Goal: Information Seeking & Learning: Learn about a topic

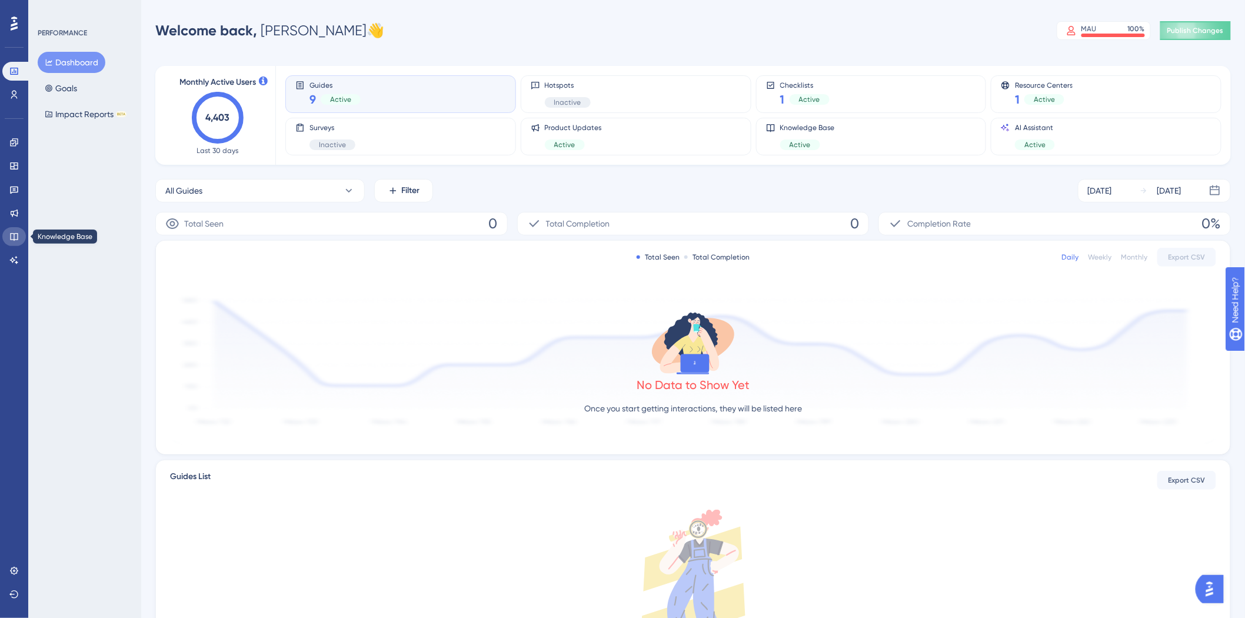
click at [15, 234] on icon at bounding box center [13, 236] width 9 height 9
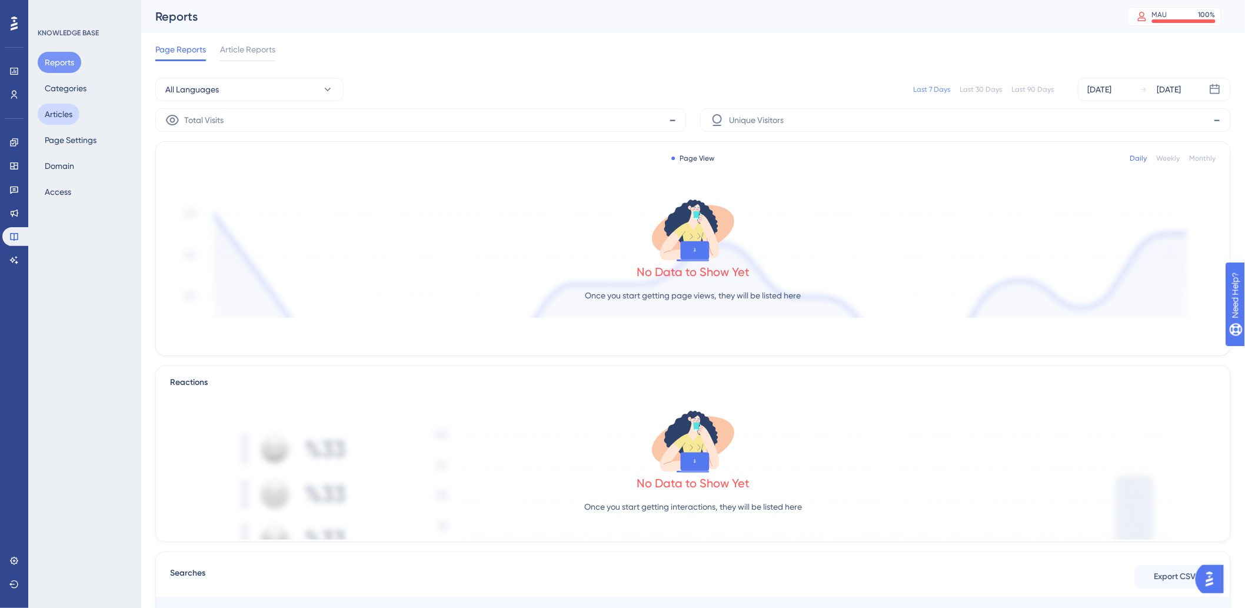
click at [65, 116] on button "Articles" at bounding box center [59, 114] width 42 height 21
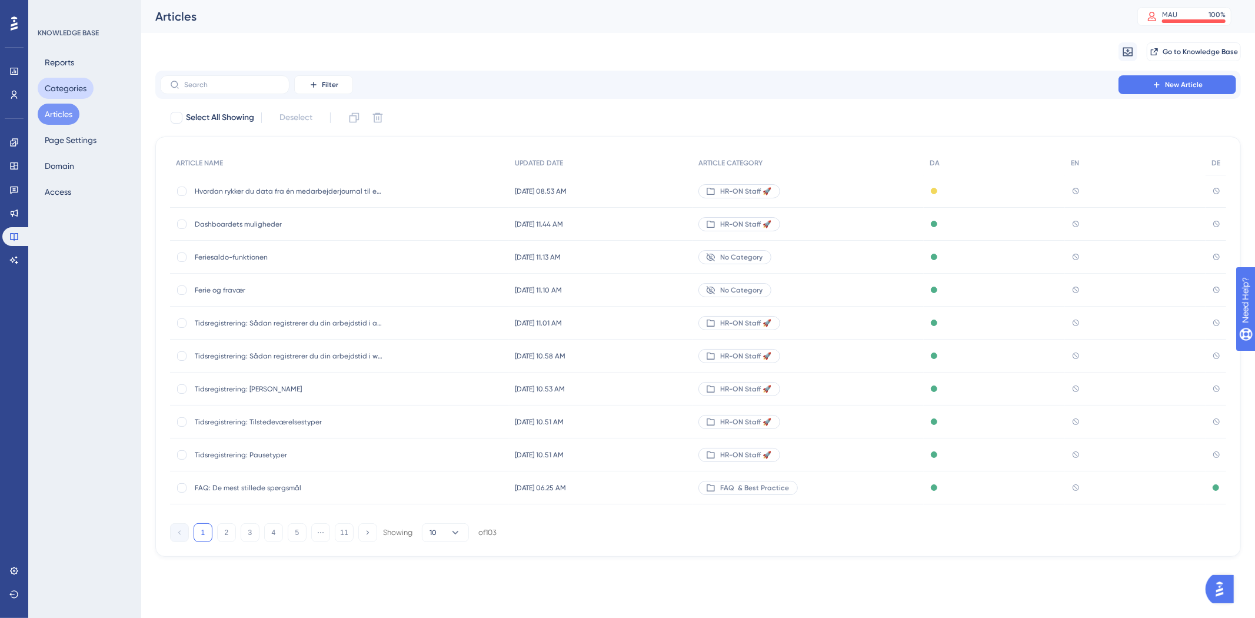
click at [66, 89] on button "Categories" at bounding box center [66, 88] width 56 height 21
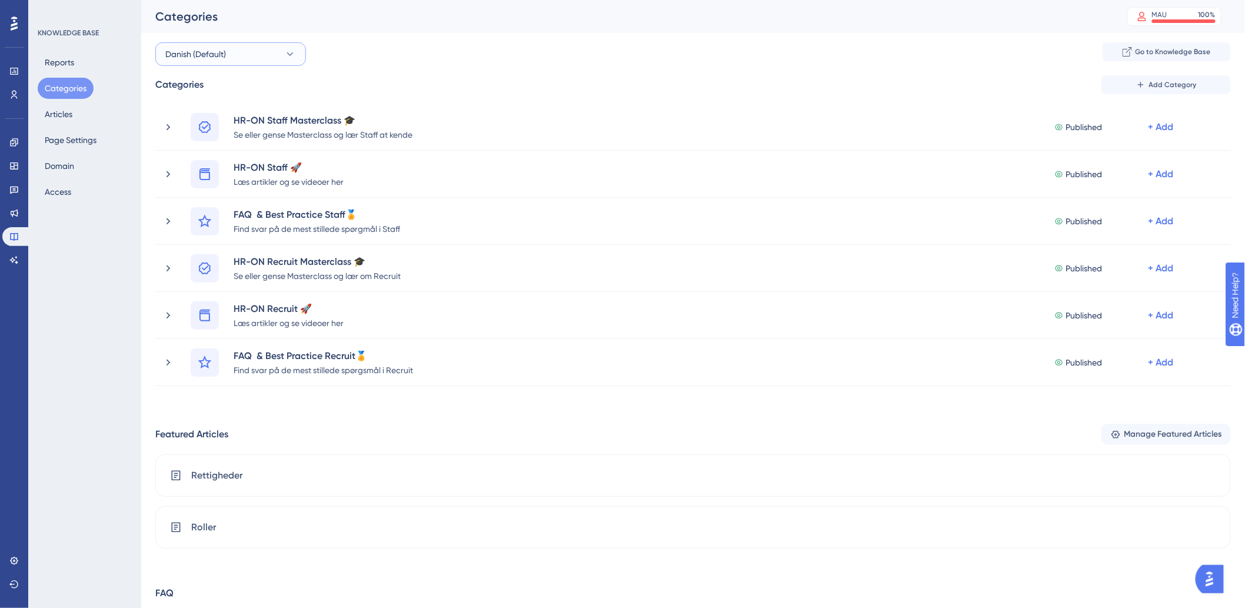
click at [197, 44] on button "Danish (Default)" at bounding box center [230, 54] width 151 height 24
click at [204, 167] on div "German German" at bounding box center [230, 173] width 116 height 24
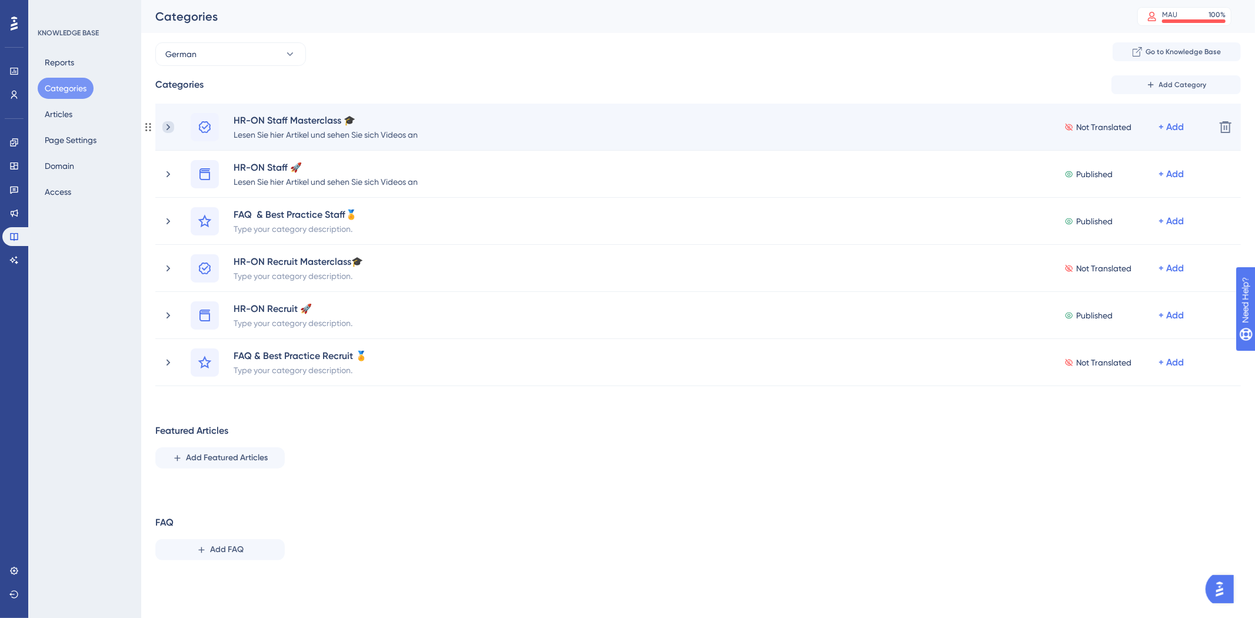
click at [167, 131] on icon at bounding box center [168, 127] width 12 height 12
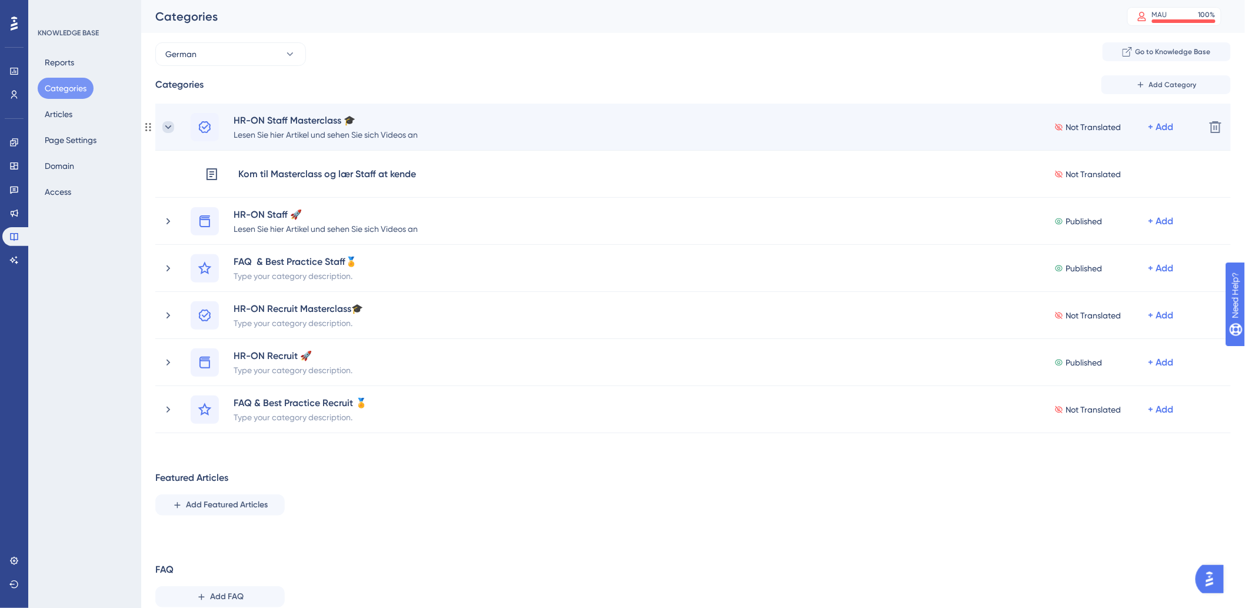
click at [166, 126] on icon at bounding box center [168, 127] width 12 height 12
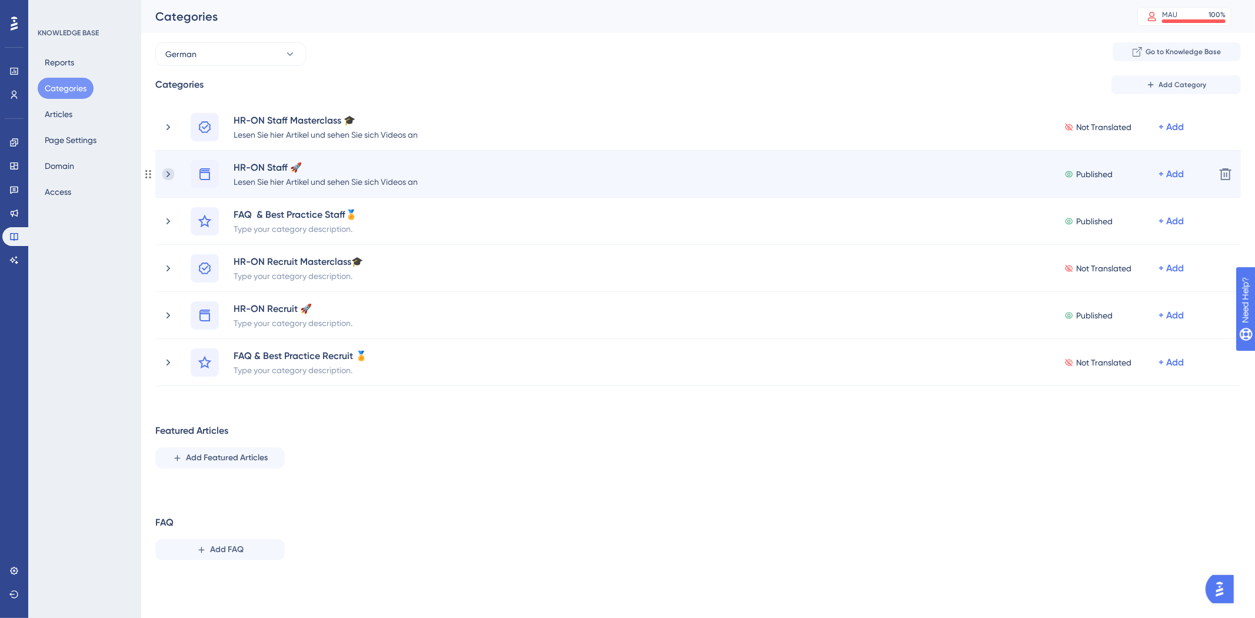
click at [168, 171] on icon at bounding box center [168, 174] width 12 height 12
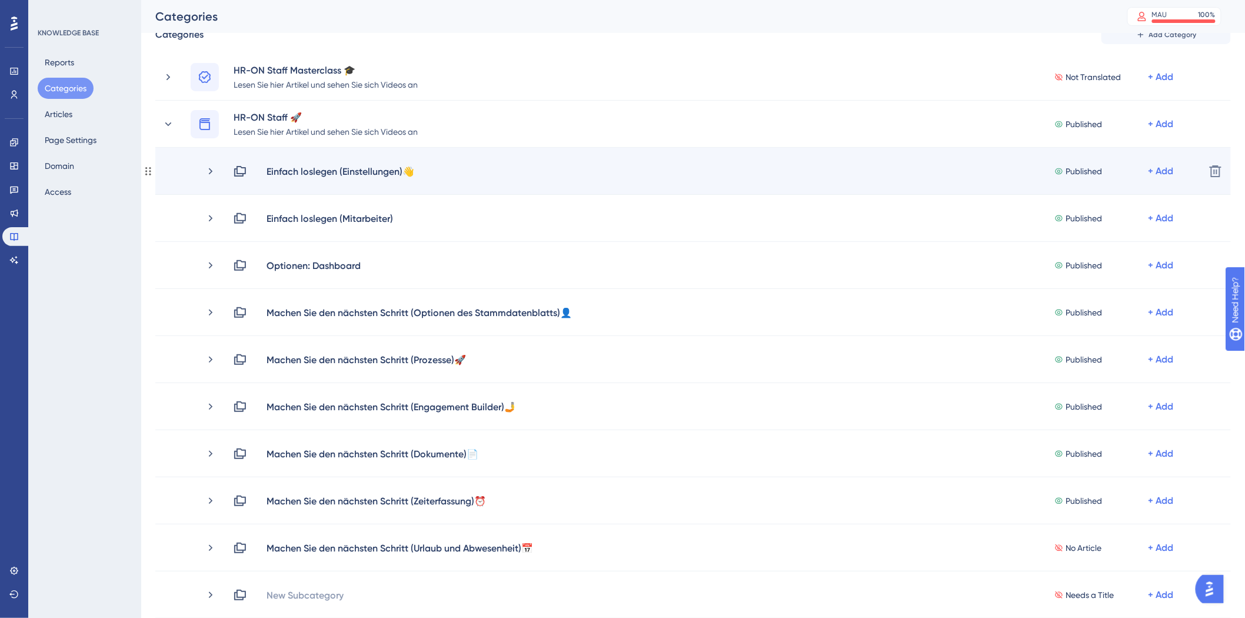
scroll to position [65, 0]
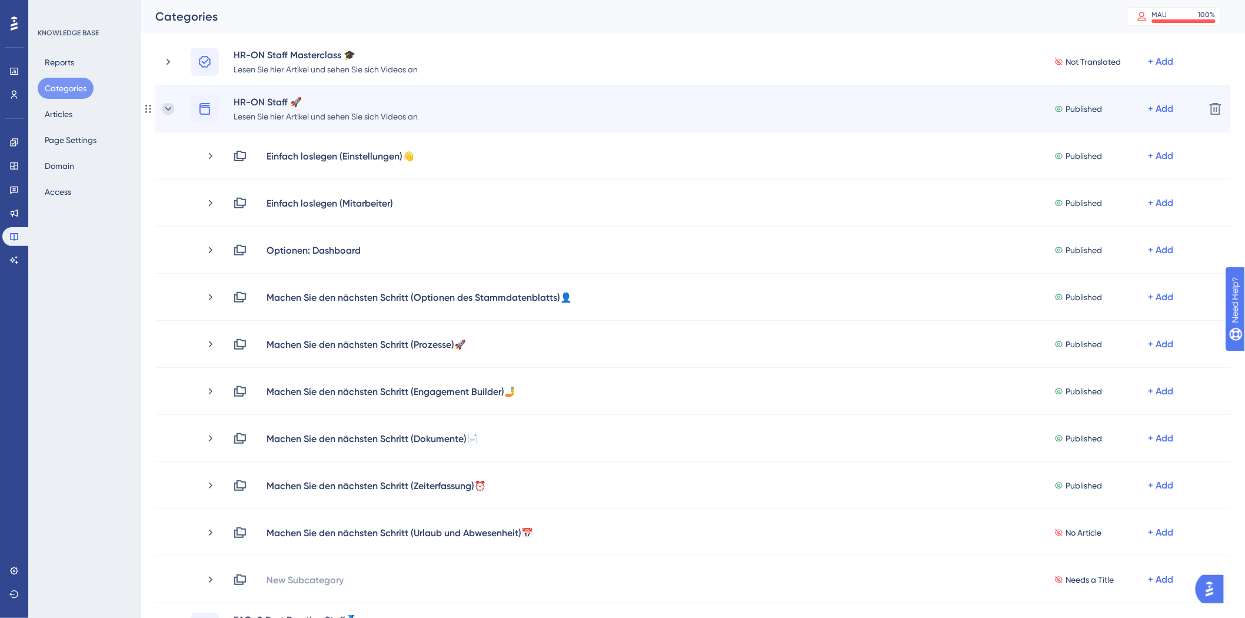
click at [167, 112] on icon at bounding box center [168, 109] width 12 height 12
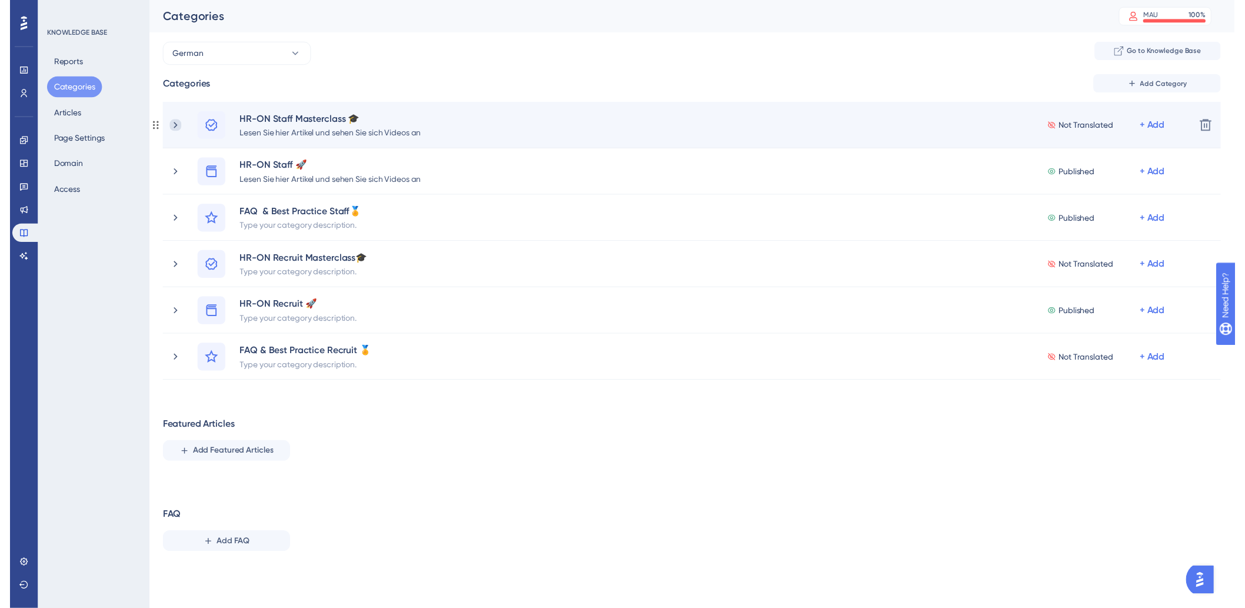
scroll to position [0, 0]
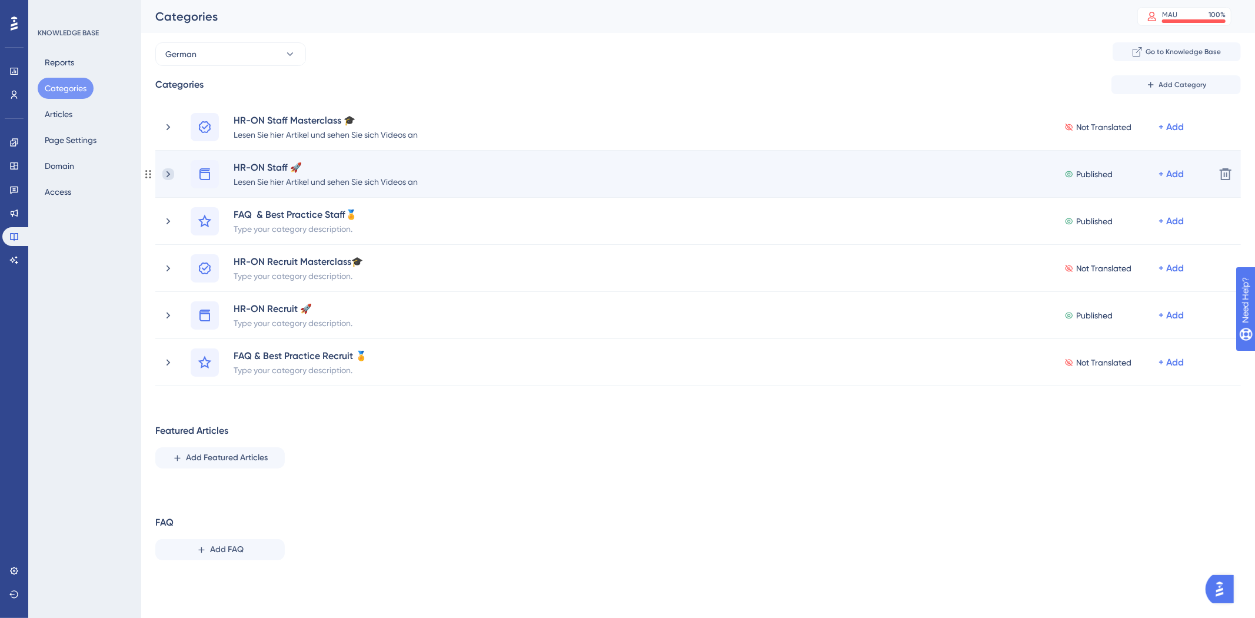
click at [165, 172] on icon at bounding box center [168, 174] width 12 height 12
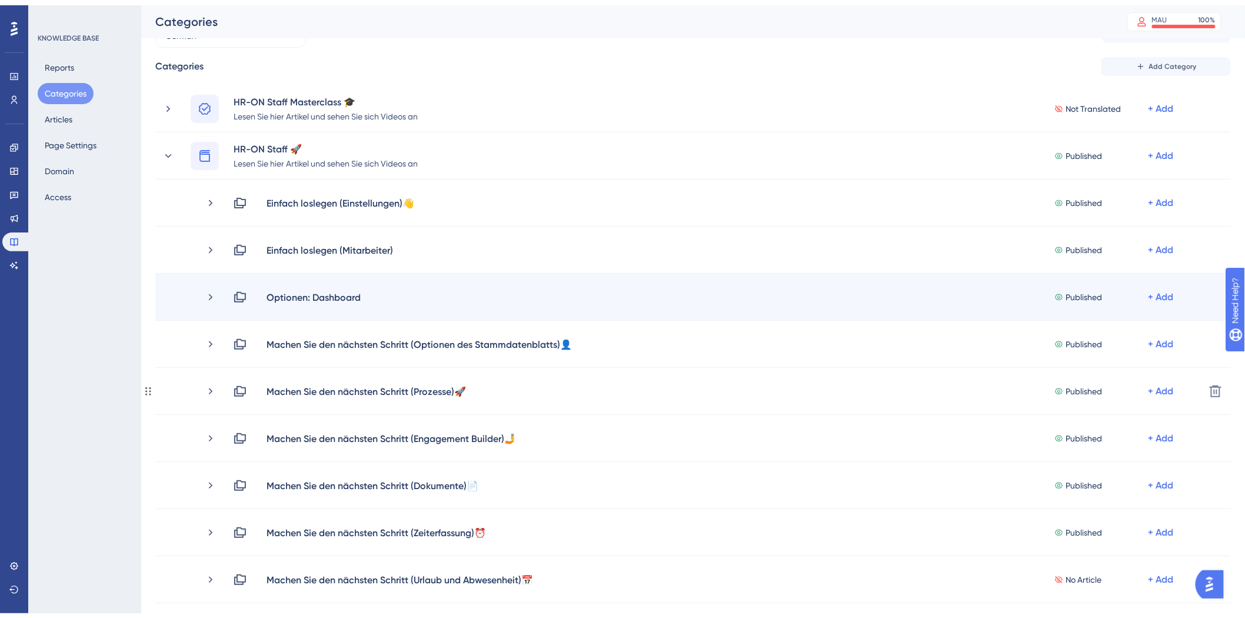
scroll to position [131, 0]
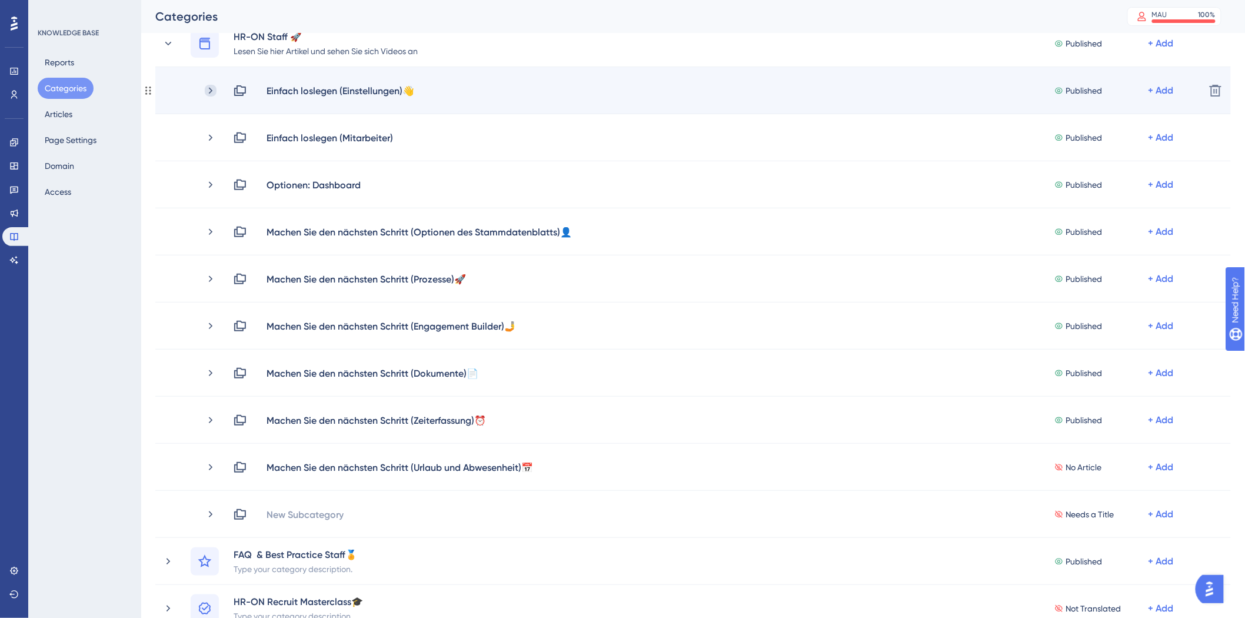
click at [208, 90] on icon at bounding box center [211, 91] width 12 height 12
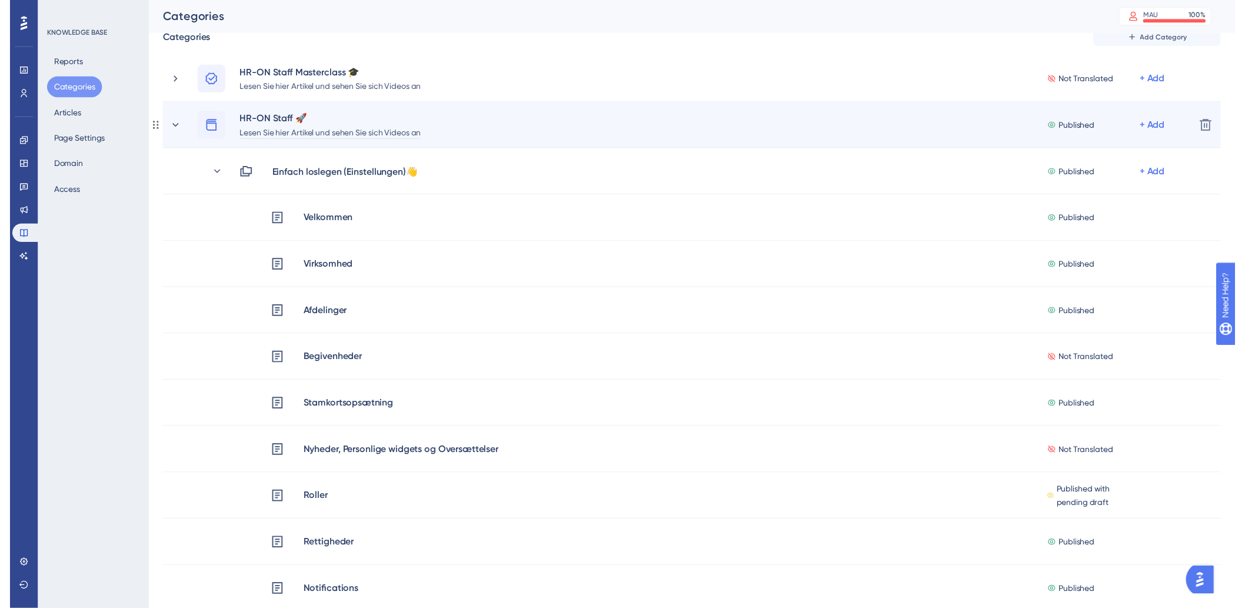
scroll to position [0, 0]
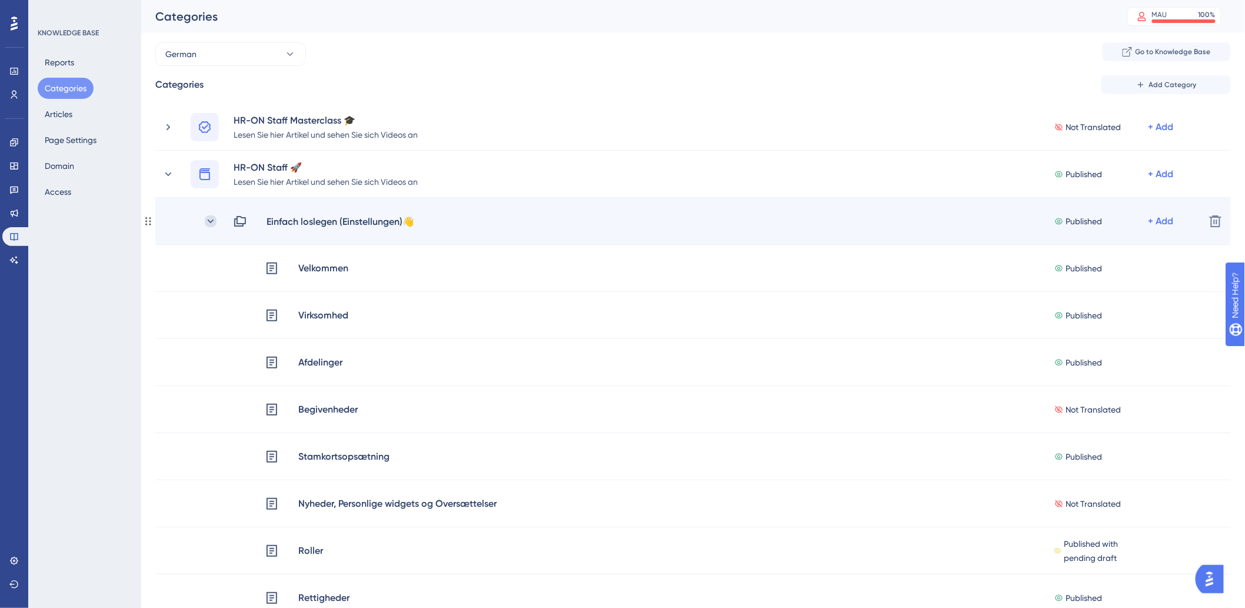
click at [212, 217] on icon at bounding box center [211, 221] width 12 height 12
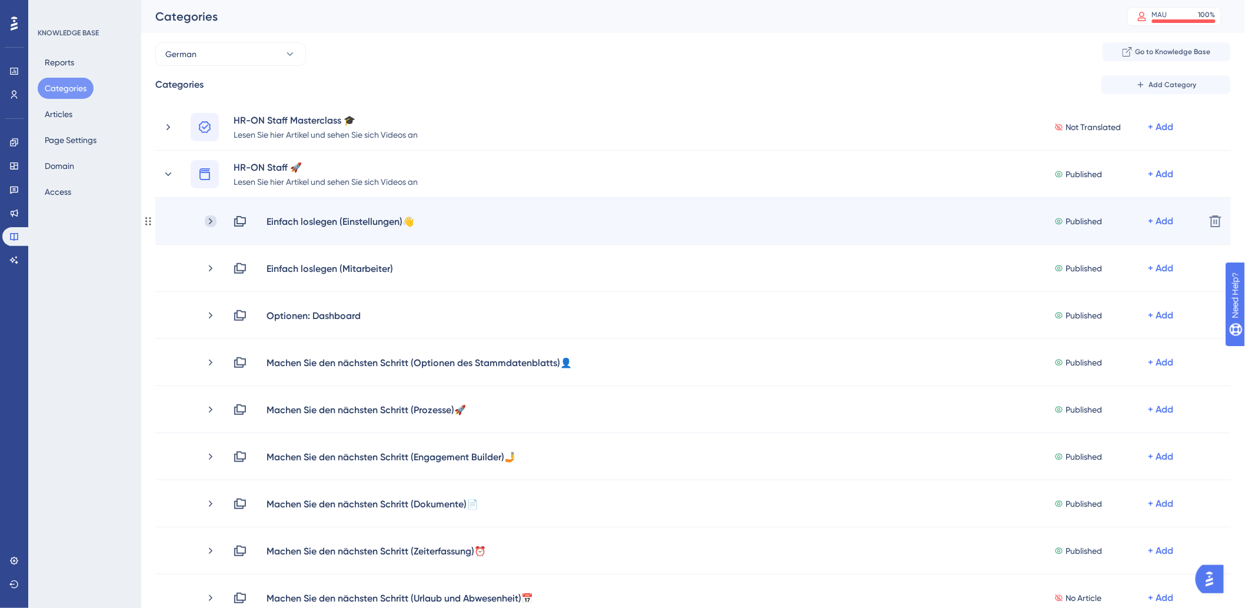
click at [212, 219] on icon at bounding box center [211, 221] width 12 height 12
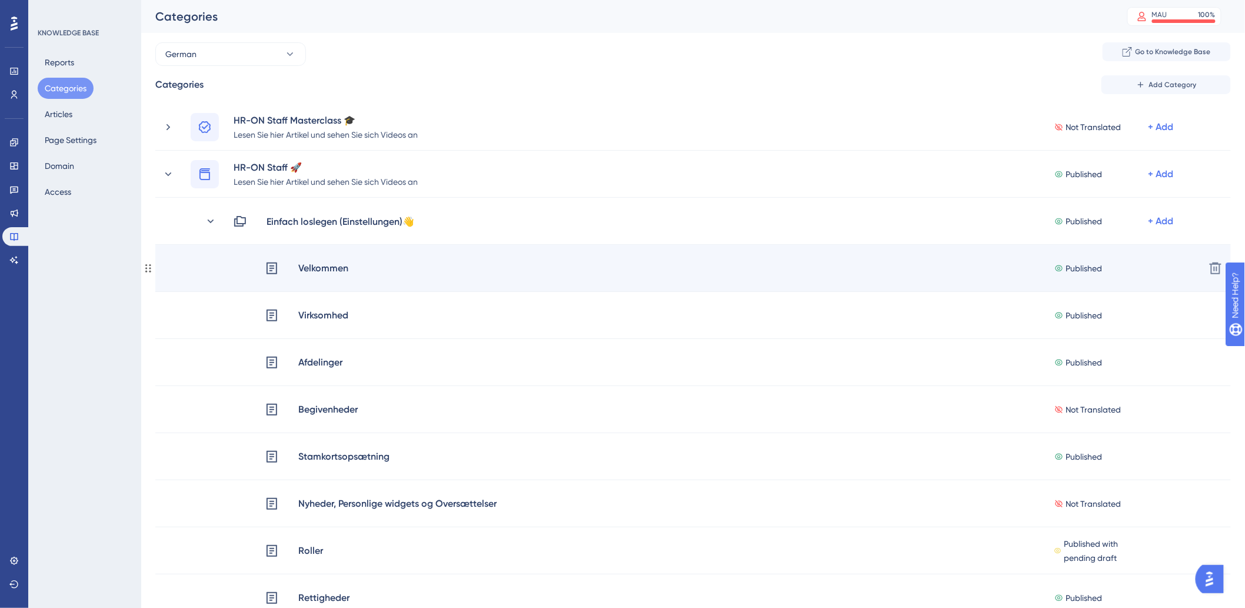
click at [548, 277] on div "Velkommen Published + Add Delete" at bounding box center [693, 268] width 1076 height 47
click at [312, 267] on div "Velkommen" at bounding box center [323, 268] width 51 height 15
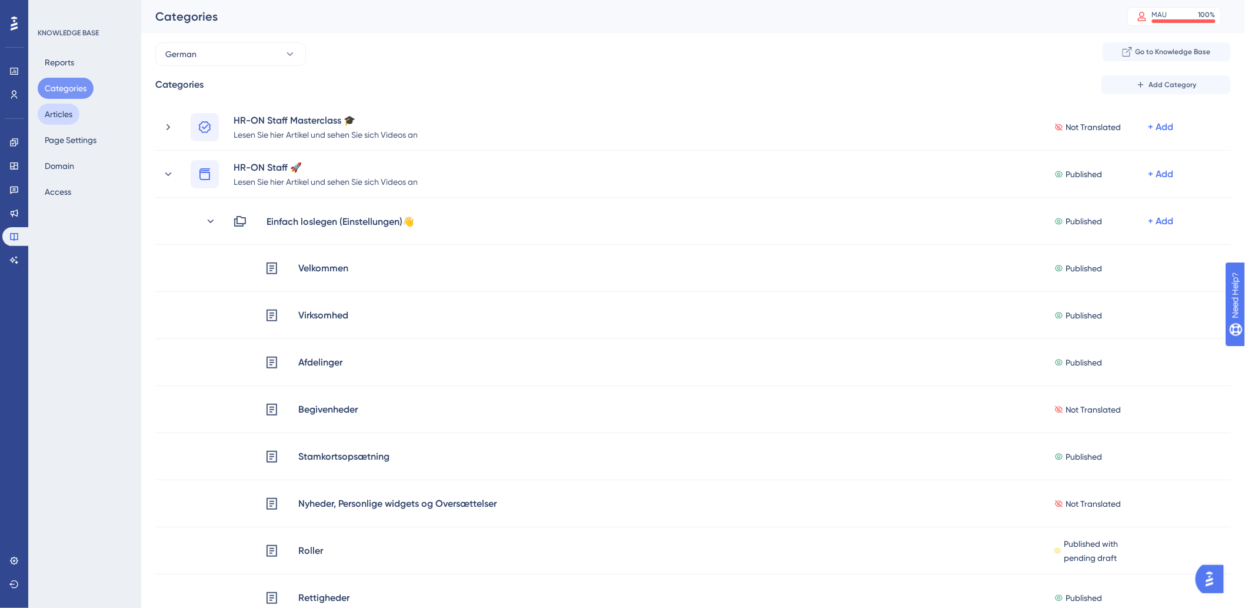
click at [44, 116] on button "Articles" at bounding box center [59, 114] width 42 height 21
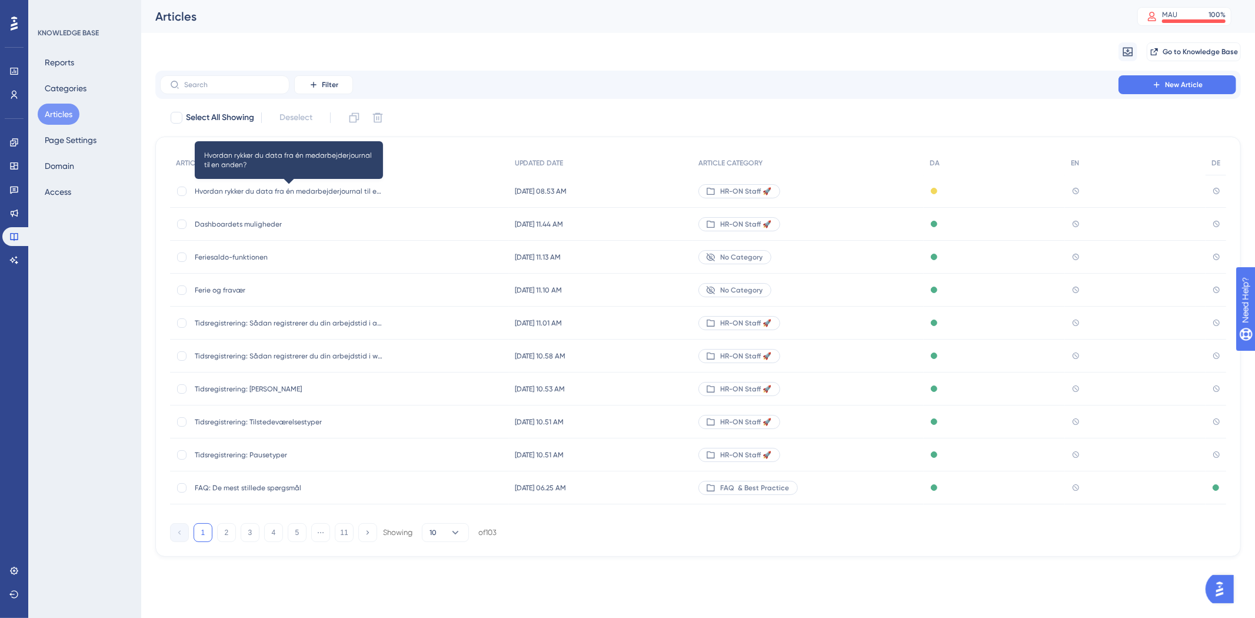
click at [311, 189] on span "Hvordan rykker du data fra én medarbejderjournal til en anden?" at bounding box center [289, 191] width 188 height 9
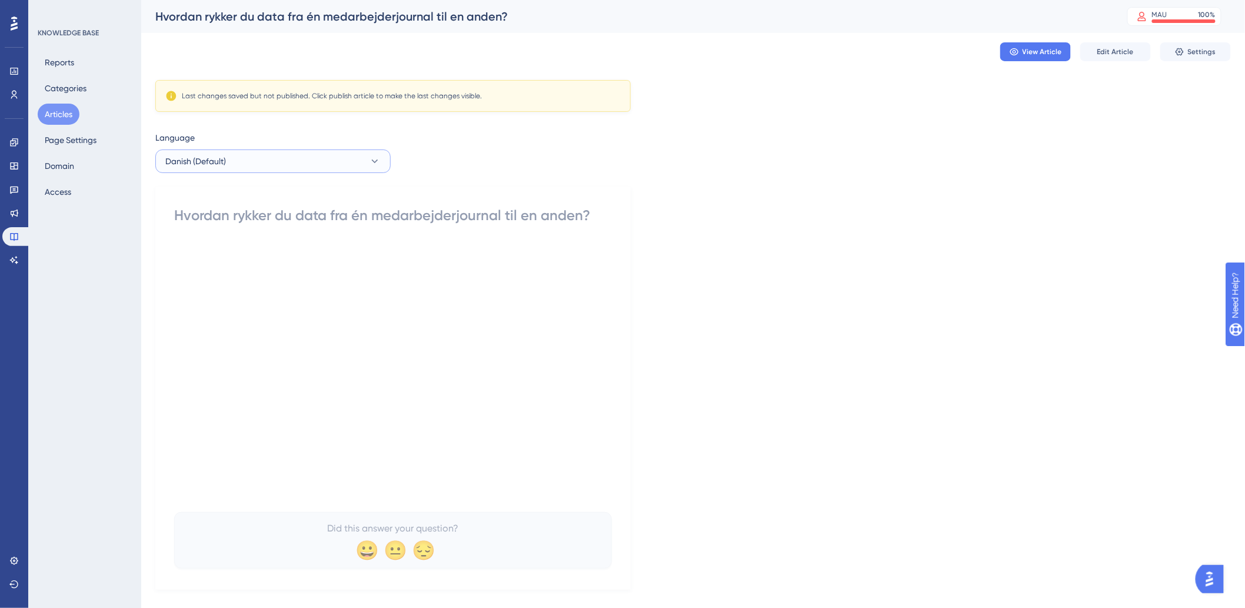
click at [304, 163] on button "Danish (Default)" at bounding box center [272, 161] width 235 height 24
drag, startPoint x: 75, startPoint y: 118, endPoint x: 65, endPoint y: 118, distance: 10.0
click at [74, 118] on button "Articles" at bounding box center [59, 114] width 42 height 21
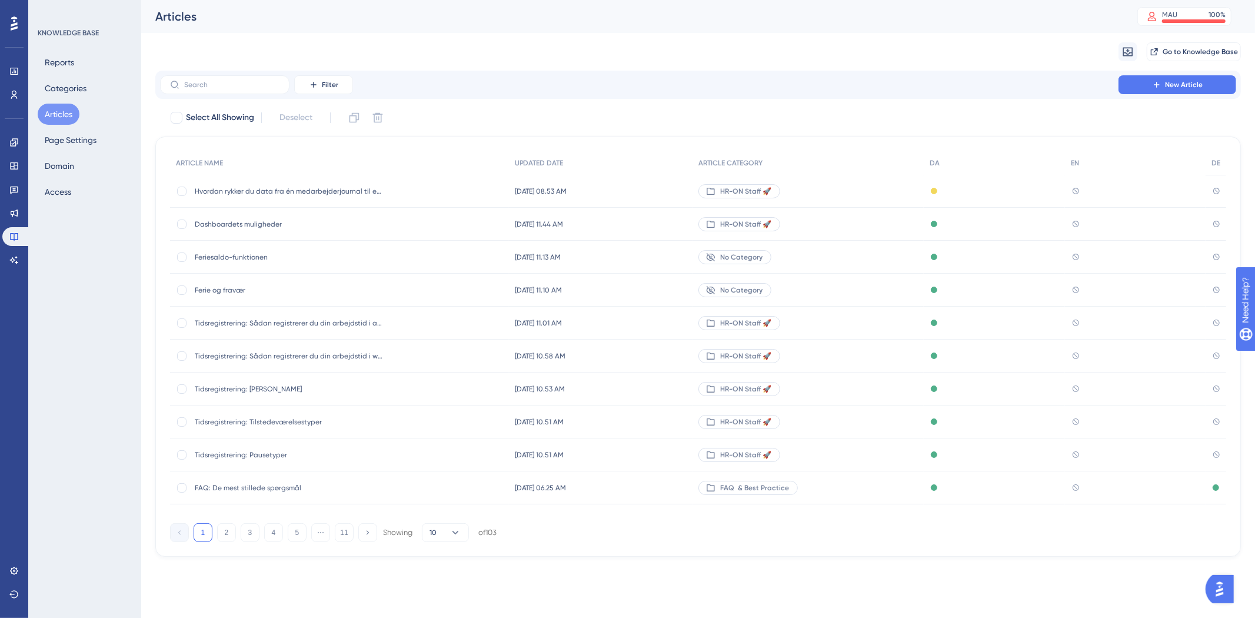
click at [231, 225] on span "Dashboardets muligheder" at bounding box center [289, 223] width 188 height 9
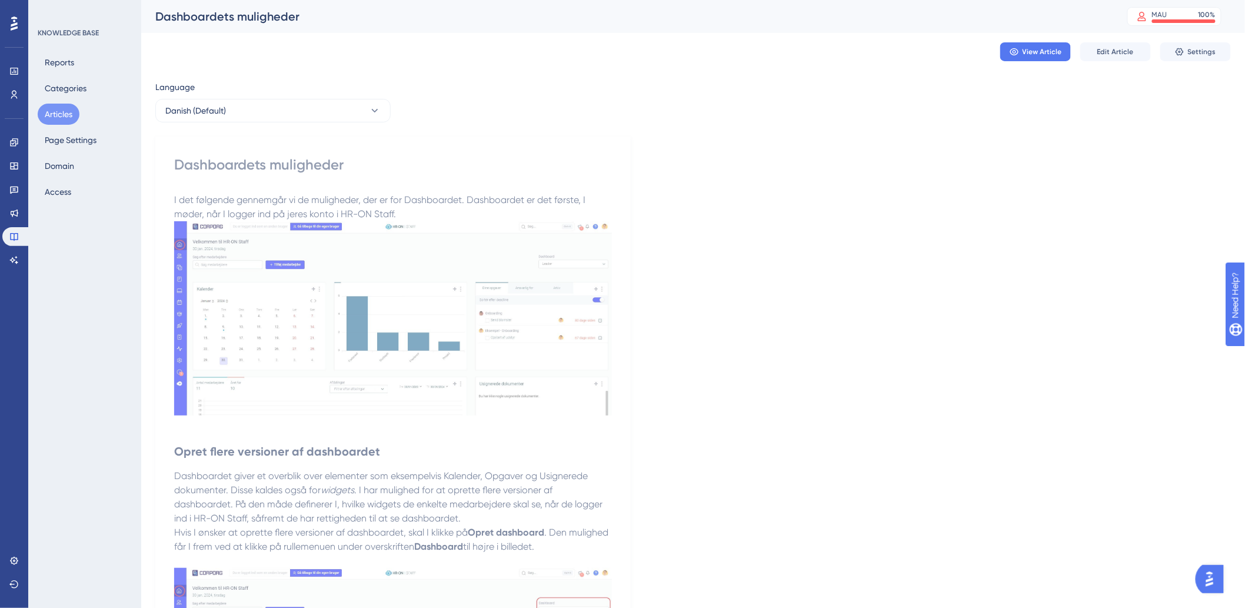
click at [285, 89] on div "Language" at bounding box center [272, 89] width 235 height 19
click at [285, 109] on button "Danish (Default)" at bounding box center [272, 111] width 235 height 24
click at [268, 118] on button "Danish (Default)" at bounding box center [272, 111] width 235 height 24
click at [185, 192] on span "German" at bounding box center [187, 194] width 31 height 14
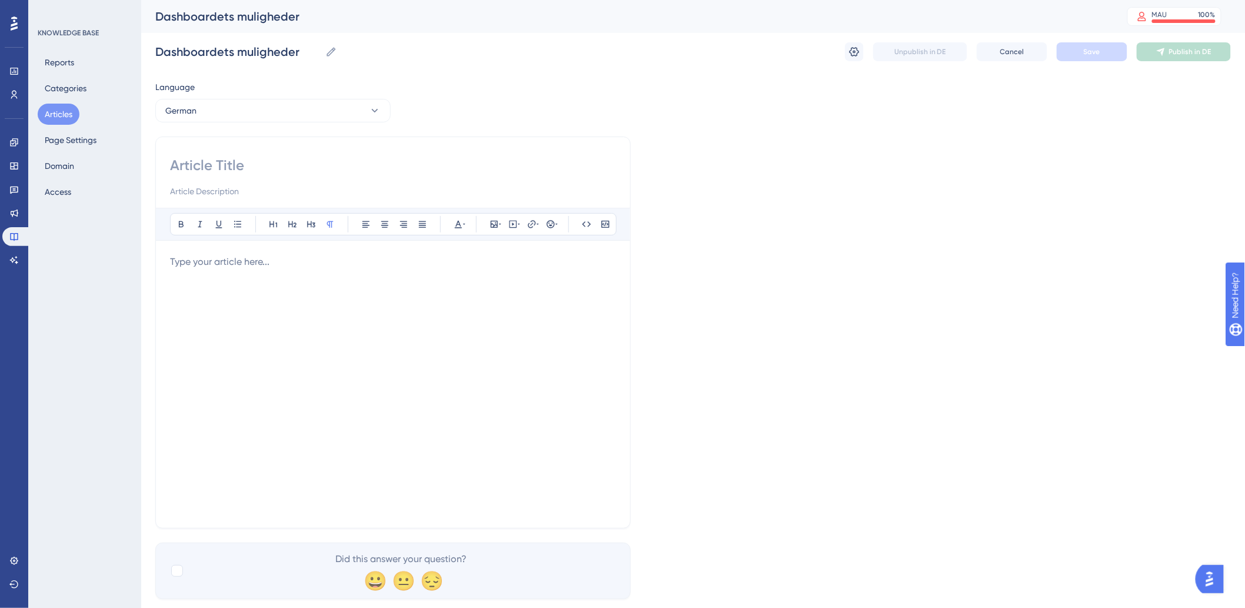
click at [322, 151] on div "Bold Italic Underline Bullet Point Heading 1 Heading 2 Heading 3 Normal Align L…" at bounding box center [392, 332] width 475 height 392
click at [319, 159] on input at bounding box center [393, 165] width 446 height 19
click at [61, 118] on button "Articles" at bounding box center [59, 114] width 42 height 21
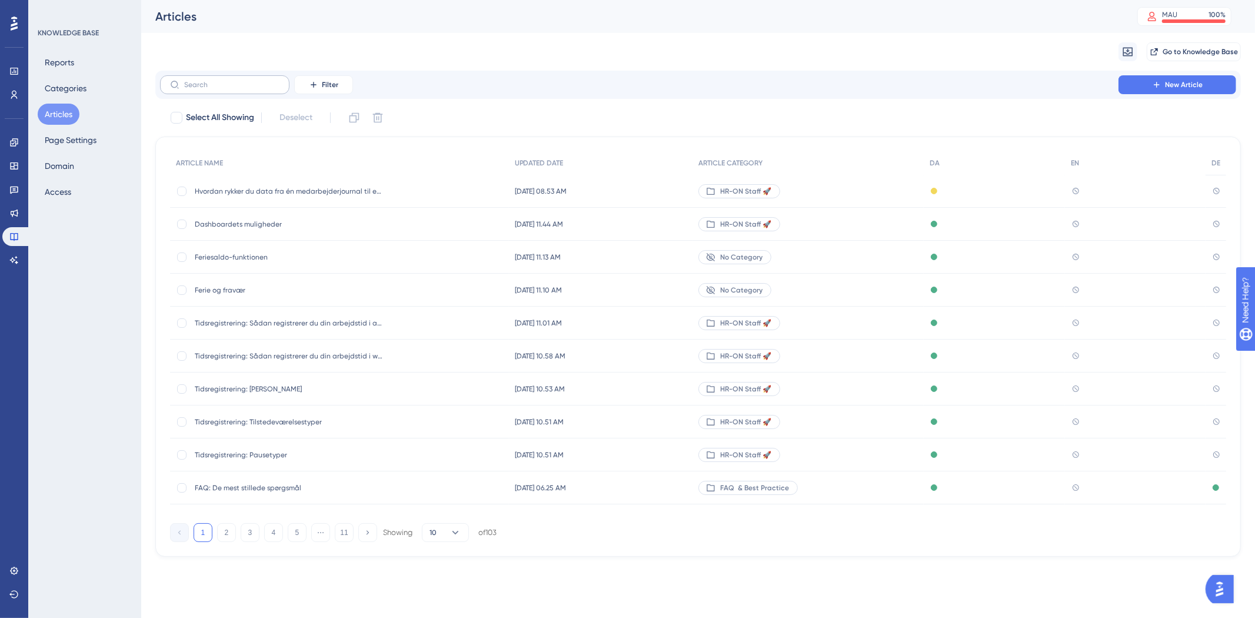
click at [215, 91] on label at bounding box center [224, 84] width 129 height 19
click at [215, 89] on input "text" at bounding box center [231, 85] width 95 height 8
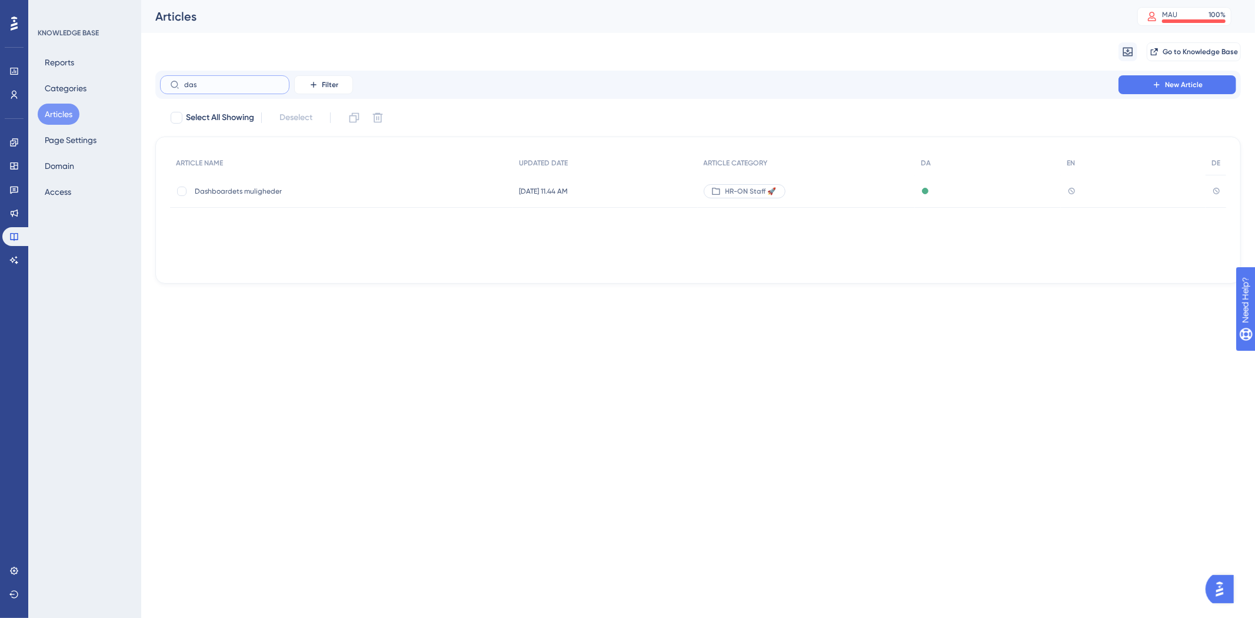
type input "dass"
checkbox input "true"
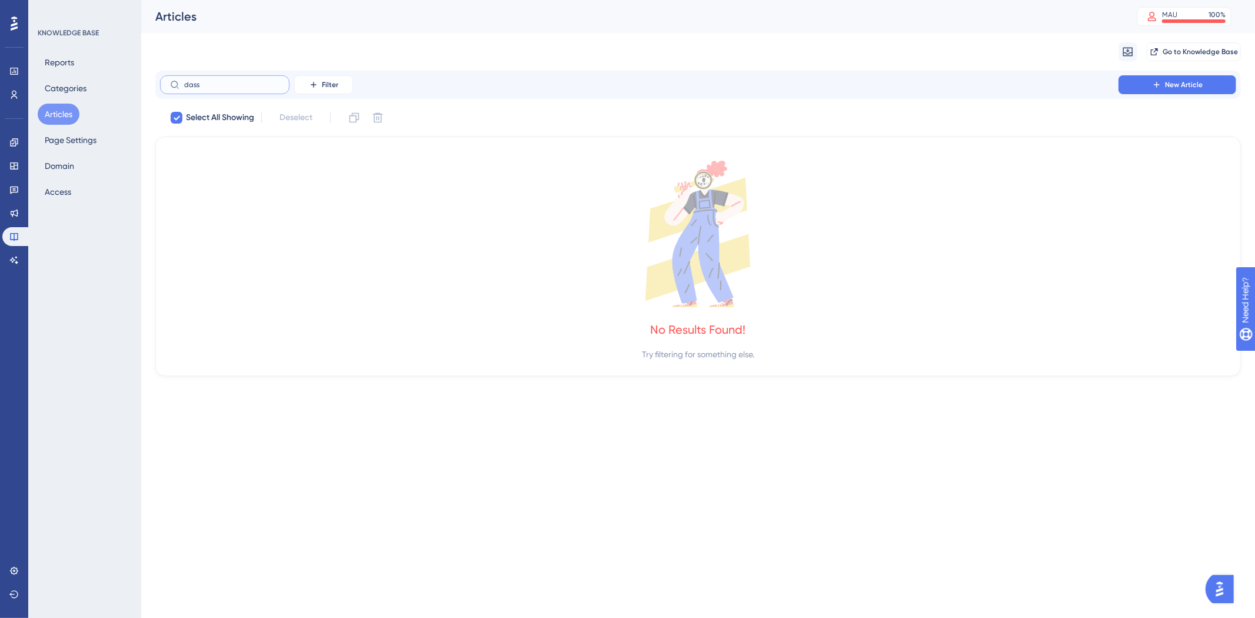
type input "das"
checkbox input "false"
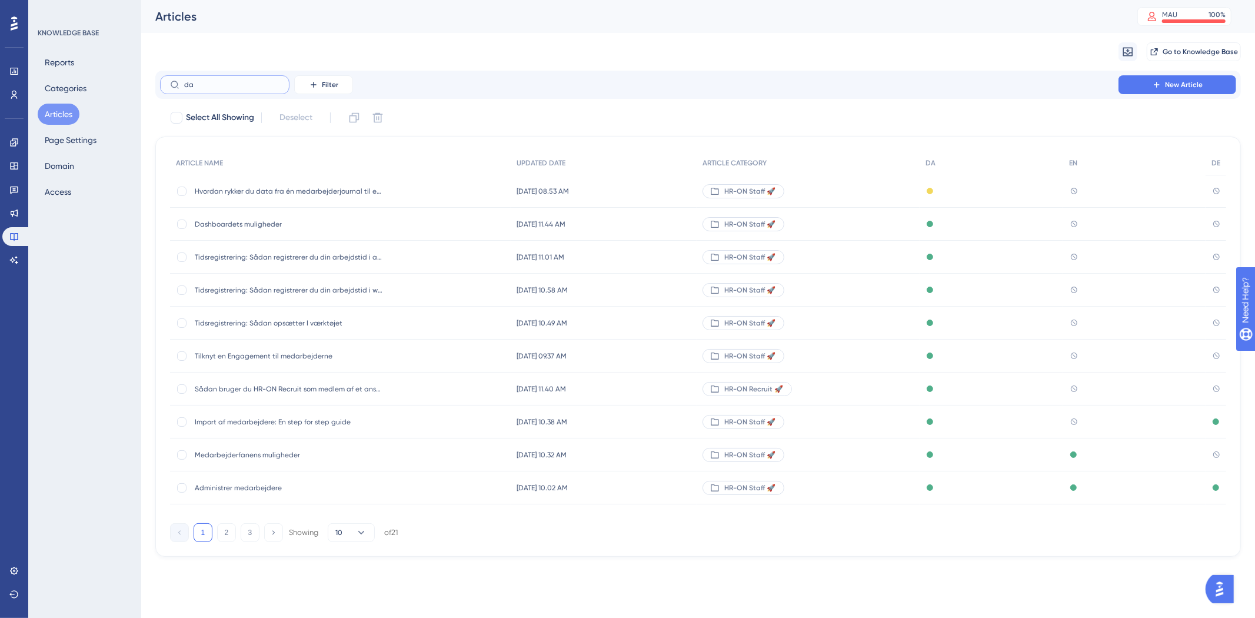
type input "d"
click at [246, 218] on div "Dashboardets muligheder Dashboardets muligheder" at bounding box center [289, 224] width 188 height 33
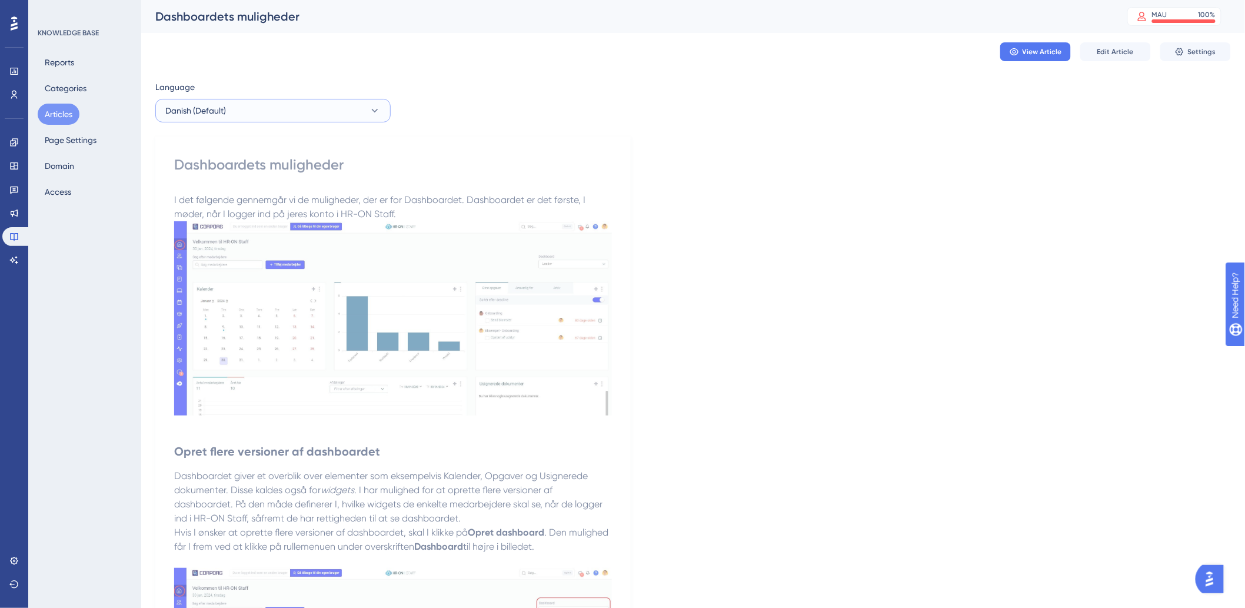
click at [255, 107] on button "Danish (Default)" at bounding box center [272, 111] width 235 height 24
click at [207, 192] on button "German German No translation" at bounding box center [273, 194] width 220 height 24
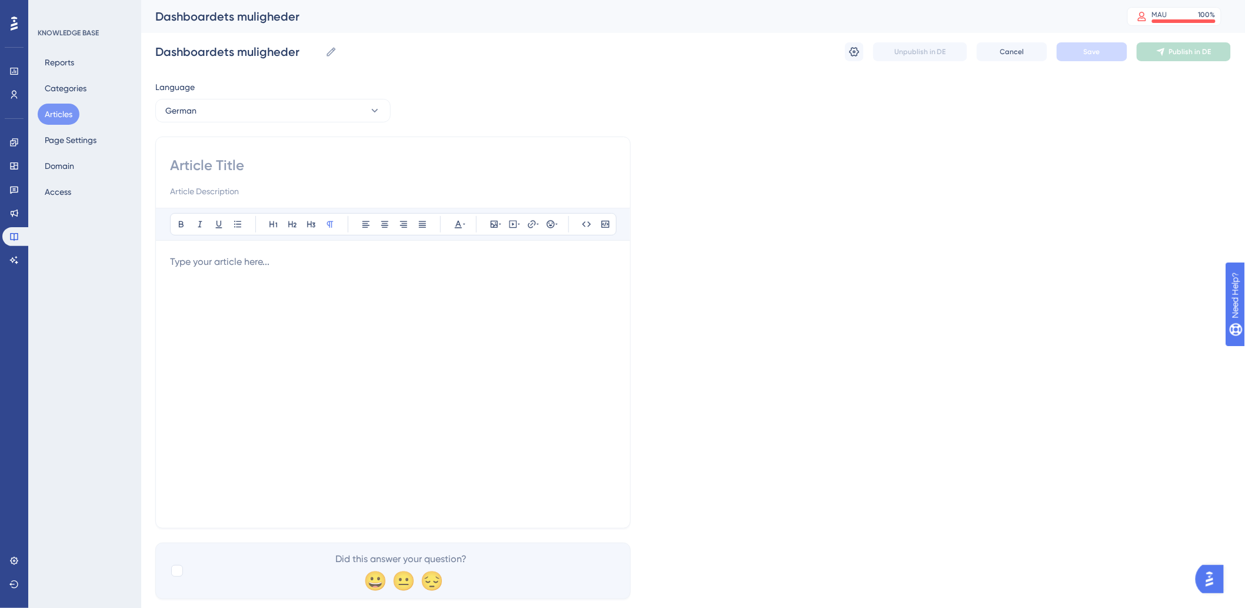
click at [385, 148] on div "Bold Italic Underline Bullet Point Heading 1 Heading 2 Heading 3 Normal Align L…" at bounding box center [392, 332] width 475 height 392
click at [371, 162] on input at bounding box center [393, 165] width 446 height 19
paste input "Optionen: Dashboard"
type input "Optionen: Dashboard"
click at [358, 285] on div at bounding box center [393, 384] width 446 height 259
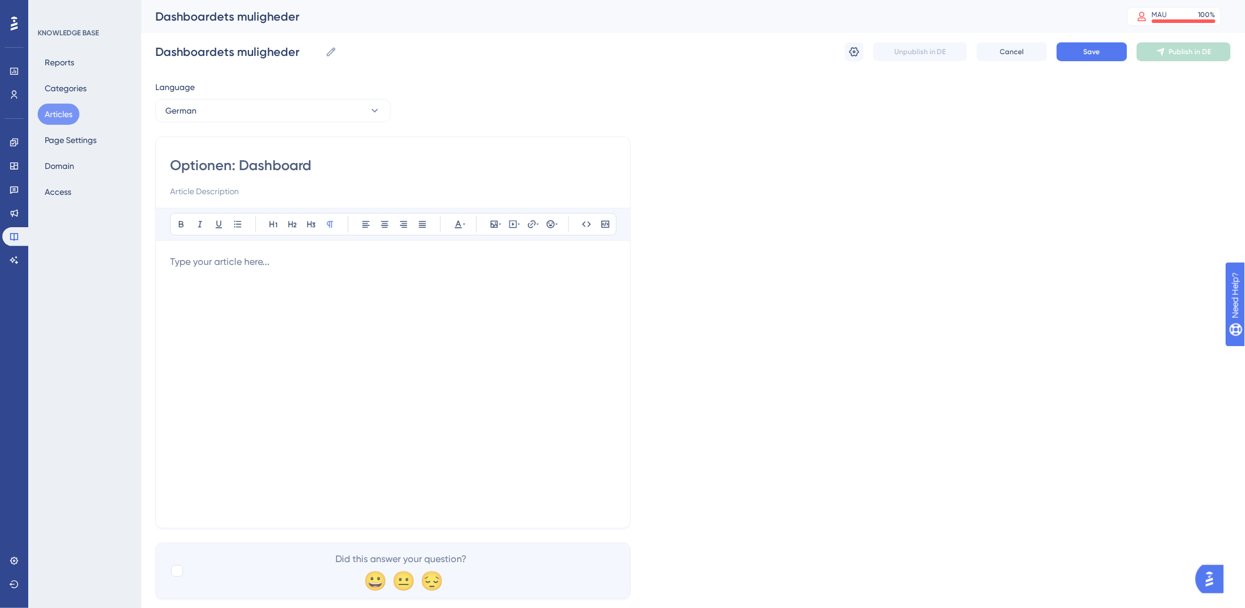
click at [285, 303] on div at bounding box center [393, 384] width 446 height 259
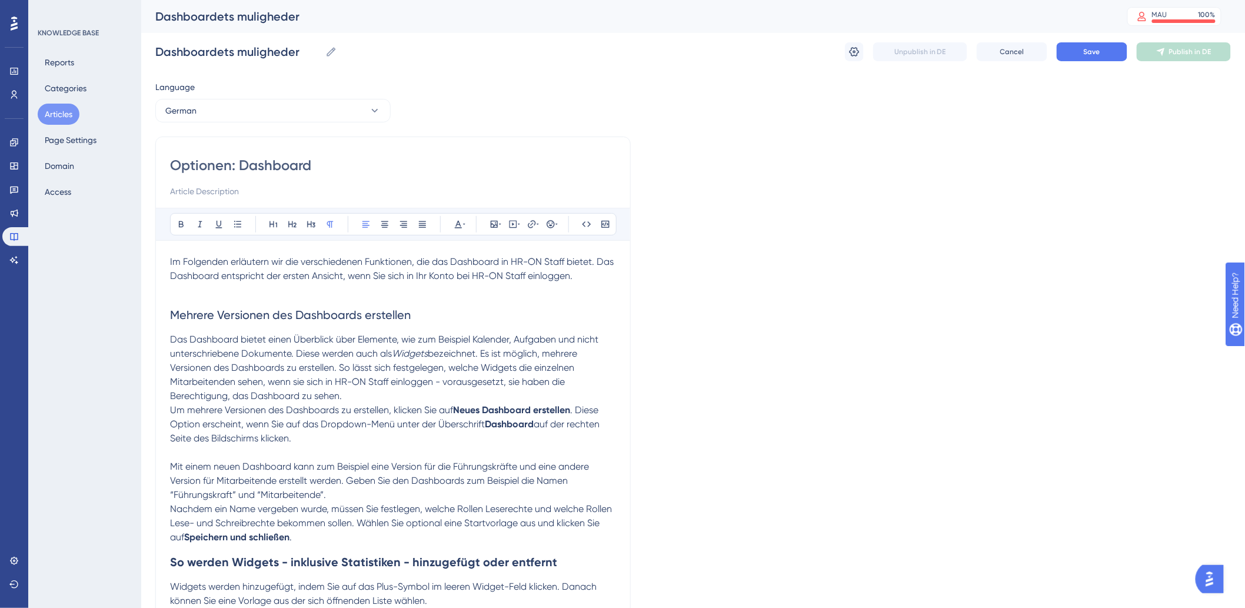
click at [474, 288] on p at bounding box center [393, 290] width 446 height 14
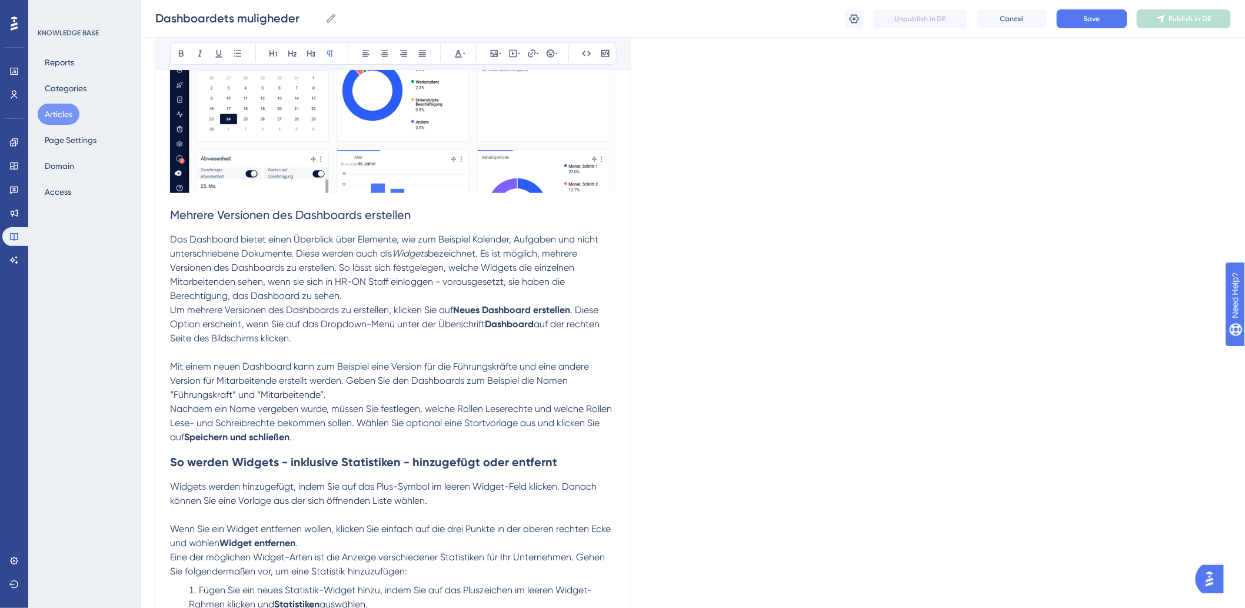
scroll to position [327, 0]
click at [355, 344] on p "Um mehrere Versionen des Dashboards zu erstellen, klicken Sie auf Neues Dashboa…" at bounding box center [393, 323] width 446 height 42
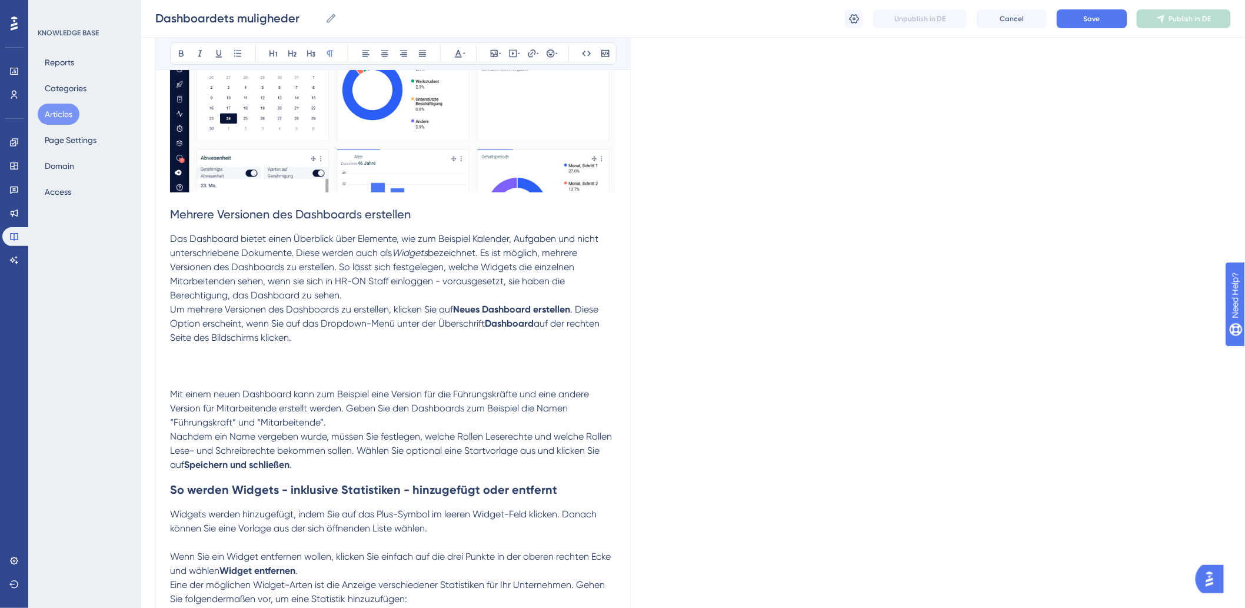
click at [201, 361] on p at bounding box center [393, 366] width 446 height 14
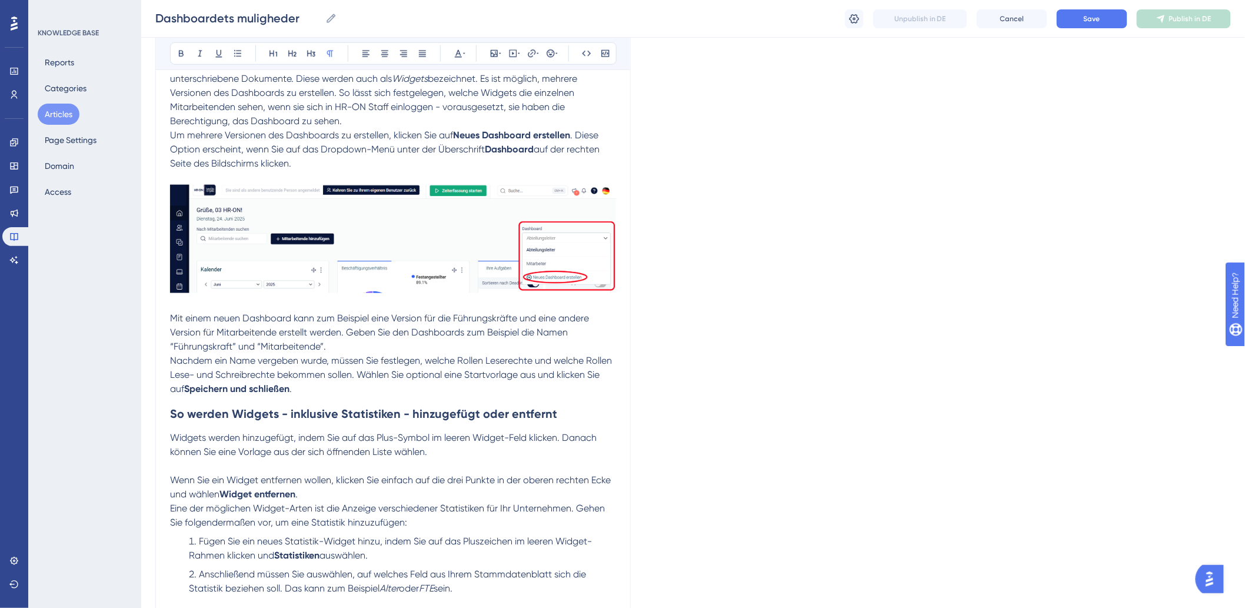
scroll to position [522, 0]
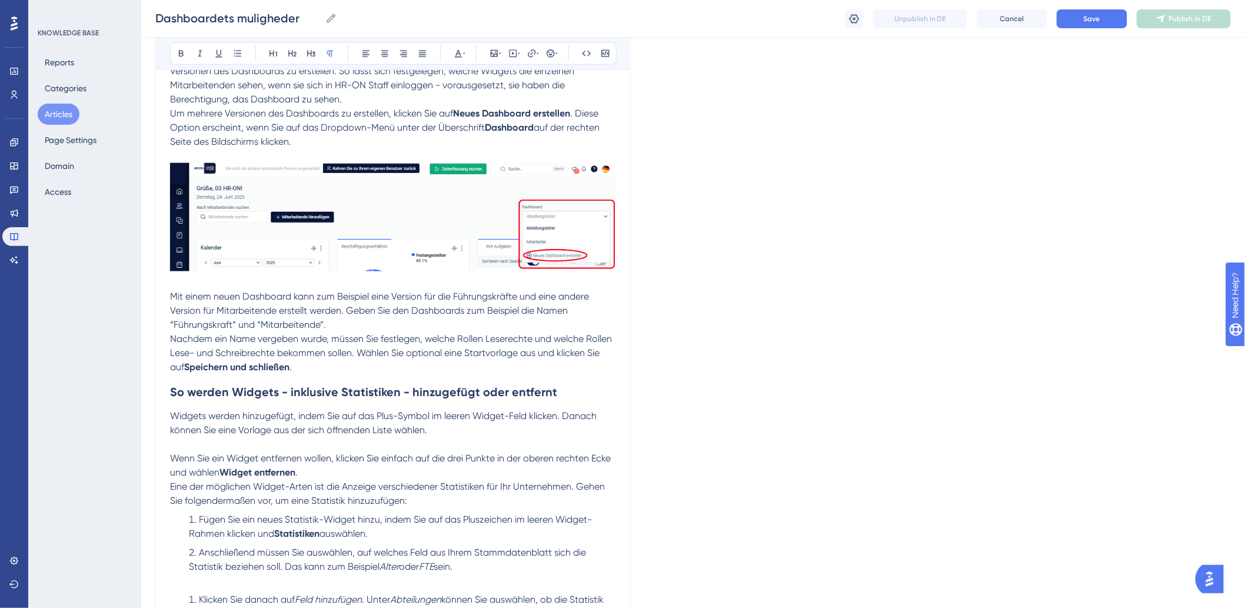
click at [524, 451] on p at bounding box center [393, 445] width 446 height 14
click at [531, 432] on p "Widgets werden hinzugefügt, indem Sie auf das Plus-Symbol im leeren Widget-Feld…" at bounding box center [393, 423] width 446 height 28
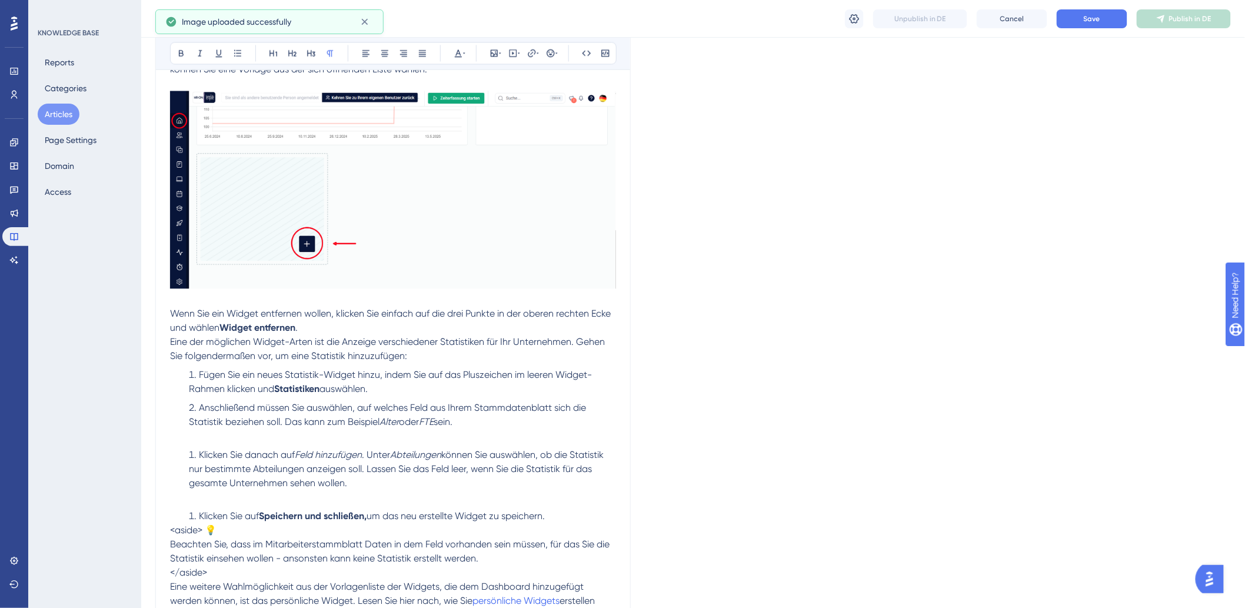
scroll to position [915, 0]
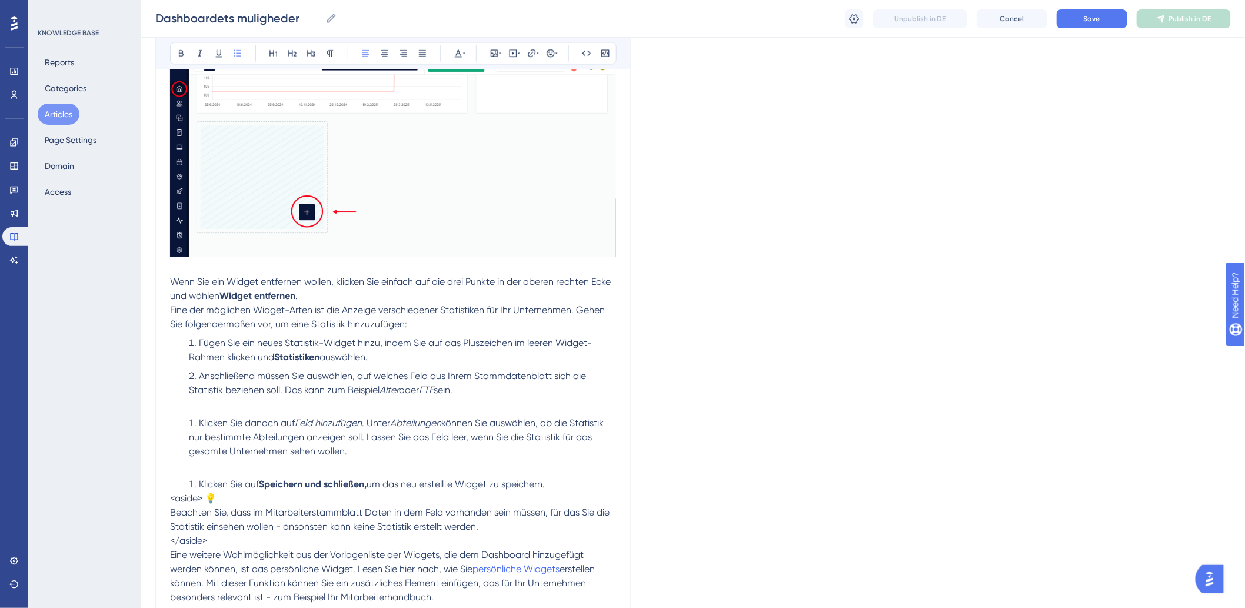
click at [501, 389] on li "Anschließend müssen Sie auswählen, auf welches Feld aus Ihrem Stammdatenblatt s…" at bounding box center [400, 383] width 432 height 28
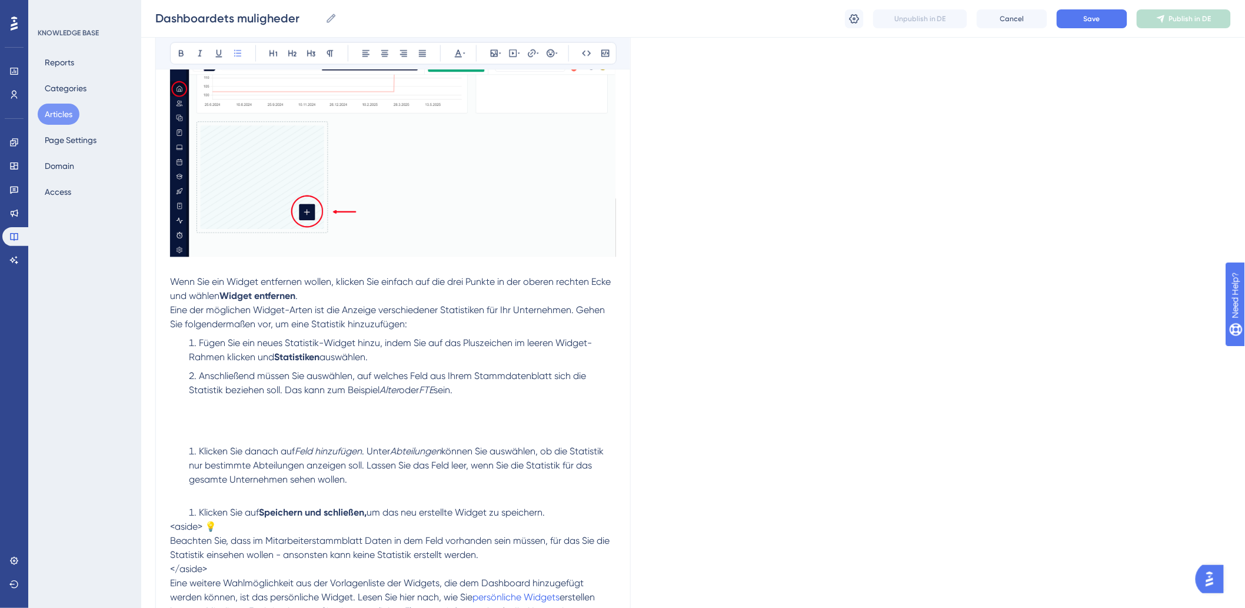
click at [238, 411] on li "Anschließend müssen Sie auswählen, auf welches Feld aus Ihrem Stammdatenblatt s…" at bounding box center [400, 397] width 432 height 56
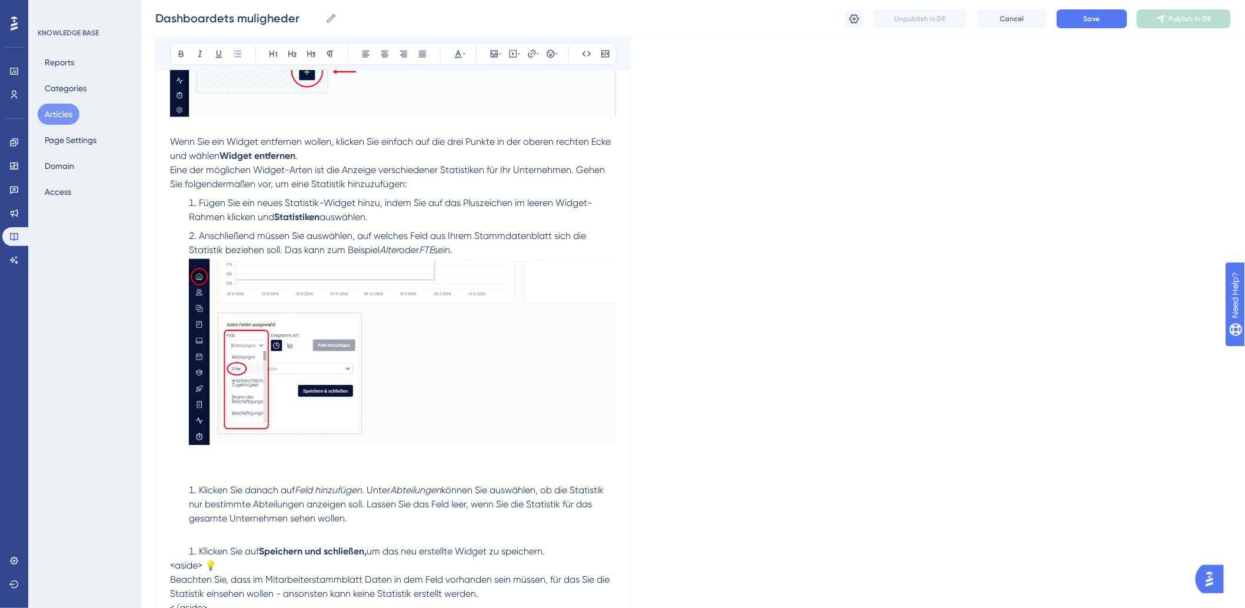
scroll to position [1177, 0]
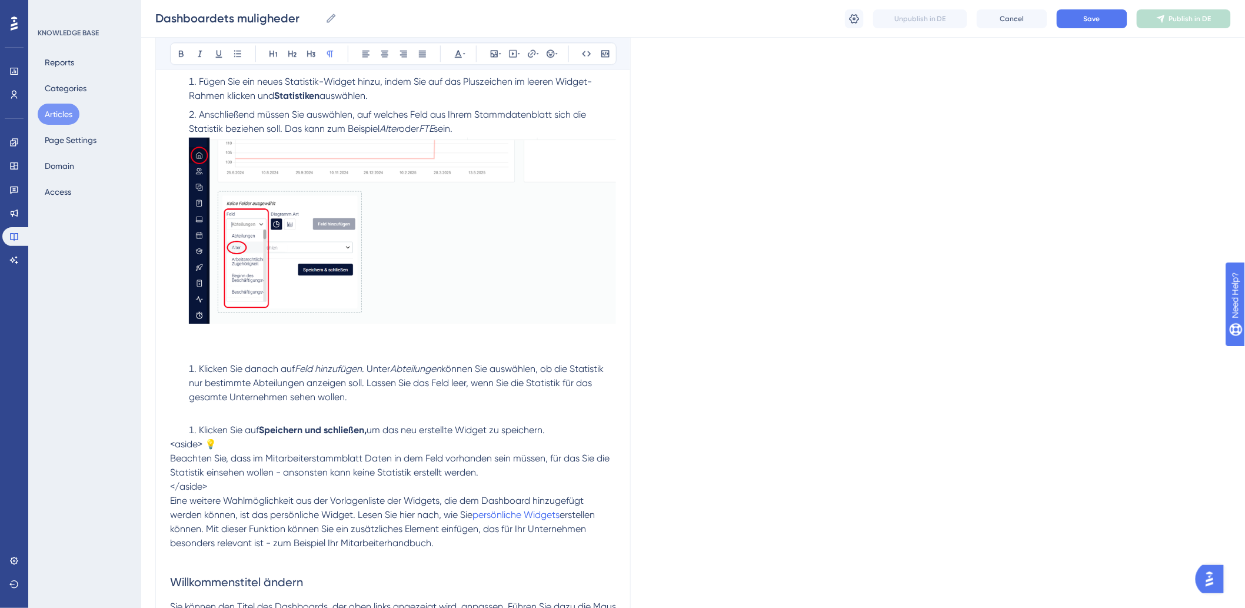
click at [274, 406] on p at bounding box center [393, 411] width 446 height 14
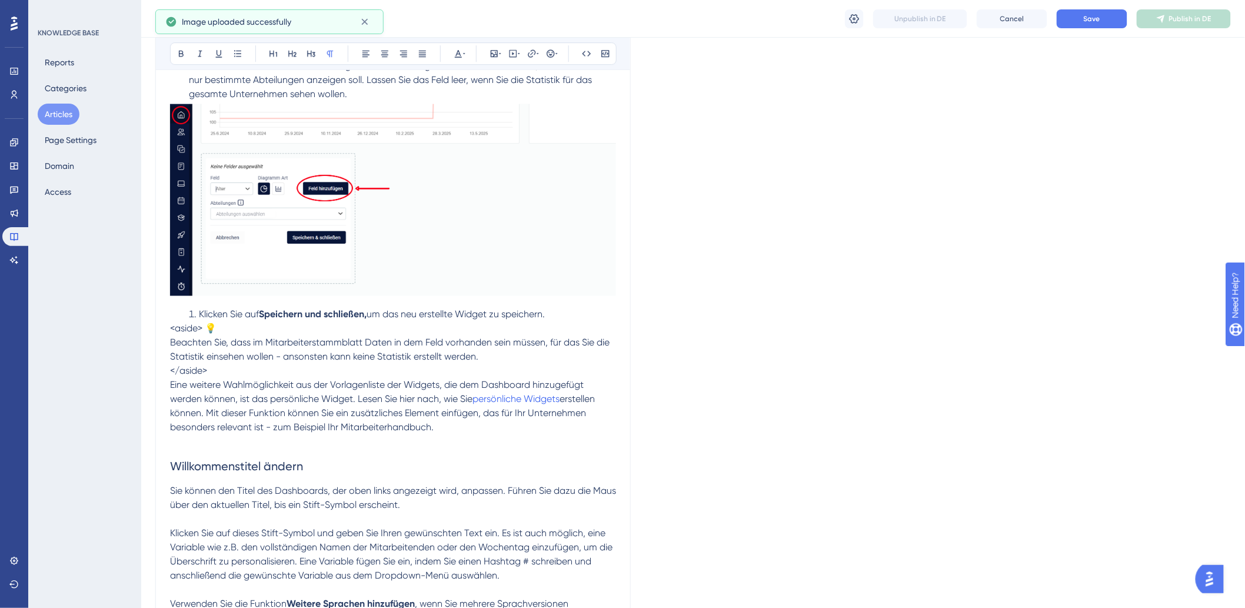
scroll to position [1503, 0]
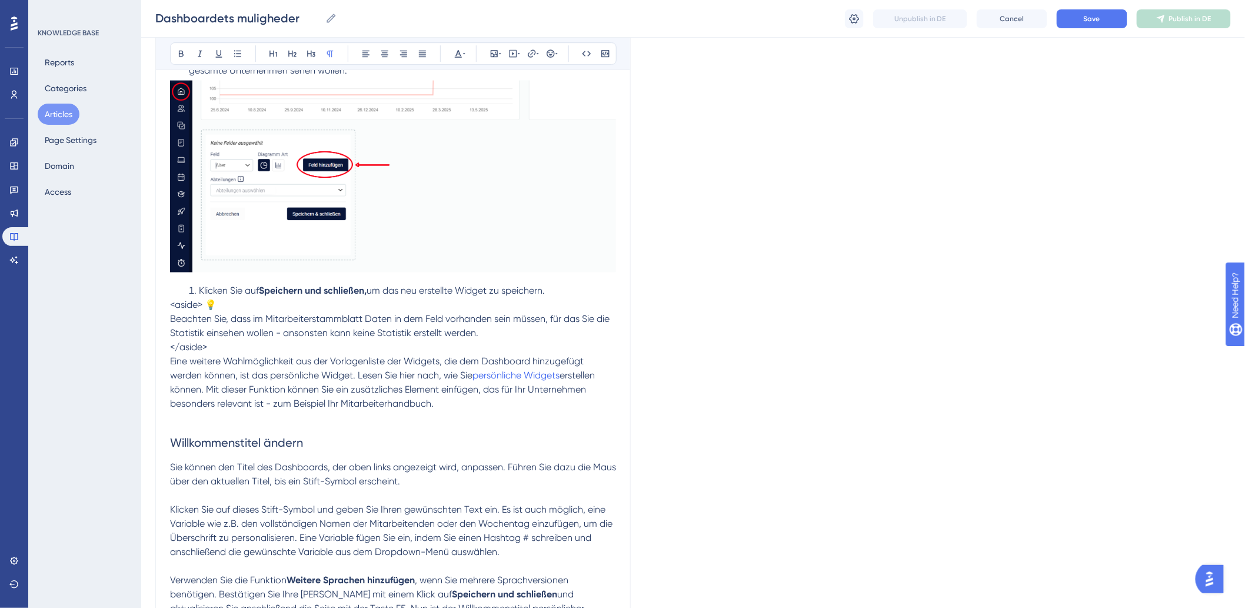
click at [202, 306] on span "<aside> 💡" at bounding box center [193, 304] width 46 height 11
click at [191, 289] on li "Klicken Sie auf Speichern und schließen, um das neu erstellte Widget zu speiche…" at bounding box center [400, 291] width 432 height 14
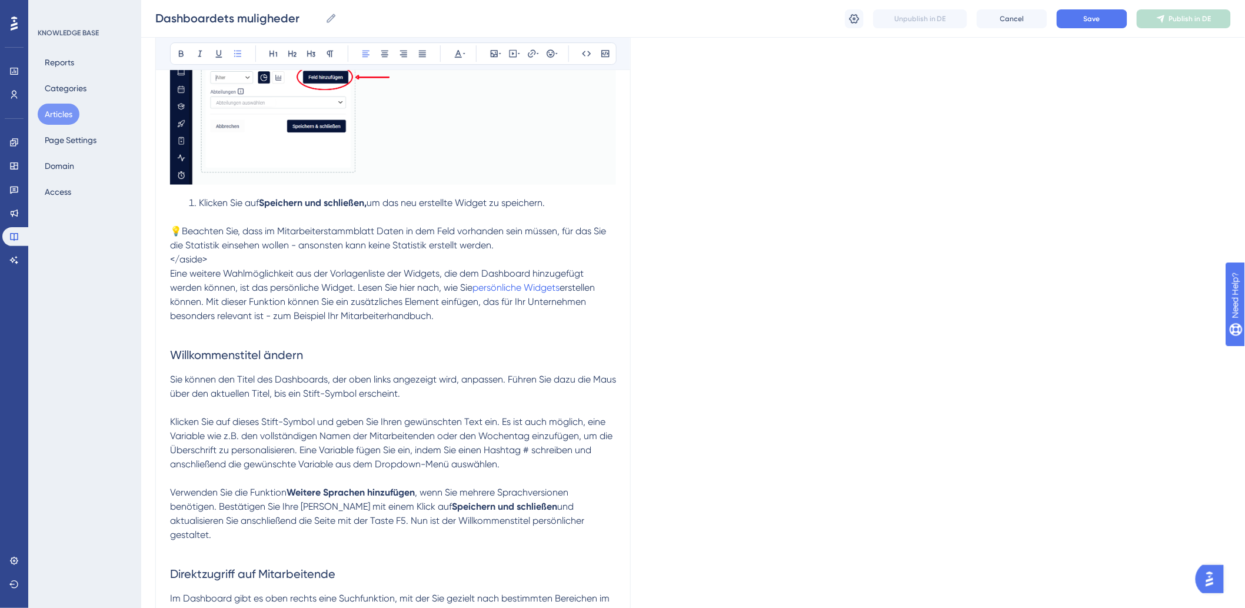
scroll to position [1569, 0]
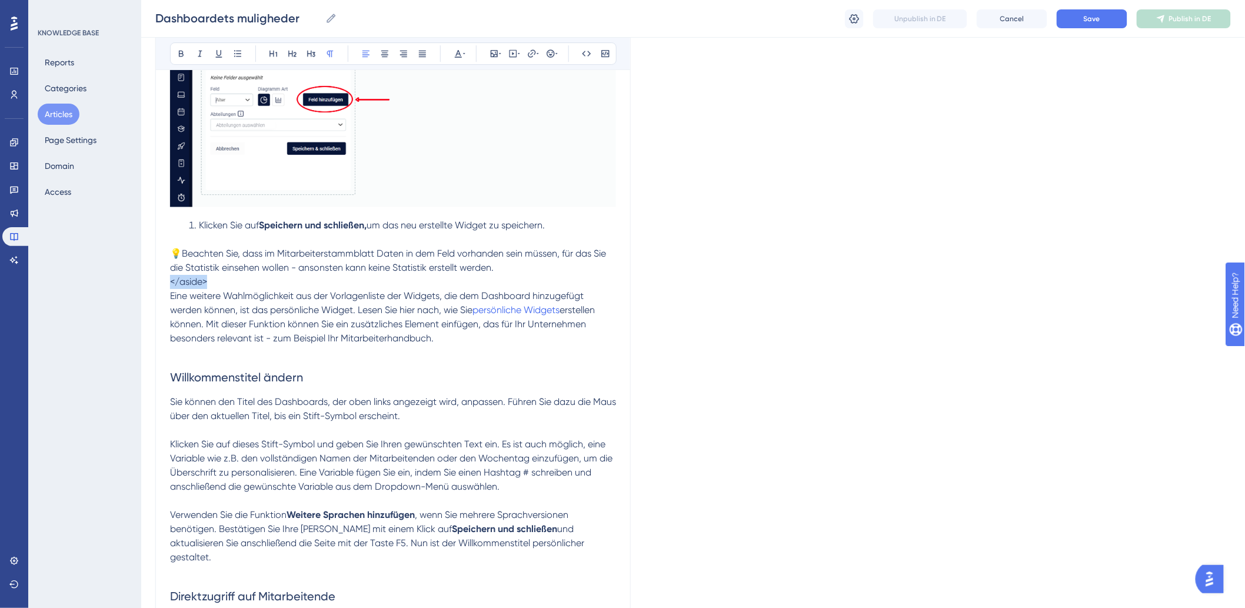
drag, startPoint x: 224, startPoint y: 284, endPoint x: 124, endPoint y: 278, distance: 100.2
click at [397, 359] on p at bounding box center [393, 352] width 446 height 14
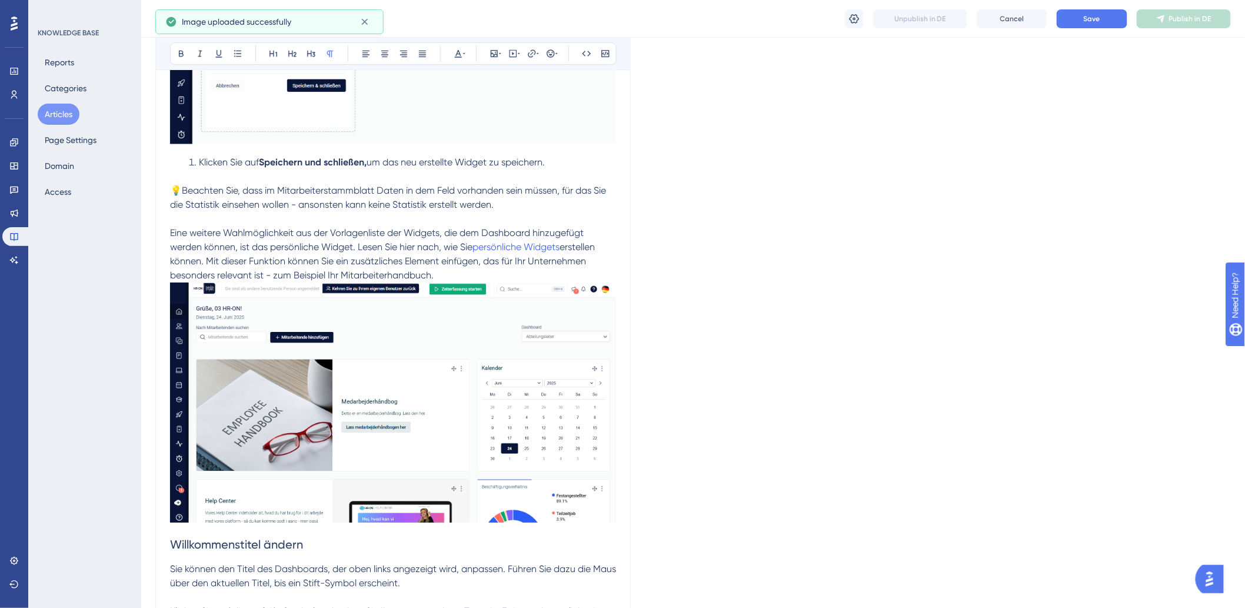
scroll to position [1765, 0]
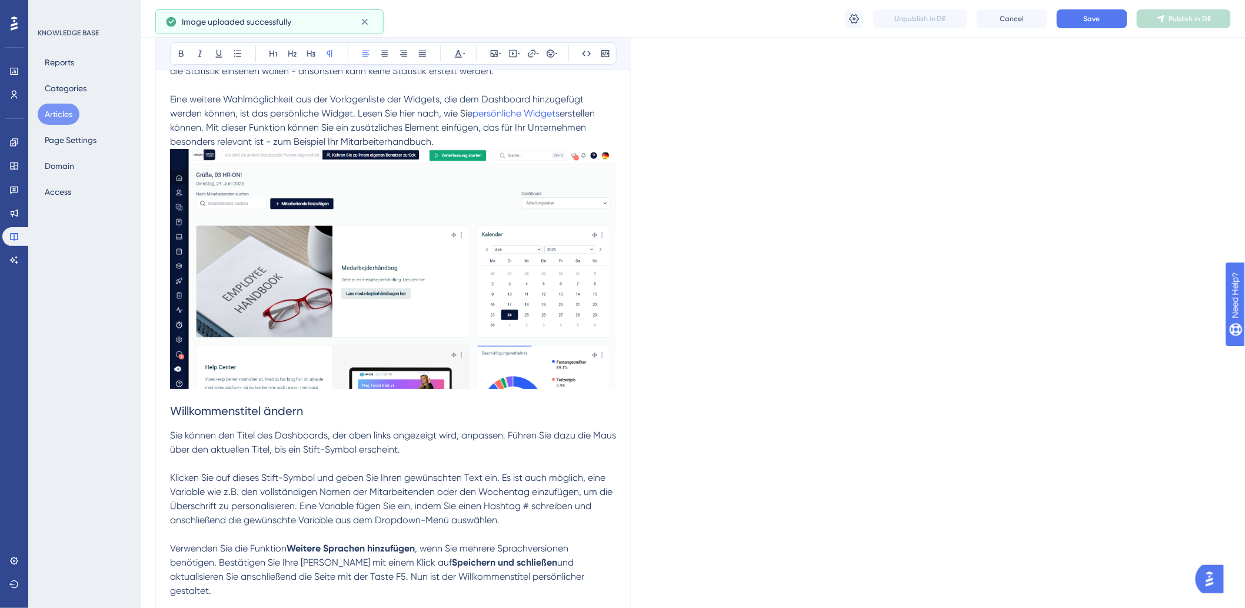
click at [512, 144] on p "Eine weitere Wahlmöglichkeit aus der Vorlagenliste der Widgets, die dem Dashboa…" at bounding box center [393, 120] width 446 height 56
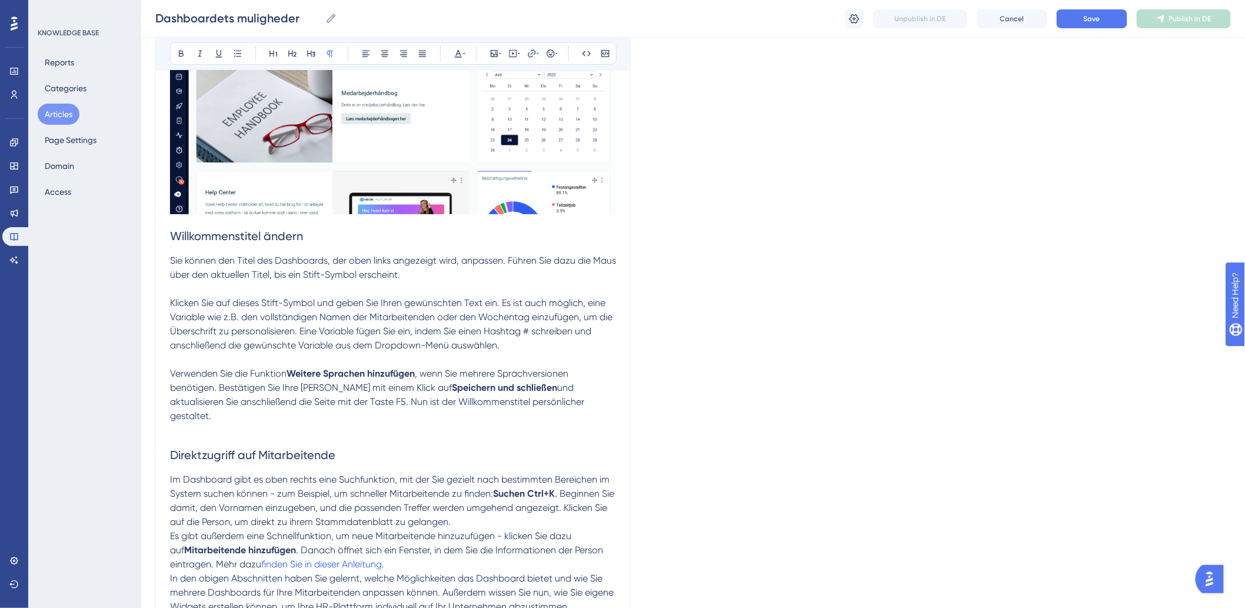
scroll to position [1961, 0]
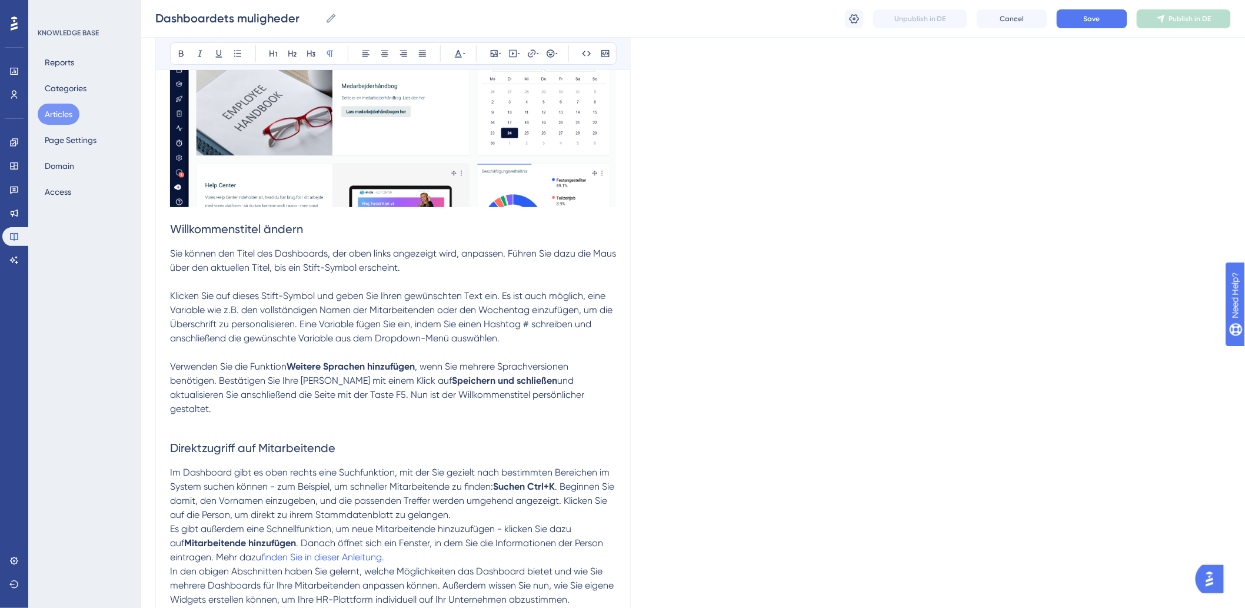
click at [468, 278] on p at bounding box center [393, 282] width 446 height 14
click at [197, 278] on p at bounding box center [393, 282] width 446 height 14
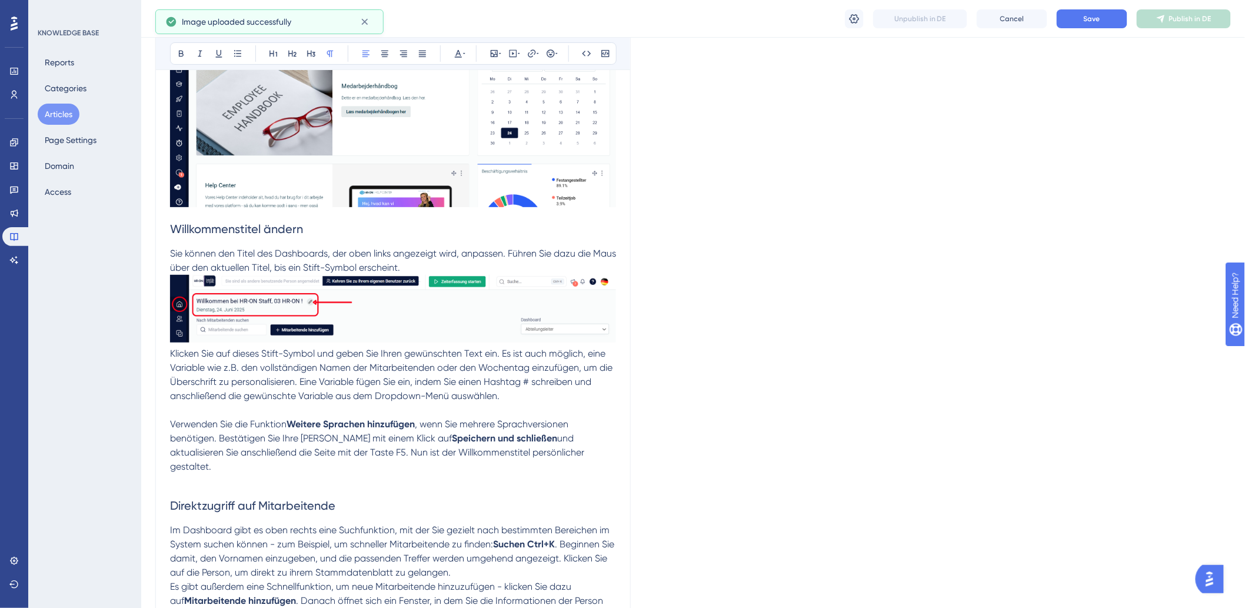
click at [515, 268] on p "Sie können den Titel des Dashboards, der oben links angezeigt wird, anpassen. F…" at bounding box center [393, 261] width 446 height 28
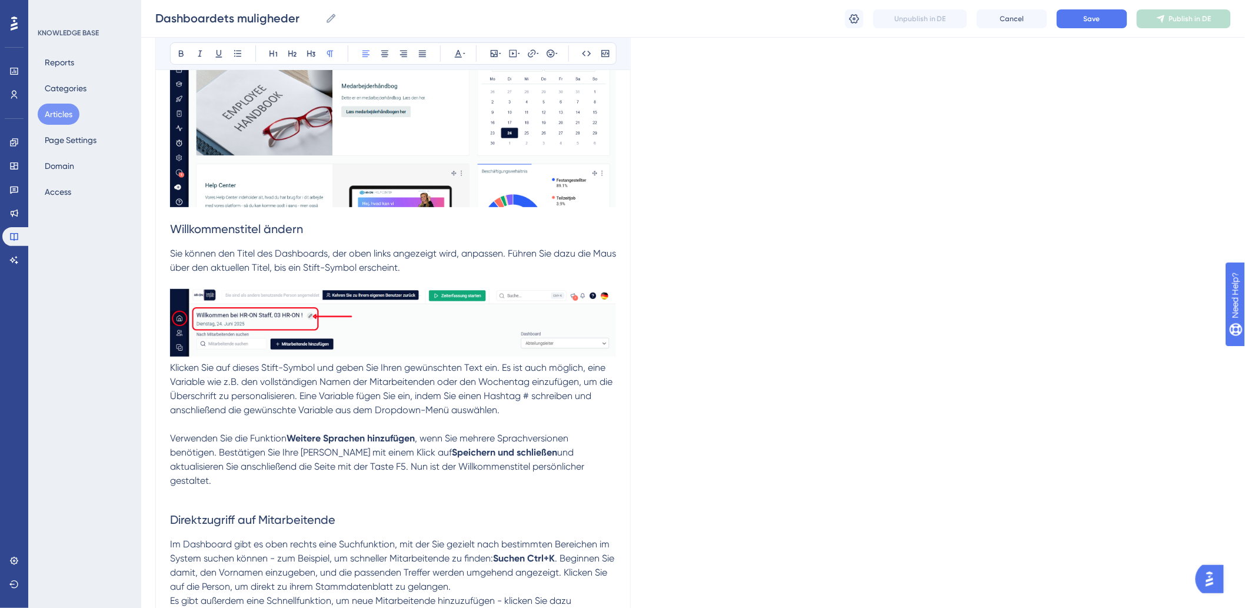
click at [171, 371] on span "Klicken Sie auf dieses Stift-Symbol und geben Sie Ihren gewünschten Text ein. E…" at bounding box center [392, 389] width 445 height 54
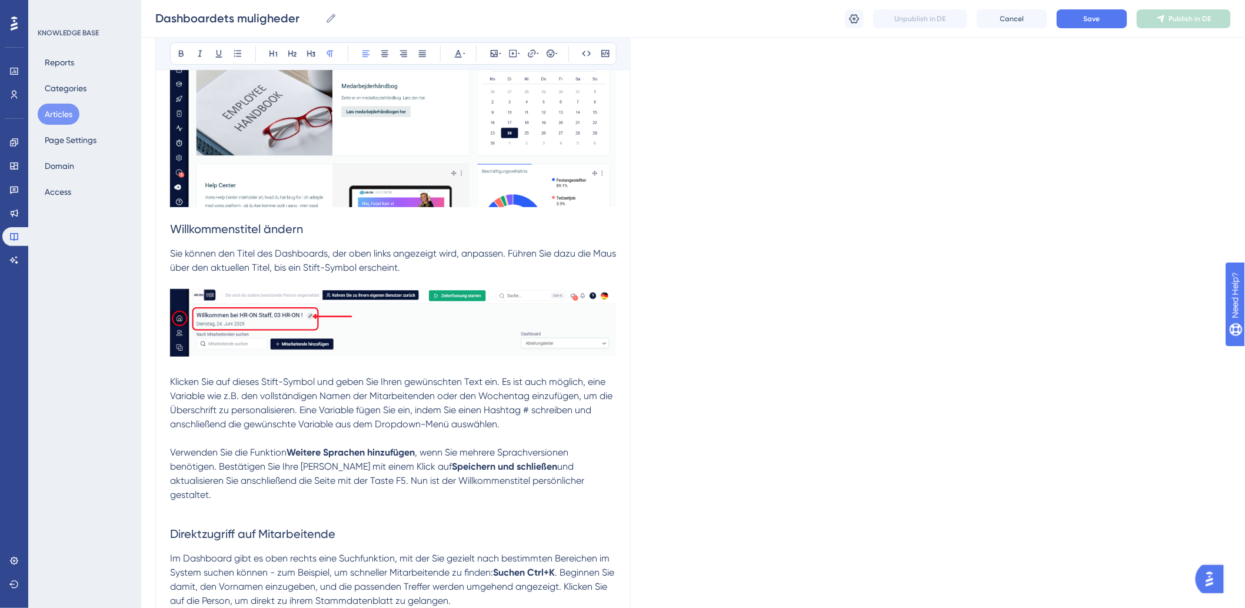
click at [537, 426] on p "Klicken Sie auf dieses Stift-Symbol und geben Sie Ihren gewünschten Text ein. E…" at bounding box center [393, 396] width 446 height 71
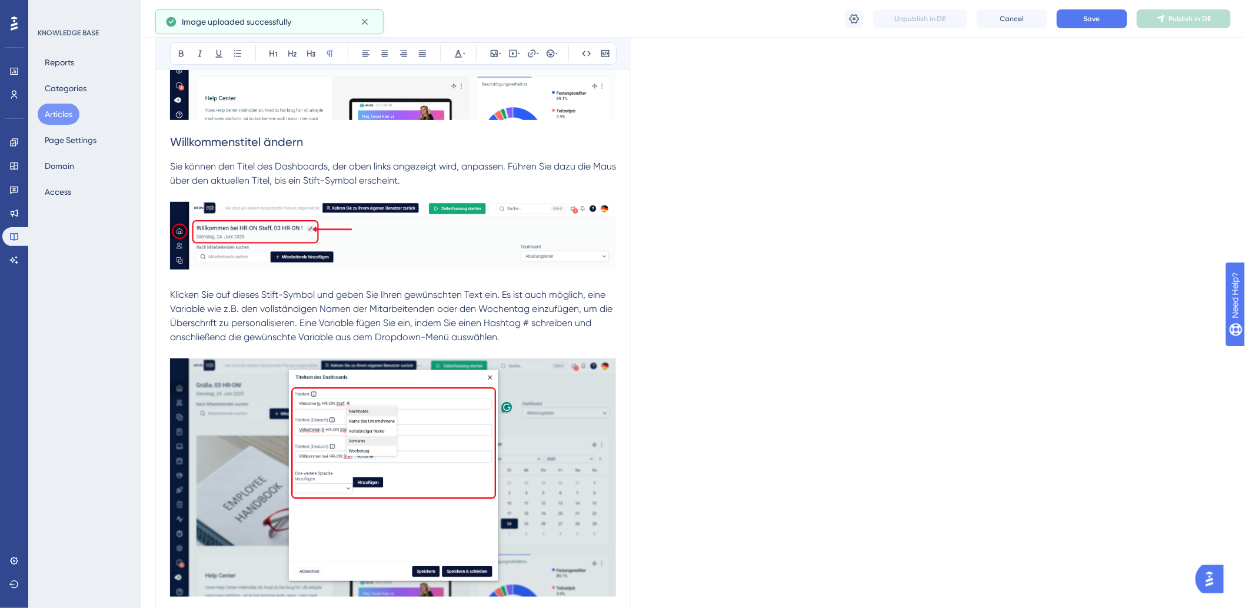
scroll to position [2222, 0]
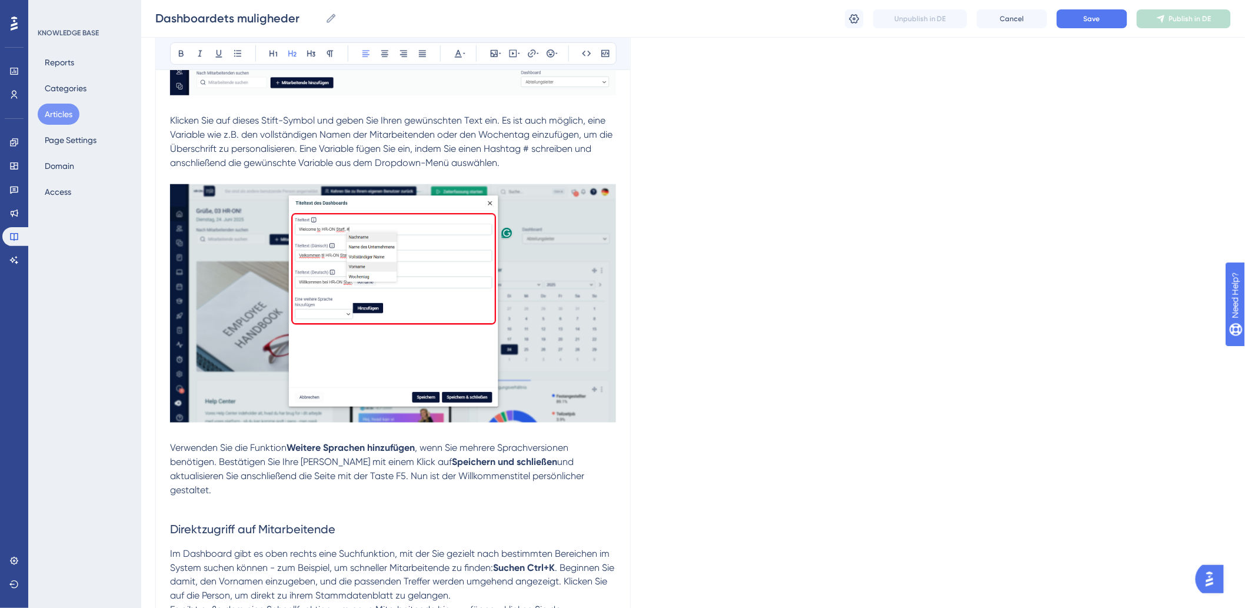
click at [384, 511] on h2 "Direktzugriff auf Mitarbeitende" at bounding box center [393, 528] width 446 height 35
click at [272, 497] on p at bounding box center [393, 504] width 446 height 14
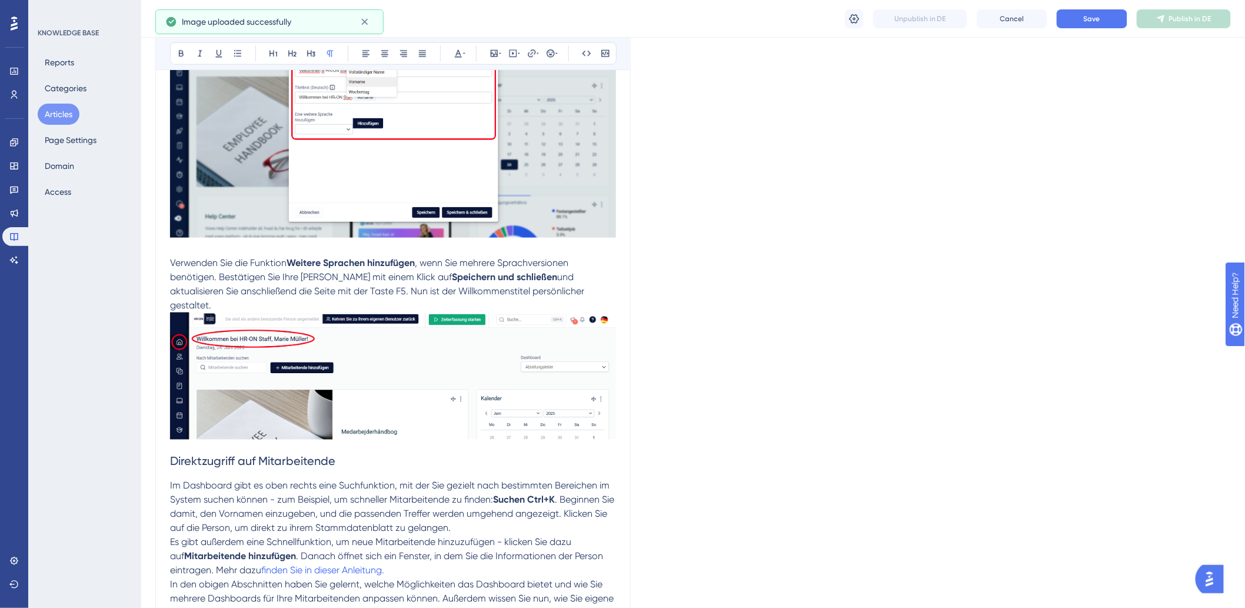
scroll to position [2419, 0]
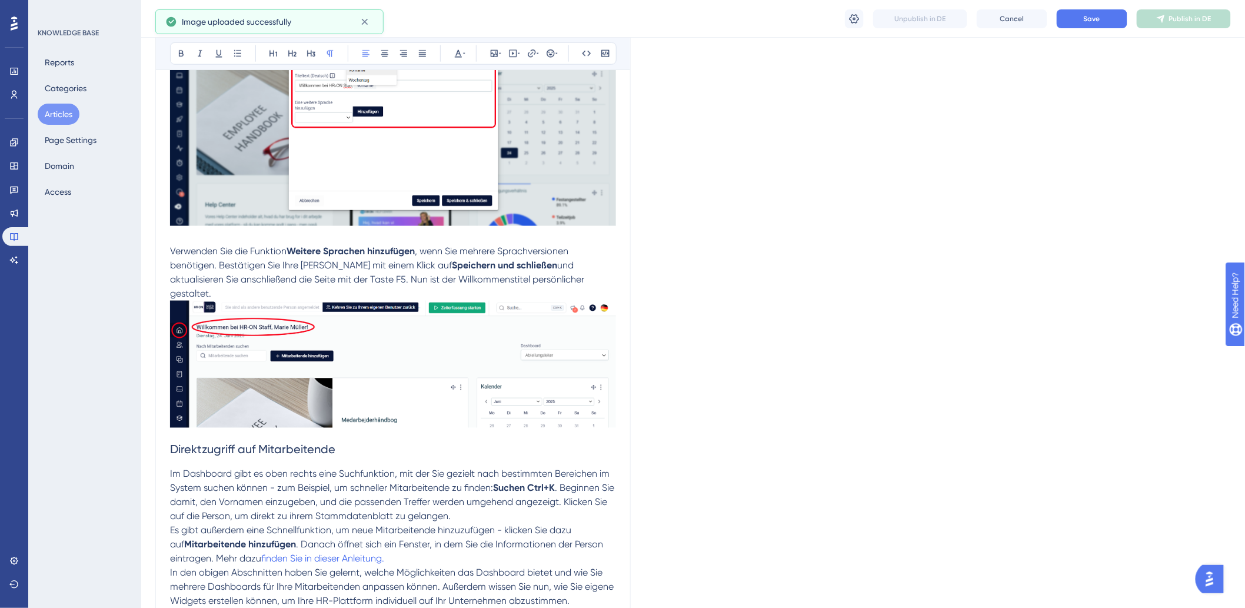
click at [565, 285] on p "Verwenden Sie die Funktion Weitere Sprachen hinzufügen , wenn Sie mehrere Sprac…" at bounding box center [393, 272] width 446 height 56
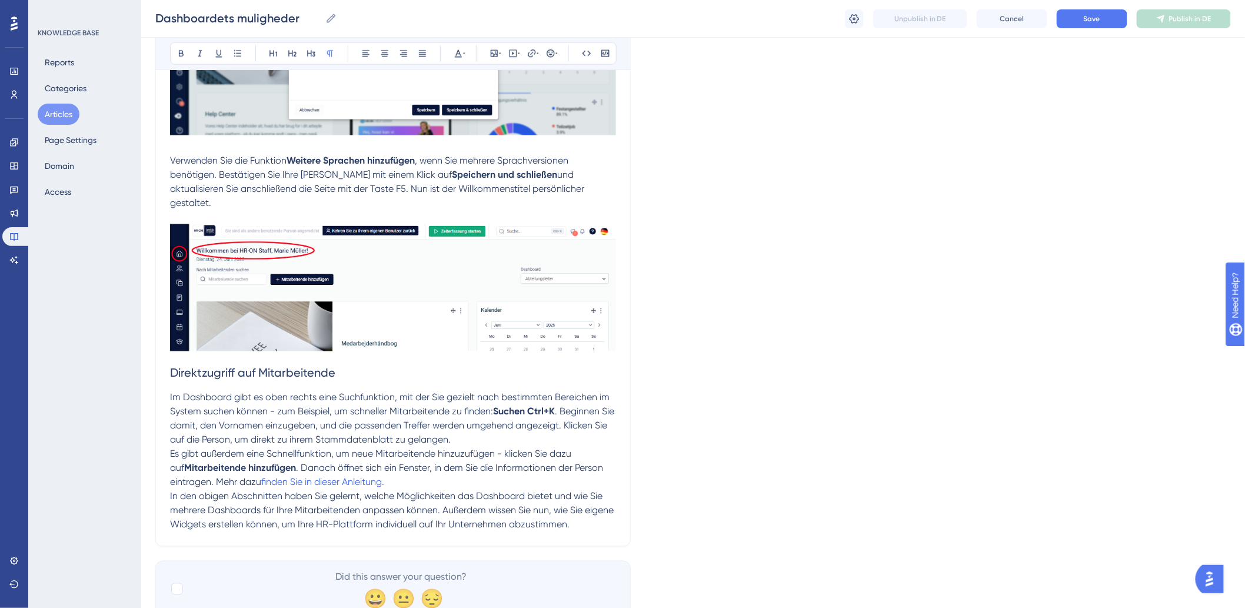
scroll to position [2543, 0]
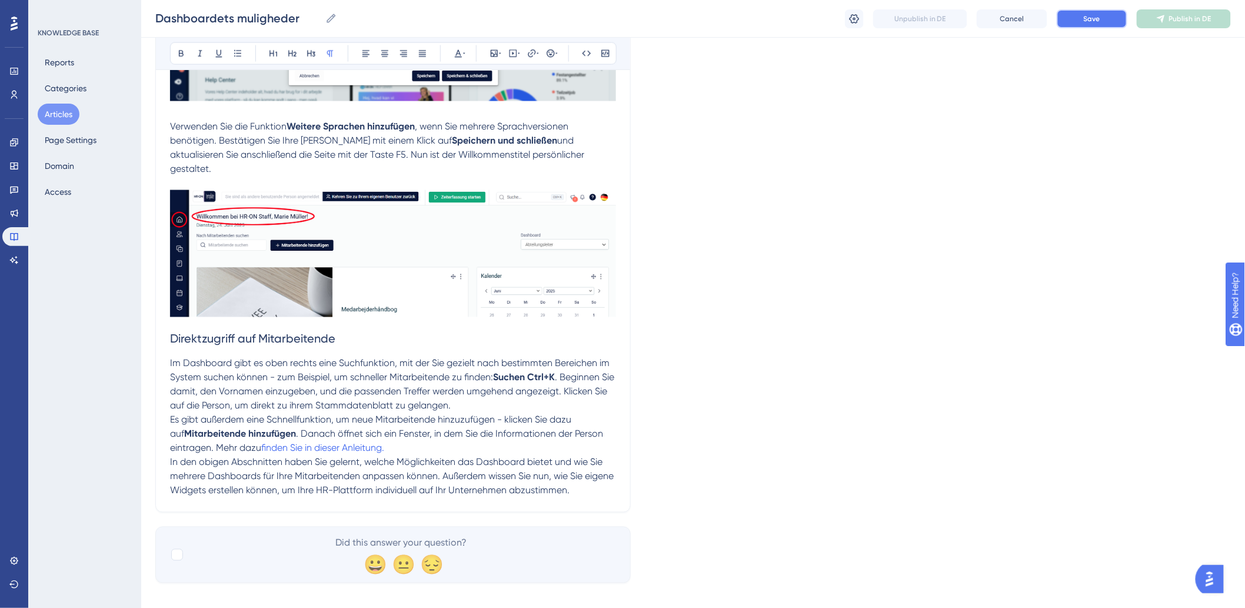
click at [1074, 19] on button "Save" at bounding box center [1092, 18] width 71 height 19
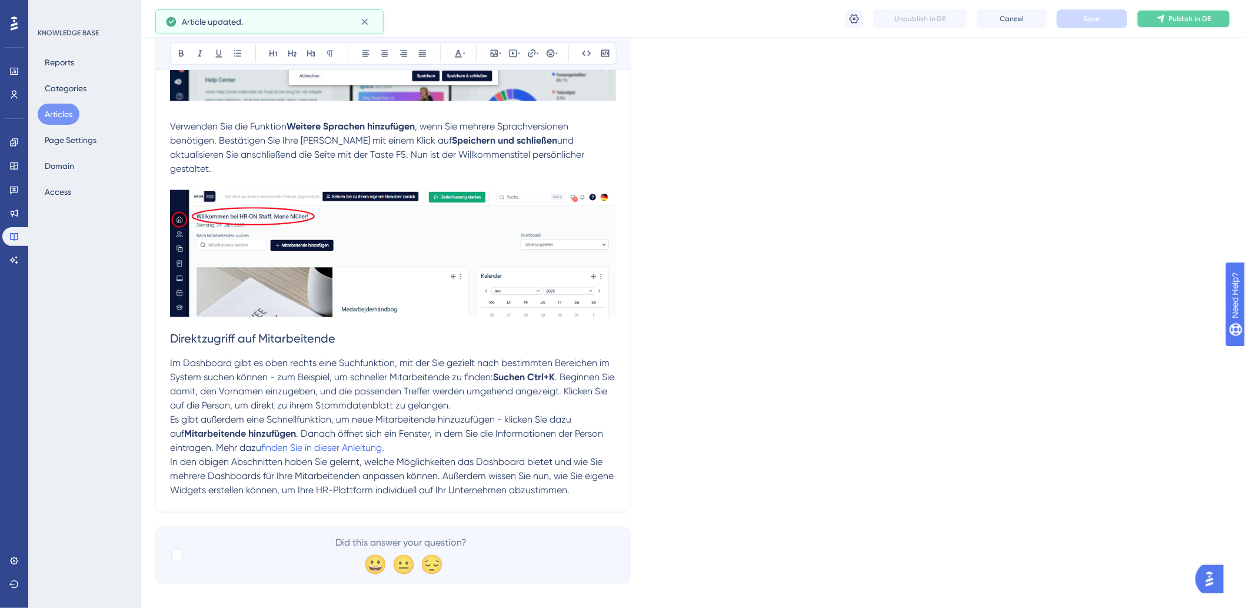
click at [1156, 22] on button "Publish in DE" at bounding box center [1184, 18] width 94 height 19
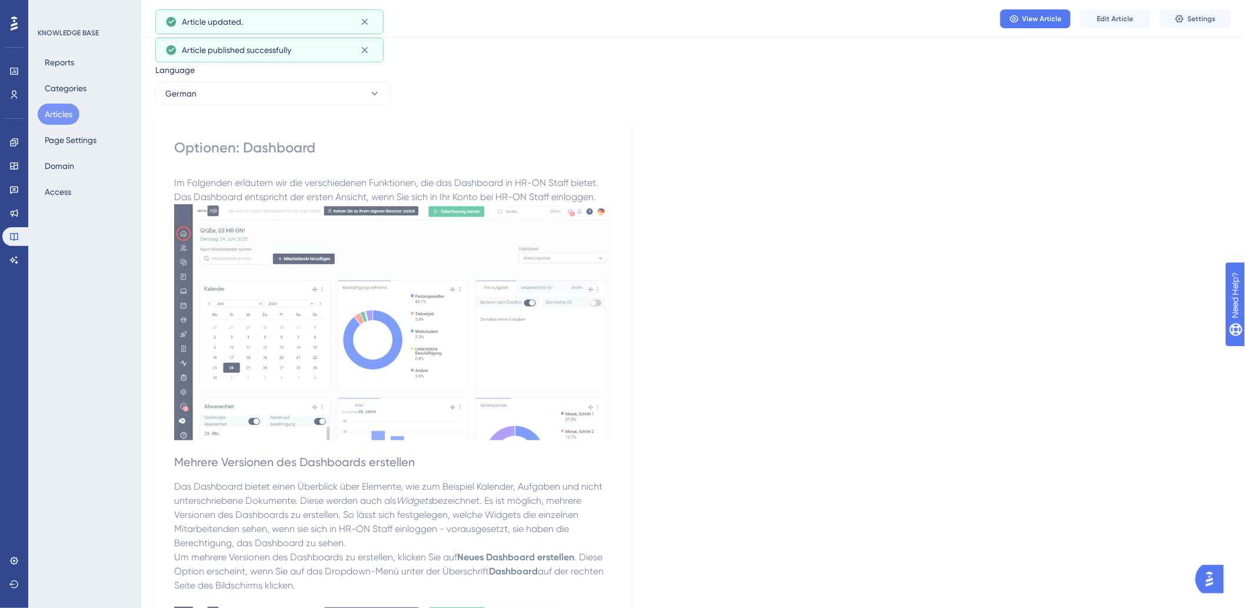
scroll to position [0, 0]
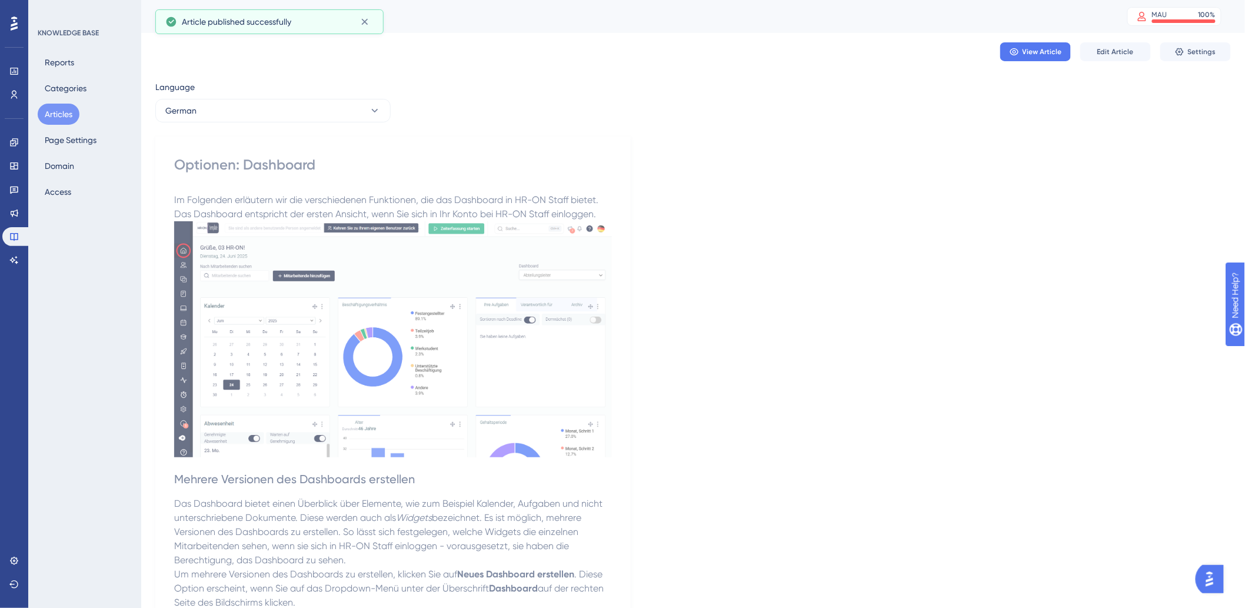
click at [56, 115] on button "Articles" at bounding box center [59, 114] width 42 height 21
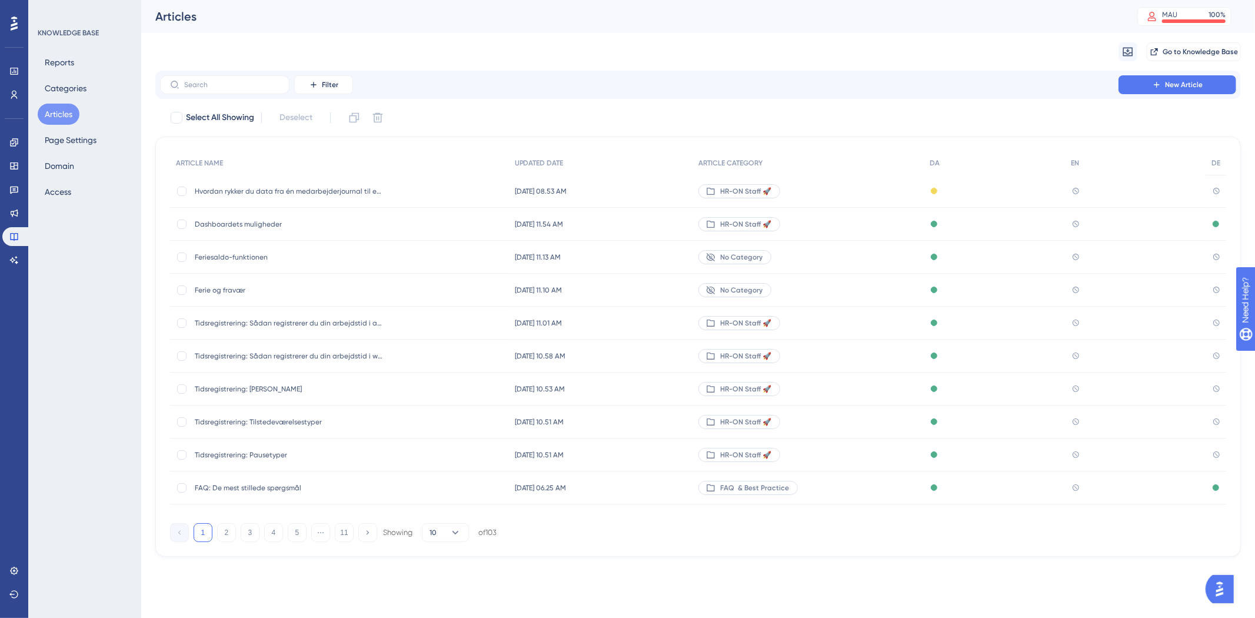
click at [232, 258] on span "Feriesaldo-funktionen" at bounding box center [289, 256] width 188 height 9
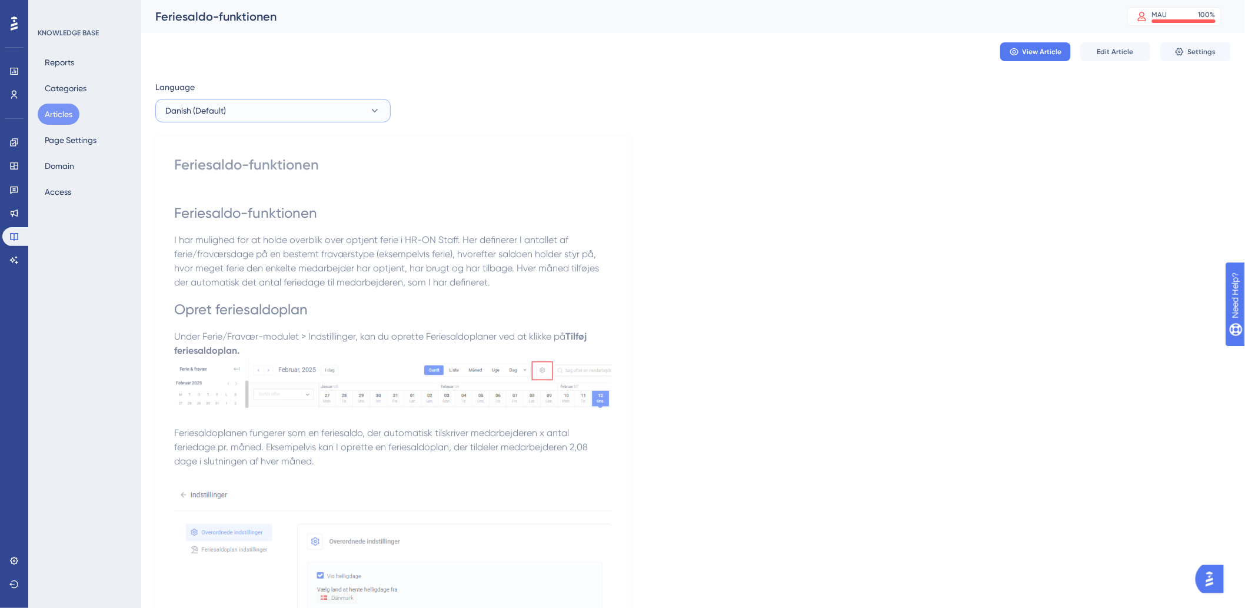
click at [273, 115] on button "Danish (Default)" at bounding box center [272, 111] width 235 height 24
click at [204, 191] on button "German German No translation" at bounding box center [273, 194] width 220 height 24
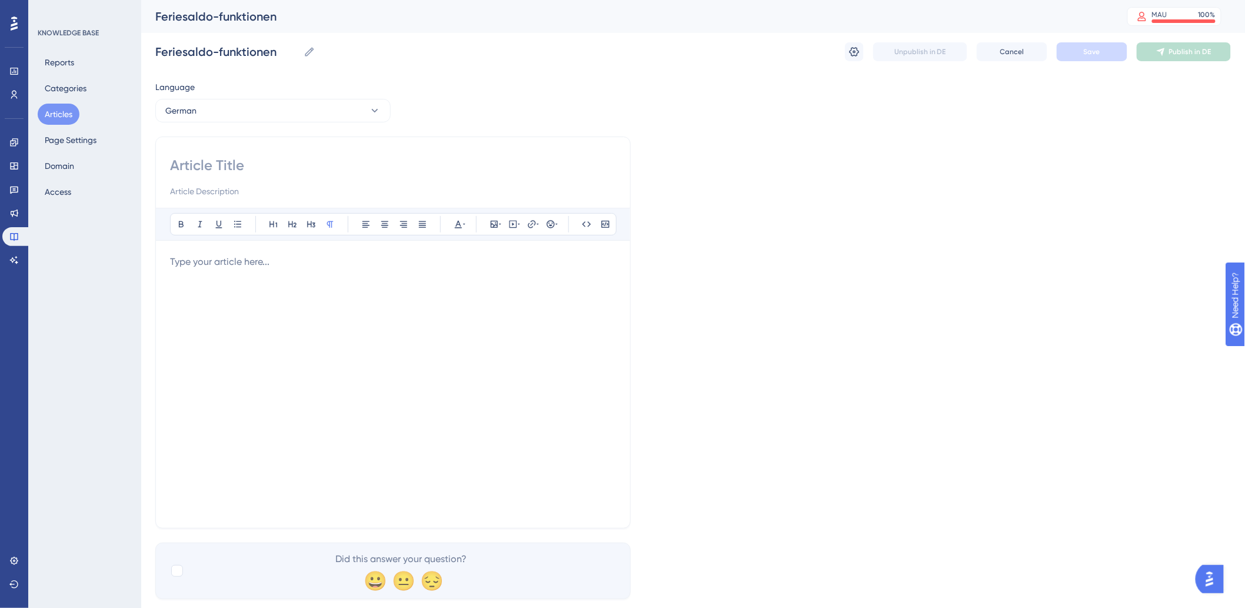
click at [332, 165] on input at bounding box center [393, 165] width 446 height 19
type input "F"
click at [438, 307] on div at bounding box center [393, 384] width 446 height 259
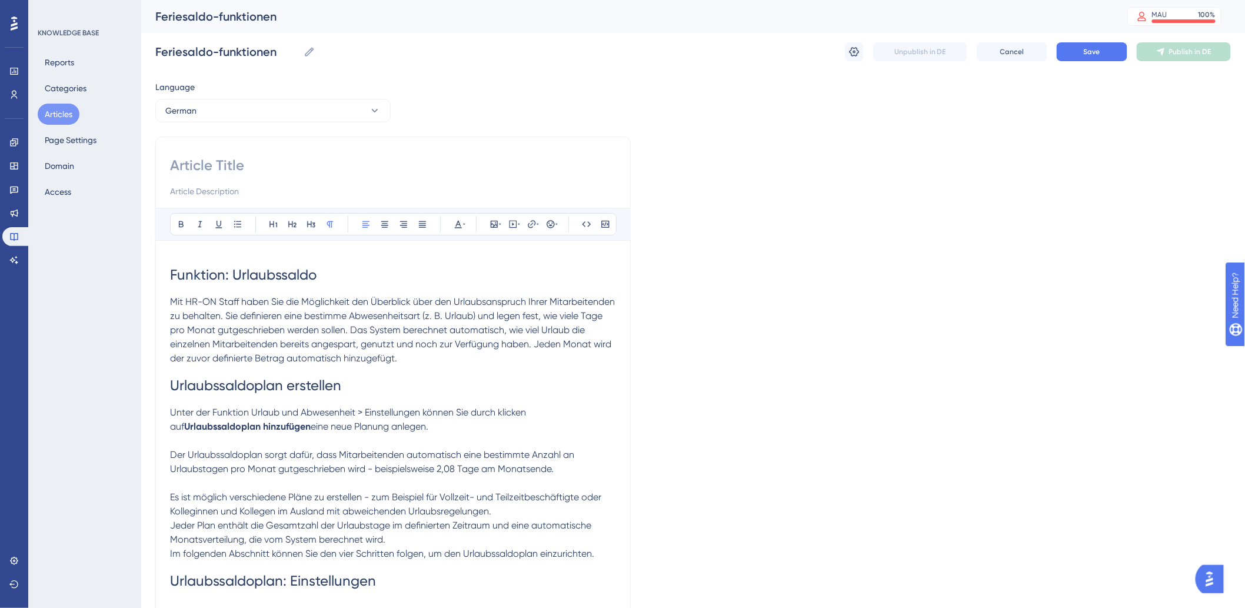
click at [243, 168] on input at bounding box center [393, 165] width 446 height 19
paste input "Urlaubssaldo"
type input "Urlaubssaldo"
click at [378, 309] on span "Mit HR-ON Staff haben Sie die Möglichkeit den Überblick über den Urlaubsanspruc…" at bounding box center [393, 330] width 447 height 68
drag, startPoint x: 472, startPoint y: 430, endPoint x: 480, endPoint y: 430, distance: 7.6
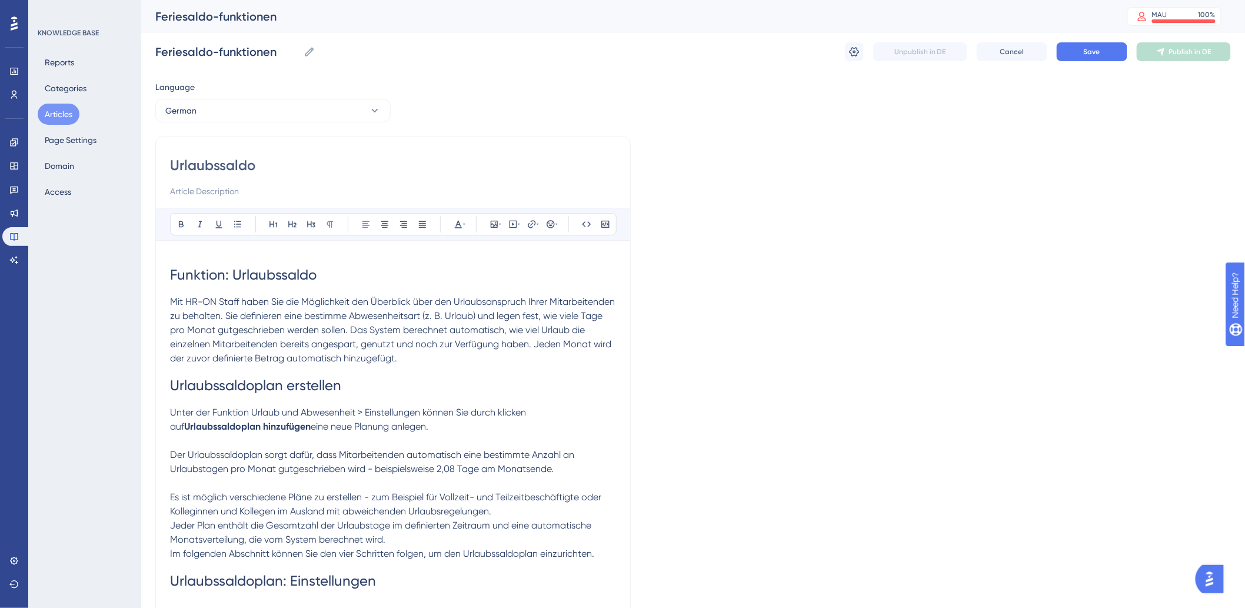
click at [472, 430] on p "Unter der Funktion Urlaub und Abwesenheit > Einstellungen können Sie durch klic…" at bounding box center [393, 419] width 446 height 28
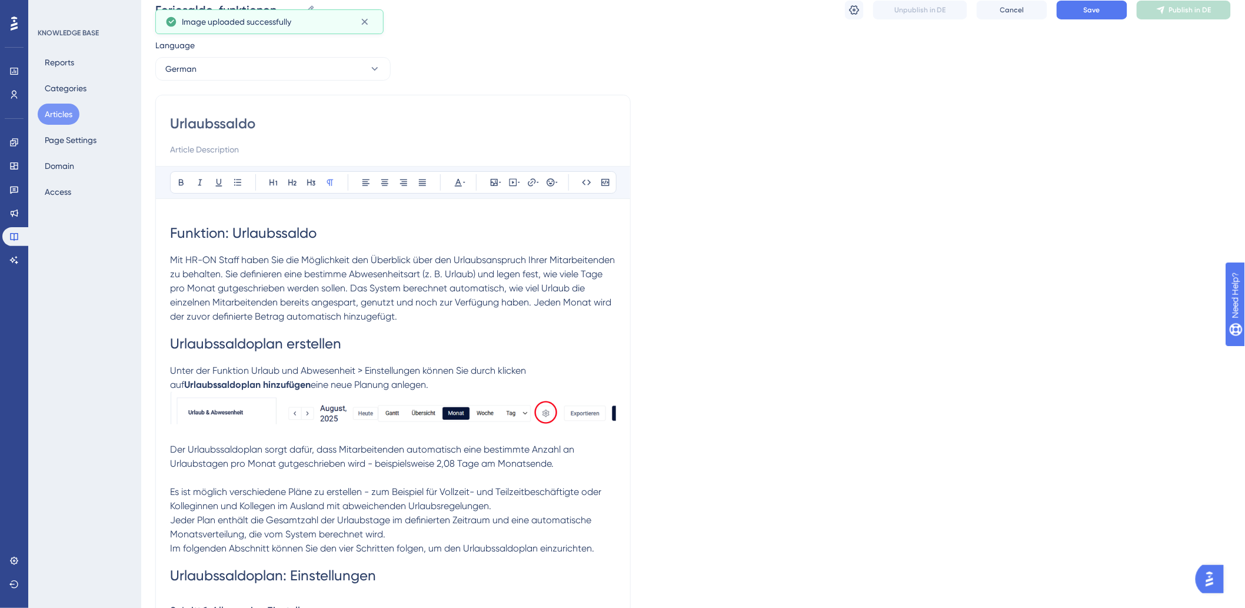
scroll to position [65, 0]
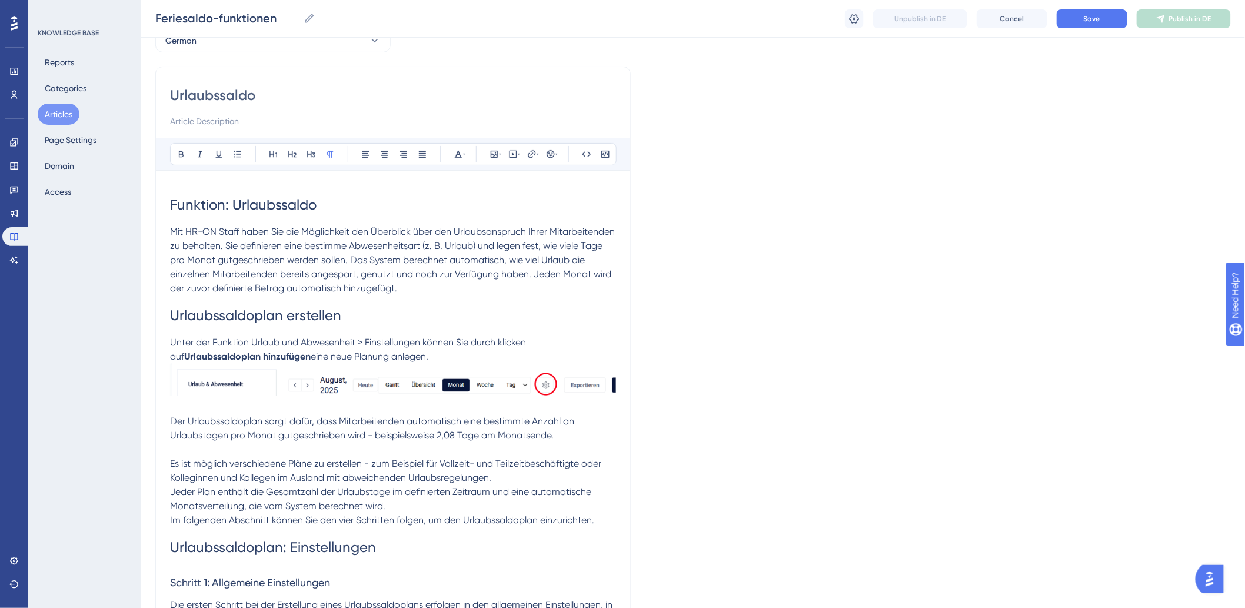
click at [592, 438] on p "Der Urlaubssaldoplan sorgt dafür, dass Mitarbeitenden automatisch eine bestimmt…" at bounding box center [393, 428] width 446 height 28
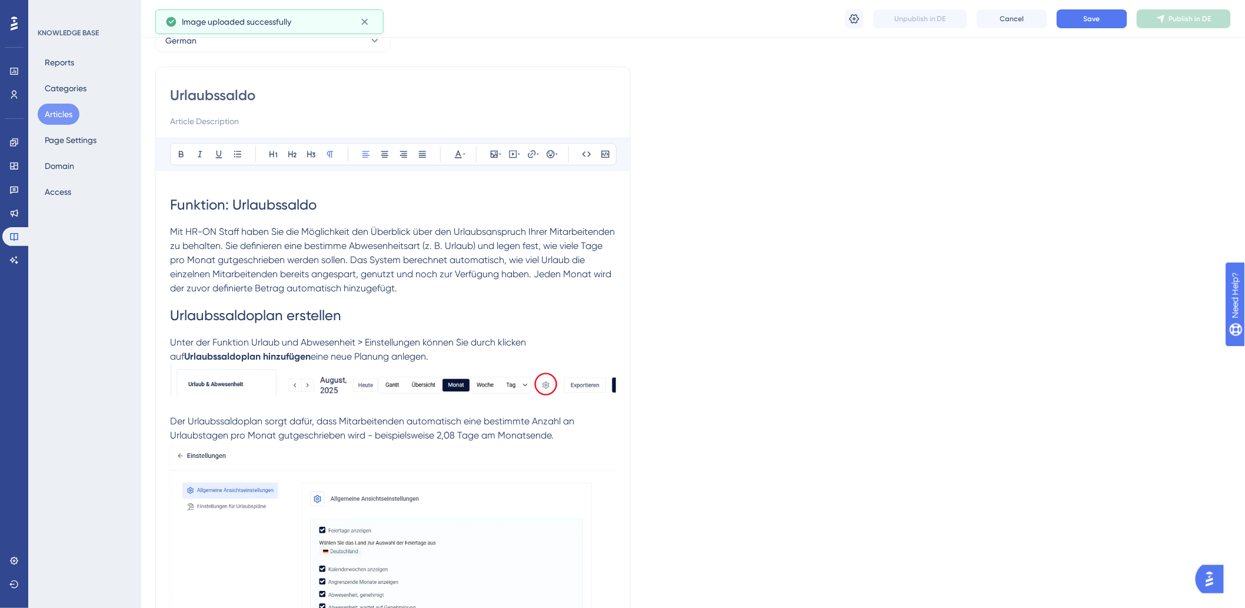
click at [574, 438] on p "Der Urlaubssaldoplan sorgt dafür, dass Mitarbeitenden automatisch eine bestimmt…" at bounding box center [393, 585] width 446 height 342
click at [481, 342] on span "Unter der Funktion Urlaub und Abwesenheit > Einstellungen können Sie durch klic…" at bounding box center [349, 349] width 358 height 25
click at [481, 361] on p "Unter der Funktion Urlaub und Abwesenheit > Einstellungen können Sie durch klic…" at bounding box center [393, 367] width 446 height 65
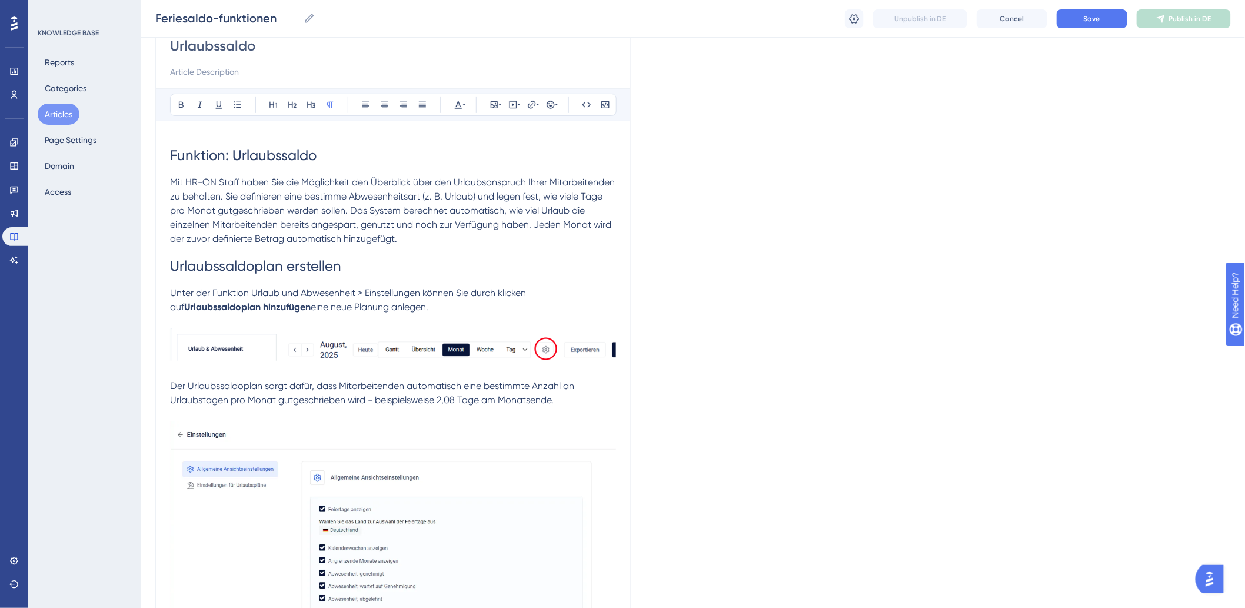
scroll to position [261, 0]
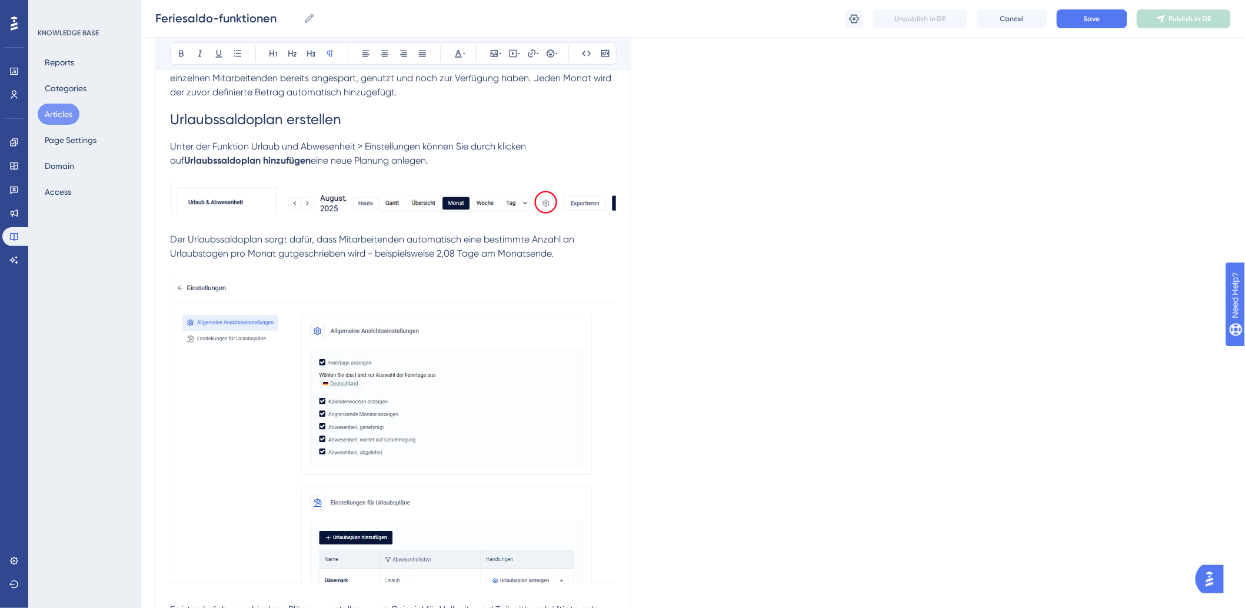
click at [601, 231] on p at bounding box center [393, 225] width 446 height 14
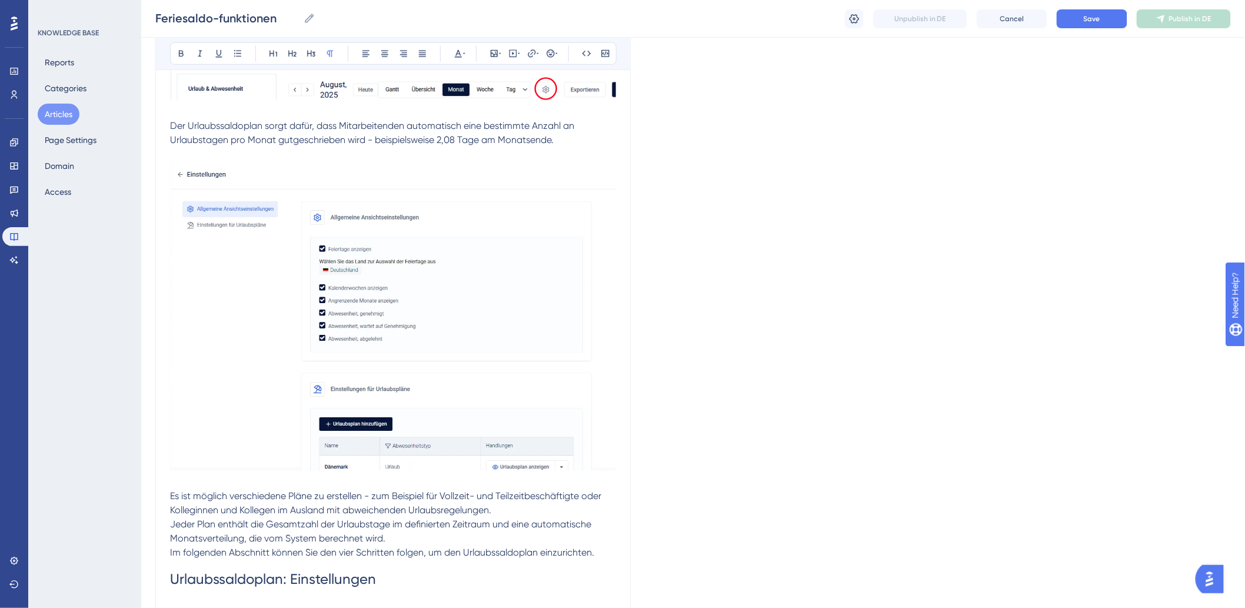
scroll to position [457, 0]
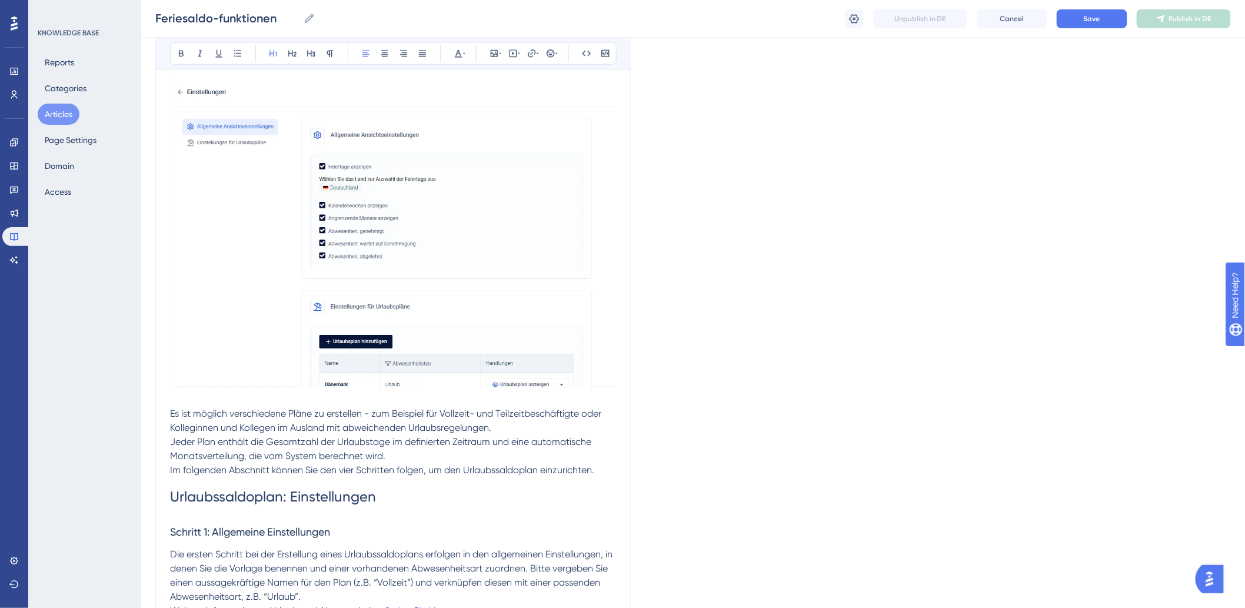
drag, startPoint x: 436, startPoint y: 497, endPoint x: 624, endPoint y: 504, distance: 188.4
click at [436, 497] on h1 "Urlaubssaldoplan: Einstellungen" at bounding box center [393, 497] width 446 height 40
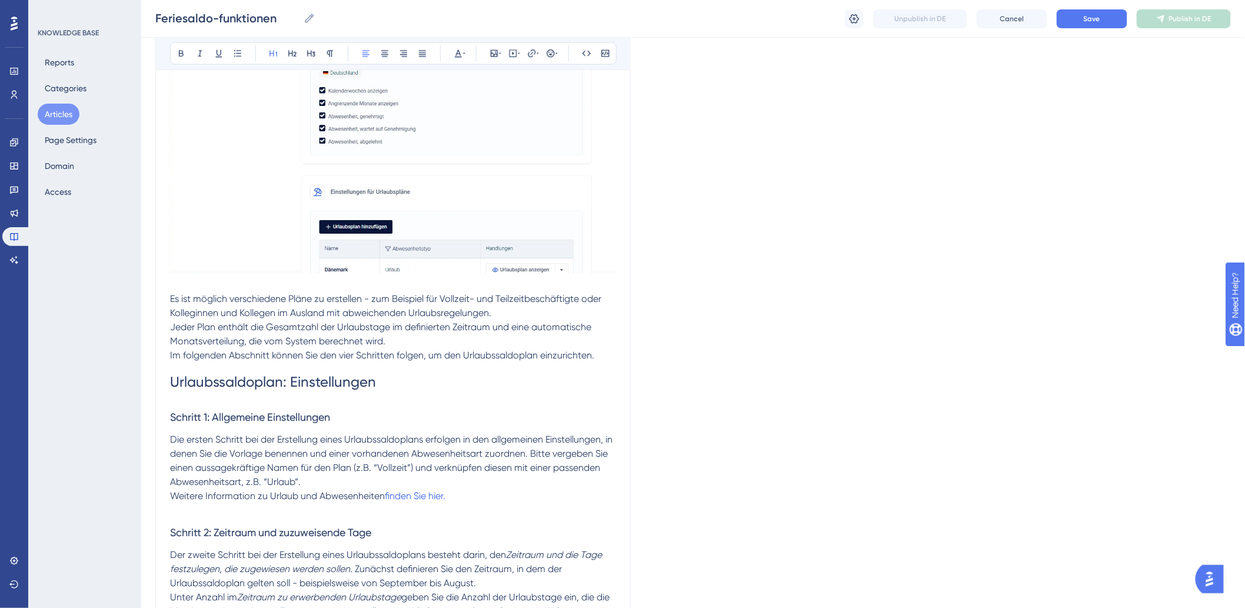
scroll to position [654, 0]
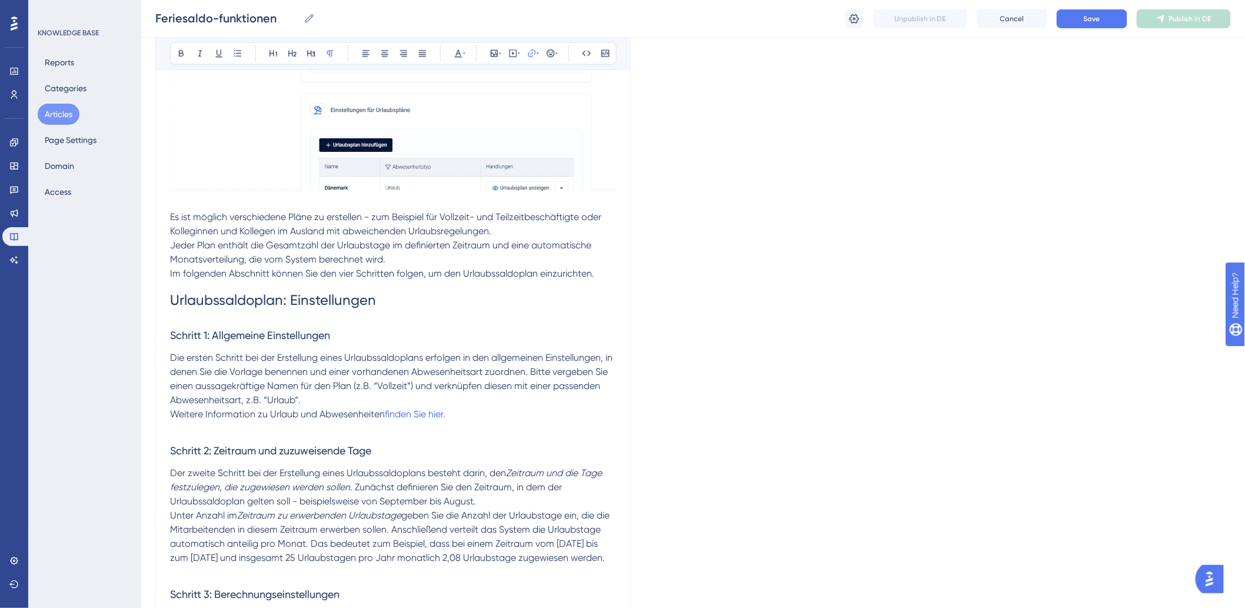
click at [477, 413] on p "Weitere Information zu Urlaub und Abwesenheiten finden Sie hier." at bounding box center [393, 415] width 446 height 14
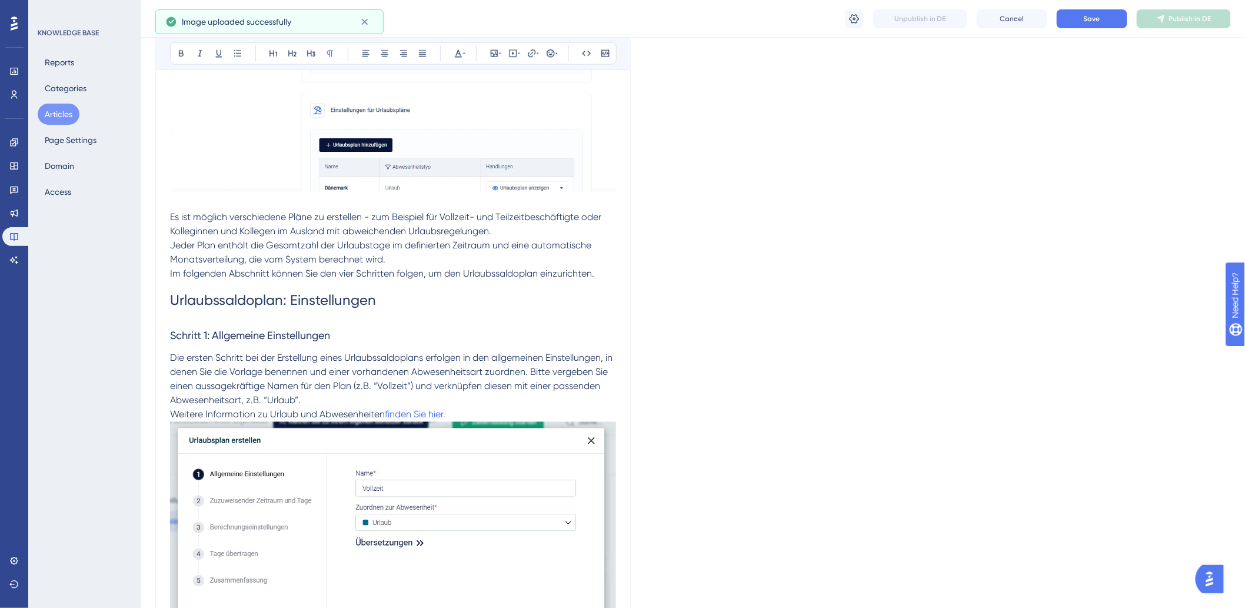
click at [527, 408] on p "Weitere Information zu Urlaub und Abwesenheiten finden Sie hier." at bounding box center [393, 555] width 446 height 295
click at [517, 418] on p "Weitere Information zu Urlaub und Abwesenheiten finden Sie hier." at bounding box center [393, 555] width 446 height 295
click at [528, 416] on p "Weitere Information zu Urlaub und Abwesenheiten finden Sie hier." at bounding box center [393, 555] width 446 height 295
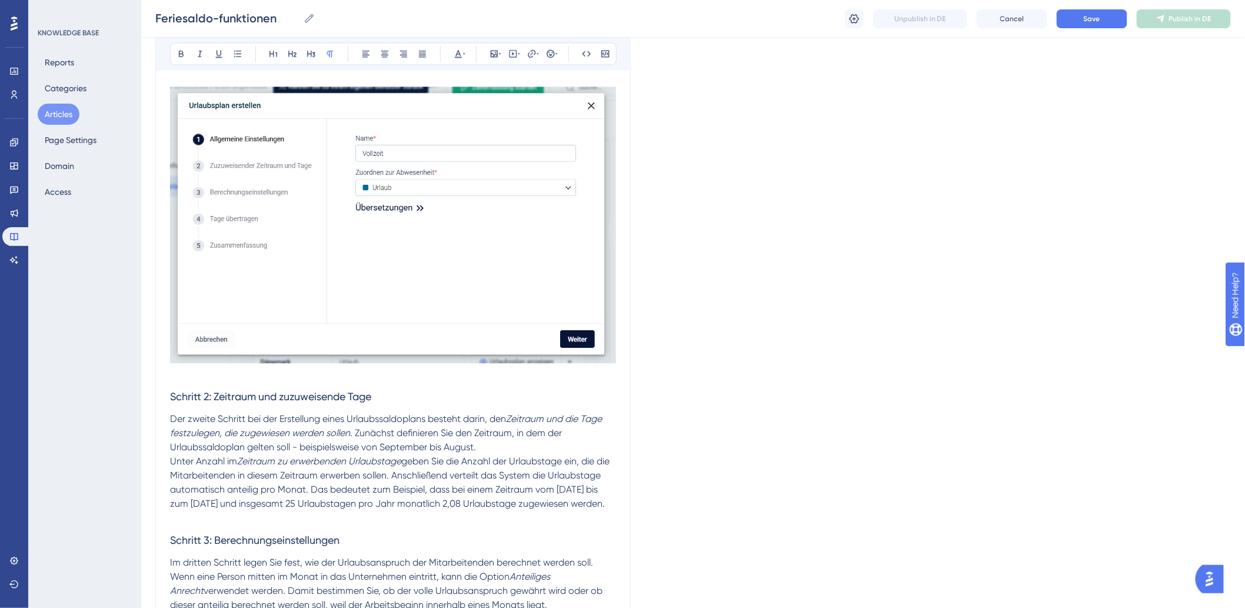
scroll to position [1046, 0]
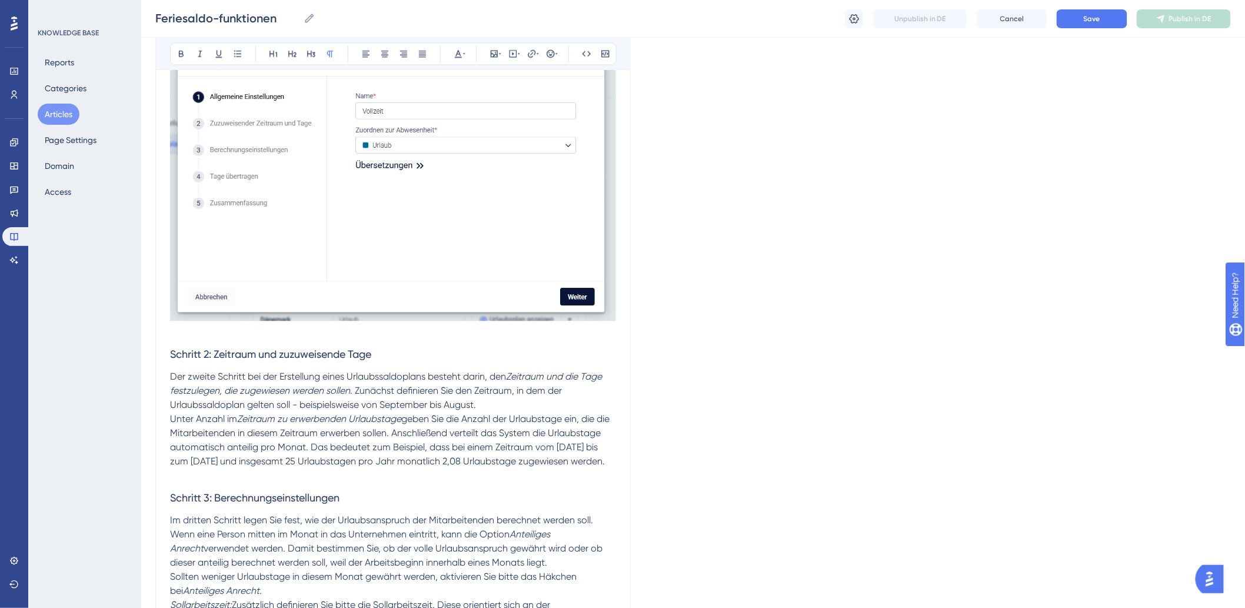
click at [375, 482] on p at bounding box center [393, 475] width 446 height 14
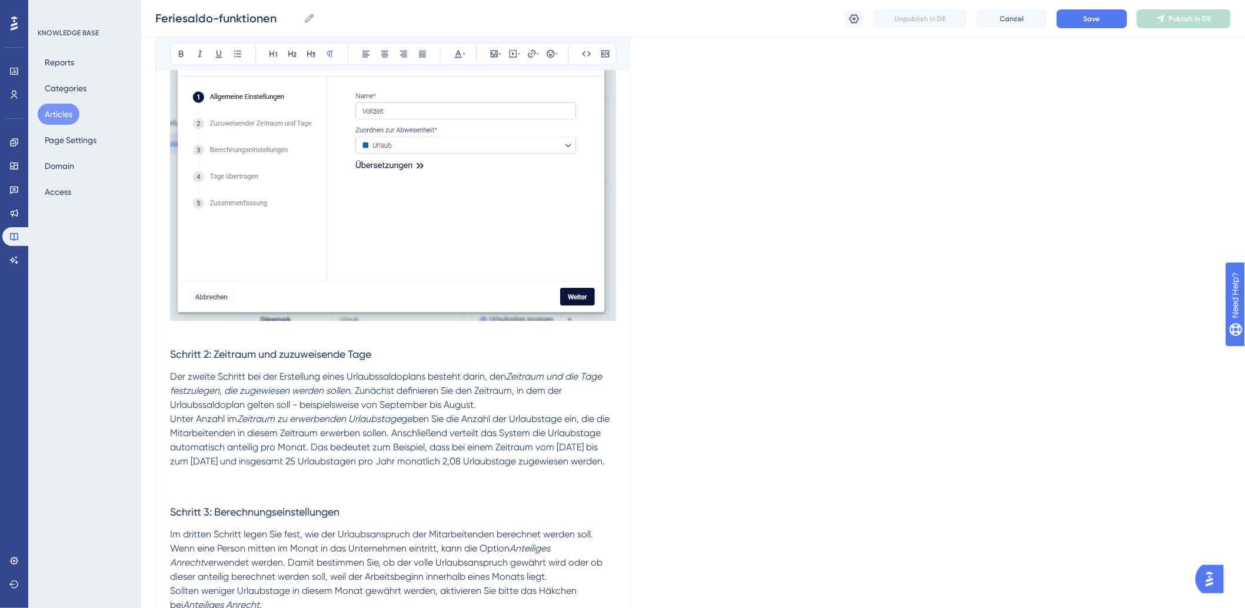
click at [200, 495] on p at bounding box center [393, 482] width 446 height 28
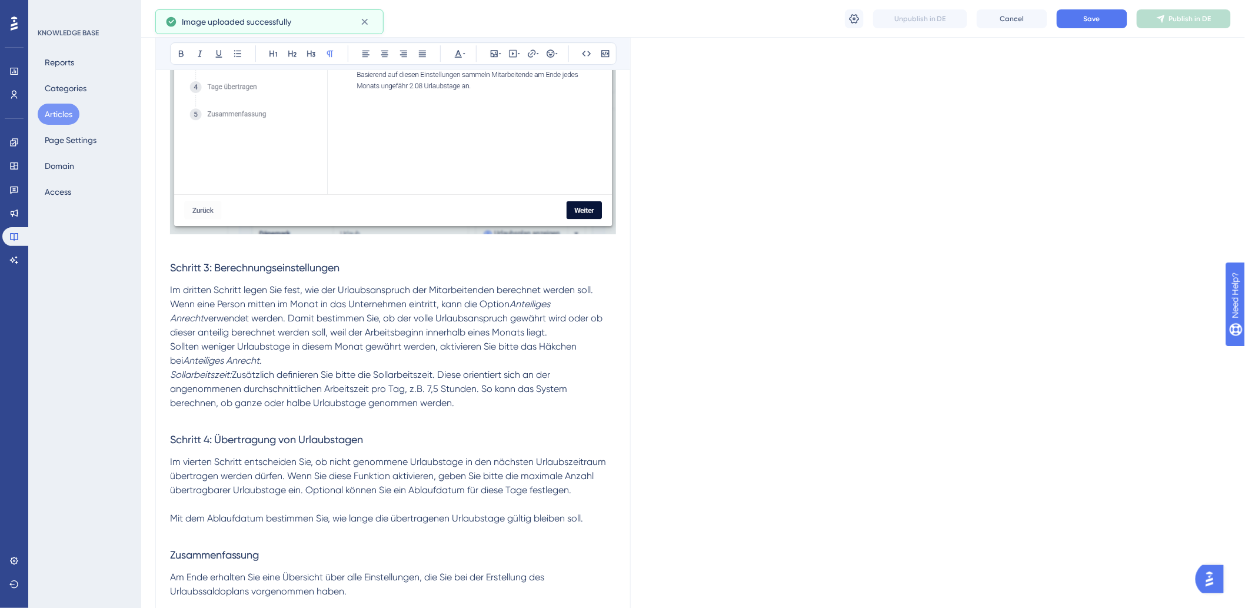
scroll to position [1634, 0]
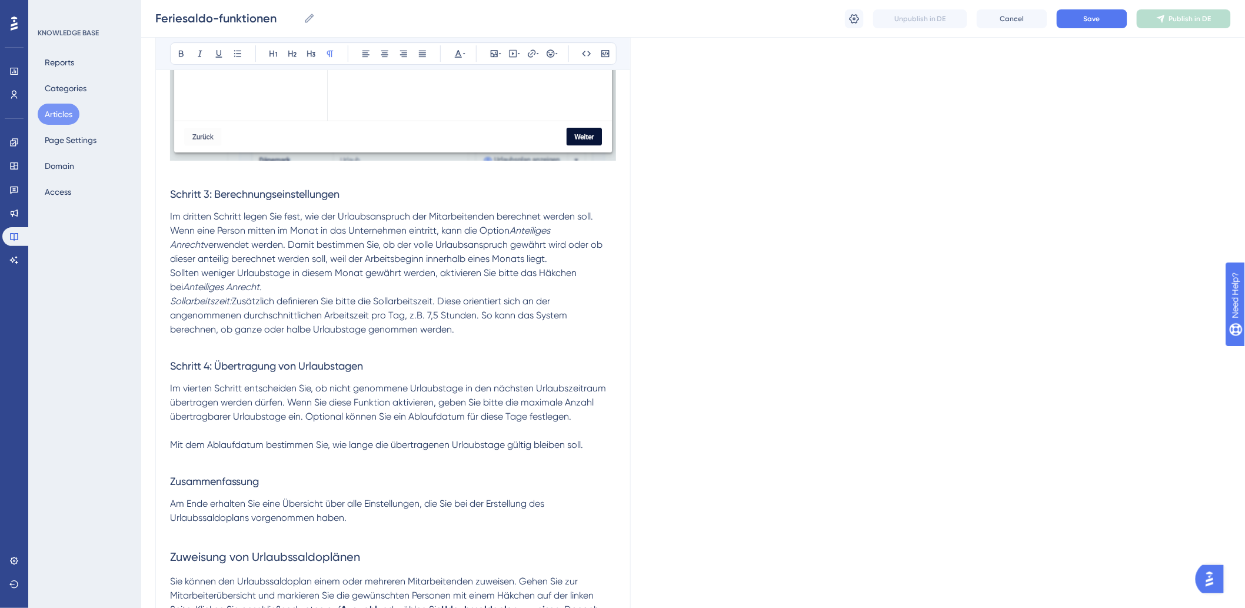
click at [430, 337] on p "Sollarbeitszeit: Zusätzlich definieren Sie bitte die Sollarbeitszeit. Diese ori…" at bounding box center [393, 315] width 446 height 42
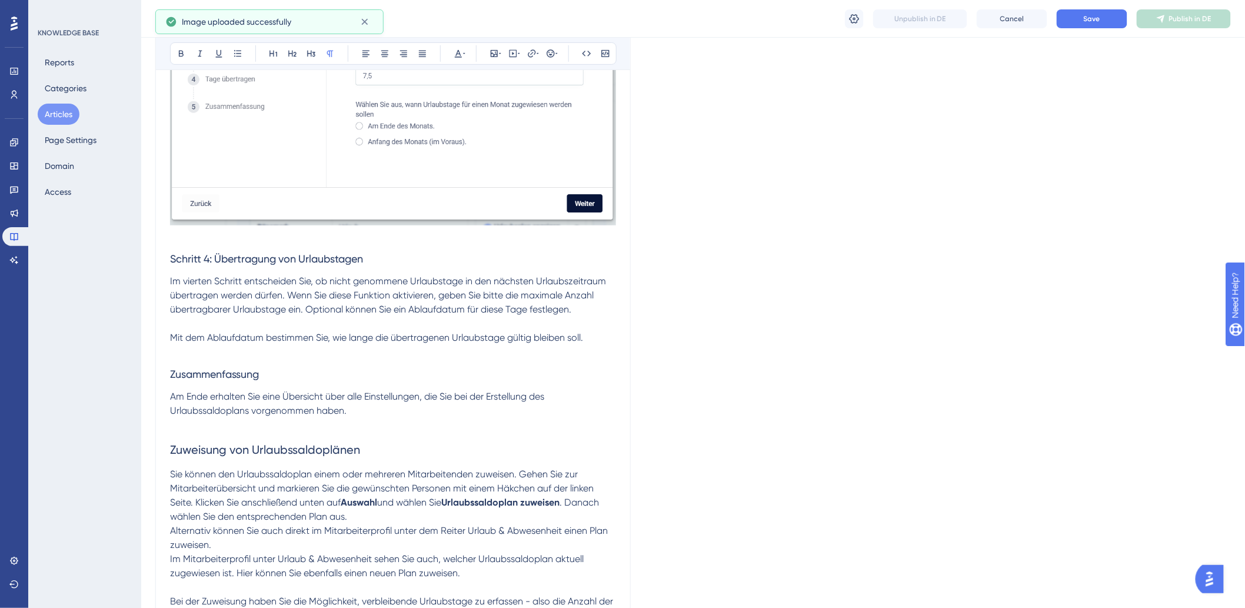
scroll to position [2092, 0]
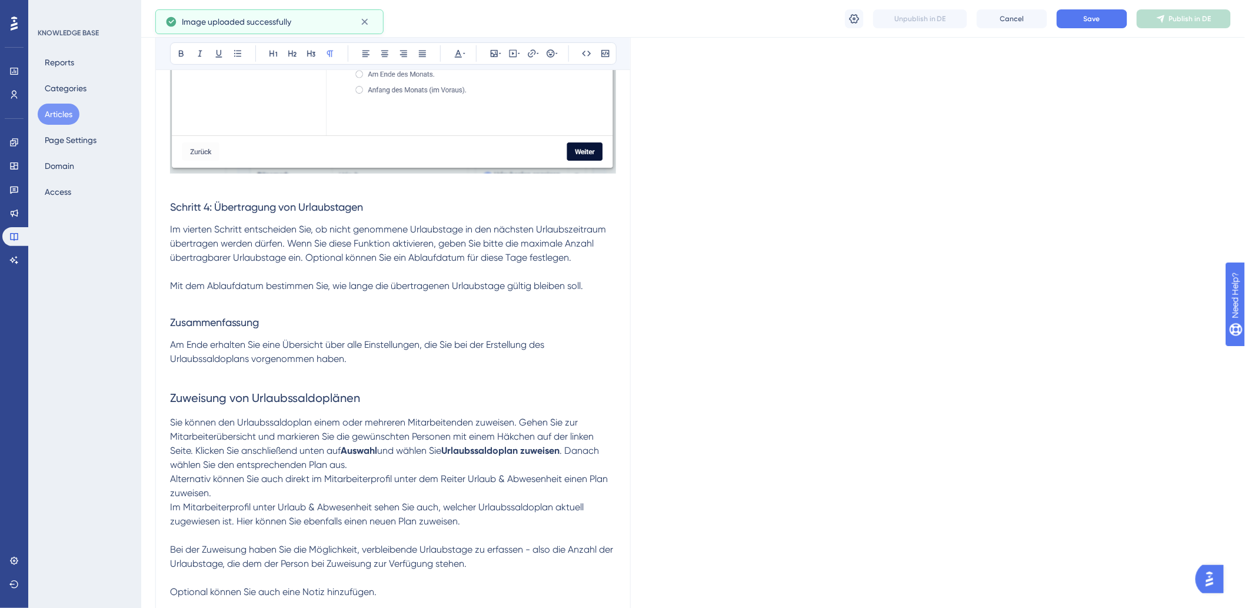
click at [281, 279] on p at bounding box center [393, 272] width 446 height 14
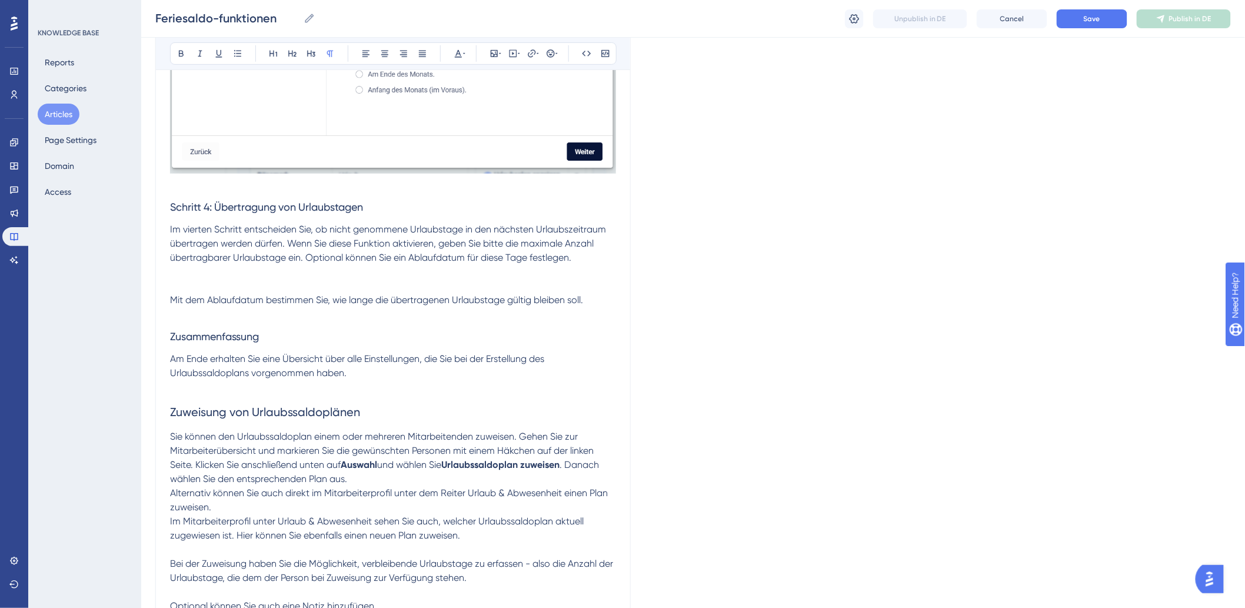
click at [194, 288] on p at bounding box center [393, 279] width 446 height 28
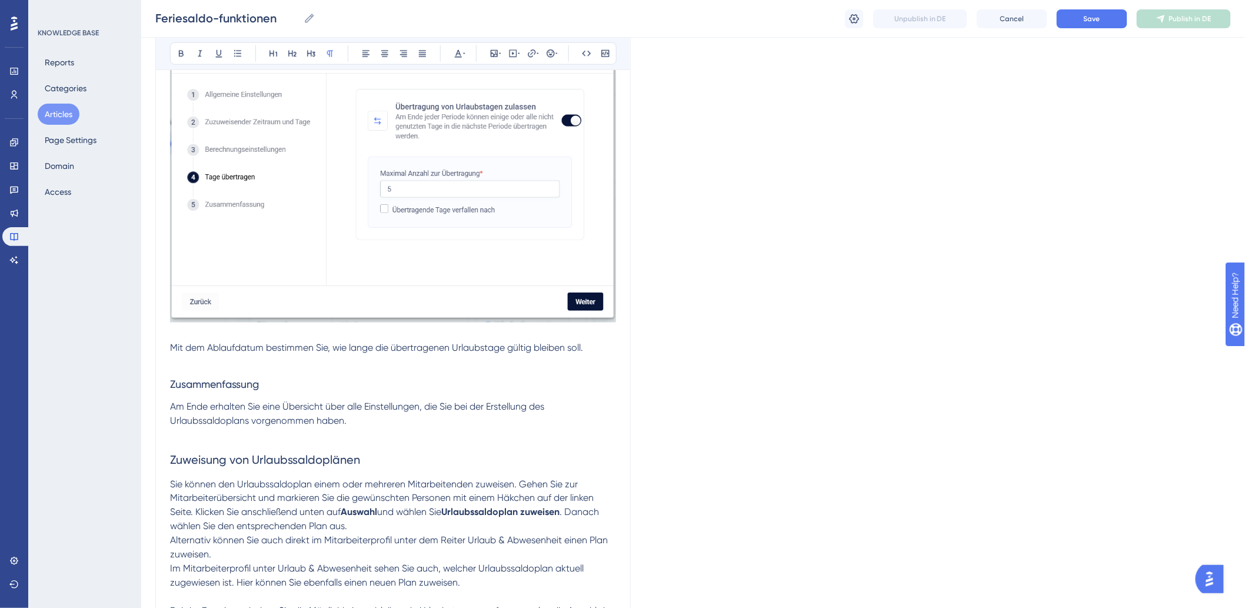
scroll to position [2353, 0]
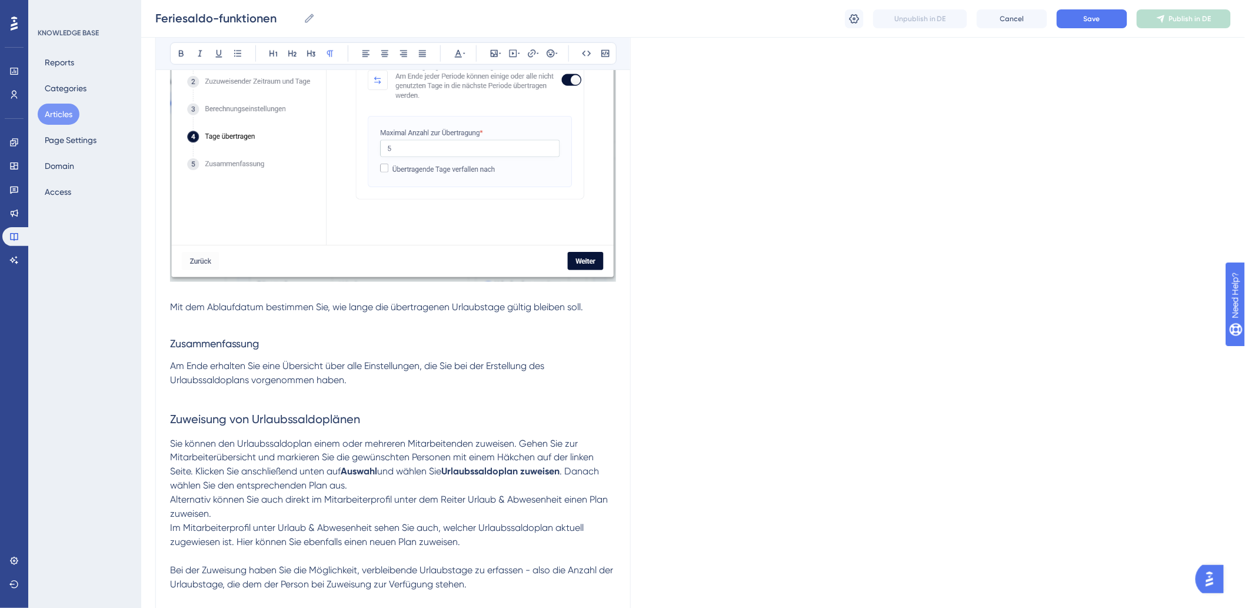
click at [321, 346] on h3 "Zusammenfassung" at bounding box center [393, 343] width 446 height 31
click at [326, 328] on p at bounding box center [393, 321] width 446 height 14
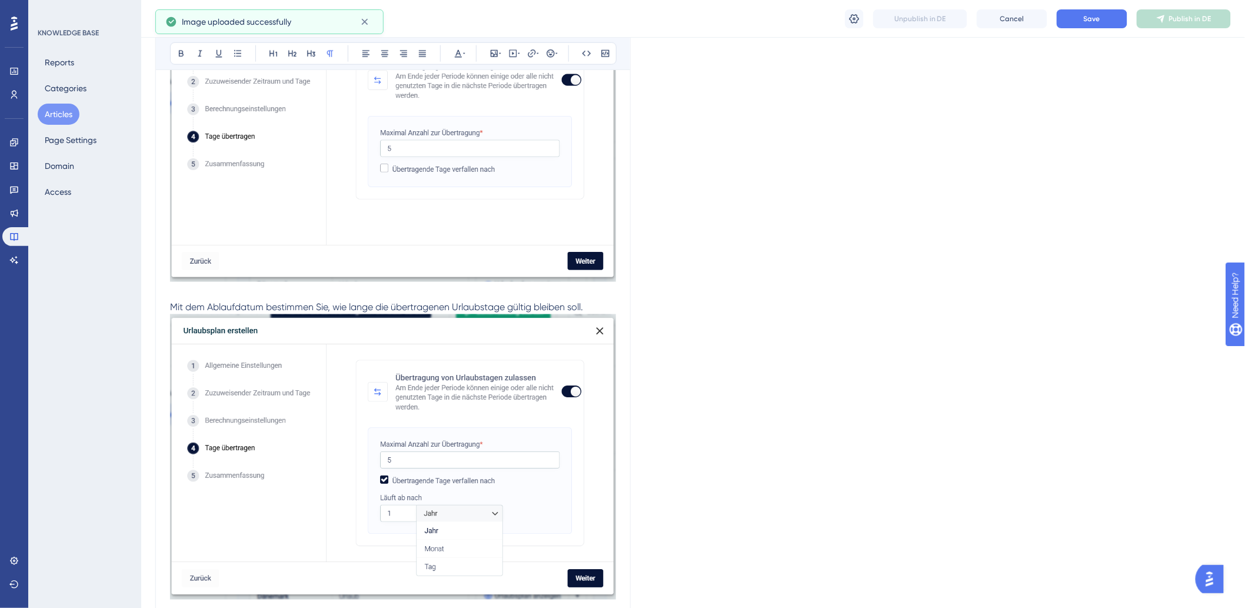
click at [607, 314] on p "Mit dem Ablaufdatum bestimmen Sie, wie lange die übertragenen Urlaubstage gülti…" at bounding box center [393, 307] width 446 height 14
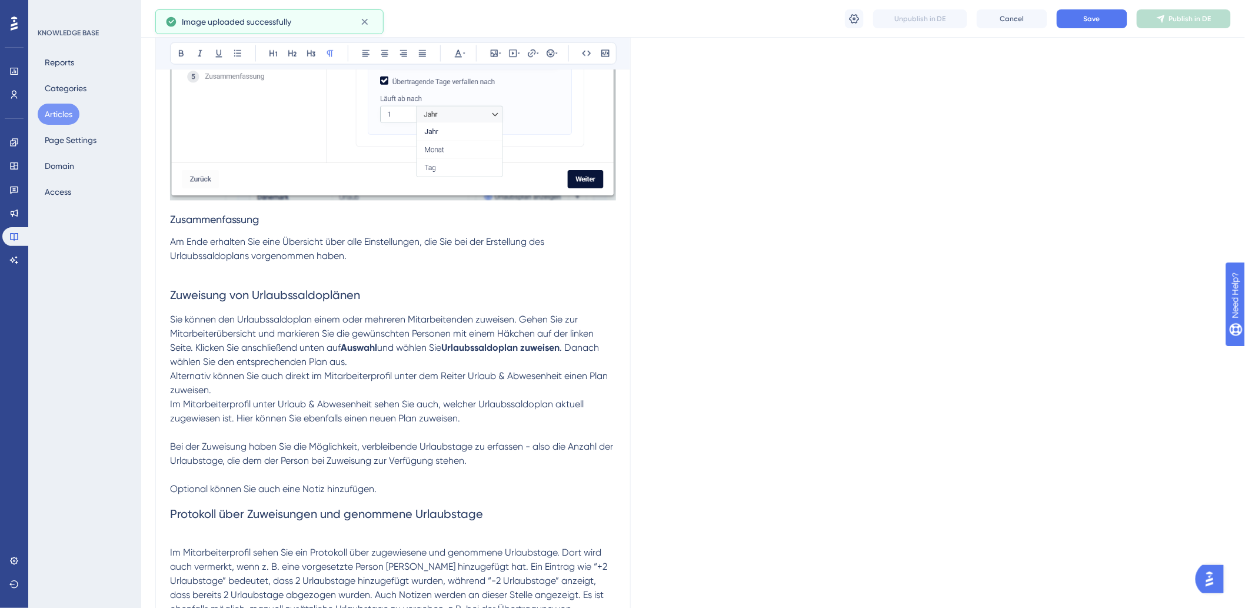
scroll to position [2811, 0]
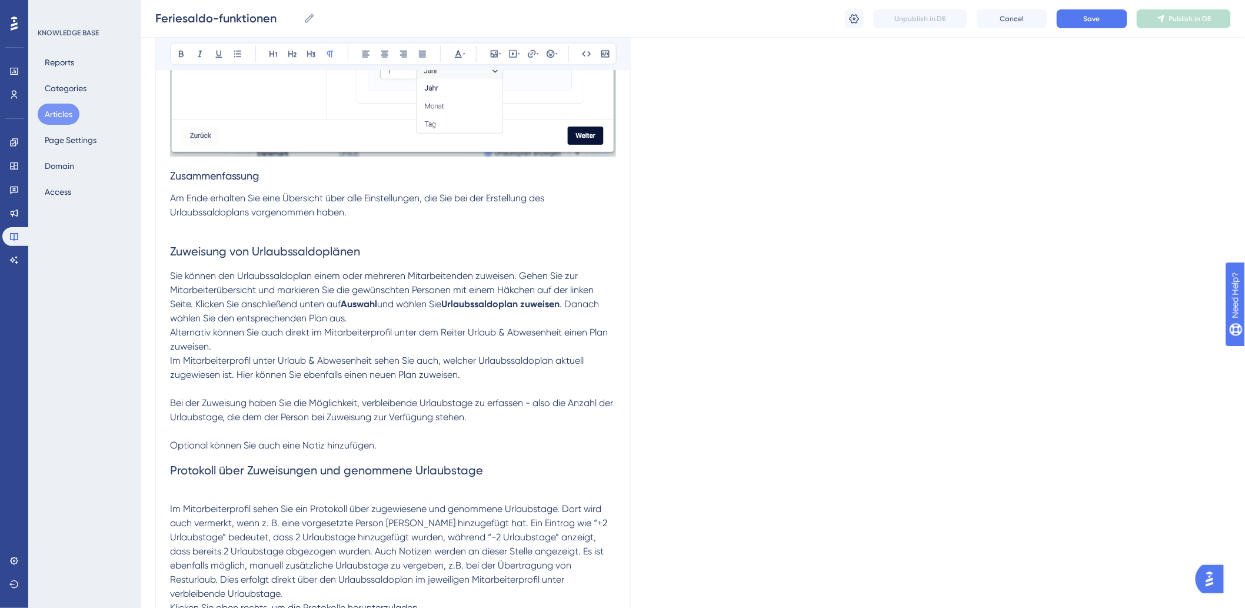
click at [427, 234] on p at bounding box center [393, 226] width 446 height 14
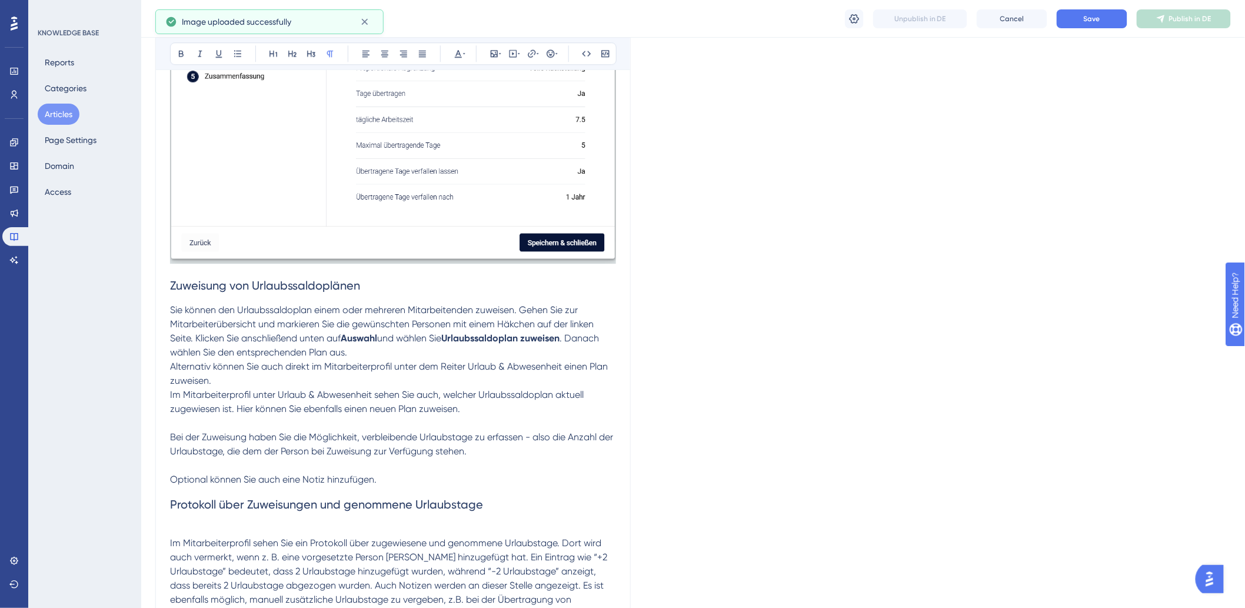
scroll to position [3203, 0]
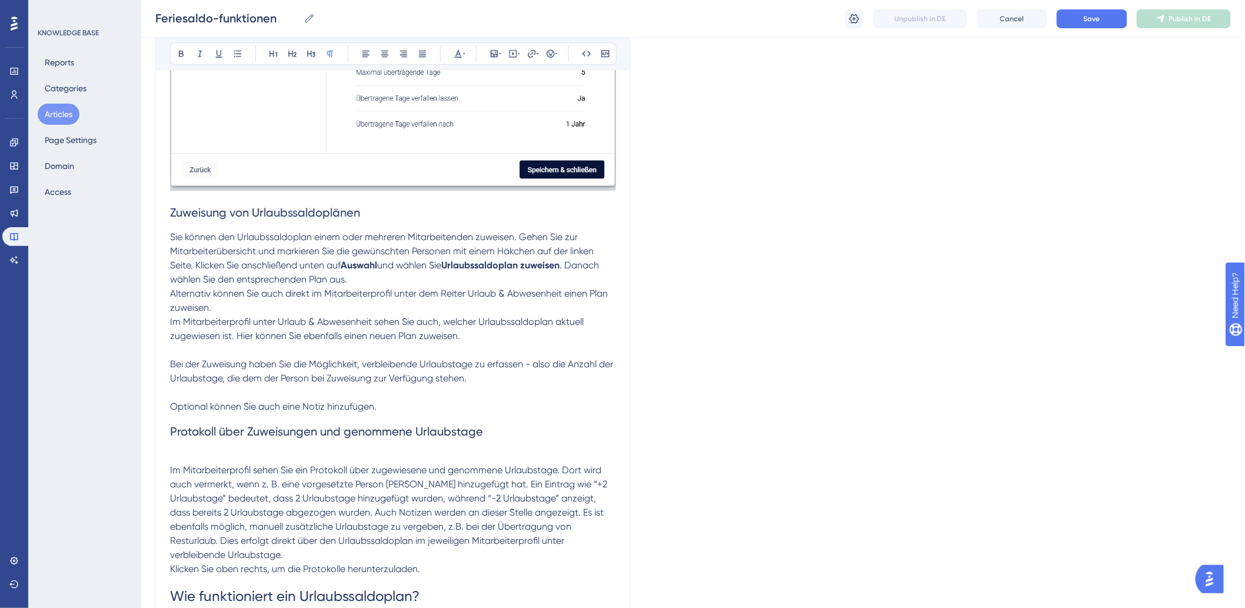
click at [264, 315] on p "Alternativ können Sie auch direkt im Mitarbeiterprofil unter dem Reiter Urlaub …" at bounding box center [393, 301] width 446 height 28
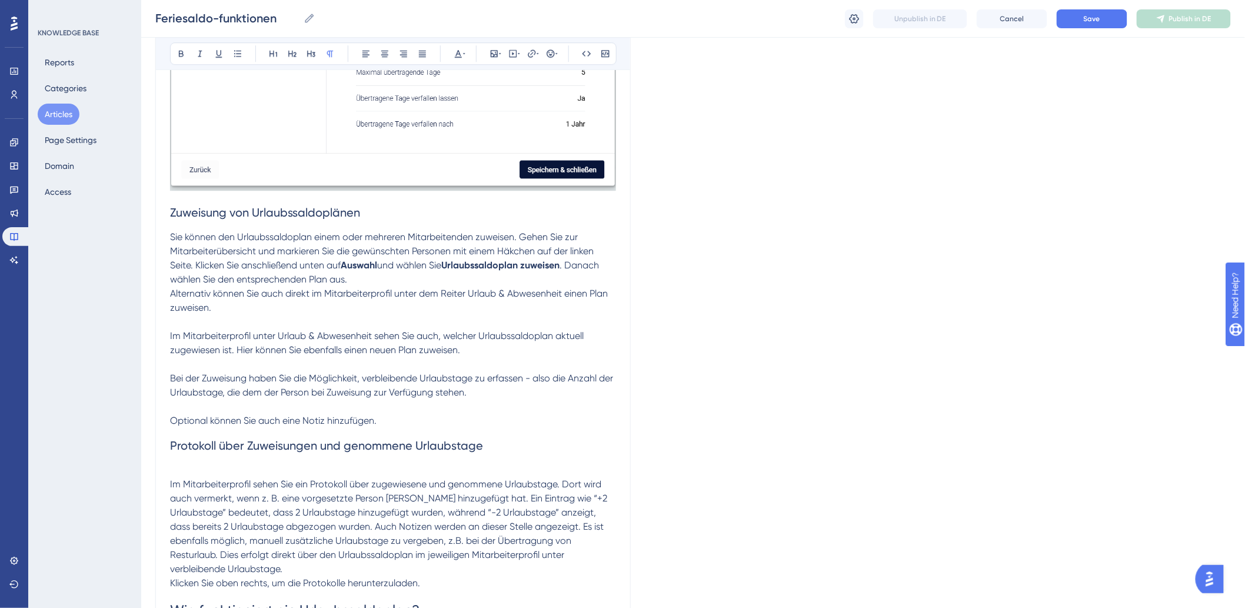
click at [242, 329] on p "Alternativ können Sie auch direkt im Mitarbeiterprofil unter dem Reiter Urlaub …" at bounding box center [393, 308] width 446 height 42
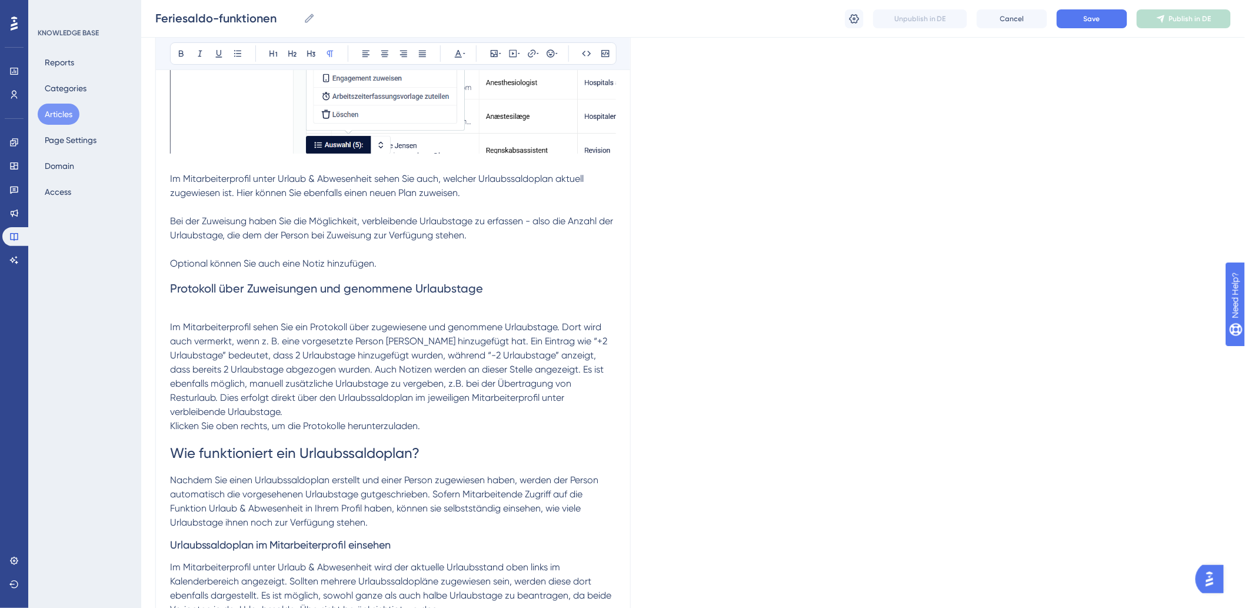
scroll to position [3661, 0]
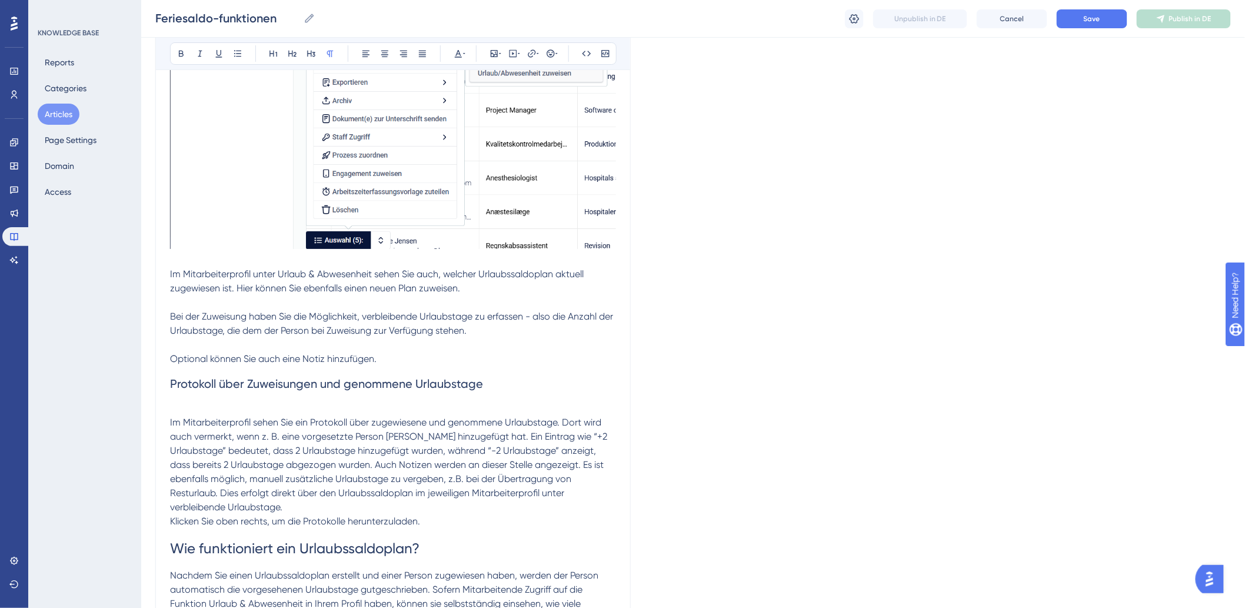
click at [299, 294] on span "Im Mitarbeiterprofil unter Urlaub & Abwesenheit sehen Sie auch, welcher Urlaubs…" at bounding box center [378, 280] width 416 height 25
click at [315, 309] on p at bounding box center [393, 302] width 446 height 14
click at [460, 189] on img at bounding box center [393, 60] width 446 height 378
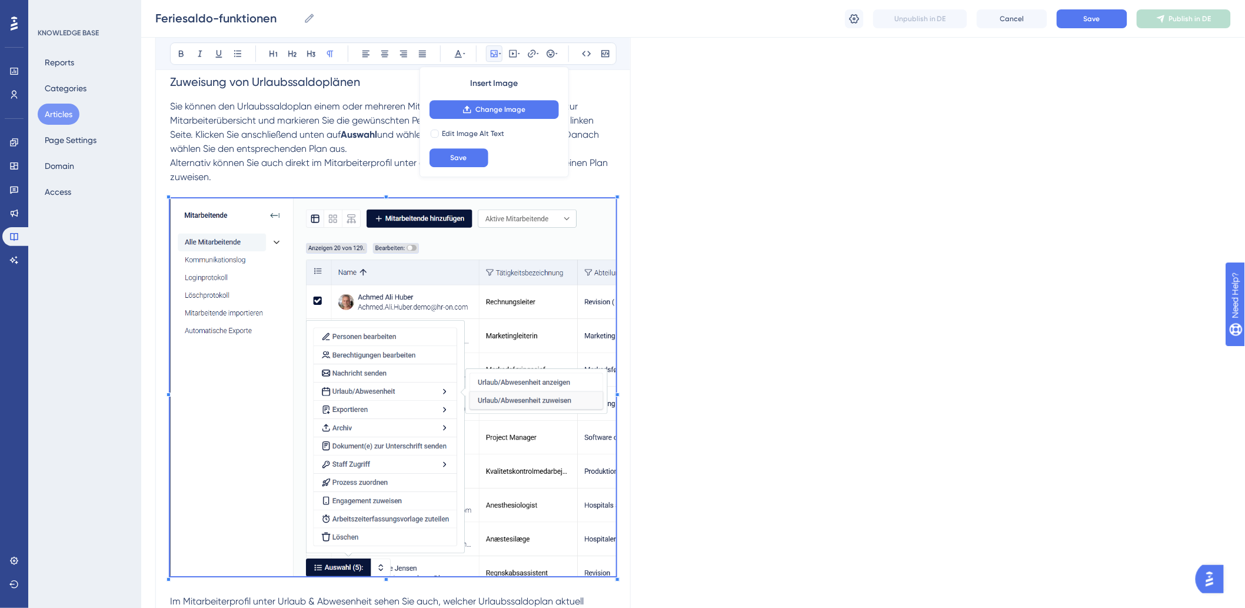
scroll to position [3464, 0]
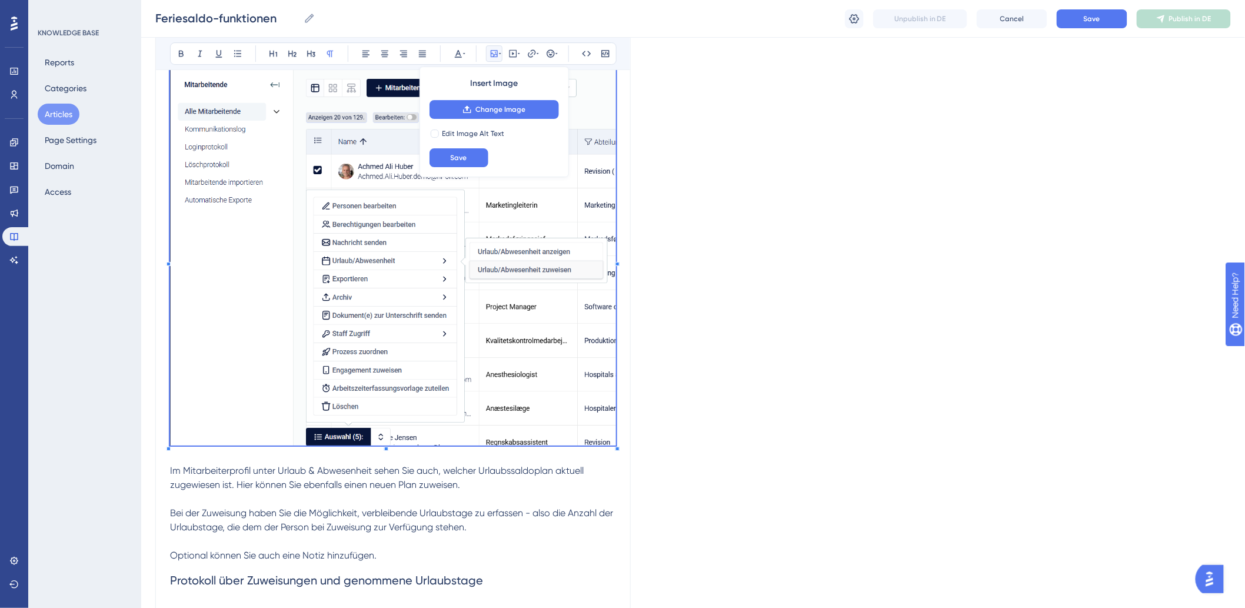
drag, startPoint x: 481, startPoint y: 361, endPoint x: 258, endPoint y: 518, distance: 272.8
click at [258, 506] on p at bounding box center [393, 499] width 446 height 14
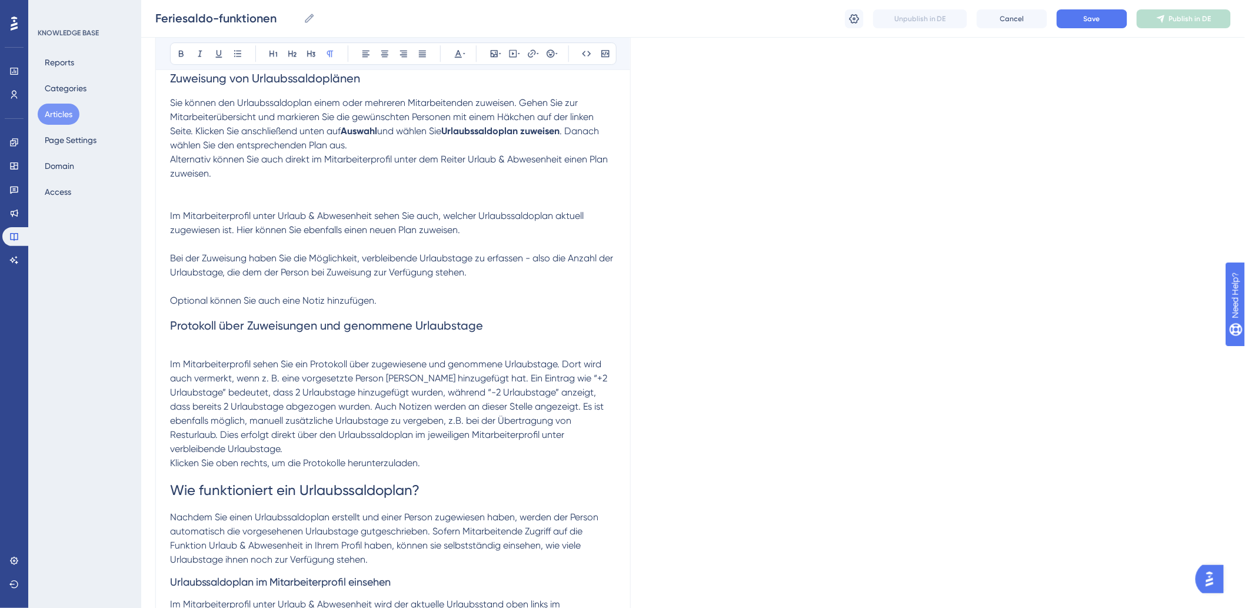
scroll to position [3334, 0]
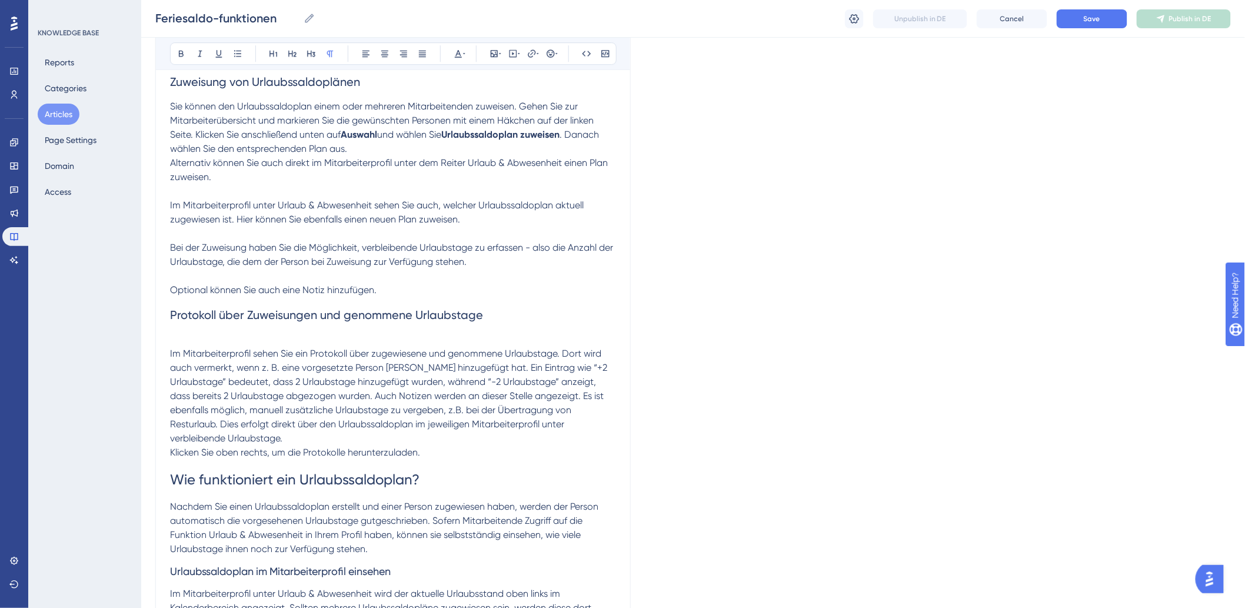
click at [518, 227] on p "Im Mitarbeiterprofil unter Urlaub & Abwesenheit sehen Sie auch, welcher Urlaubs…" at bounding box center [393, 212] width 446 height 28
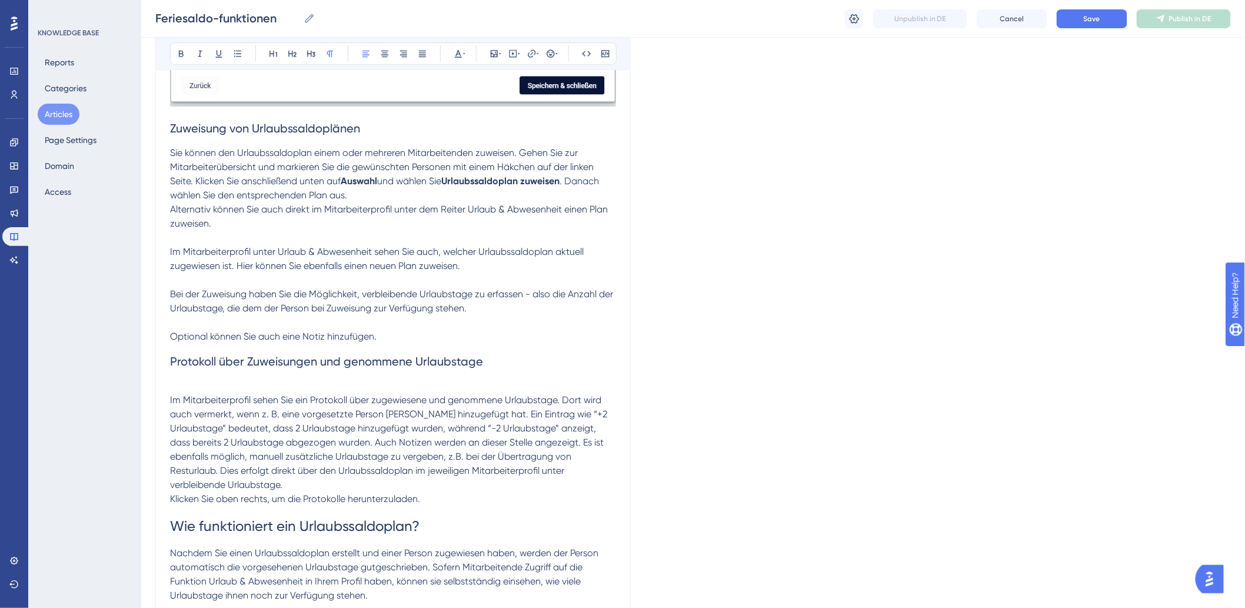
scroll to position [3399, 0]
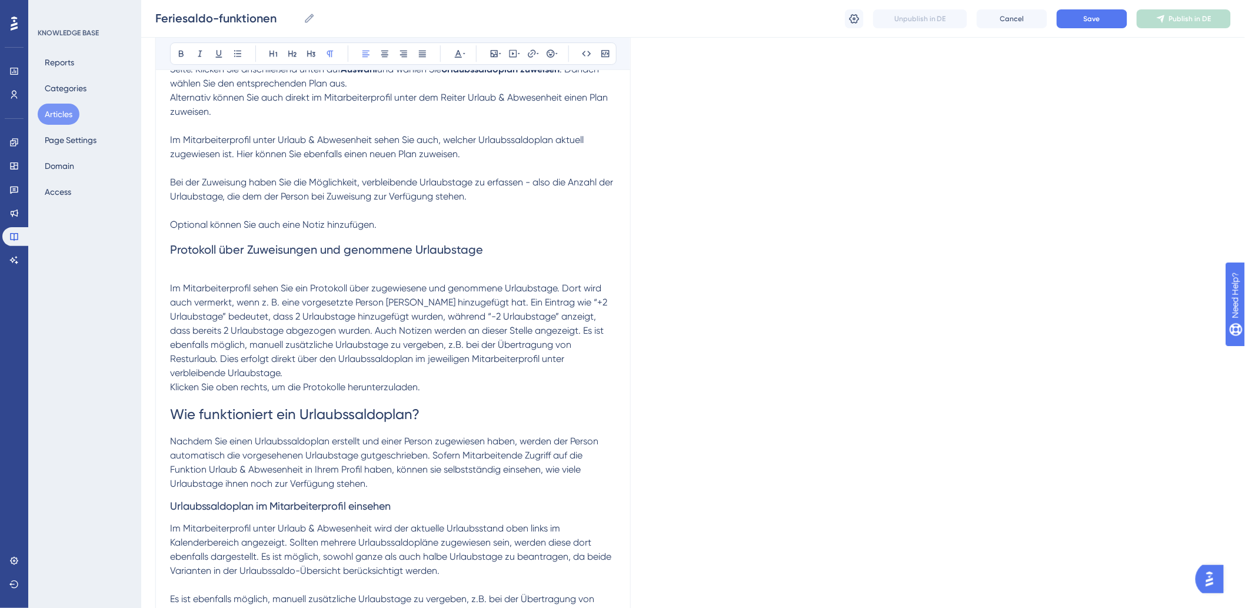
click at [463, 394] on p "Klicken Sie oben rechts, um die Protokolle herunterzuladen." at bounding box center [393, 387] width 446 height 14
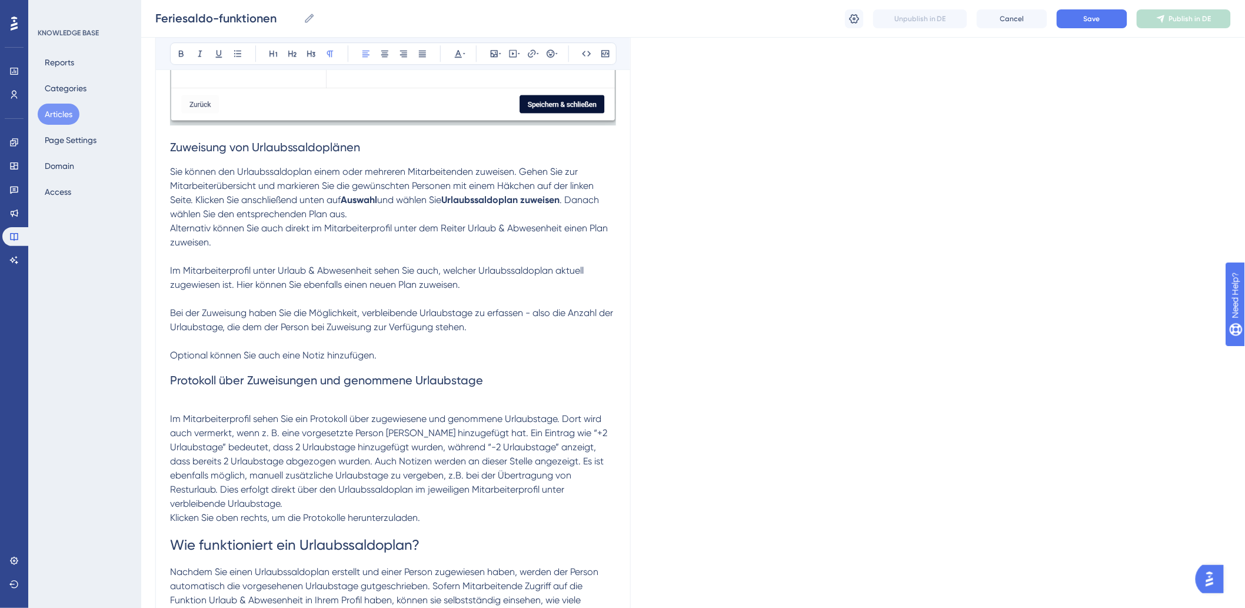
click at [517, 292] on p "Im Mitarbeiterprofil unter Urlaub & Abwesenheit sehen Sie auch, welcher Urlaubs…" at bounding box center [393, 278] width 446 height 28
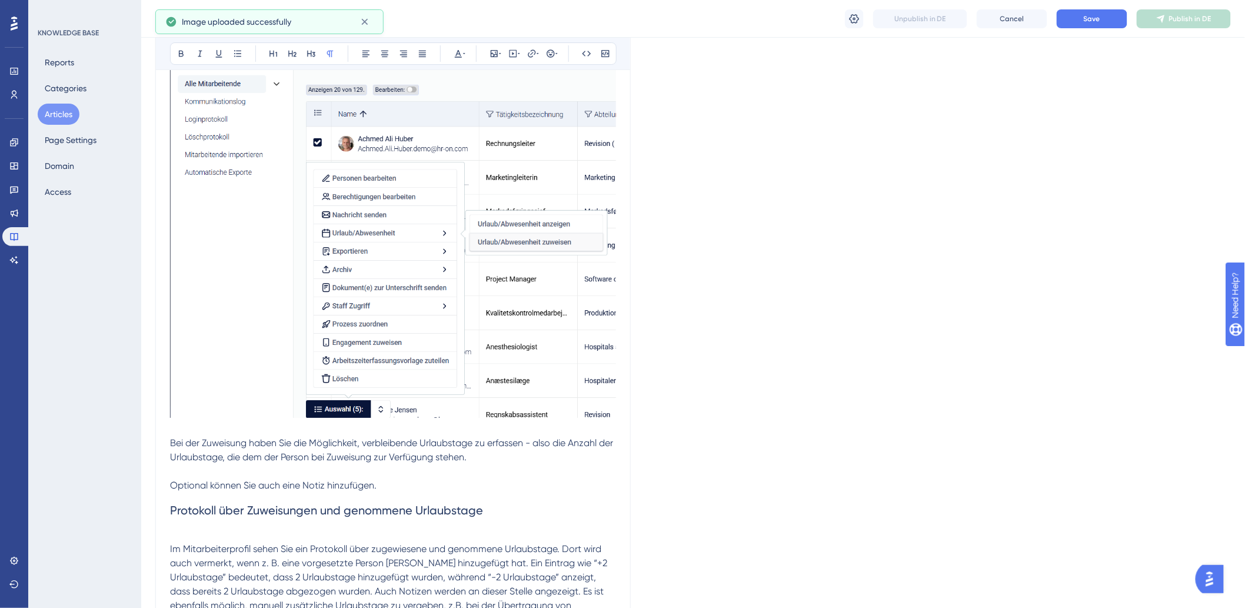
scroll to position [3661, 0]
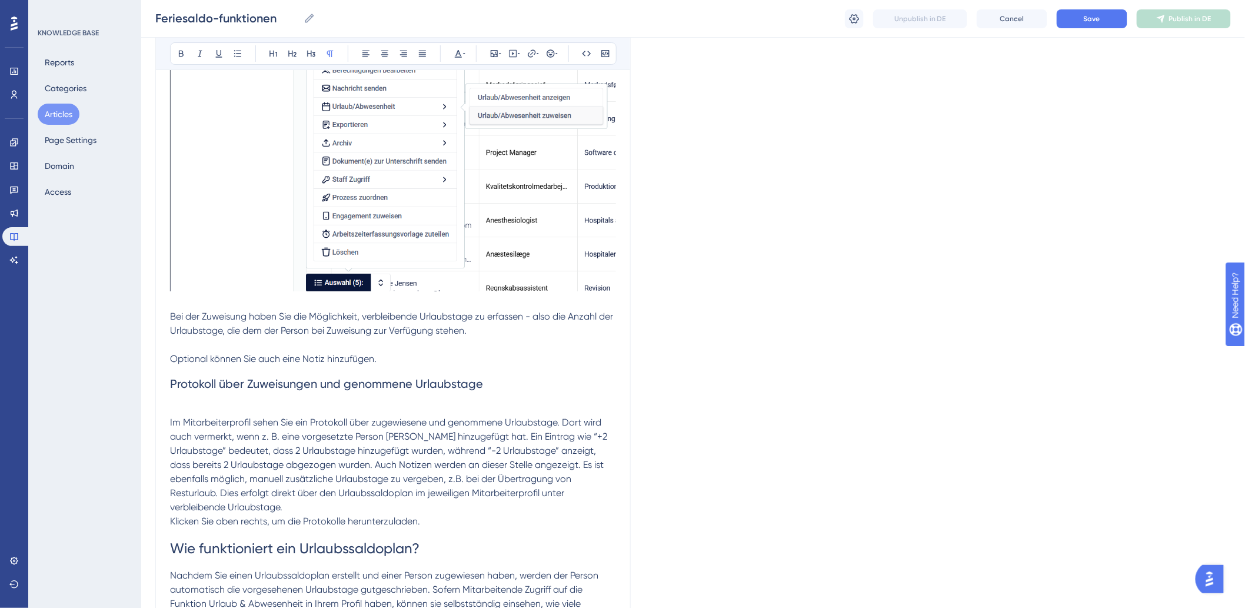
click at [548, 338] on p "Bei der Zuweisung haben Sie die Möglichkeit, verbleibende Urlaubstage zu erfass…" at bounding box center [393, 323] width 446 height 28
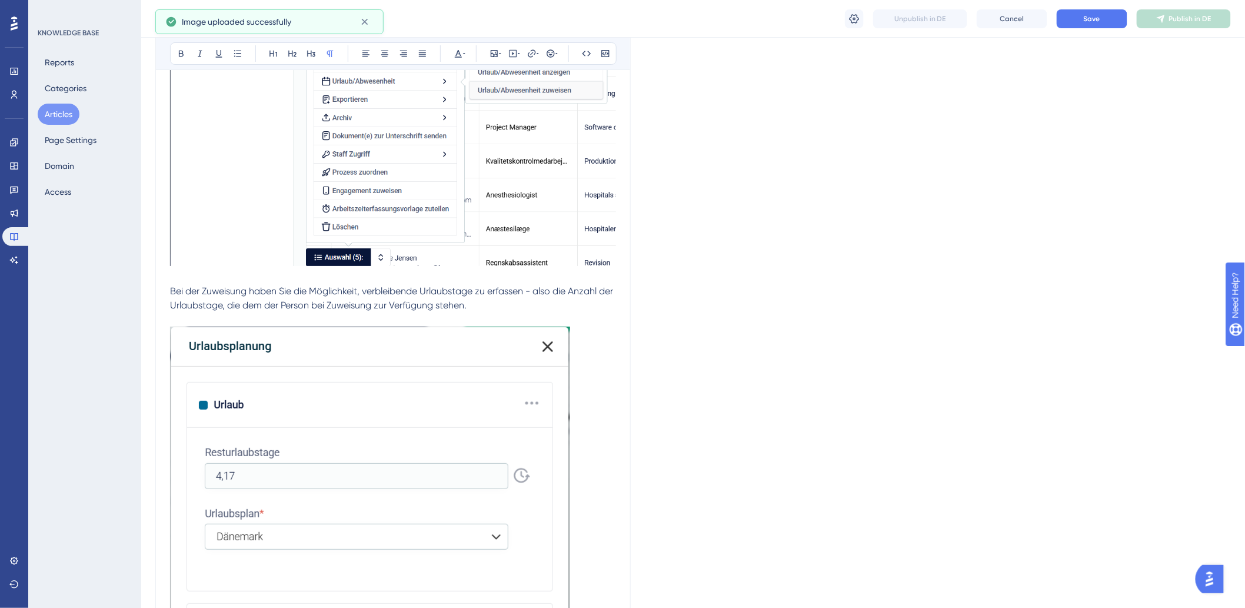
scroll to position [3987, 0]
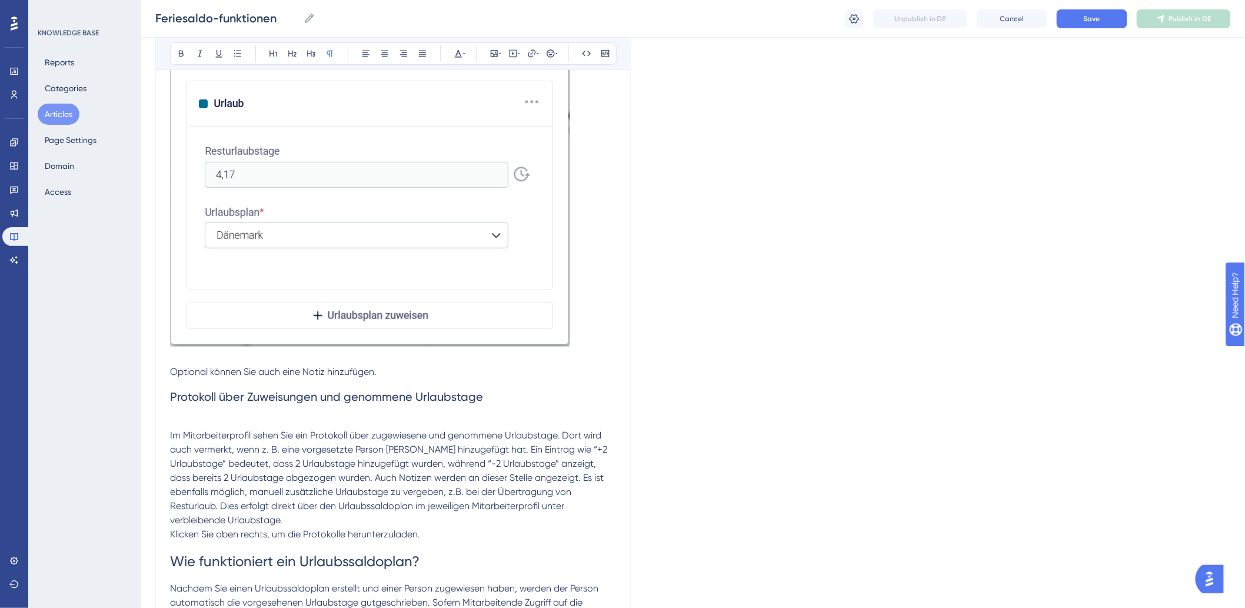
click at [204, 404] on span "Protokoll über Zuweisungen und genommene Urlaubstage" at bounding box center [326, 396] width 313 height 14
click at [204, 414] on h2 "Protokoll über Zuweisungen und genommene Urlaubstage" at bounding box center [393, 396] width 446 height 35
click at [201, 414] on h2 "Protokoll über Zuweisungen und genommene Urlaubstage" at bounding box center [393, 396] width 446 height 35
click at [178, 428] on p at bounding box center [393, 421] width 446 height 14
click at [218, 414] on h2 "Protokoll über Zuweisungen und genommene Urlaubstage" at bounding box center [393, 396] width 446 height 35
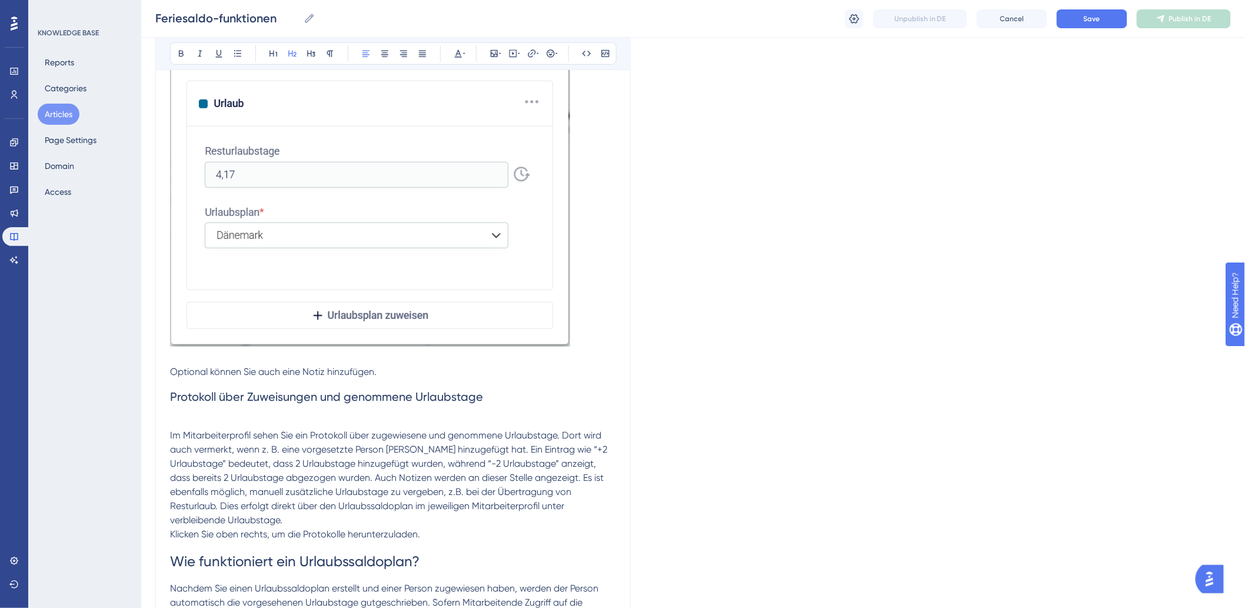
click at [531, 414] on h2 "Protokoll über Zuweisungen und genommene Urlaubstage" at bounding box center [393, 396] width 446 height 35
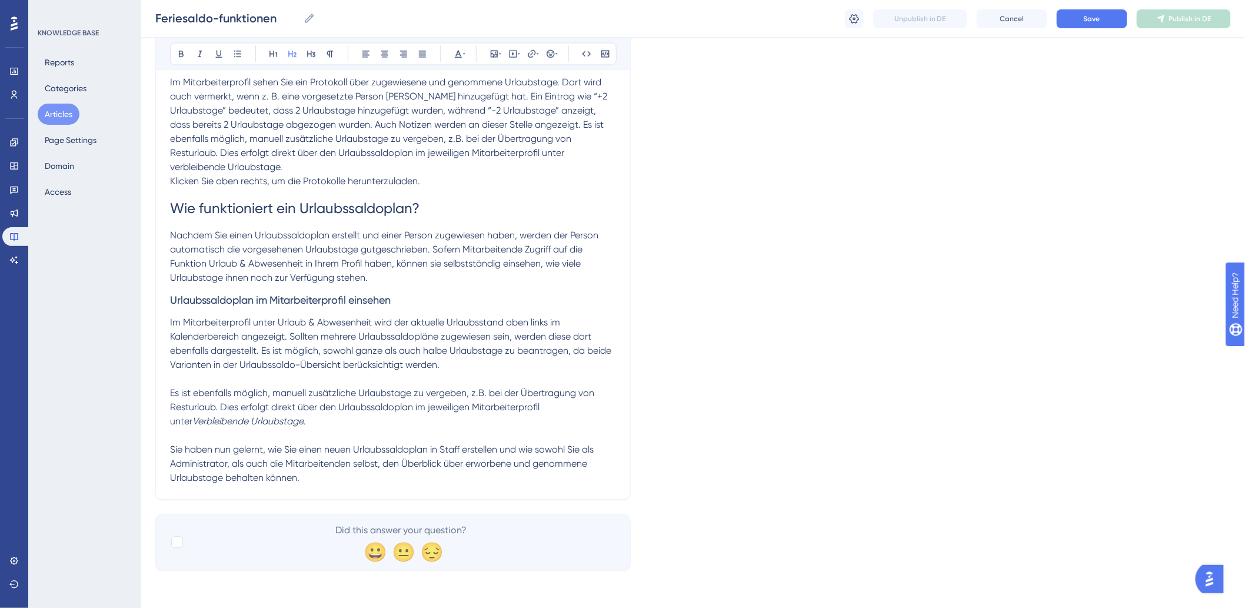
scroll to position [4699, 0]
click at [475, 369] on p "Im Mitarbeiterprofil unter Urlaub & Abwesenheit wird der aktuelle Urlaubsstand …" at bounding box center [393, 343] width 446 height 56
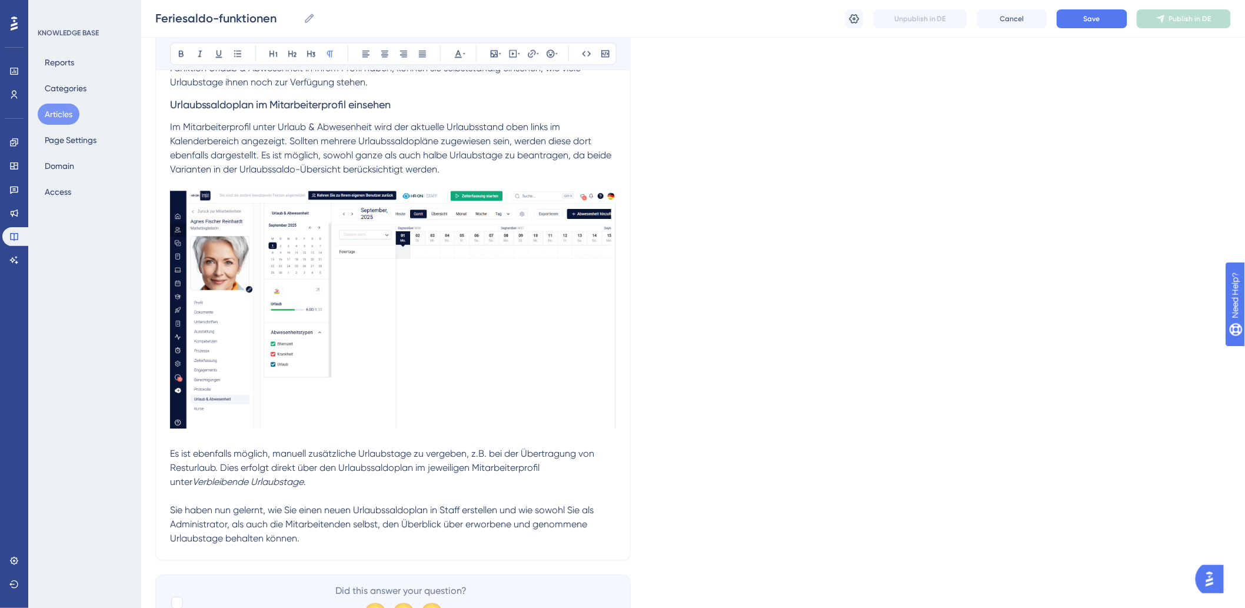
scroll to position [4956, 0]
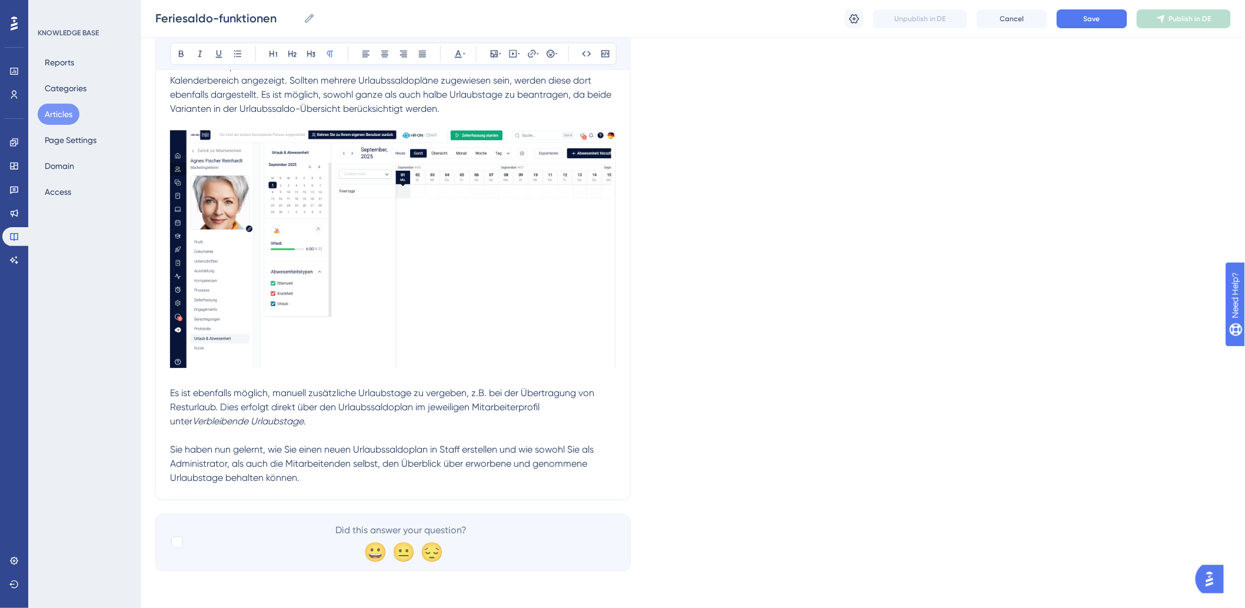
click at [319, 425] on p "Es ist ebenfalls möglich, manuell zusätzliche Urlaubstage zu vergeben, z.B. bei…" at bounding box center [393, 407] width 446 height 42
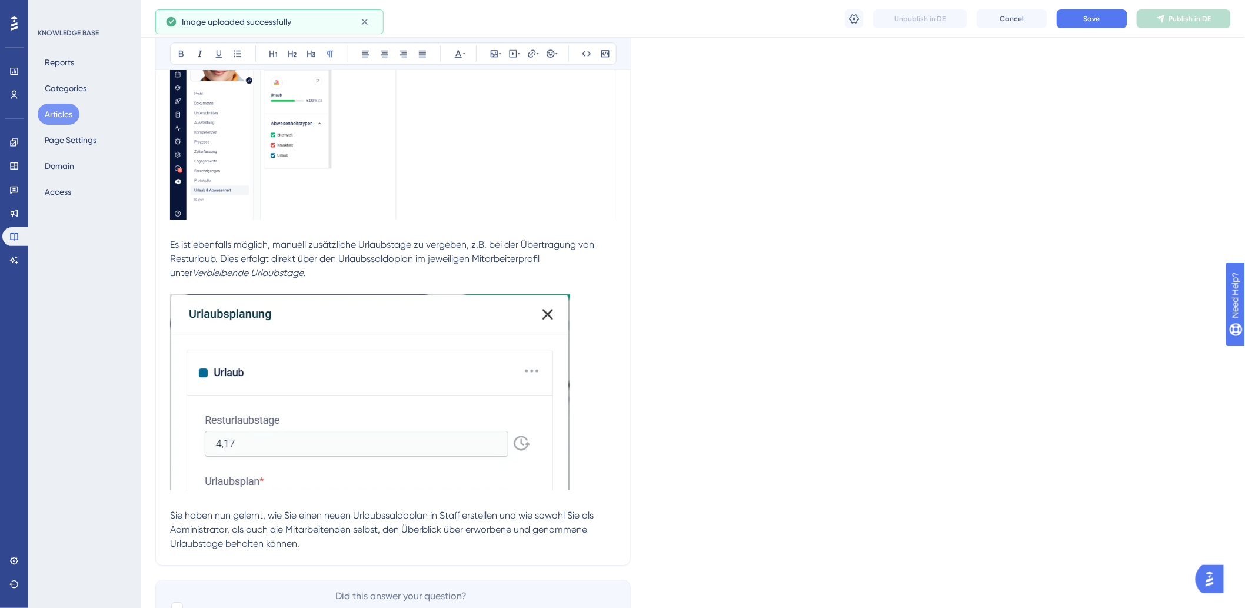
scroll to position [5170, 0]
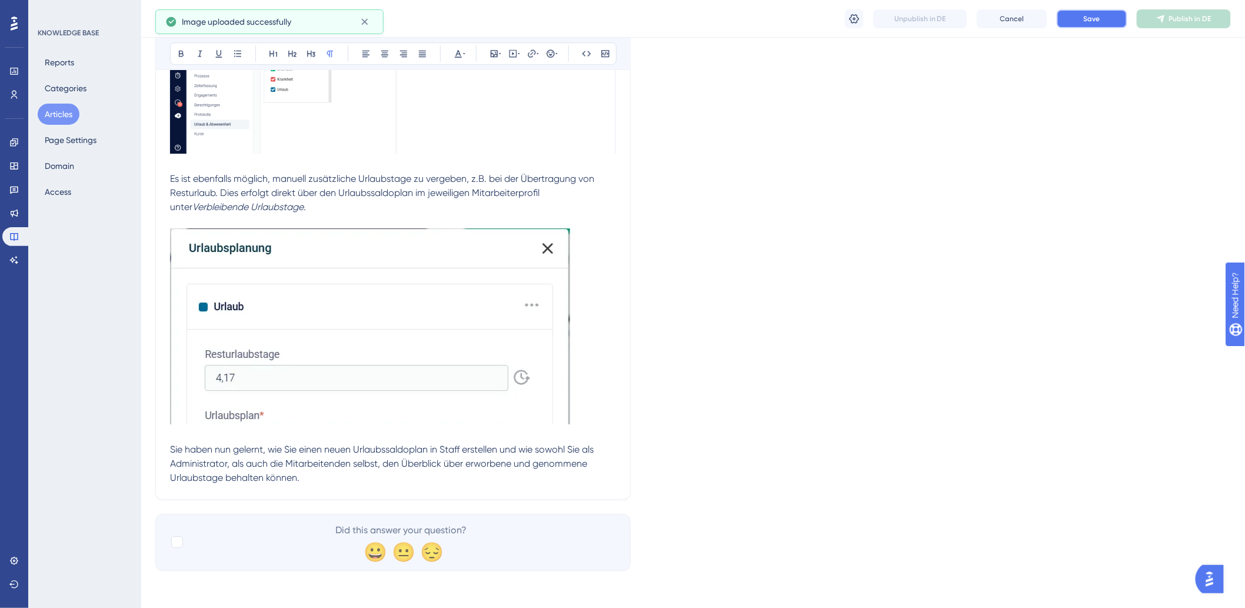
click at [1103, 14] on button "Save" at bounding box center [1092, 18] width 71 height 19
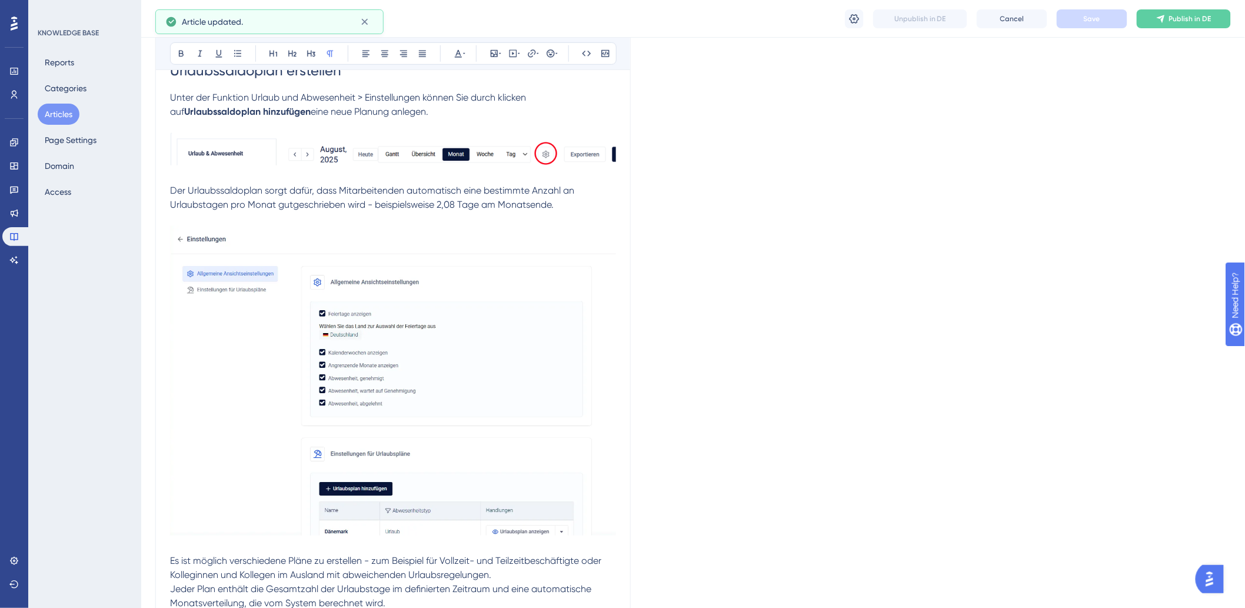
scroll to position [0, 0]
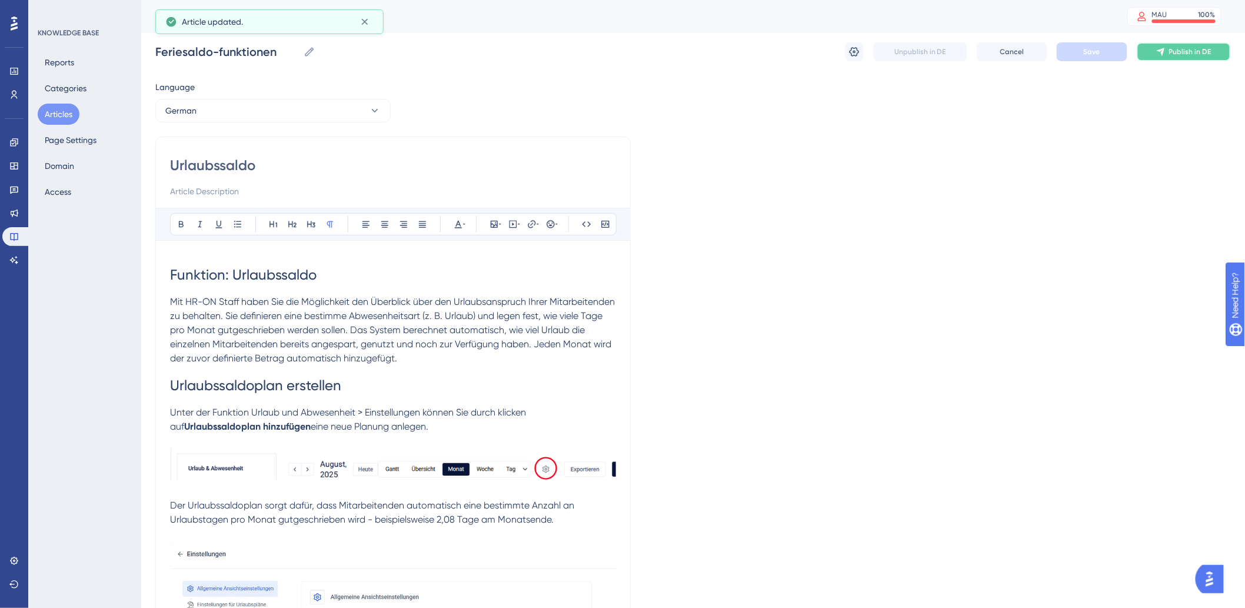
click at [1177, 48] on span "Publish in DE" at bounding box center [1190, 51] width 42 height 9
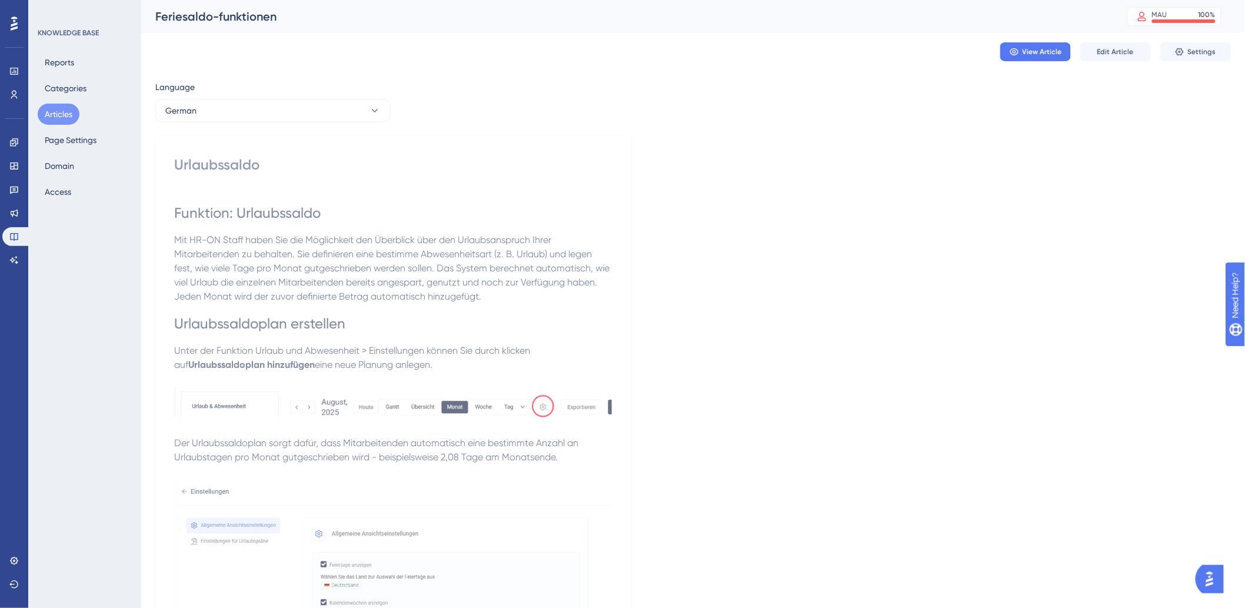
click at [59, 118] on button "Articles" at bounding box center [59, 114] width 42 height 21
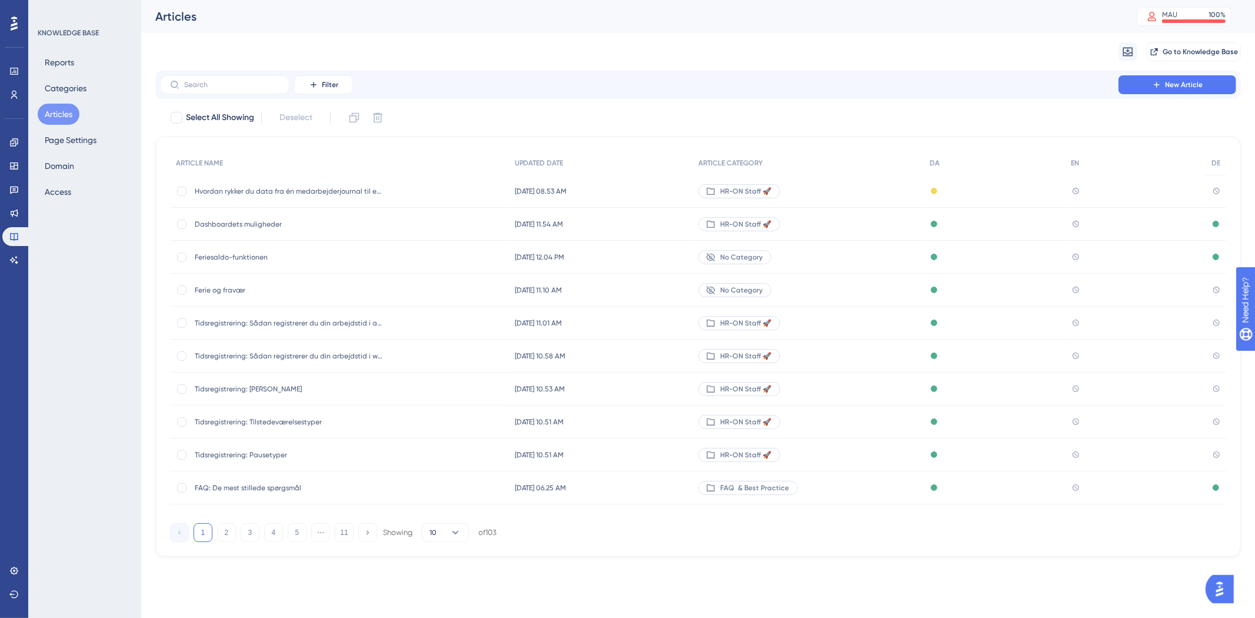
click at [237, 290] on span "Ferie og fravær" at bounding box center [289, 289] width 188 height 9
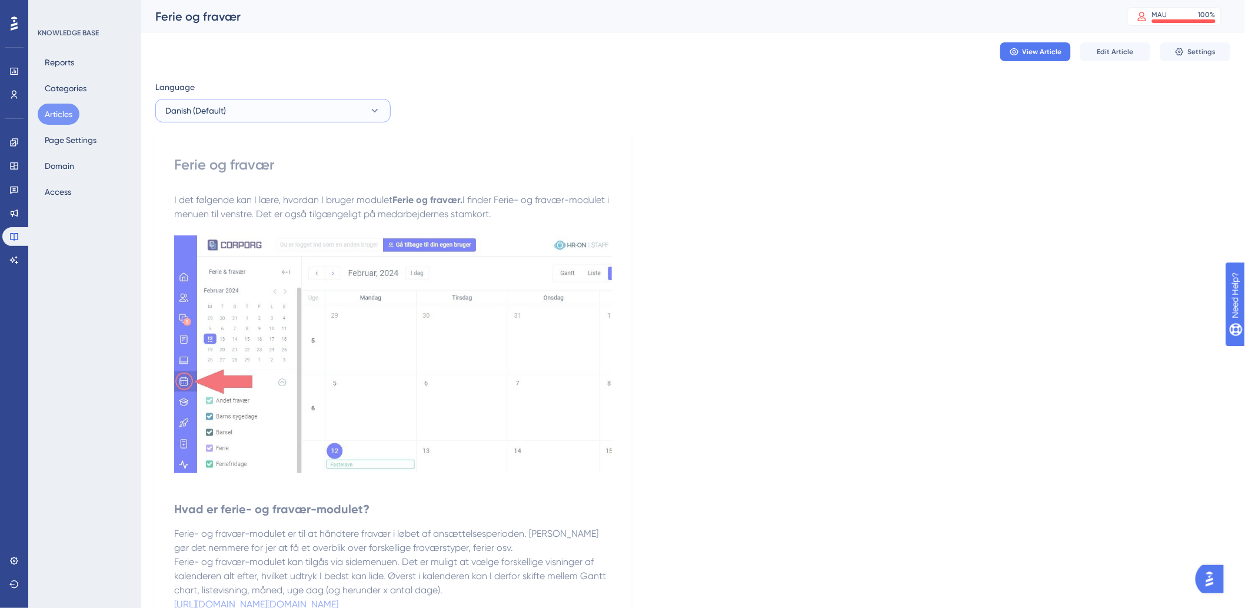
click at [263, 116] on button "Danish (Default)" at bounding box center [272, 111] width 235 height 24
click at [238, 199] on button "German German No translation" at bounding box center [273, 194] width 220 height 24
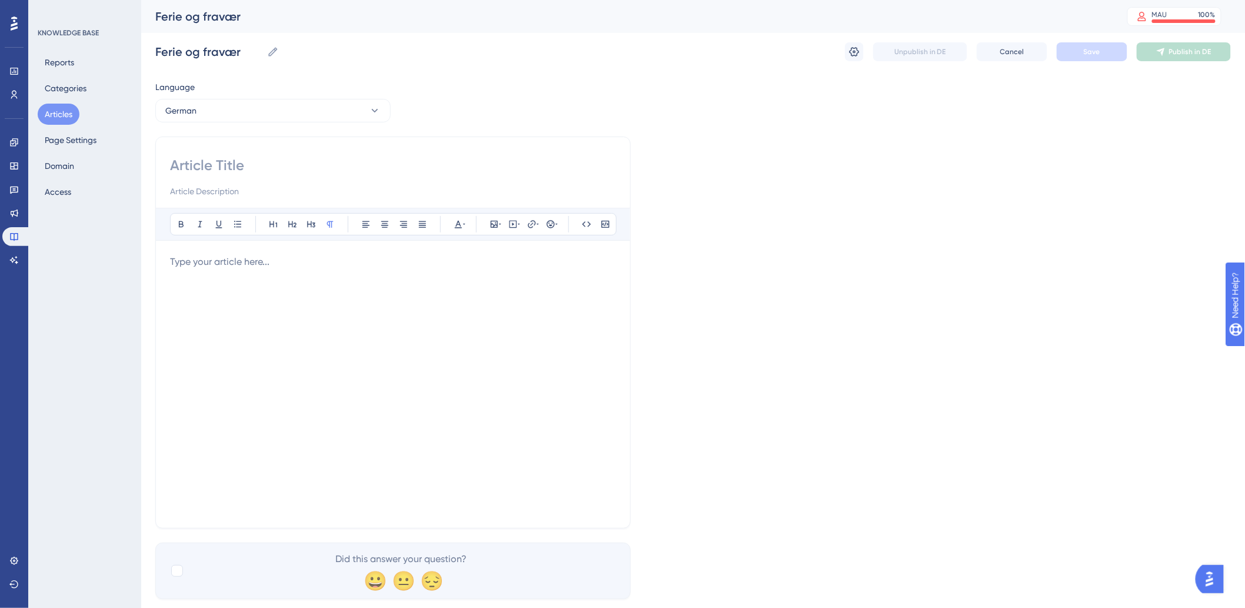
click at [407, 157] on input at bounding box center [393, 165] width 446 height 19
click at [291, 285] on div at bounding box center [393, 384] width 446 height 259
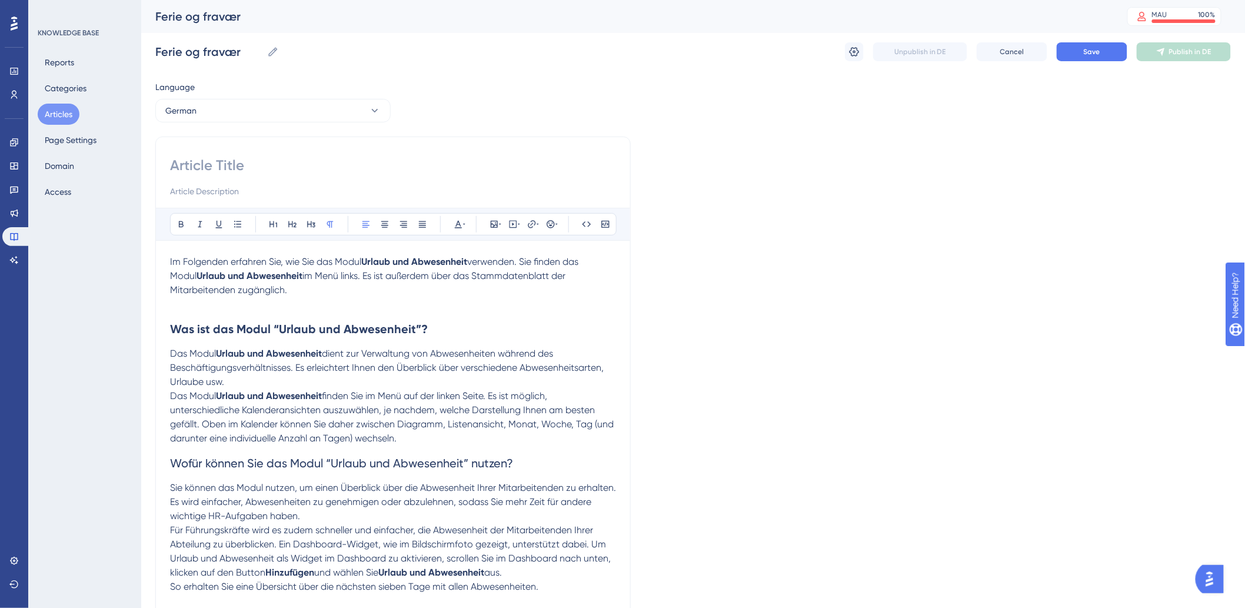
click at [312, 292] on p "Im Folgenden erfahren Sie, wie Sie das Modul Urlaub und Abwesenheit verwenden. …" at bounding box center [393, 276] width 446 height 42
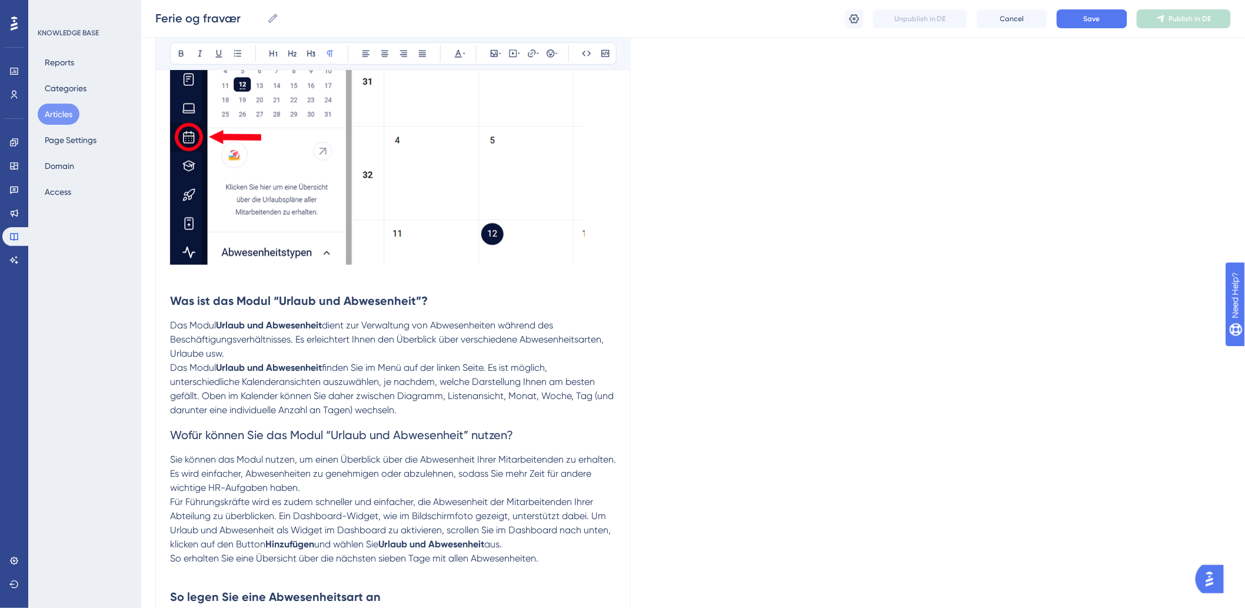
scroll to position [392, 0]
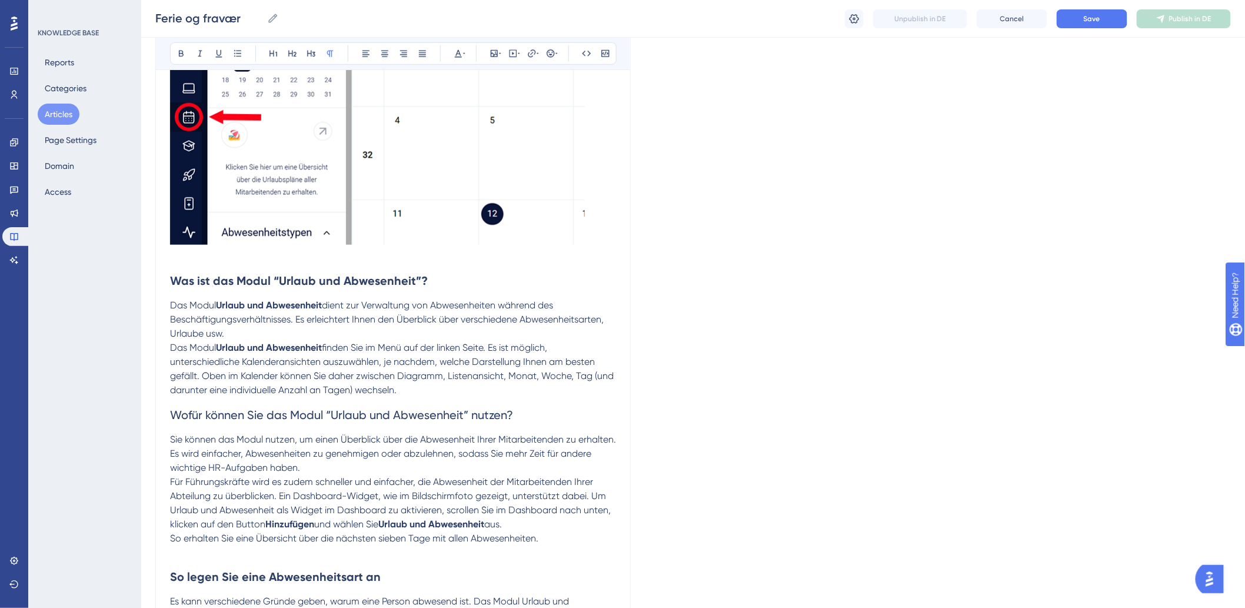
click at [438, 391] on p "Das Modul Urlaub und Abwesenheit finden Sie im Menü auf der linken Seite. Es is…" at bounding box center [393, 369] width 446 height 56
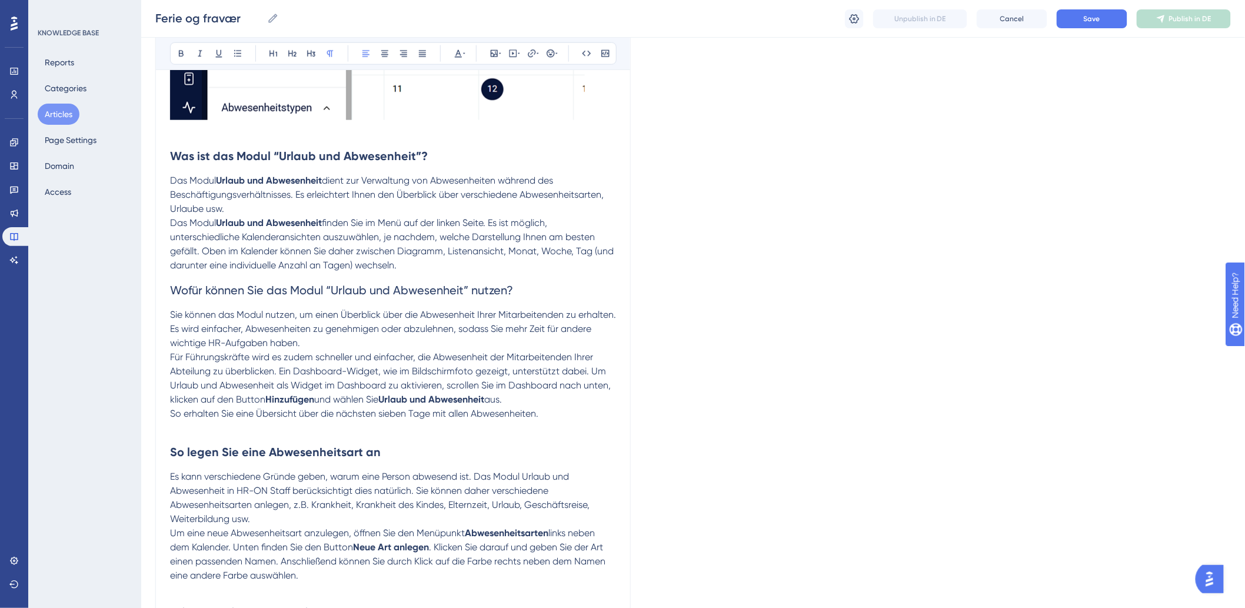
scroll to position [522, 0]
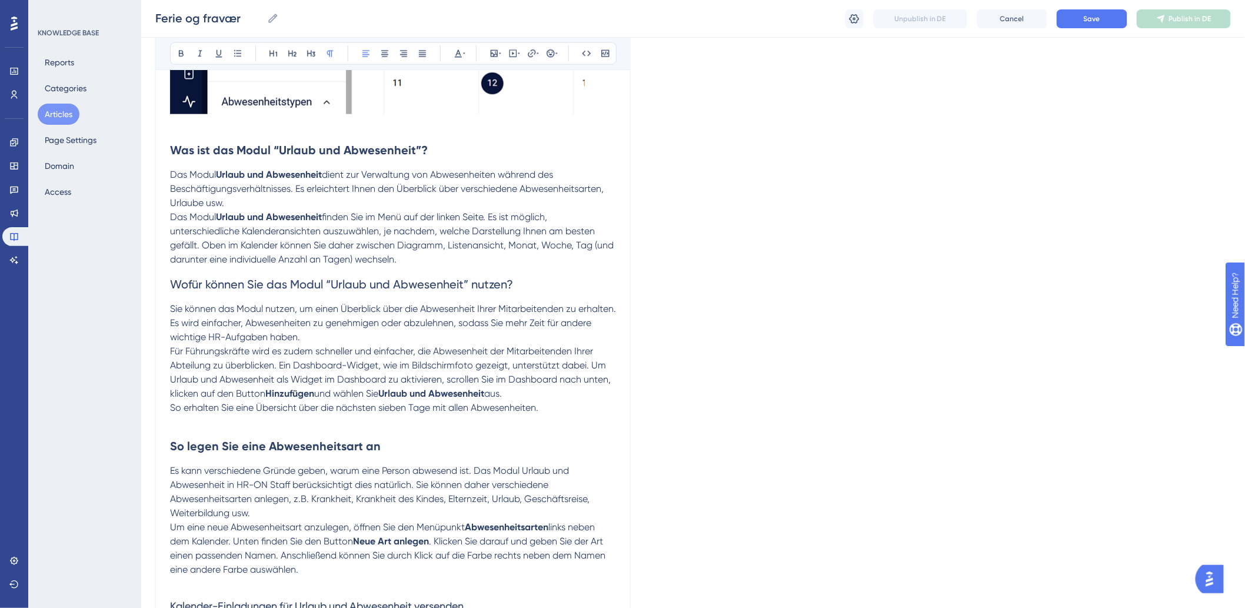
click at [574, 403] on p "So erhalten Sie eine Übersicht über die nächsten sieben Tage mit allen Abwesenh…" at bounding box center [393, 408] width 446 height 14
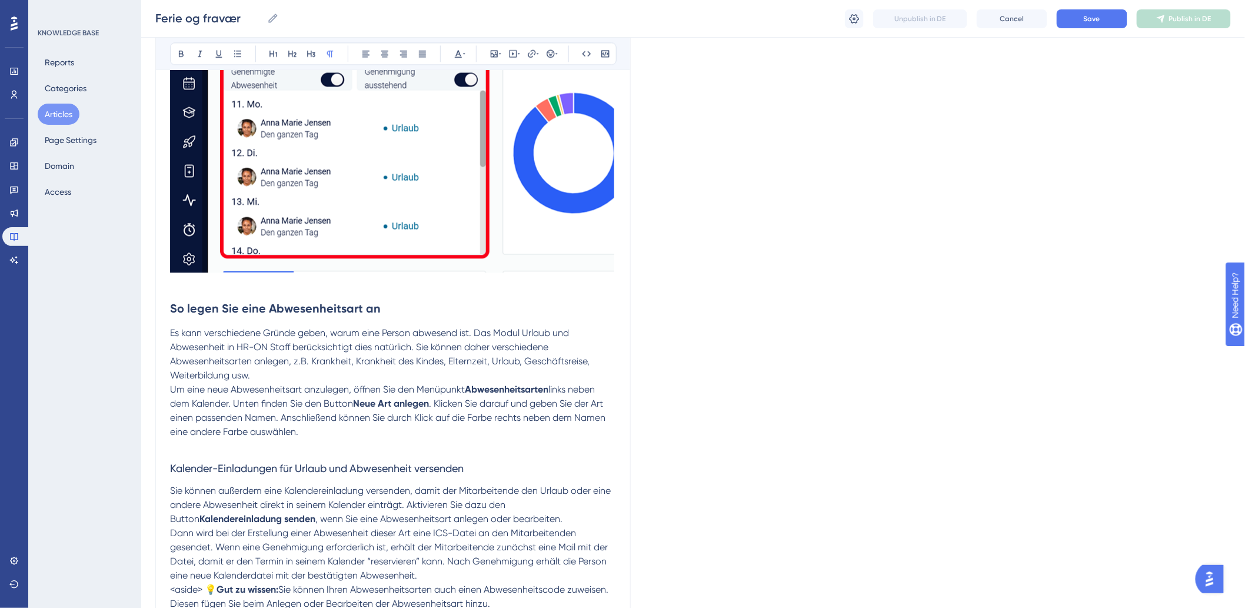
scroll to position [1242, 0]
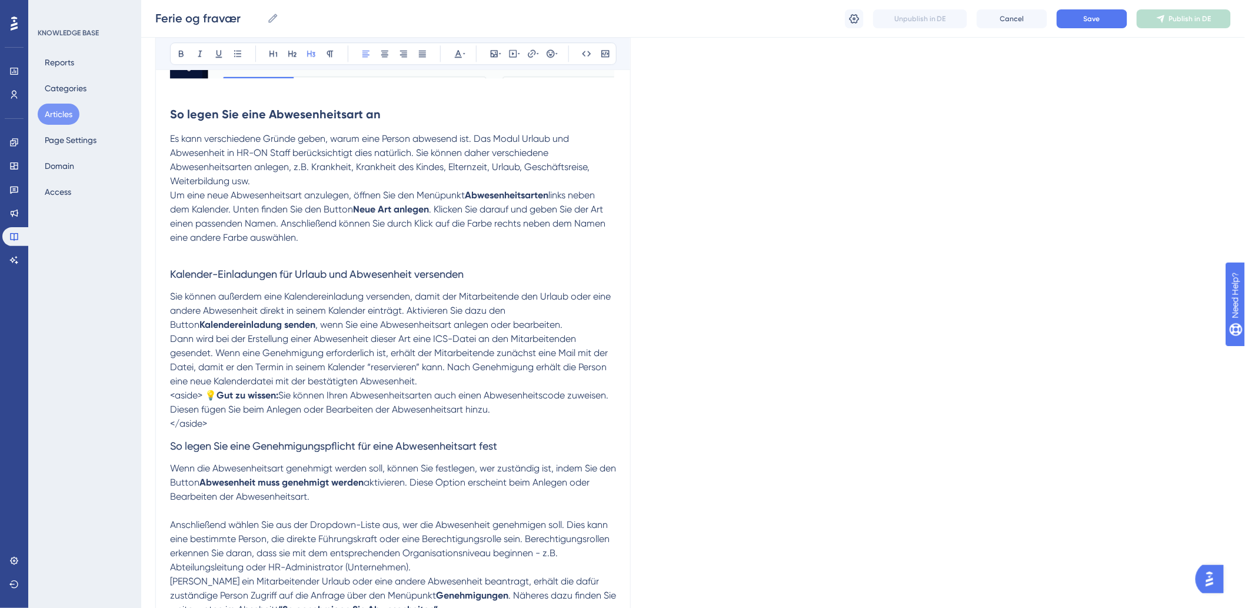
click at [305, 262] on h3 "Kalender-Einladungen für Urlaub und Abwesenheit versenden" at bounding box center [393, 274] width 446 height 31
click at [317, 244] on p "Um eine neue Abwesenheitsart anzulegen, öffnen Sie den Menüpunkt Abwesenheitsar…" at bounding box center [393, 216] width 446 height 56
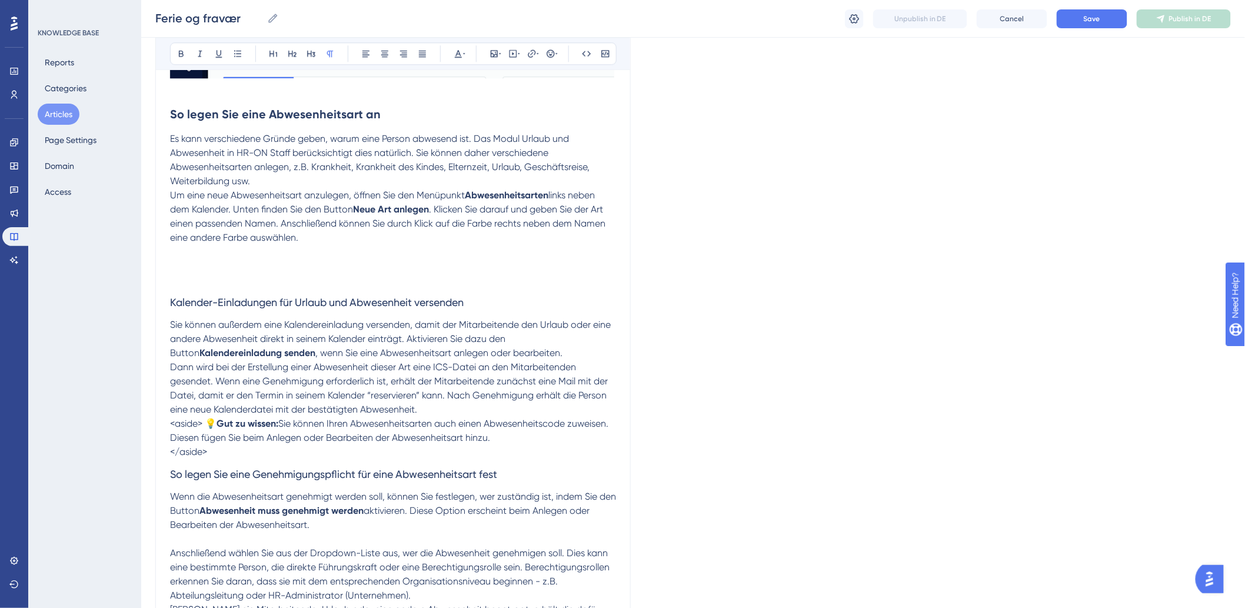
click at [212, 269] on p "Um eine neue Abwesenheitsart anzulegen, öffnen Sie den Menüpunkt Abwesenheitsar…" at bounding box center [393, 230] width 446 height 85
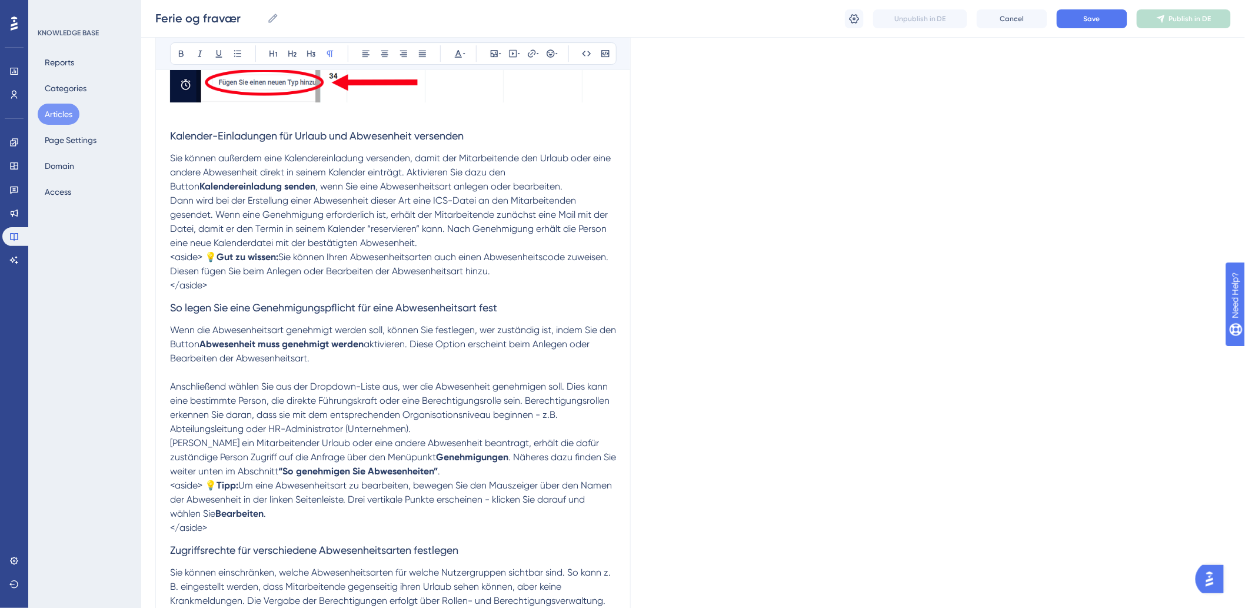
scroll to position [1699, 0]
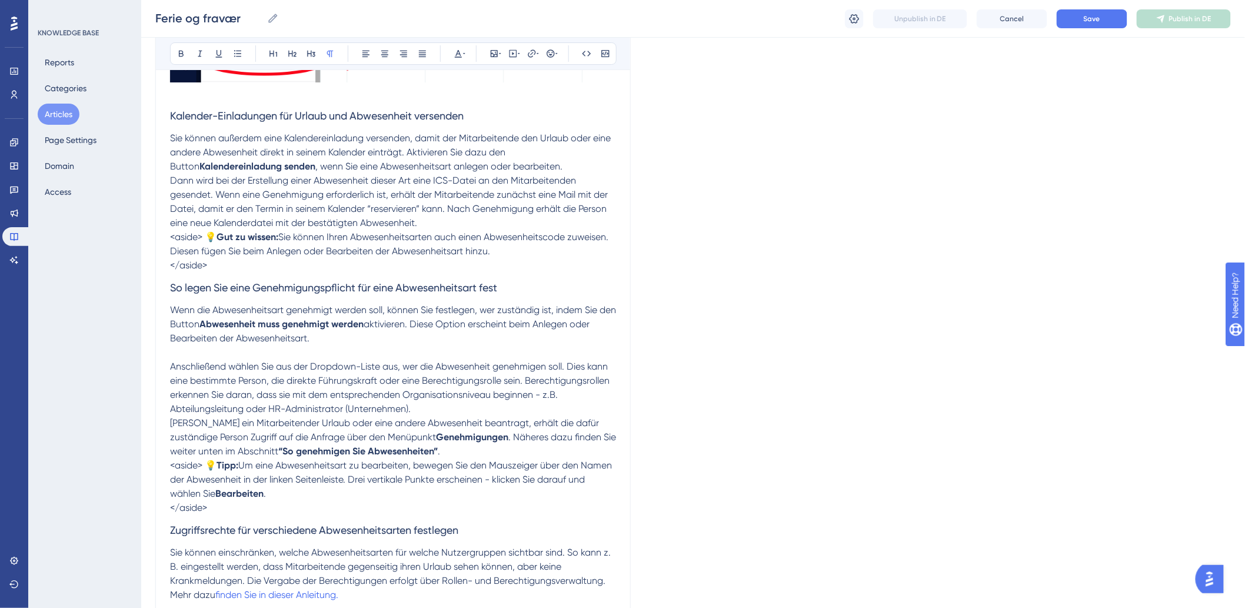
click at [411, 349] on p at bounding box center [393, 352] width 446 height 14
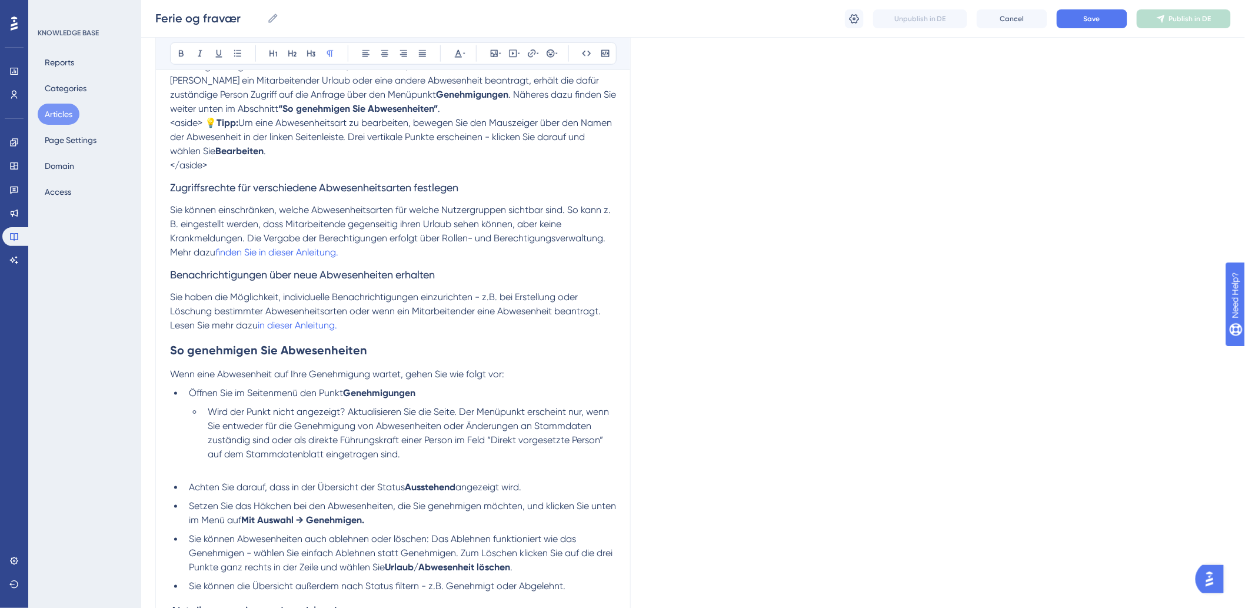
scroll to position [2549, 0]
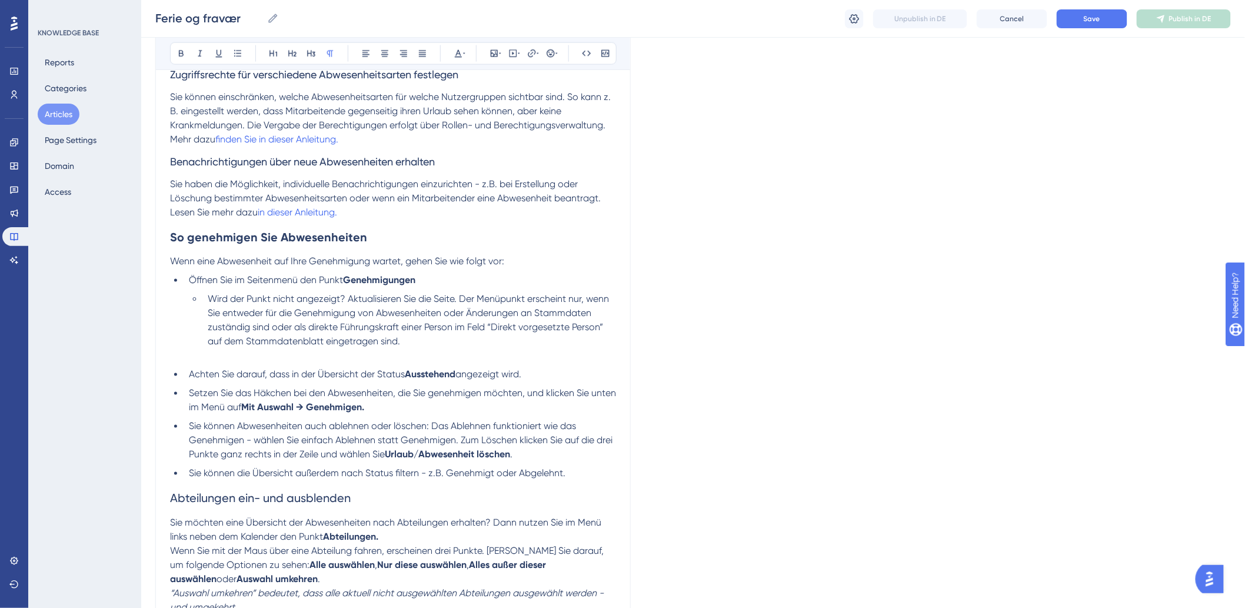
click at [461, 349] on li "Wird der Punkt nicht angezeigt? Aktualisieren Sie die Seite. Der Menüpunkt ersc…" at bounding box center [409, 320] width 413 height 56
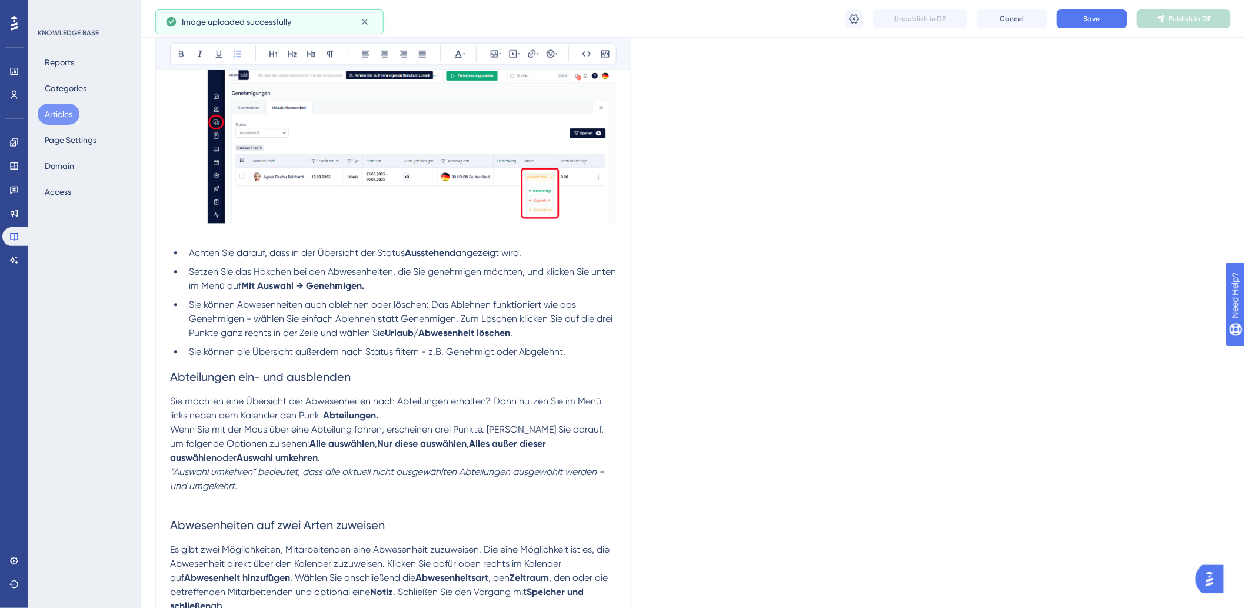
scroll to position [2942, 0]
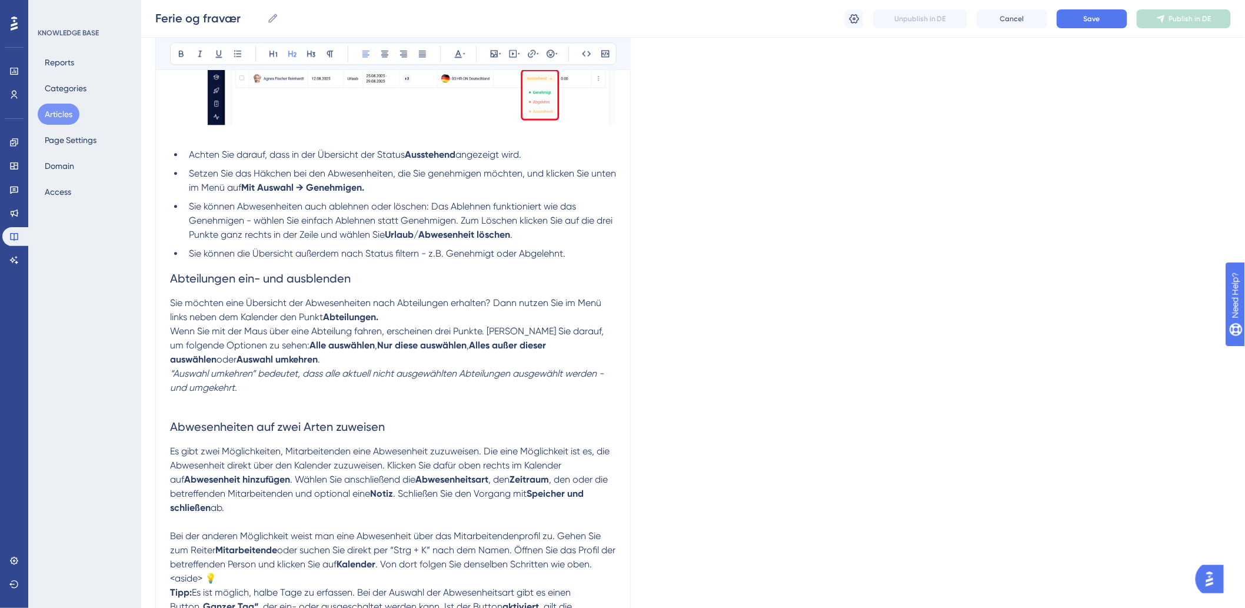
click at [303, 414] on h2 "Abwesenheiten auf zwei Arten zuweisen" at bounding box center [393, 426] width 446 height 35
click at [272, 404] on p at bounding box center [393, 402] width 446 height 14
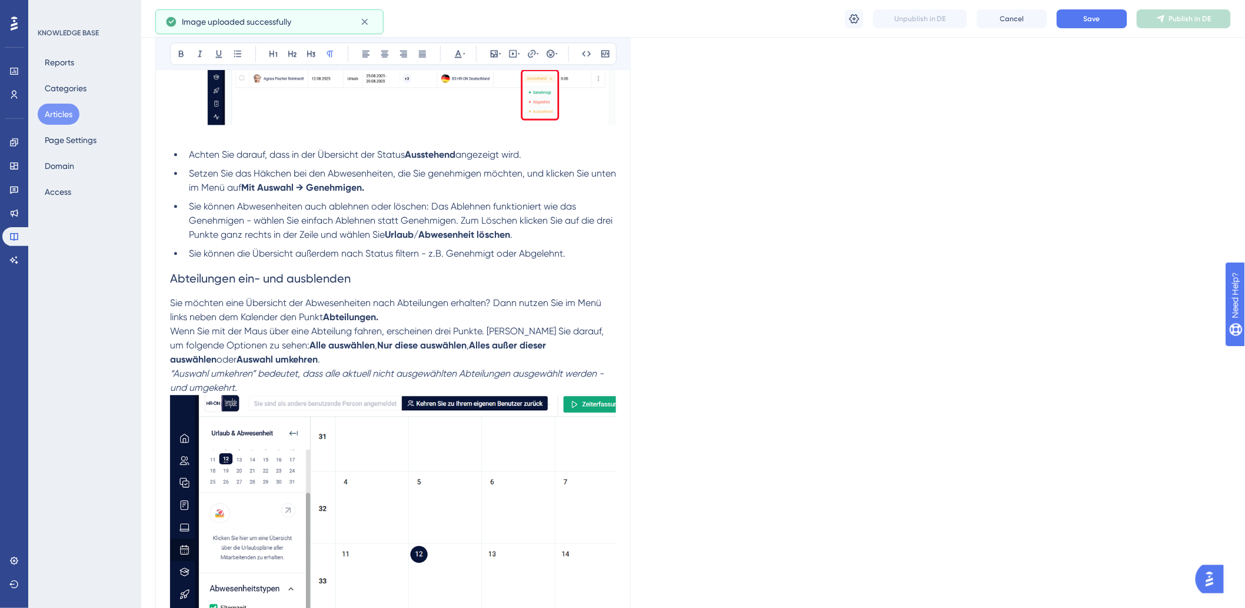
click at [279, 395] on p "“Auswahl umkehren” bedeutet, dass alle aktuell nicht ausgewählten Abteilungen a…" at bounding box center [393, 381] width 446 height 28
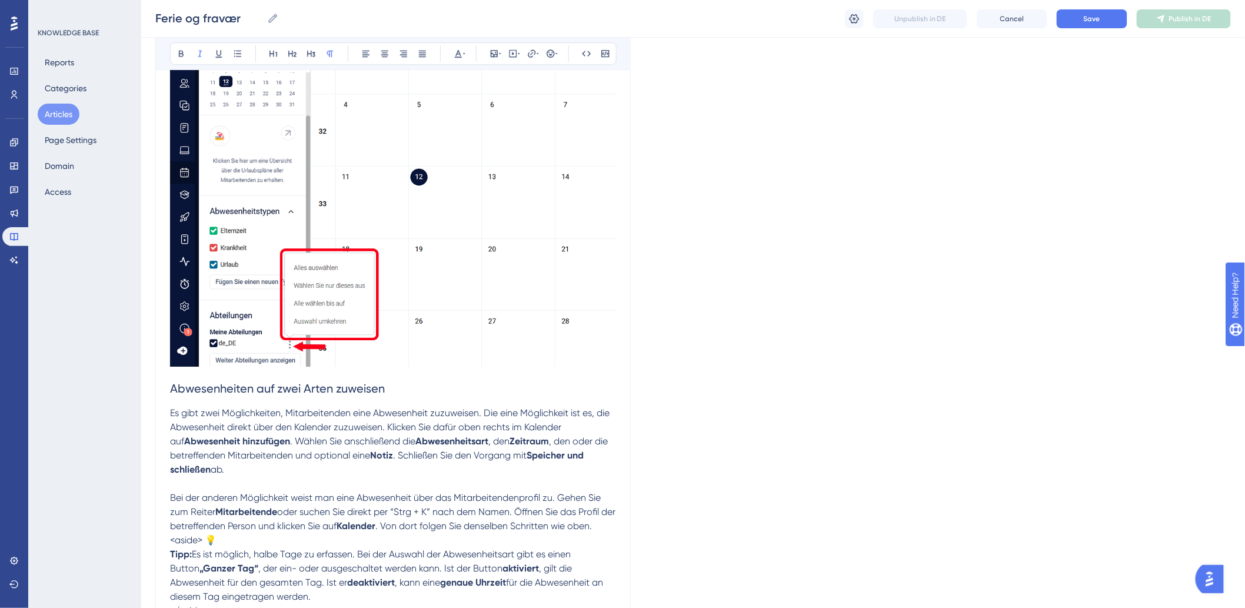
scroll to position [3334, 0]
click at [319, 476] on p "Es gibt zwei Möglichkeiten, Mitarbeitenden eine Abwesenheit zuzuweisen. Die ein…" at bounding box center [393, 440] width 446 height 71
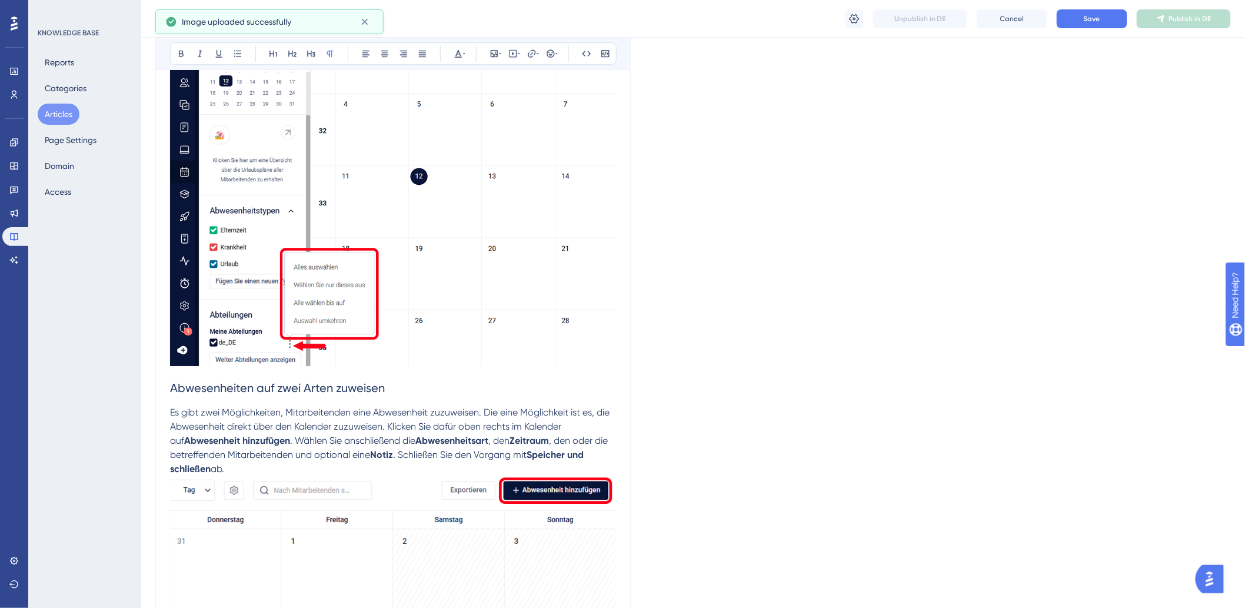
click at [316, 465] on p "Es gibt zwei Möglichkeiten, Mitarbeitenden eine Abwesenheit zuzuweisen. Die ein…" at bounding box center [393, 537] width 446 height 264
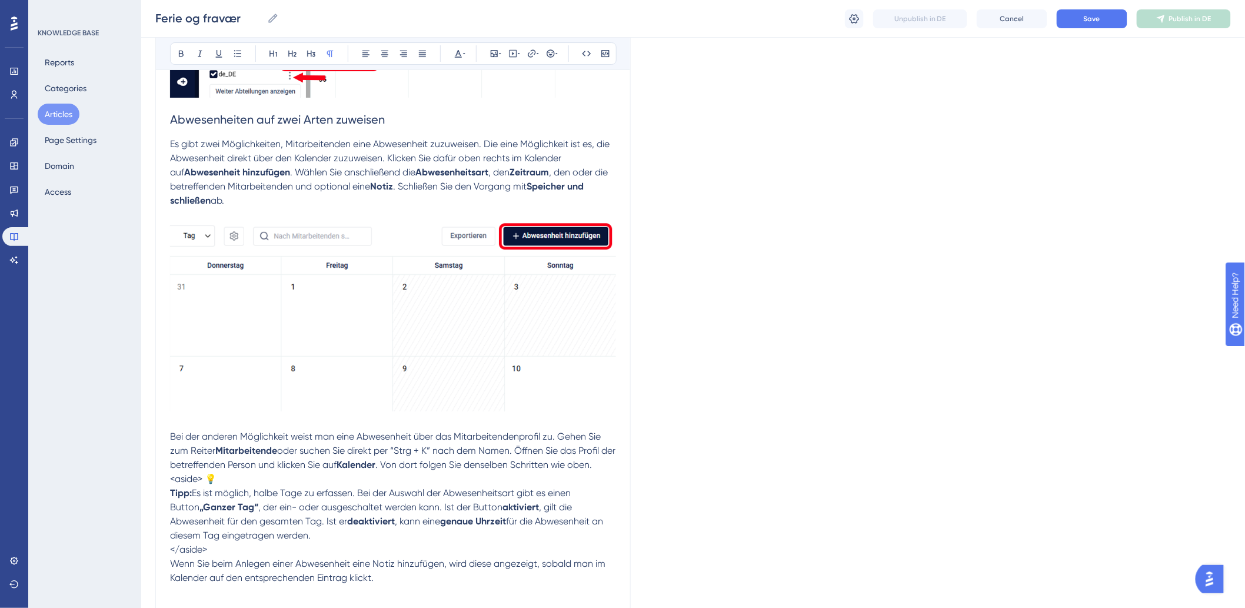
scroll to position [3661, 0]
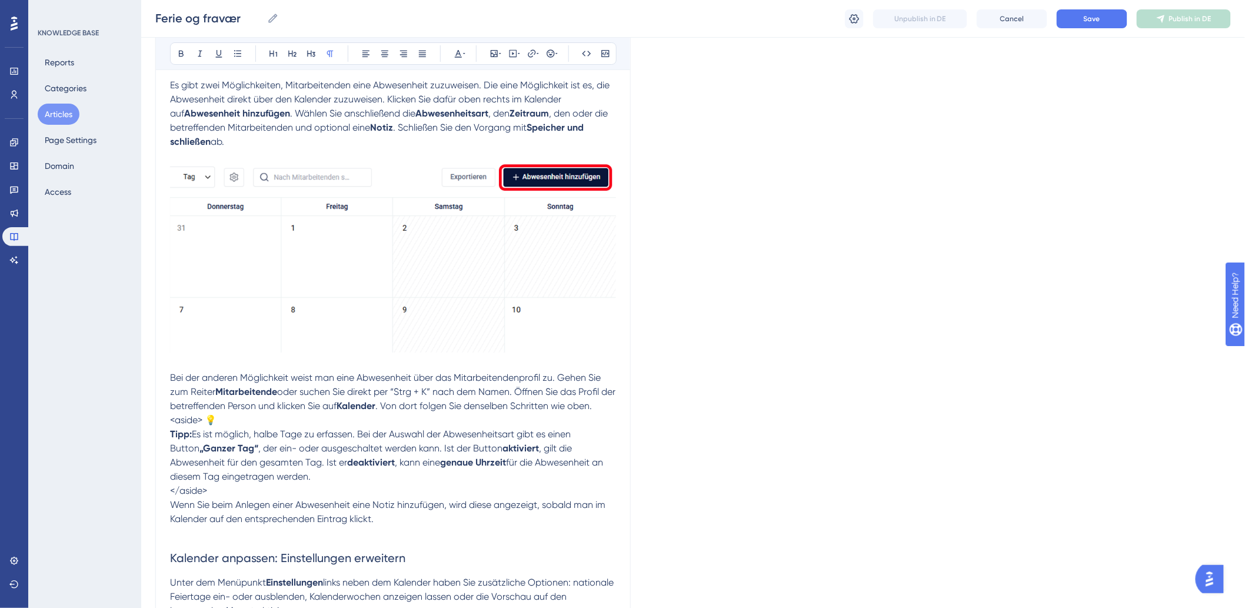
click at [393, 524] on p "Wenn Sie beim Anlegen einer Abwesenheit eine Notiz hinzufügen, wird diese angez…" at bounding box center [393, 512] width 446 height 28
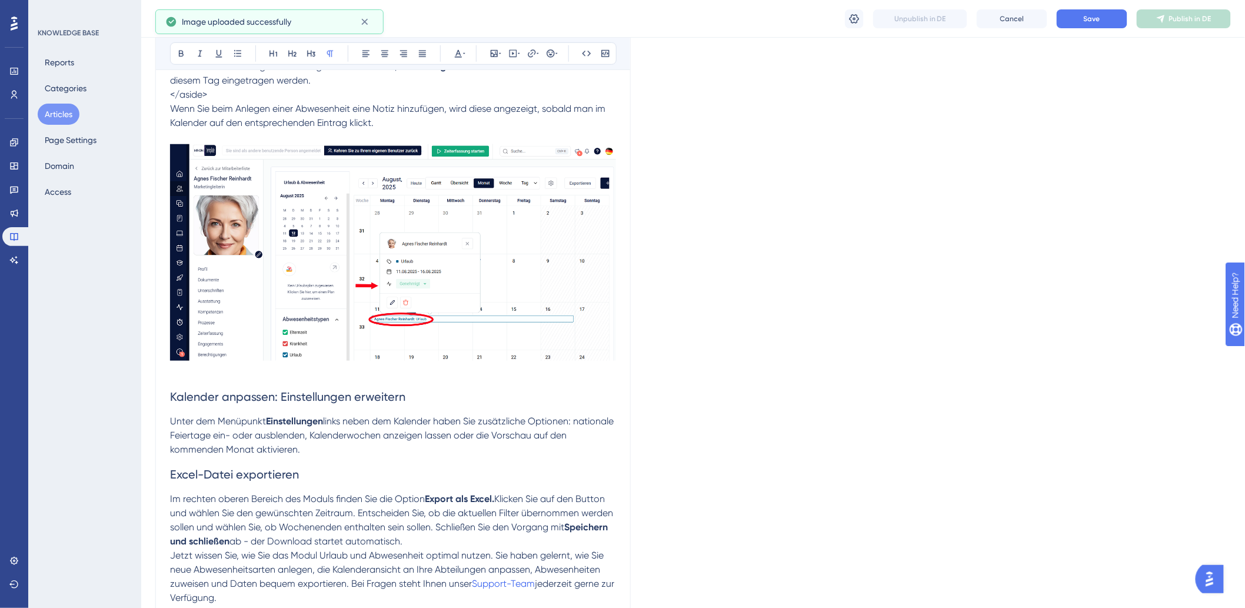
scroll to position [4179, 0]
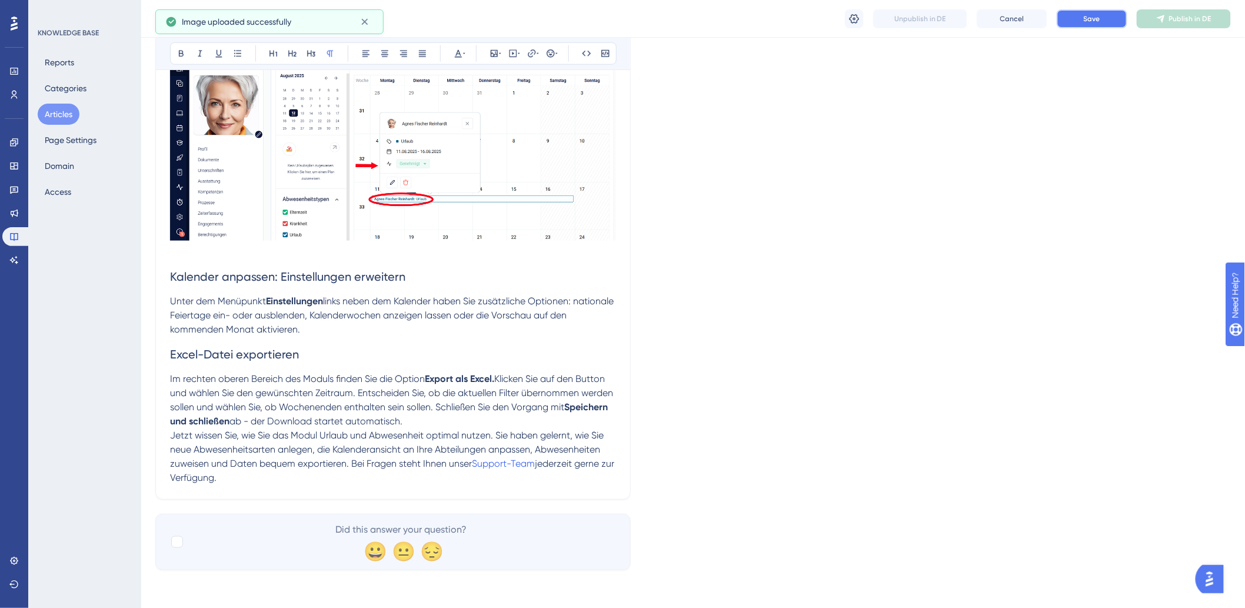
click at [1111, 20] on button "Save" at bounding box center [1092, 18] width 71 height 19
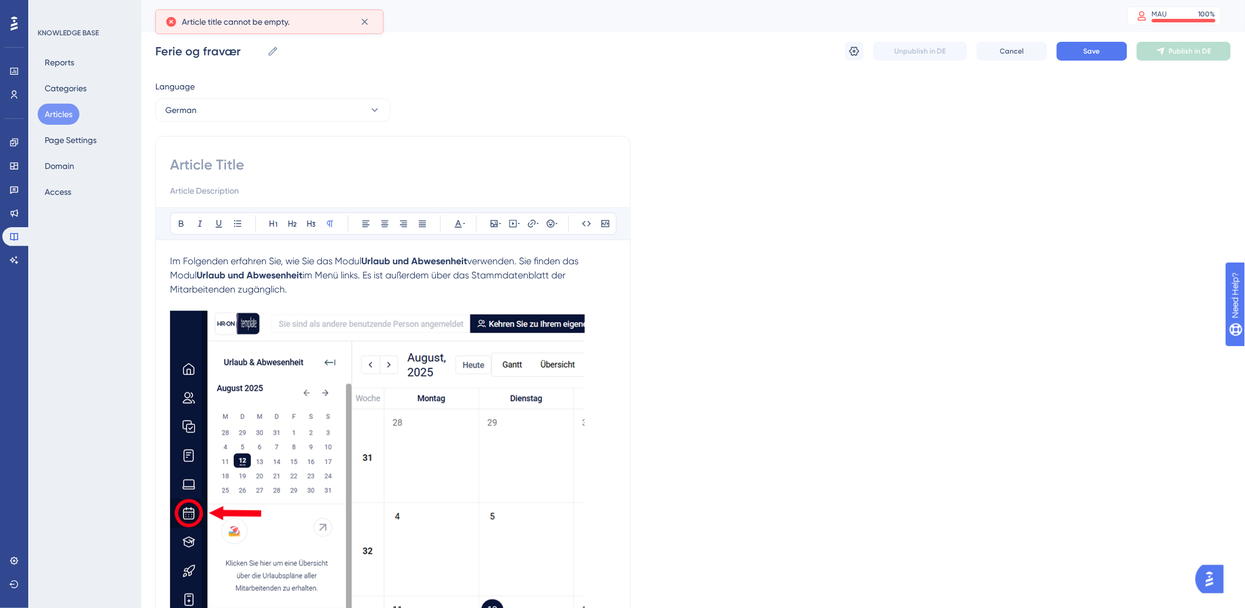
scroll to position [0, 0]
click at [225, 161] on input at bounding box center [393, 165] width 446 height 19
paste input "Urlaub und Abwesenheit"
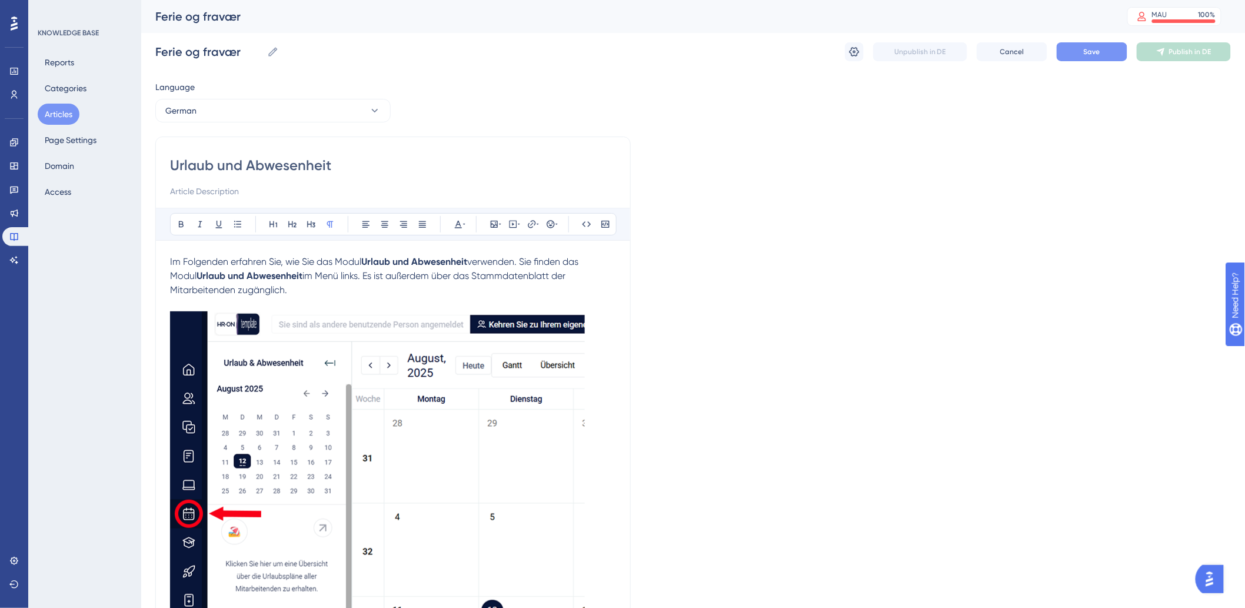
type input "Urlaub und Abwesenheit"
click at [1089, 57] on button "Save" at bounding box center [1092, 51] width 71 height 19
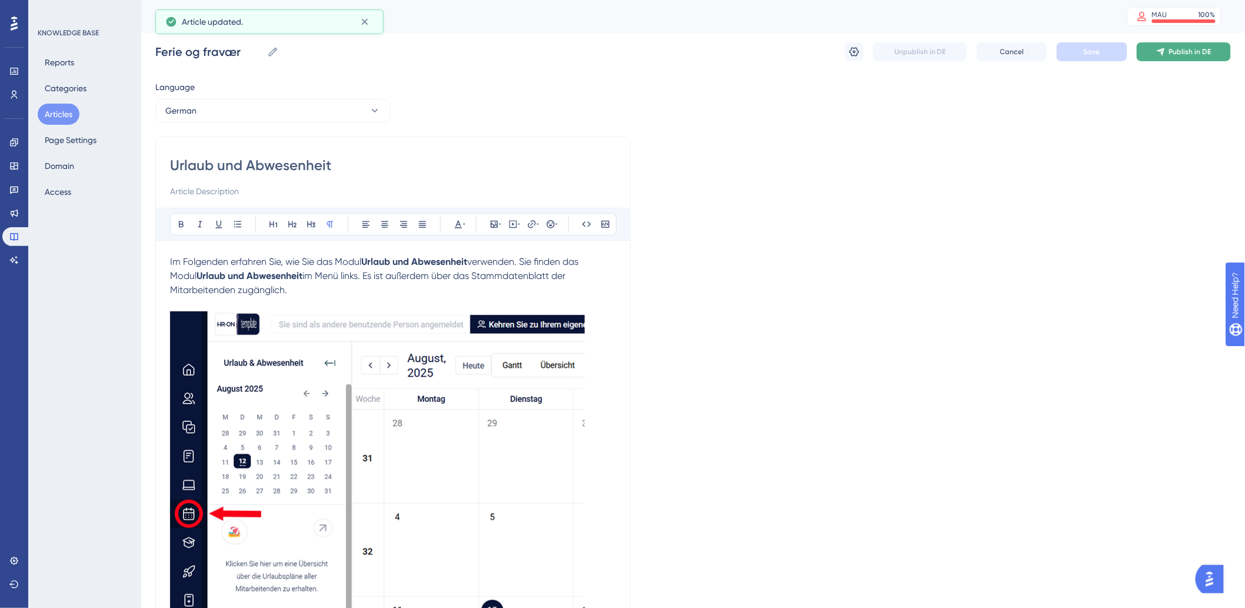
click at [1190, 49] on span "Publish in DE" at bounding box center [1190, 51] width 42 height 9
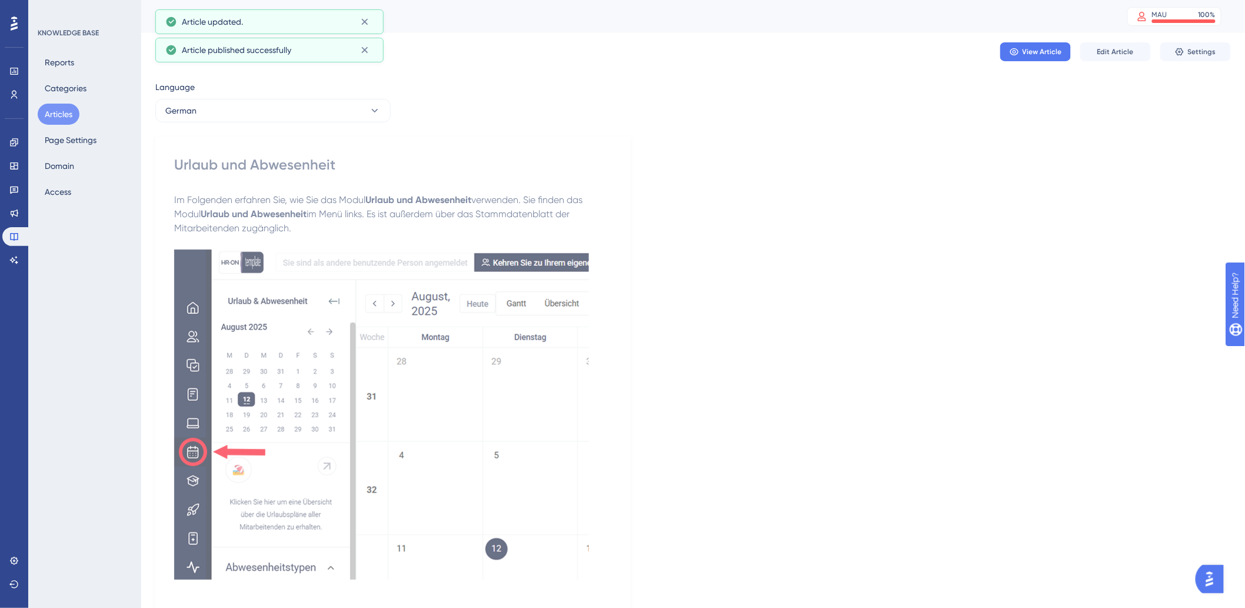
click at [61, 110] on button "Articles" at bounding box center [59, 114] width 42 height 21
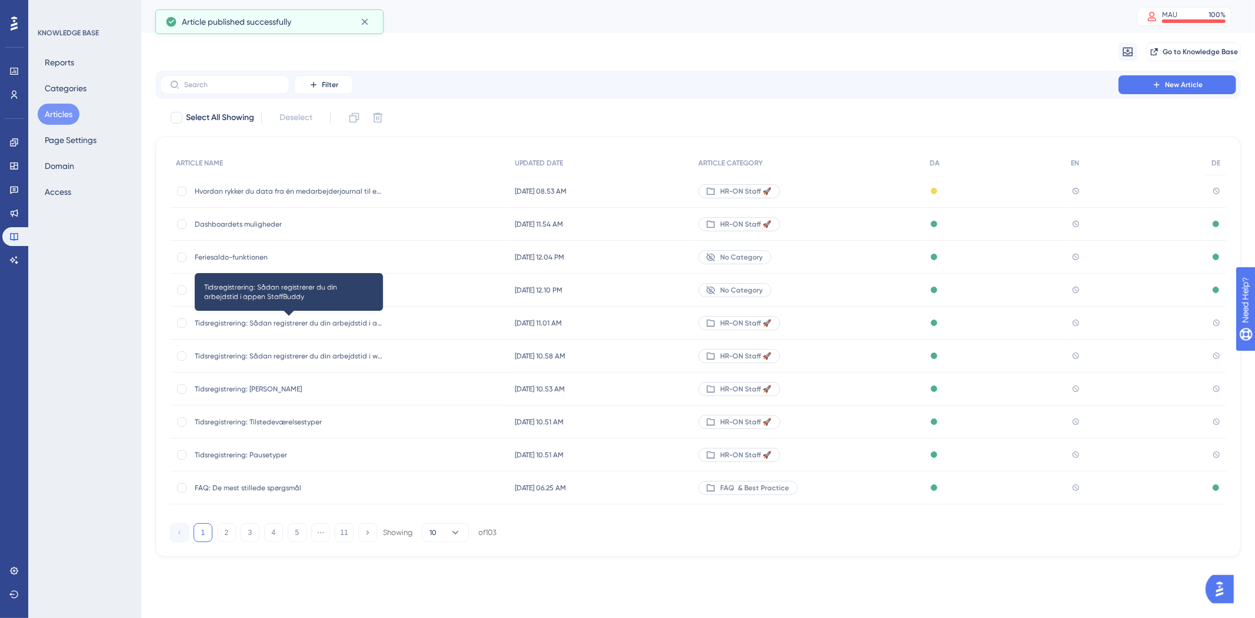
click at [232, 324] on span "Tidsregistrering: Sådan registrerer du din arbejdstid i appen StaffBuddy" at bounding box center [289, 322] width 188 height 9
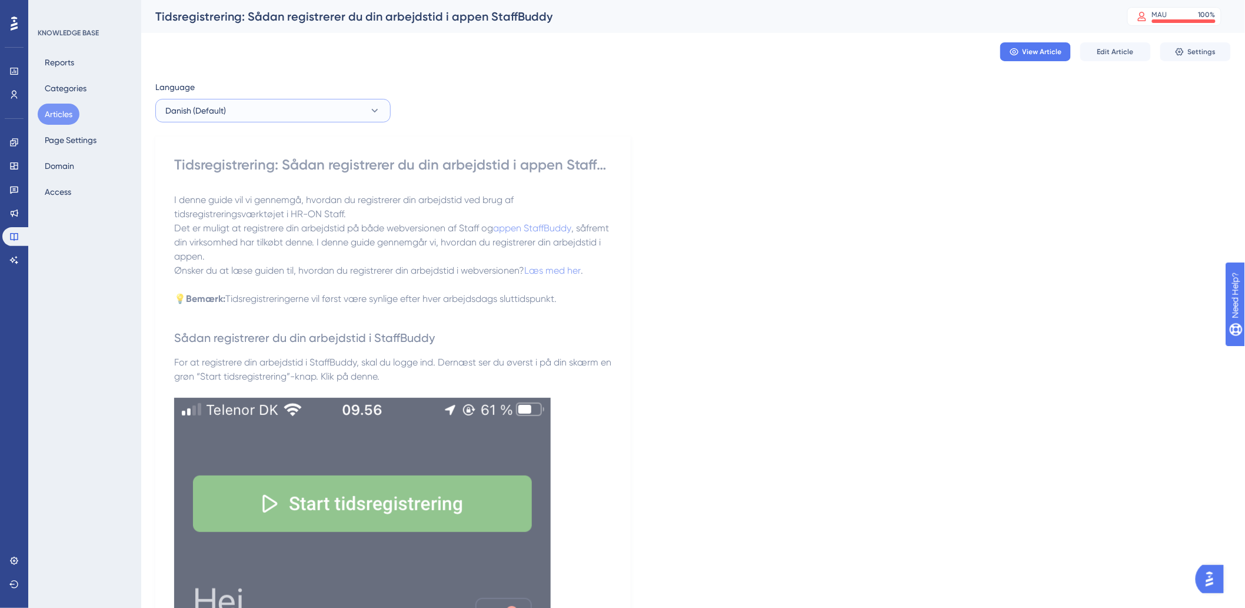
click at [360, 106] on button "Danish (Default)" at bounding box center [272, 111] width 235 height 24
click at [284, 196] on button "German German No translation" at bounding box center [273, 194] width 220 height 24
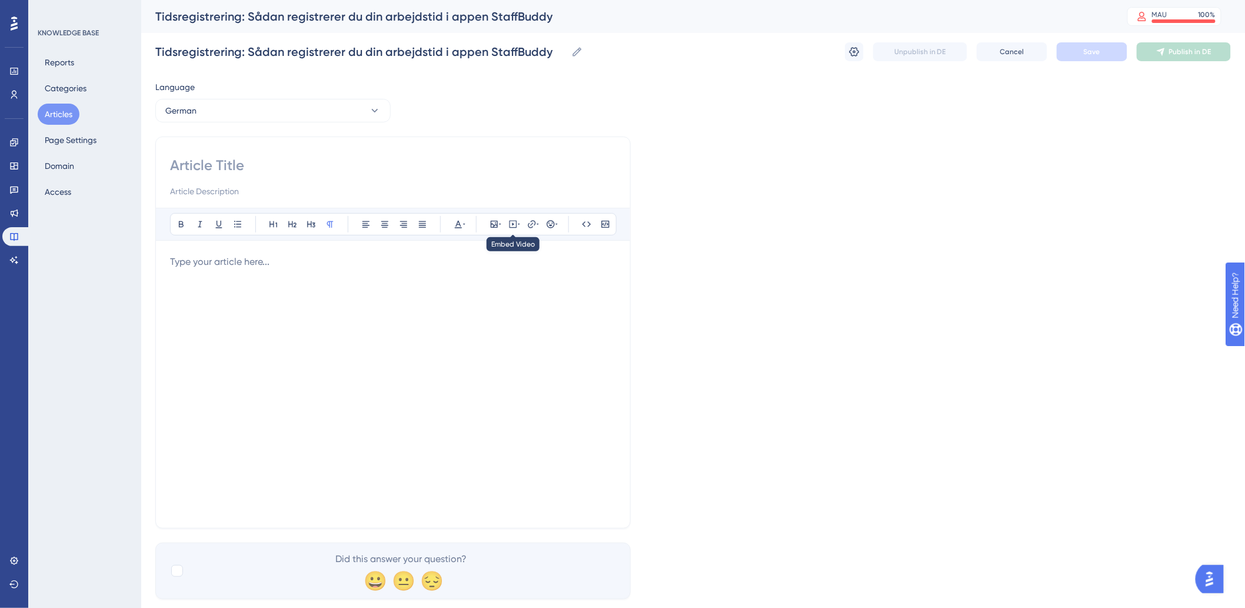
click at [408, 187] on input at bounding box center [393, 191] width 446 height 14
click at [418, 164] on input at bounding box center [393, 165] width 446 height 19
paste input "Zeiterfassung: So registrieren Sie Ihre Arbeitszeit in der StaffBuddy-App"
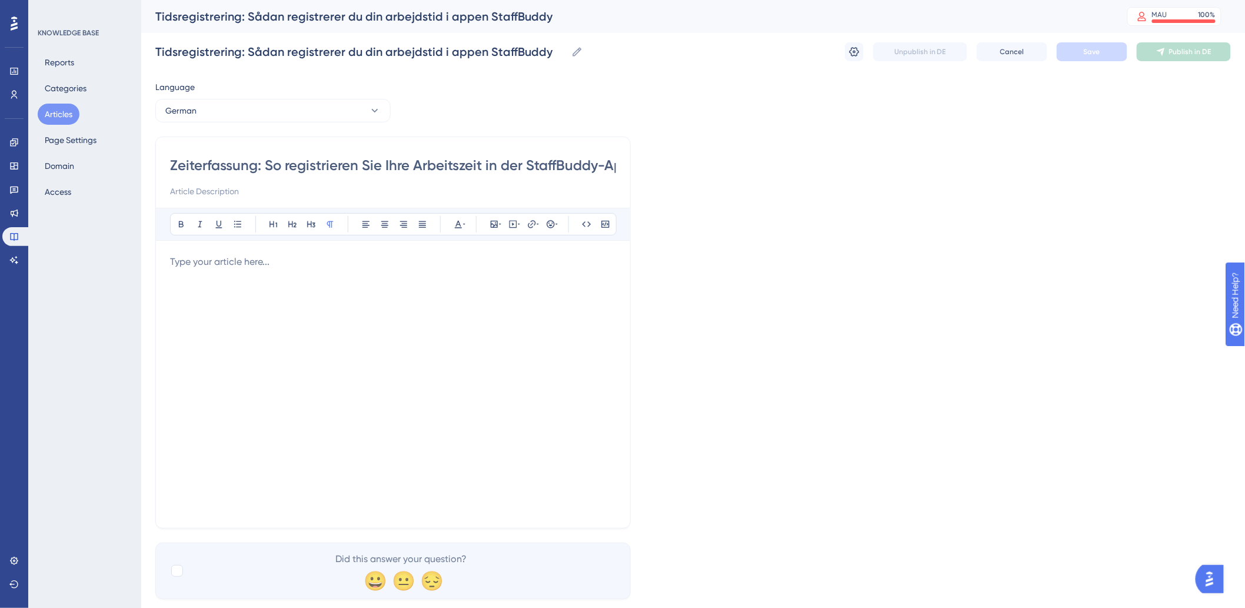
scroll to position [0, 15]
type input "Zeiterfassung: So registrieren Sie Ihre Arbeitszeit in der StaffBuddy-App"
click at [355, 259] on p at bounding box center [393, 262] width 446 height 14
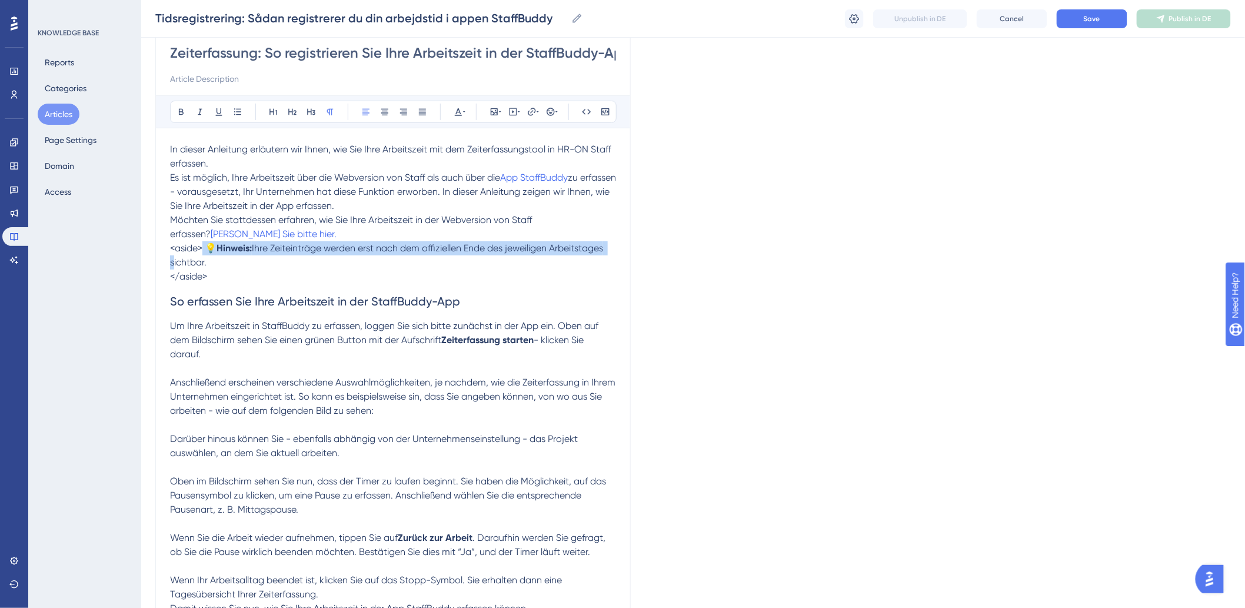
drag, startPoint x: 204, startPoint y: 247, endPoint x: 159, endPoint y: 257, distance: 45.7
click at [159, 257] on div "Zeiterfassung: So registrieren Sie Ihre Arbeitszeit in der StaffBuddy-App Bold …" at bounding box center [392, 327] width 475 height 606
click at [194, 245] on span "<aside> 💡" at bounding box center [193, 247] width 46 height 11
click at [205, 248] on span "<aside> 💡" at bounding box center [193, 247] width 46 height 11
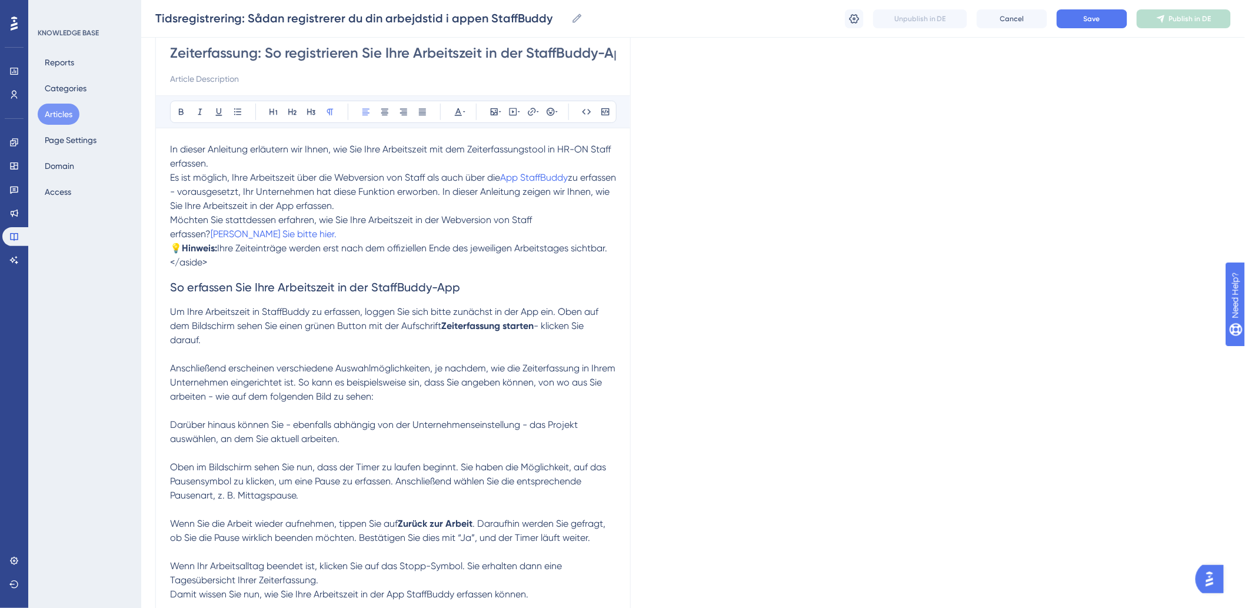
click at [225, 266] on p "</aside>" at bounding box center [393, 262] width 446 height 14
click at [321, 231] on p "Möchten Sie stattdessen erfahren, wie Sie Ihre Arbeitszeit in der Webversion vo…" at bounding box center [393, 227] width 446 height 28
click at [319, 233] on p "Möchten Sie stattdessen erfahren, wie Sie Ihre Arbeitszeit in der Webversion vo…" at bounding box center [393, 227] width 446 height 28
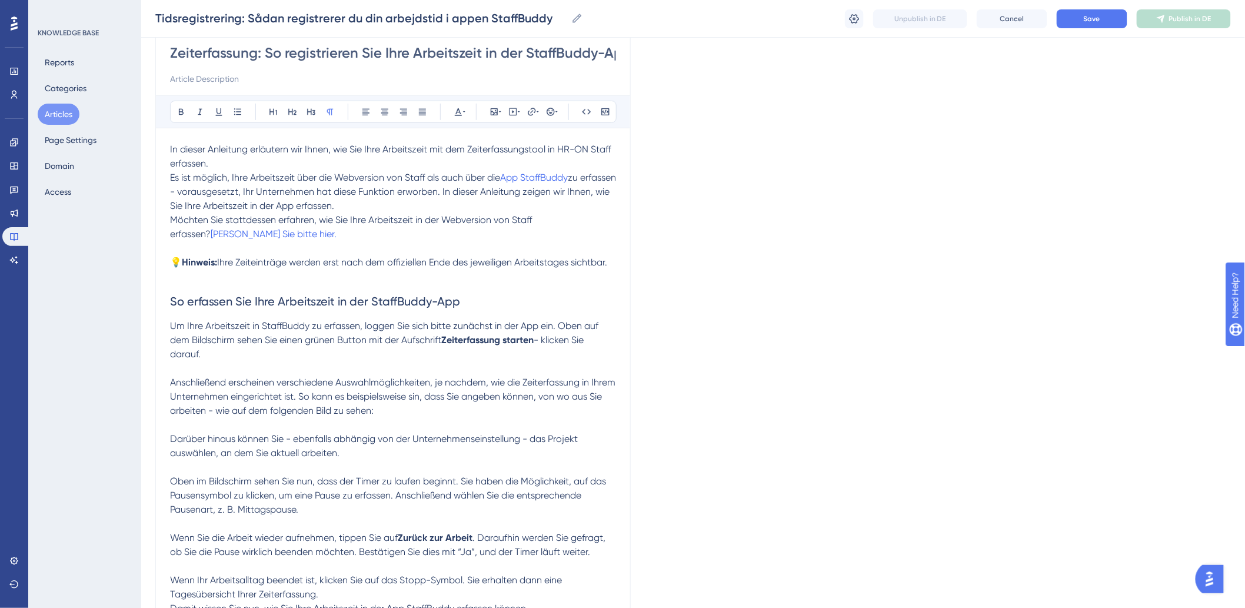
click at [281, 359] on p "Um Ihre Arbeitszeit in StaffBuddy zu erfassen, loggen Sie sich bitte zunächst i…" at bounding box center [393, 340] width 446 height 42
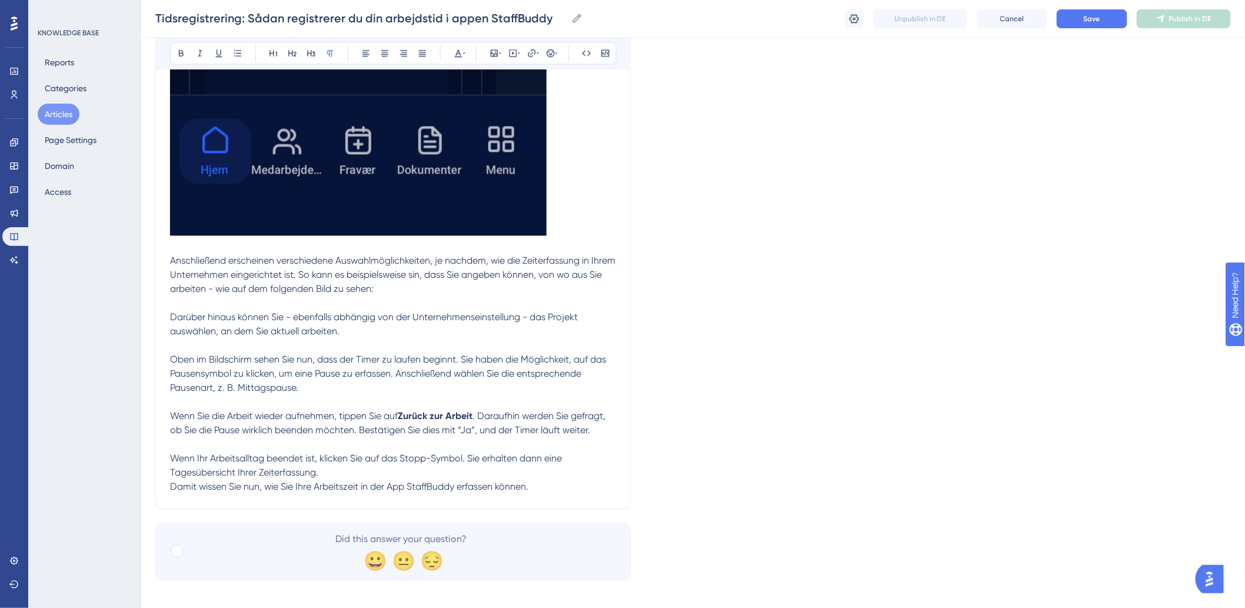
scroll to position [925, 0]
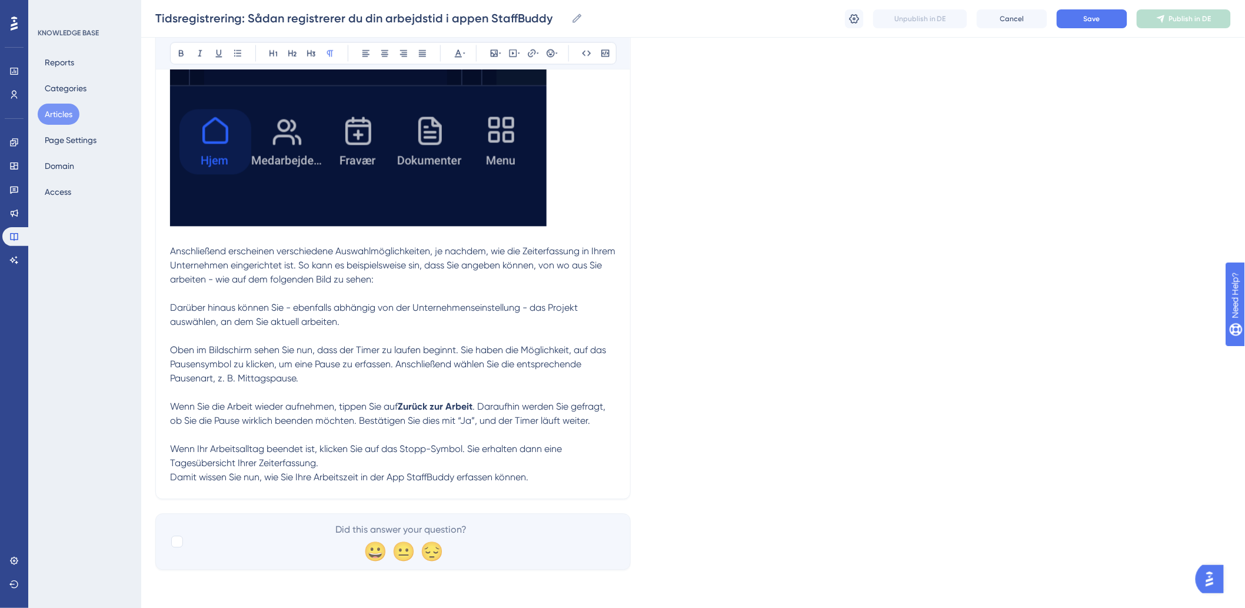
click at [436, 283] on p "Anschließend erscheinen verschiedene Auswahlmöglichkeiten, je nachdem, wie die …" at bounding box center [393, 266] width 446 height 42
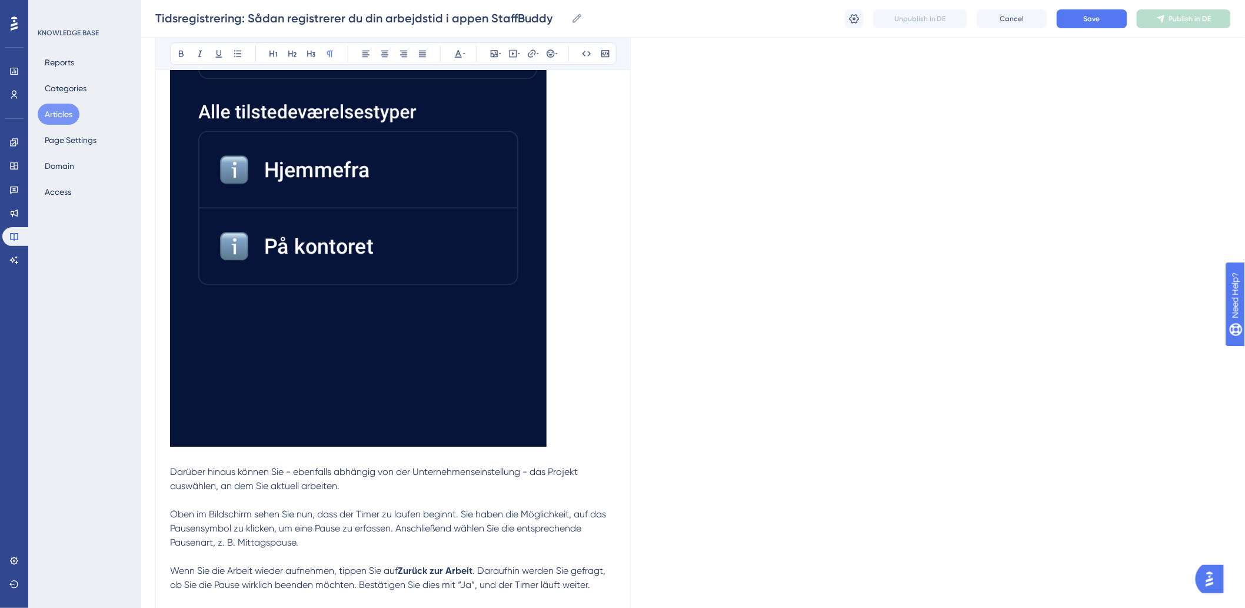
scroll to position [1612, 0]
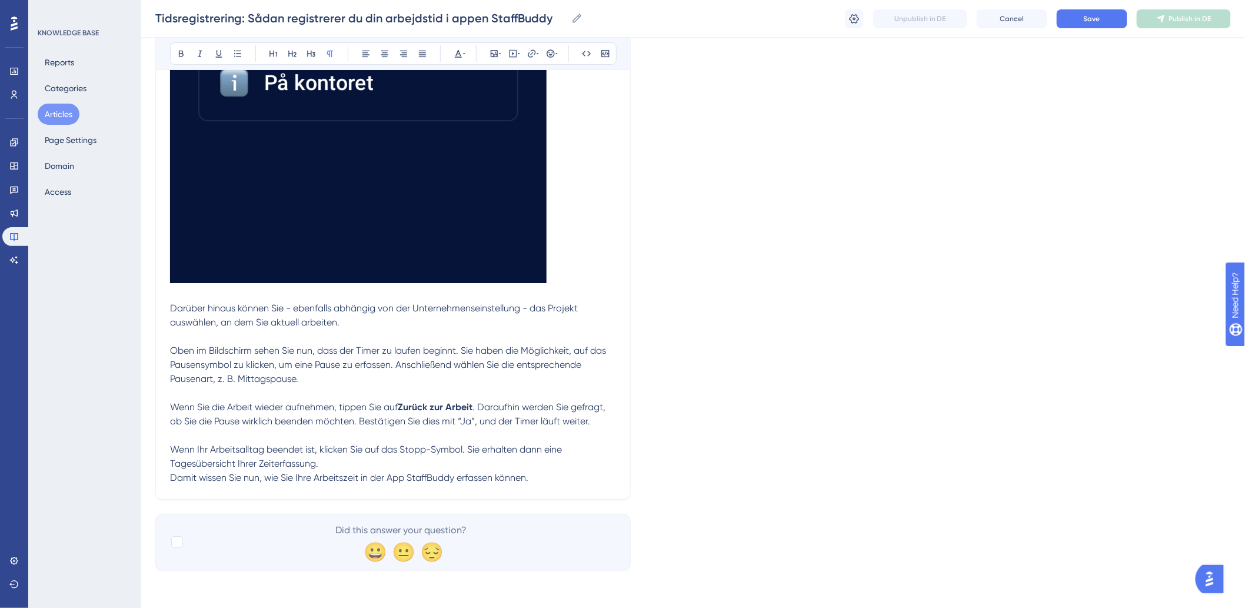
click at [424, 331] on p at bounding box center [393, 336] width 446 height 14
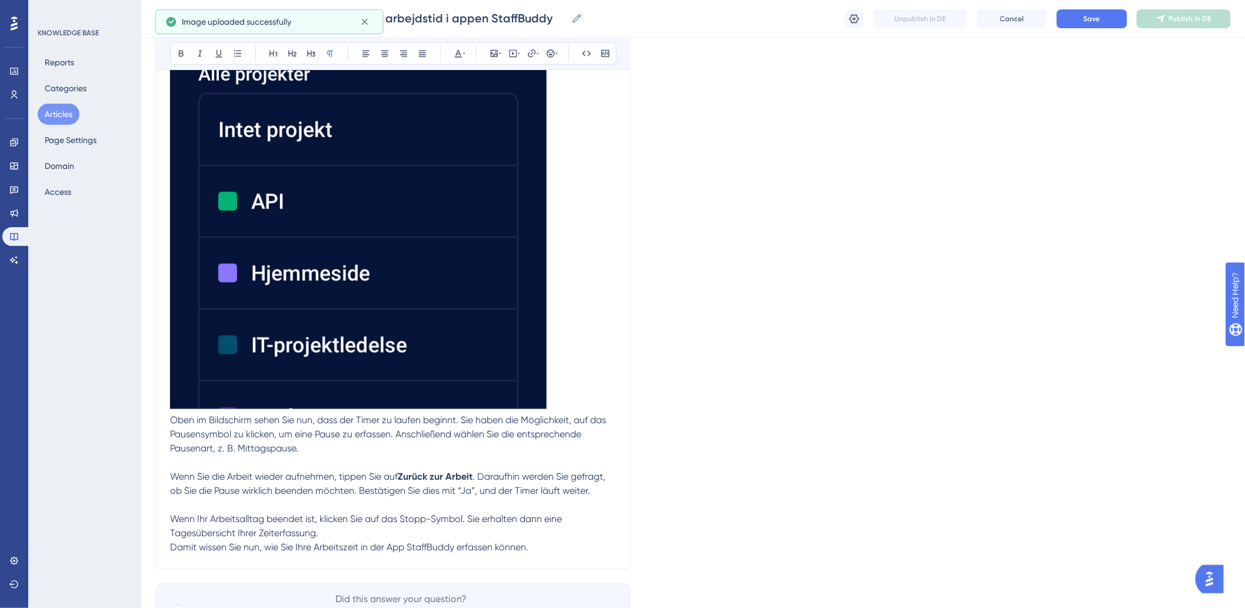
scroll to position [2266, 0]
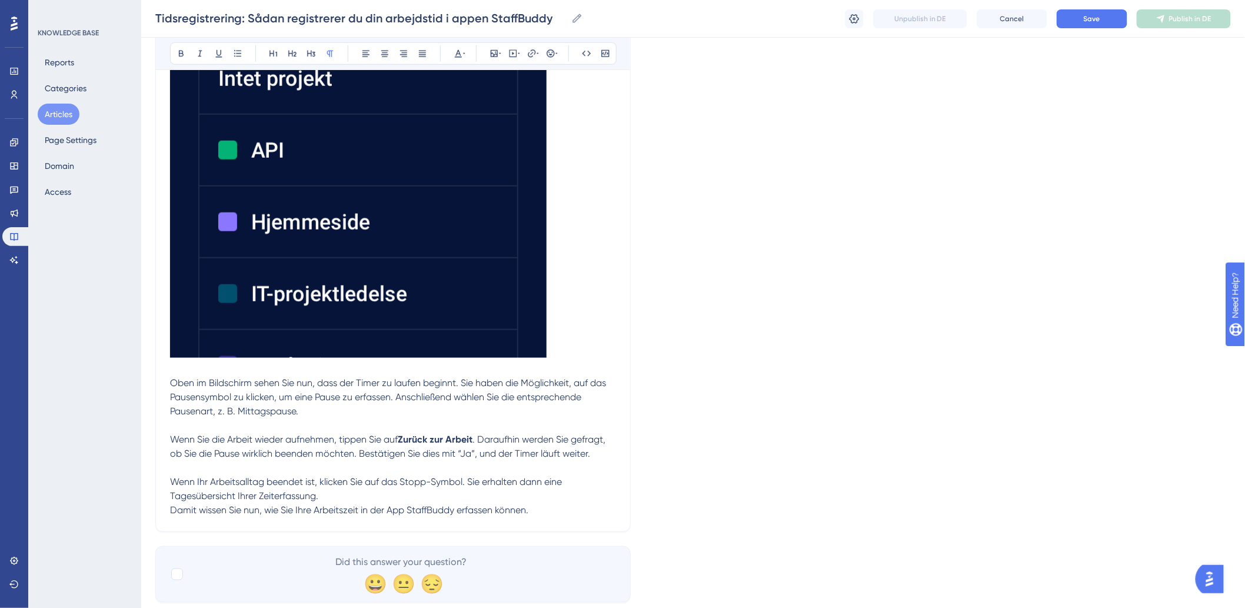
click at [401, 416] on p "Oben im Bildschirm sehen Sie nun, dass der Timer zu laufen beginnt. Sie haben d…" at bounding box center [393, 397] width 446 height 42
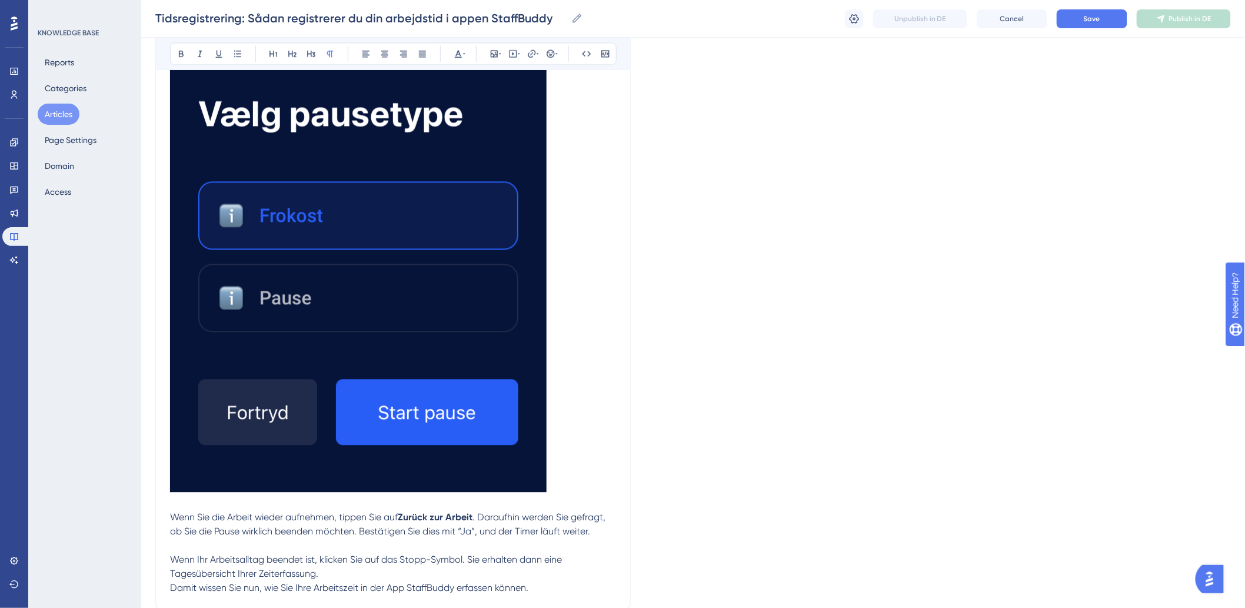
scroll to position [2985, 0]
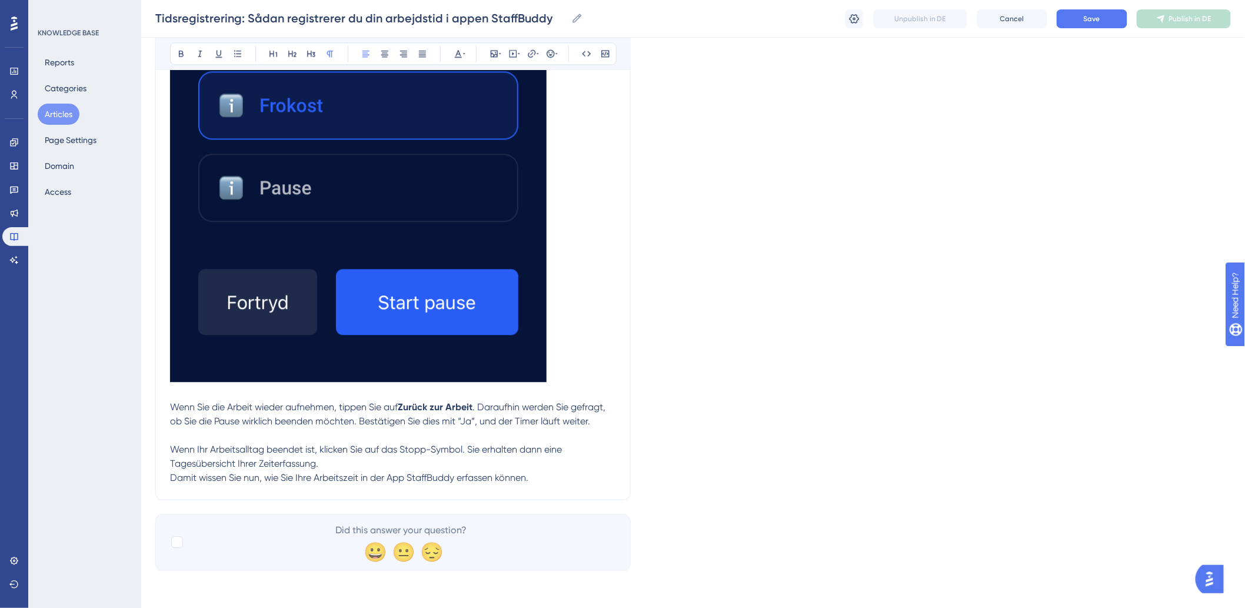
click at [615, 421] on p "Wenn Sie die Arbeit wieder aufnehmen, tippen Sie auf Zurück zur Arbeit . Darauf…" at bounding box center [393, 414] width 446 height 28
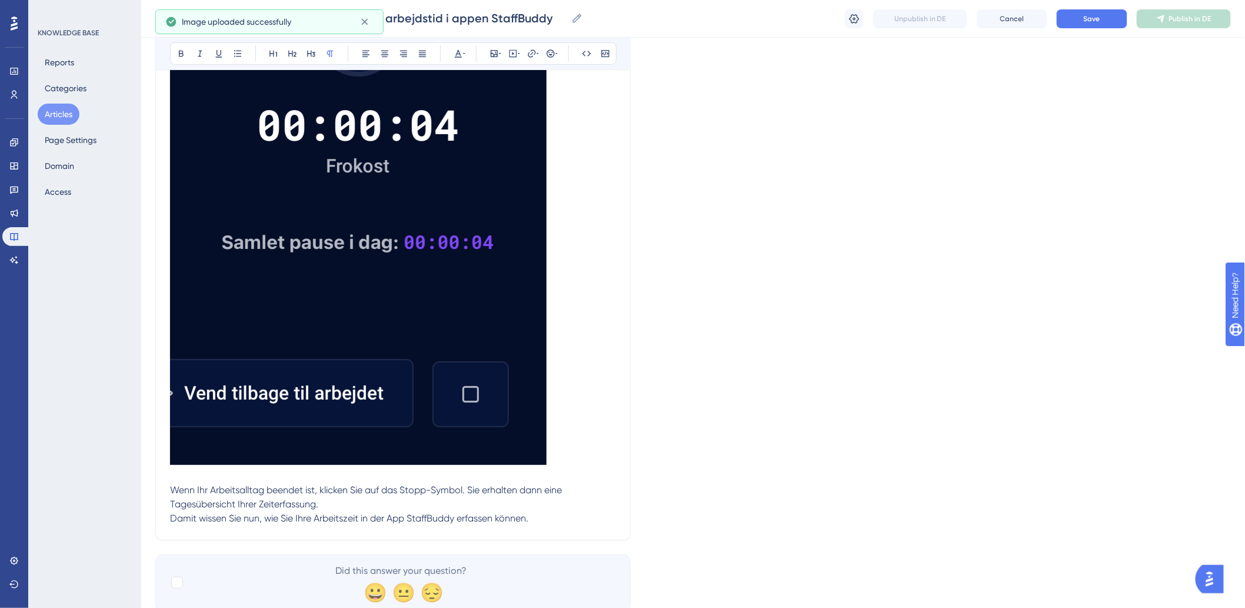
scroll to position [3672, 0]
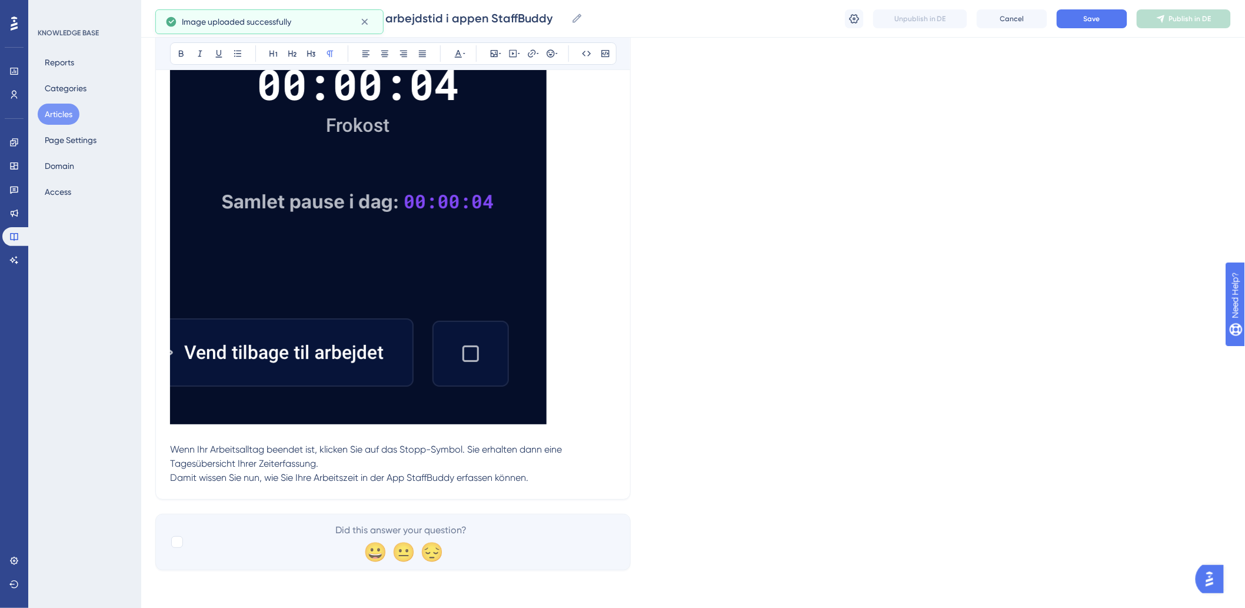
click at [348, 465] on p "Wenn Ihr Arbeitsalltag beendet ist, klicken Sie auf das Stopp-Symbol. Sie erhal…" at bounding box center [393, 456] width 446 height 28
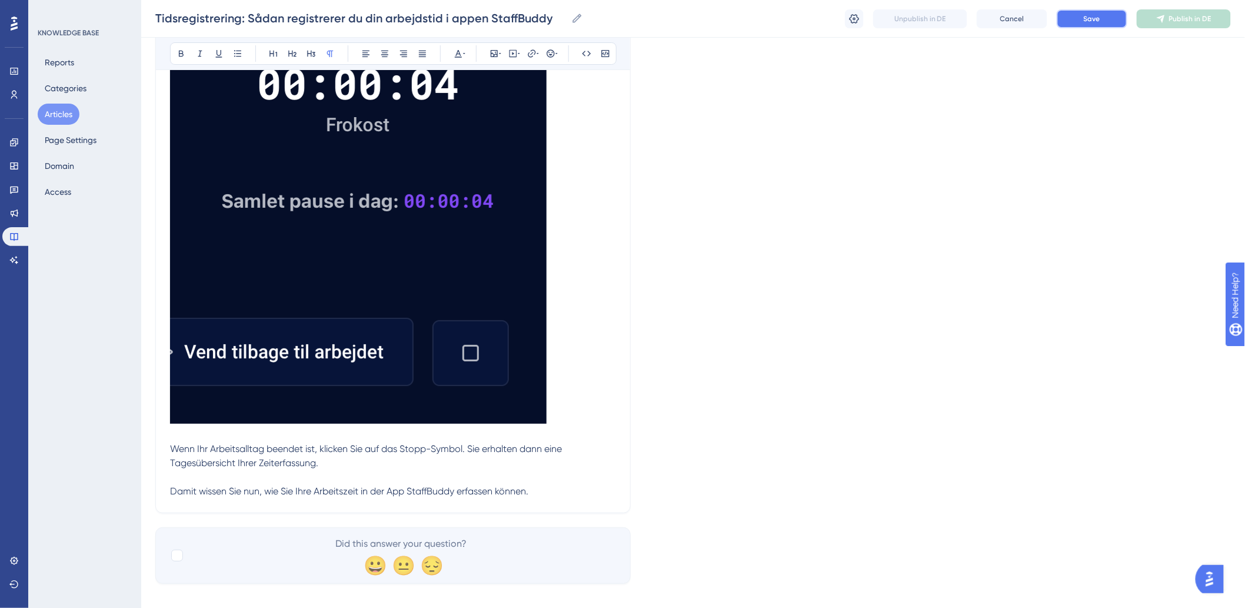
click at [1094, 18] on span "Save" at bounding box center [1092, 18] width 16 height 9
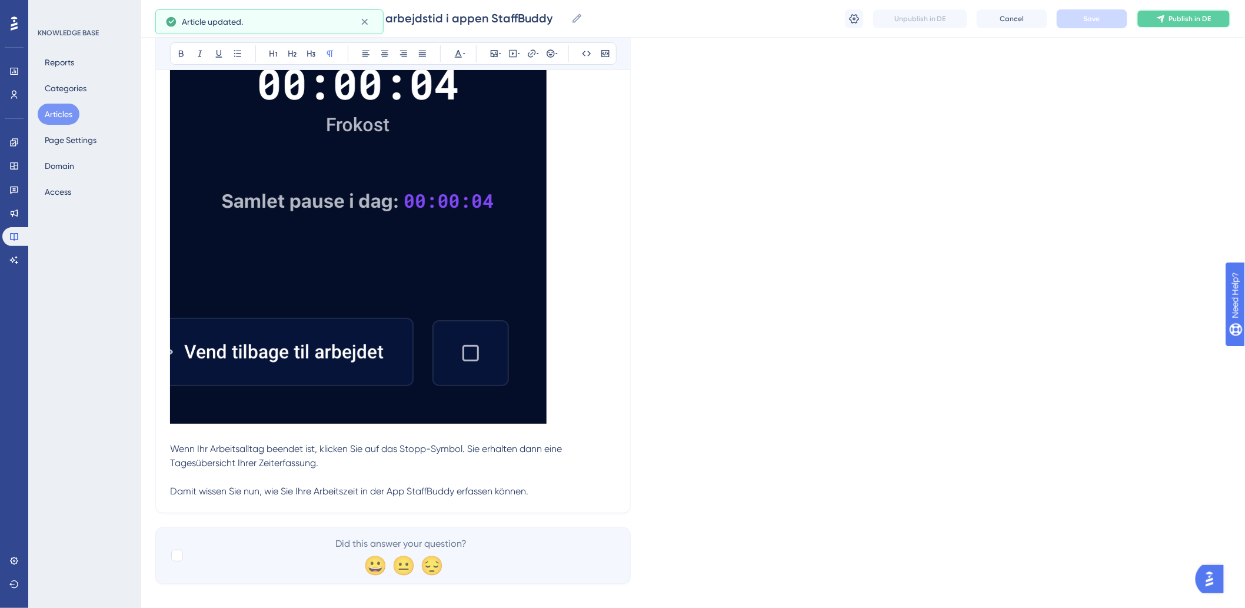
click at [1195, 21] on span "Publish in DE" at bounding box center [1190, 18] width 42 height 9
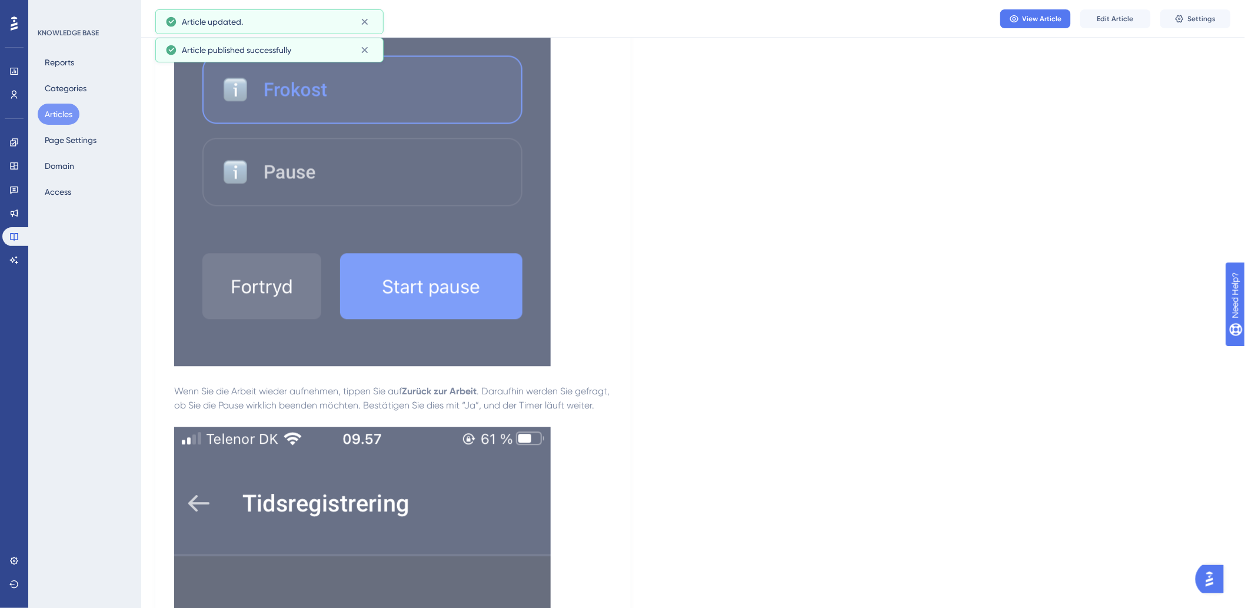
scroll to position [2738, 0]
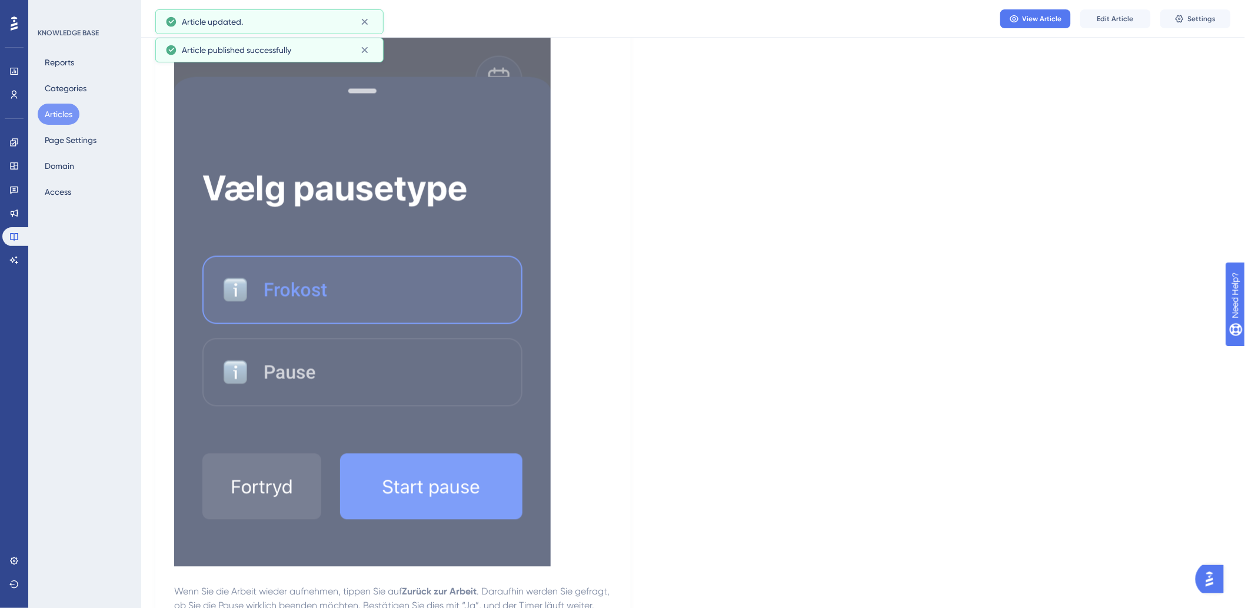
click at [61, 115] on button "Articles" at bounding box center [59, 114] width 42 height 21
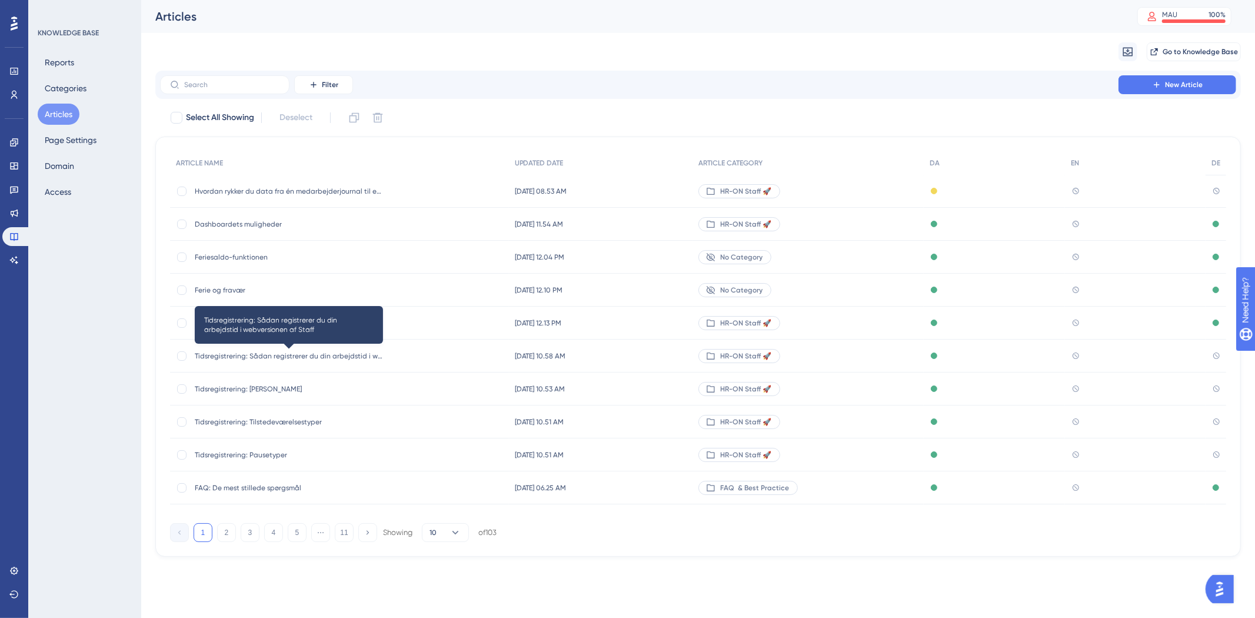
click at [340, 359] on span "Tidsregistrering: Sådan registrerer du din arbejdstid i webversionen af Staff" at bounding box center [289, 355] width 188 height 9
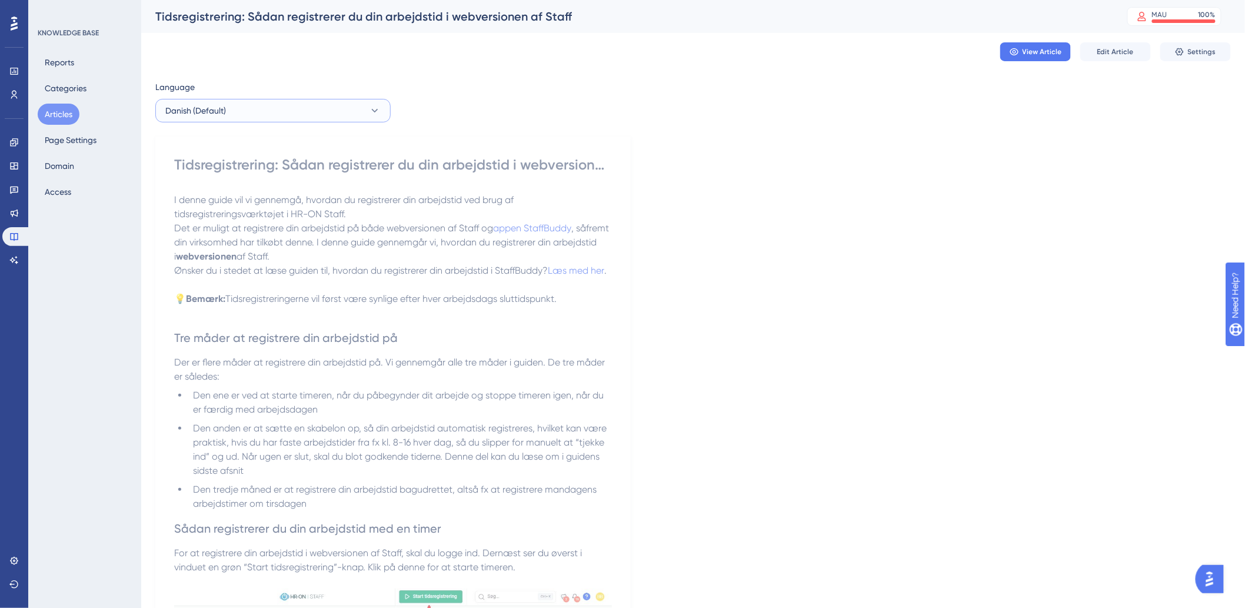
click at [305, 108] on button "Danish (Default)" at bounding box center [272, 111] width 235 height 24
click at [210, 197] on button "German German No translation" at bounding box center [273, 194] width 220 height 24
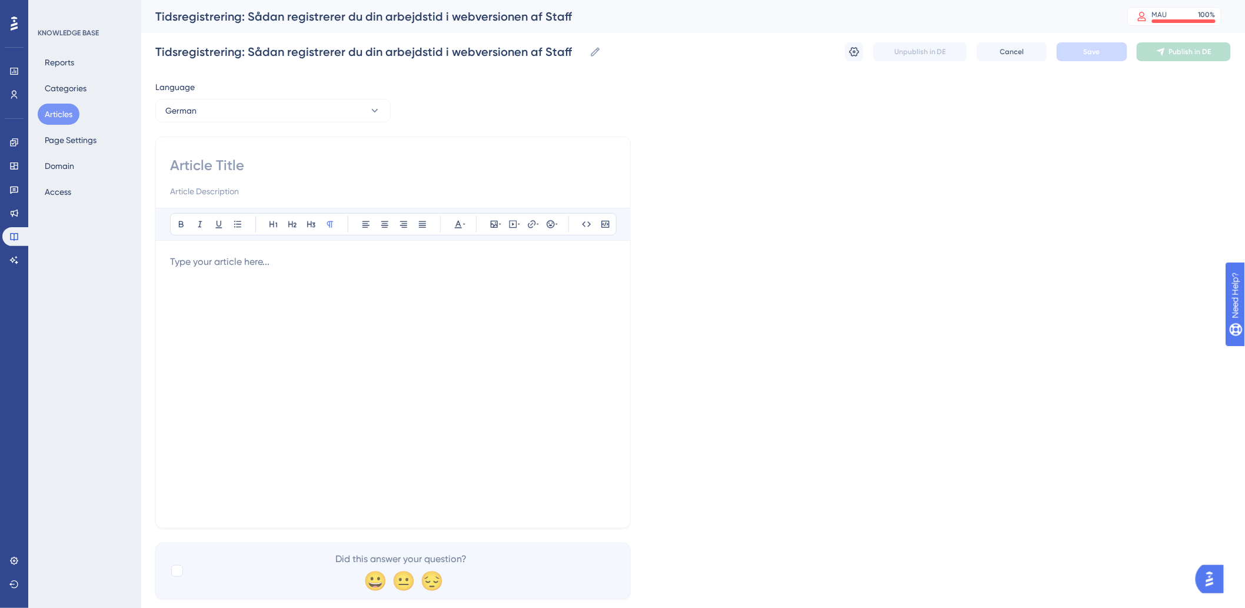
click at [282, 171] on input at bounding box center [393, 165] width 446 height 19
click at [256, 306] on div at bounding box center [393, 384] width 446 height 259
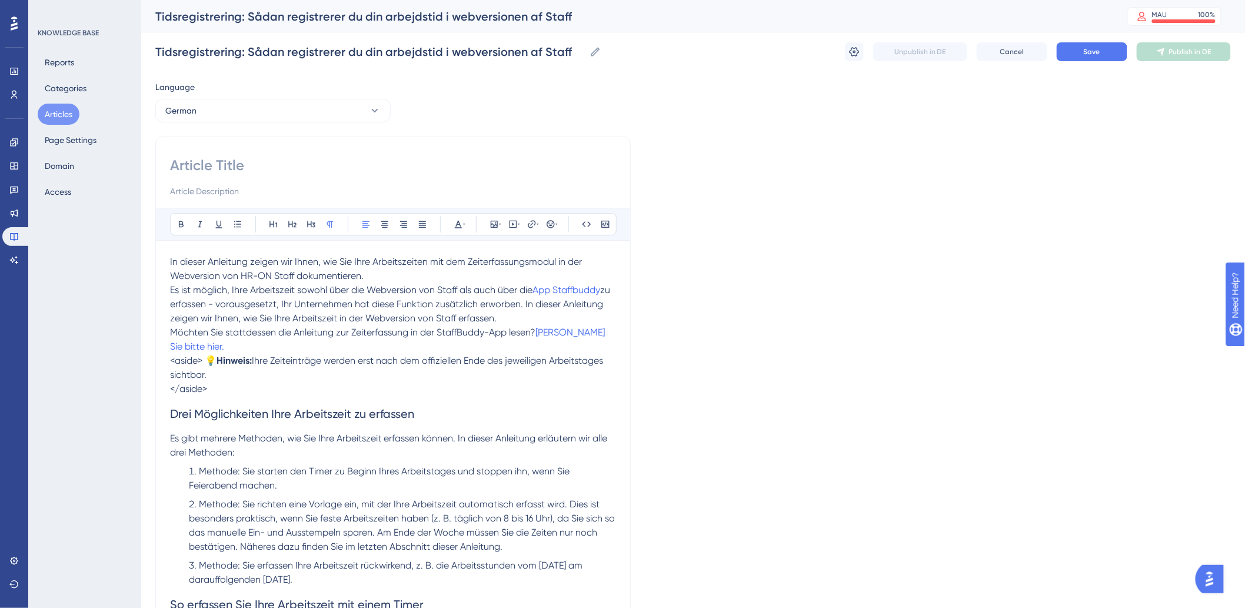
click at [204, 361] on span "<aside> 💡" at bounding box center [193, 360] width 46 height 11
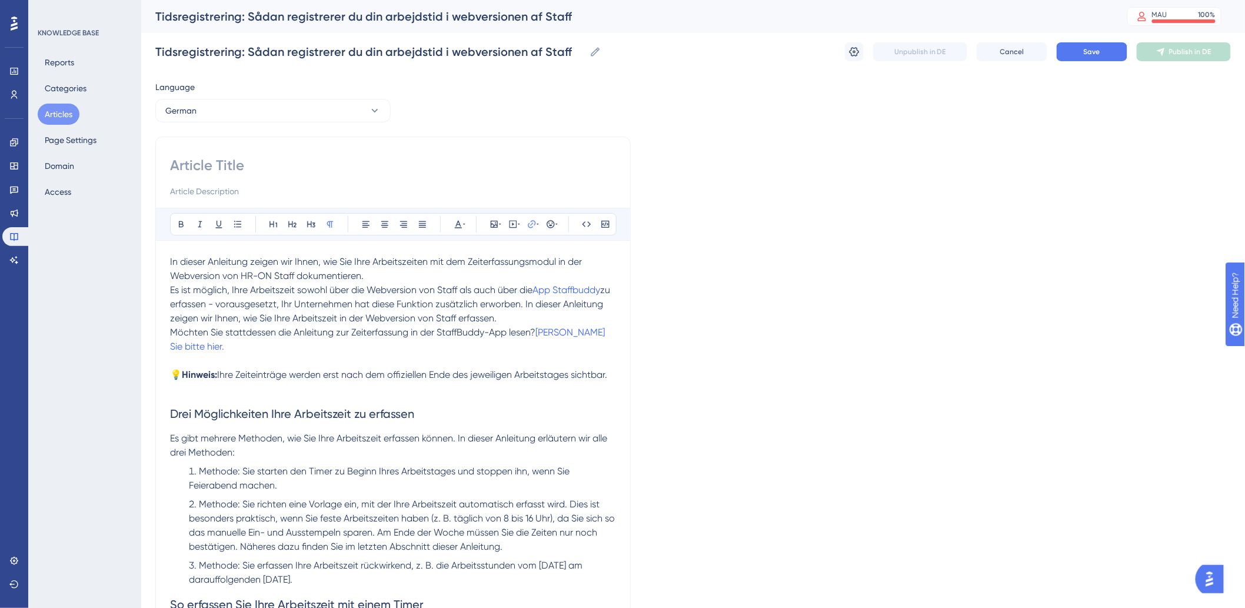
click at [448, 345] on p "Möchten Sie stattdessen die Anleitung zur Zeiterfassung in der StaffBuddy-App l…" at bounding box center [393, 339] width 446 height 28
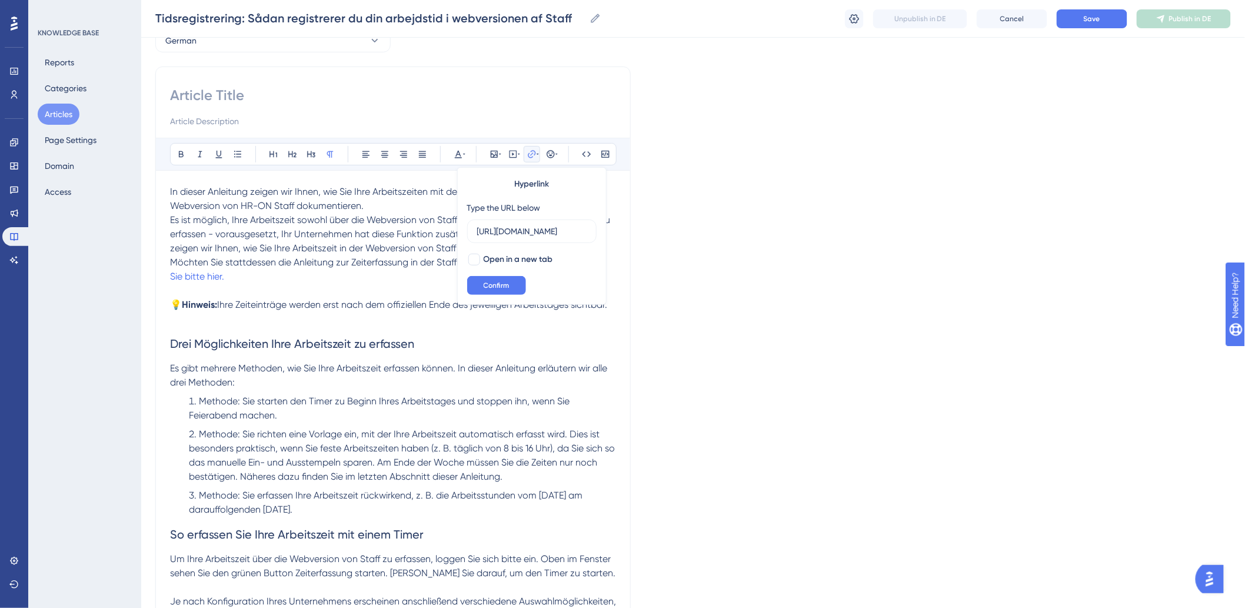
click at [286, 402] on span "Methode: Sie starten den Timer zu Beginn Ihres Arbeitstages und stoppen ihn, we…" at bounding box center [380, 407] width 383 height 25
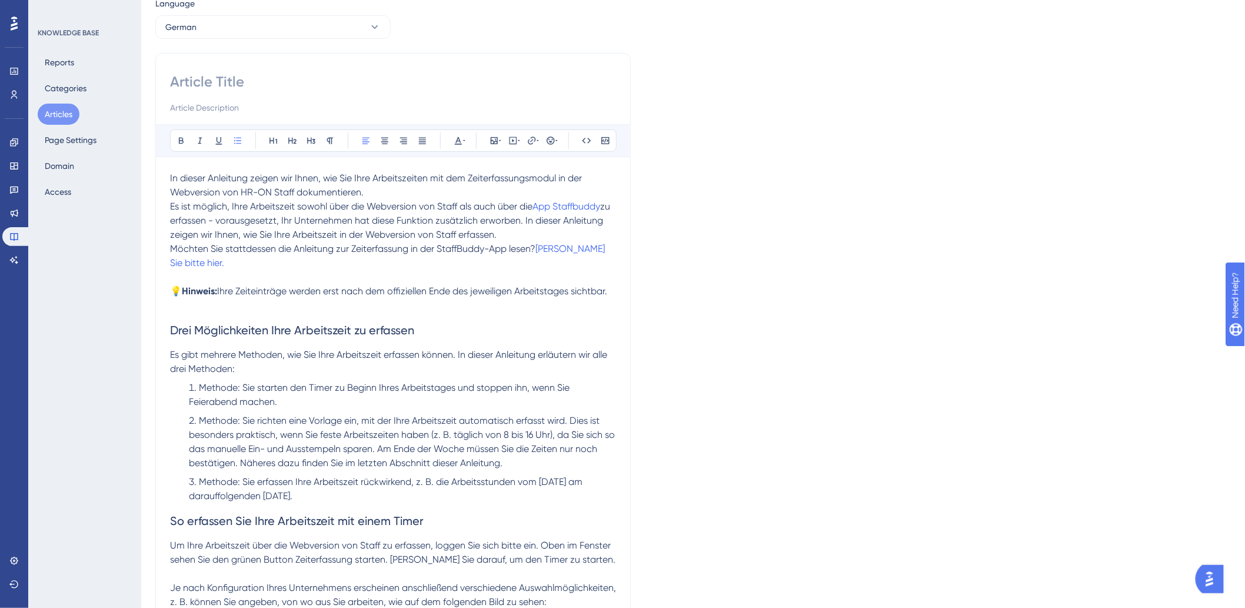
scroll to position [196, 0]
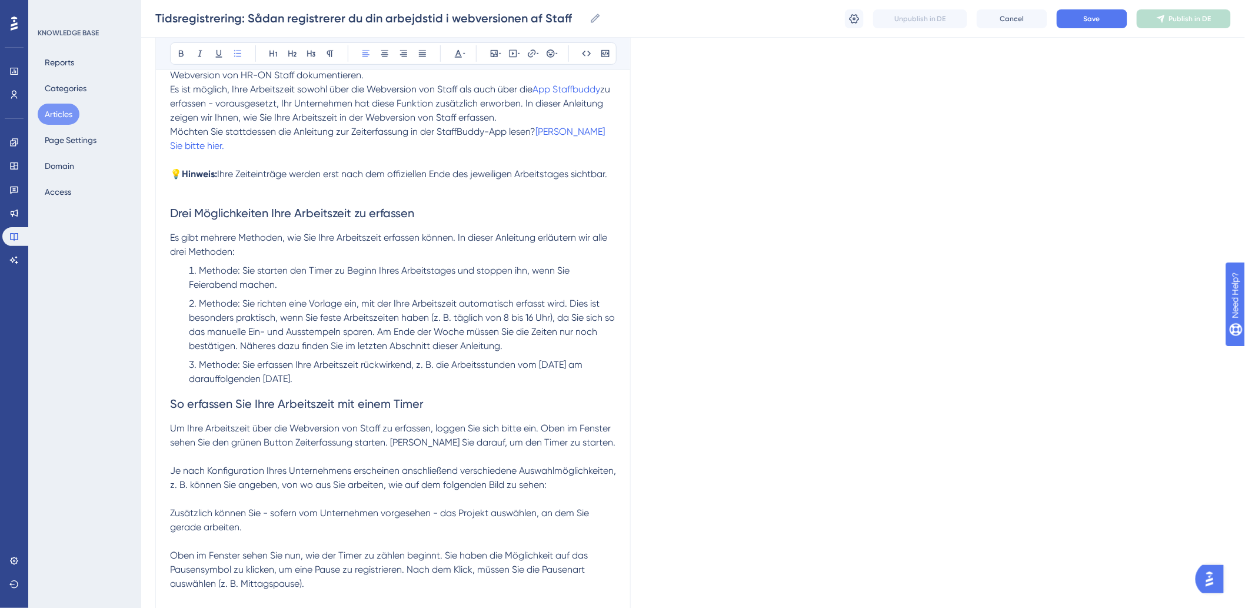
click at [415, 245] on p "Es gibt mehrere Methoden, wie Sie Ihre Arbeitszeit erfassen können. In dieser A…" at bounding box center [393, 245] width 446 height 28
click at [446, 297] on li "Methode: Sie richten eine Vorlage ein, mit der Ihre Arbeitszeit automatisch erf…" at bounding box center [400, 325] width 432 height 56
click at [516, 248] on p "Es gibt mehrere Methoden, wie Sie Ihre Arbeitszeit erfassen können. In dieser A…" at bounding box center [393, 245] width 446 height 28
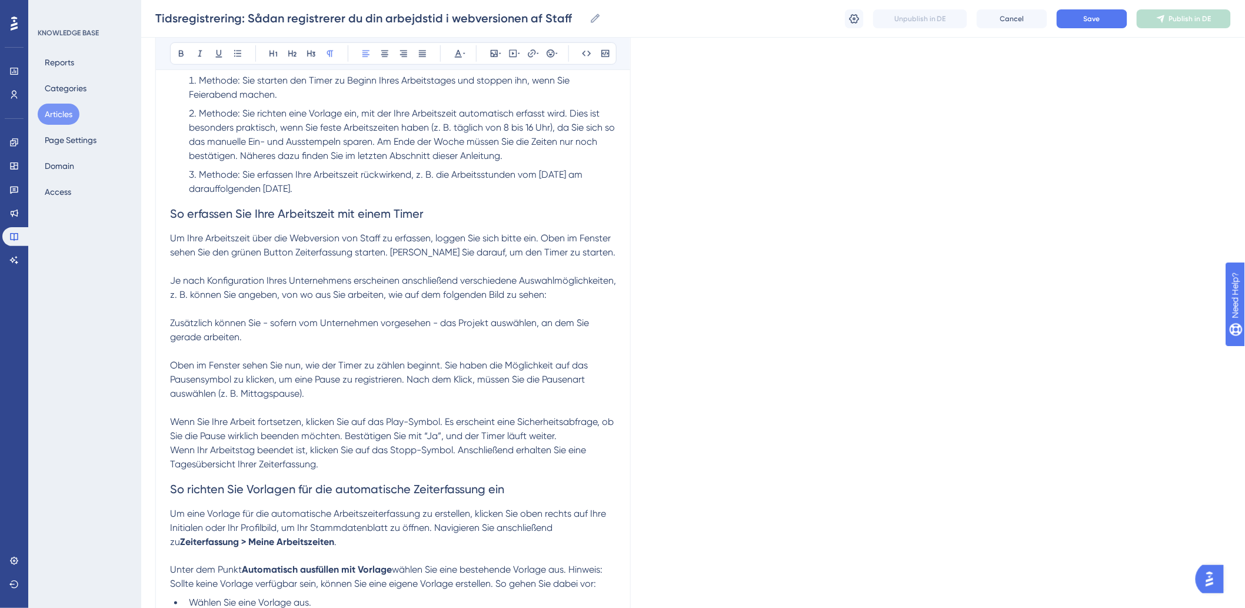
scroll to position [392, 0]
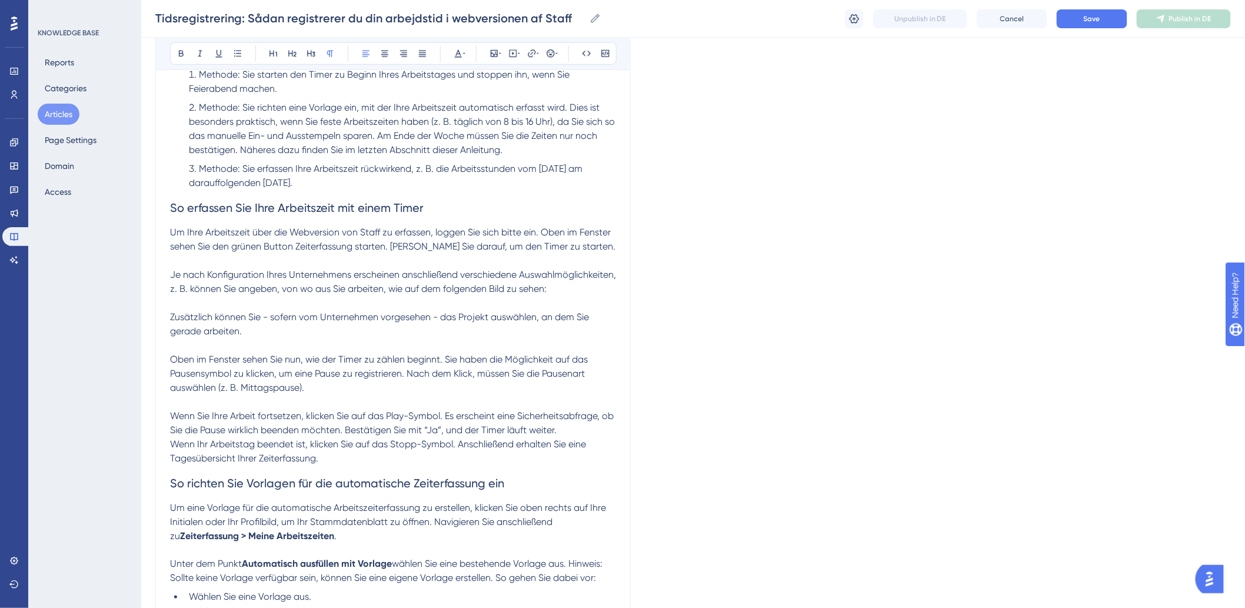
click at [586, 244] on p "Um Ihre Arbeitszeit über die Webversion von Staff zu erfassen, loggen Sie sich …" at bounding box center [393, 239] width 446 height 28
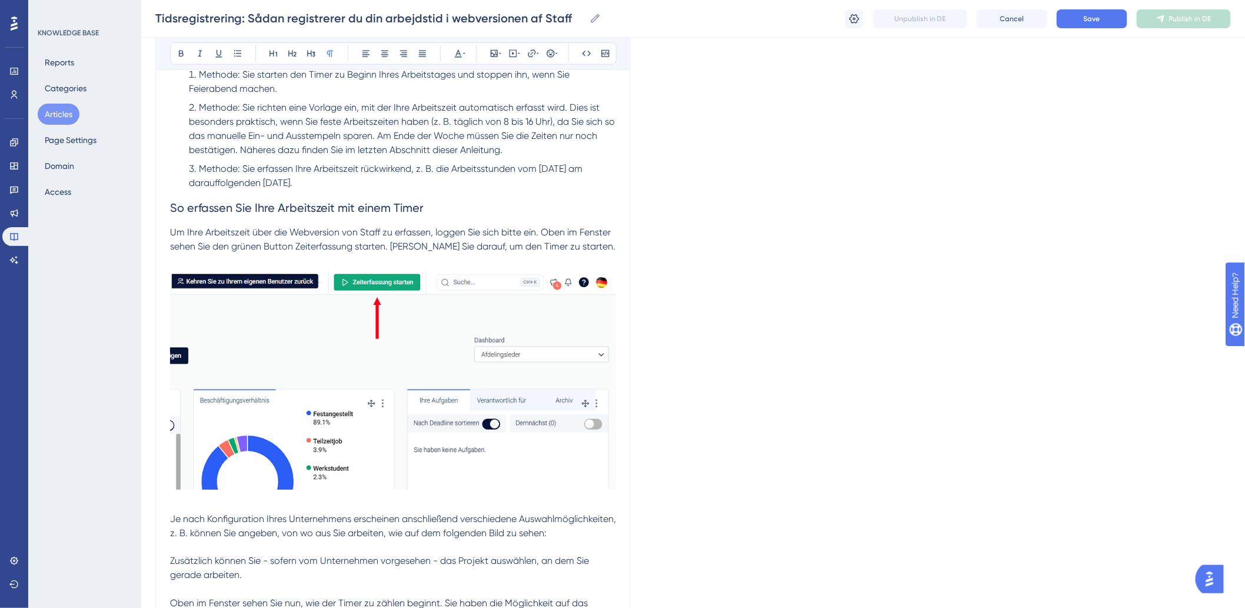
scroll to position [588, 0]
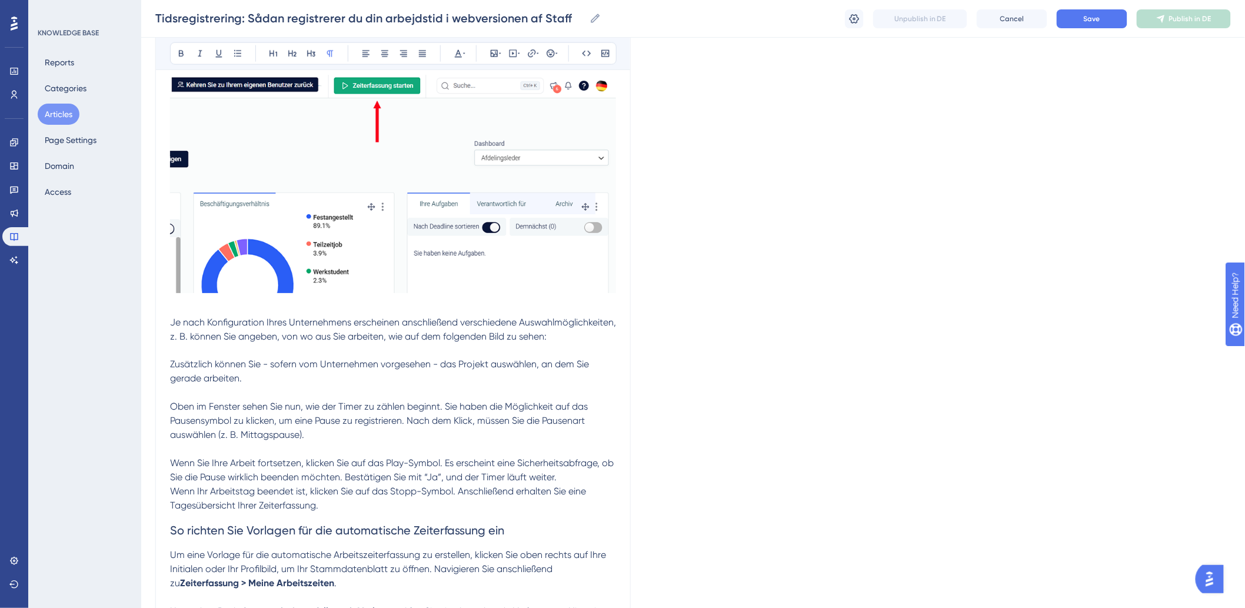
click at [346, 358] on p at bounding box center [393, 351] width 446 height 14
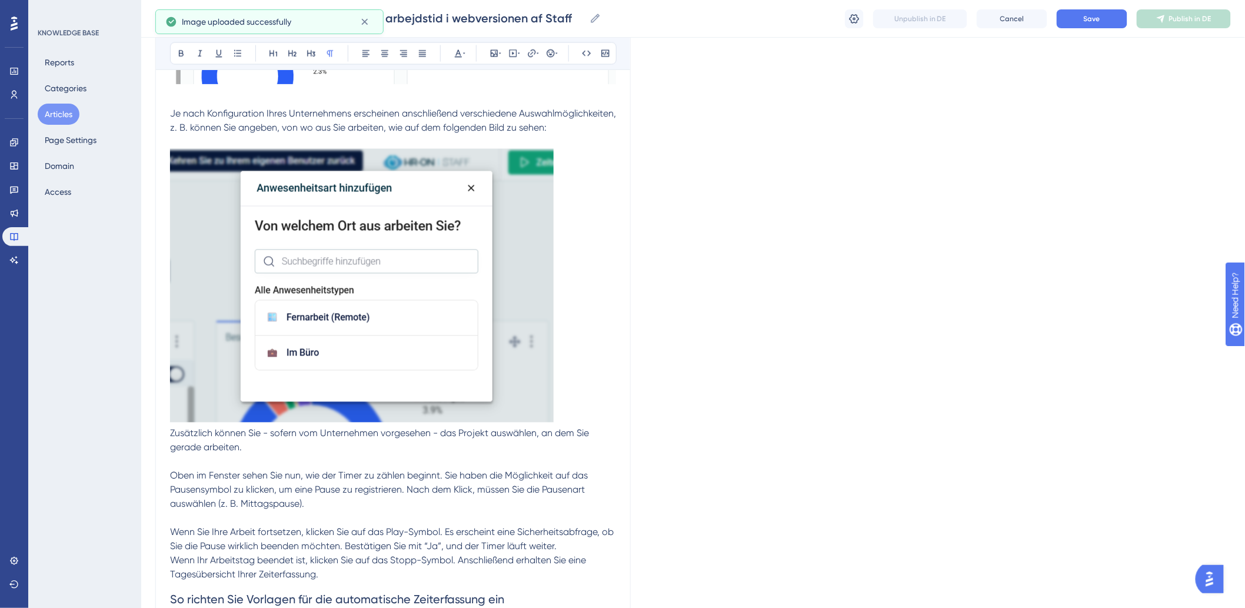
scroll to position [915, 0]
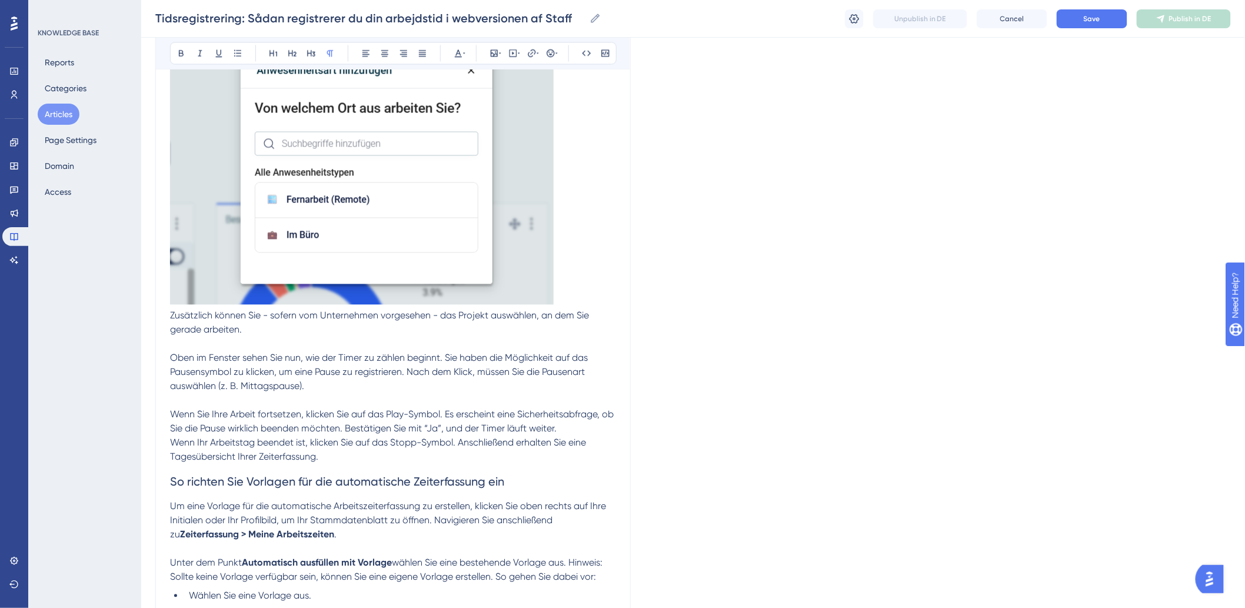
click at [324, 351] on p at bounding box center [393, 344] width 446 height 14
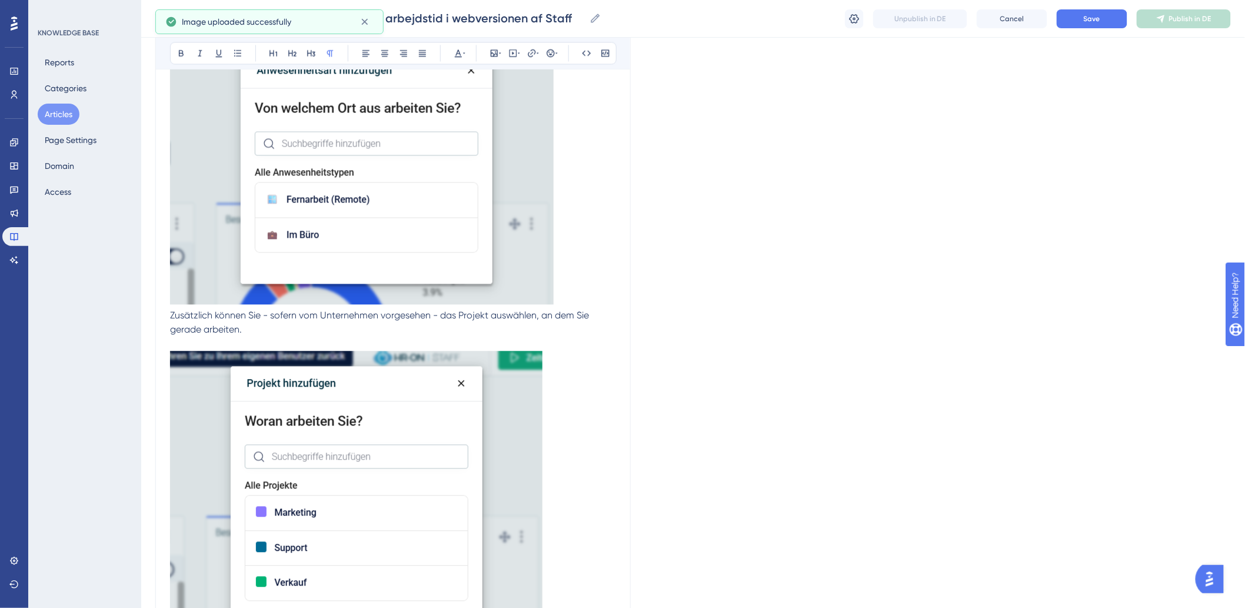
click at [170, 329] on span "Zusätzlich können Sie - sofern vom Unternehmen vorgesehen - das Projekt auswähl…" at bounding box center [380, 322] width 421 height 25
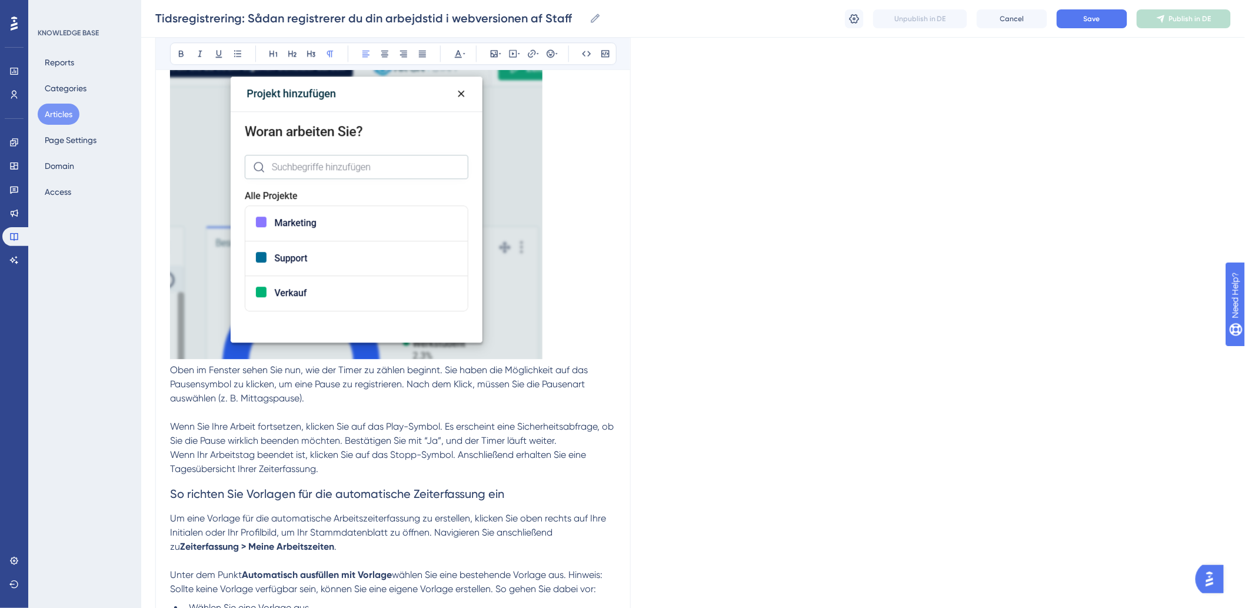
scroll to position [1242, 0]
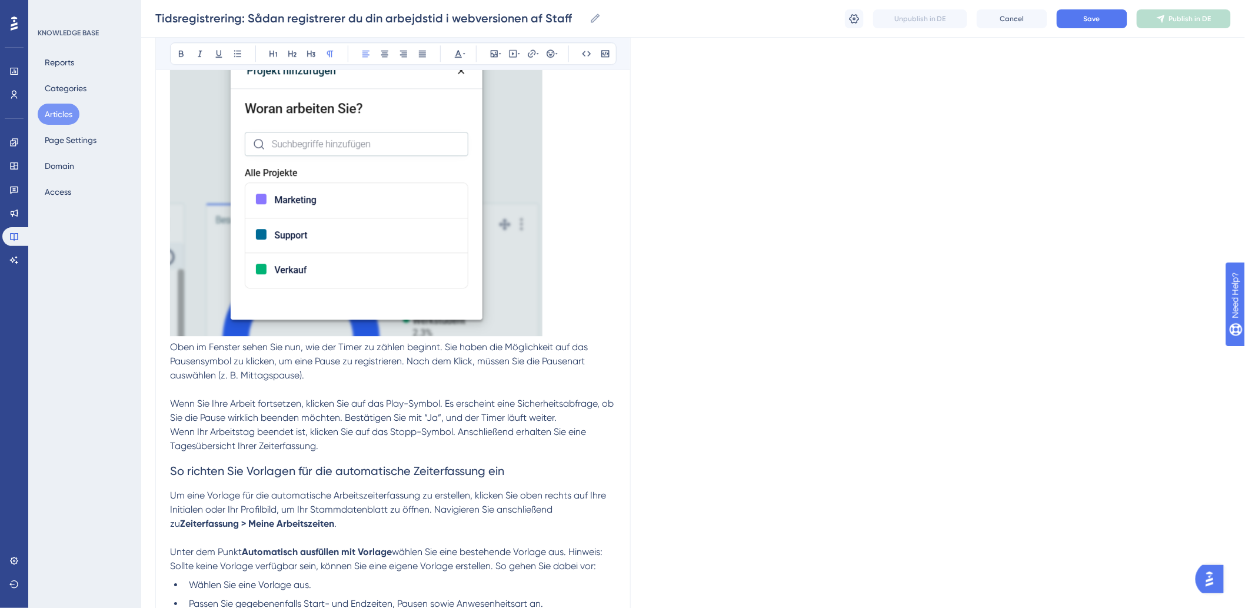
click at [348, 382] on p "Oben im Fenster sehen Sie nun, wie der Timer zu zählen beginnt. Sie haben die M…" at bounding box center [393, 361] width 446 height 42
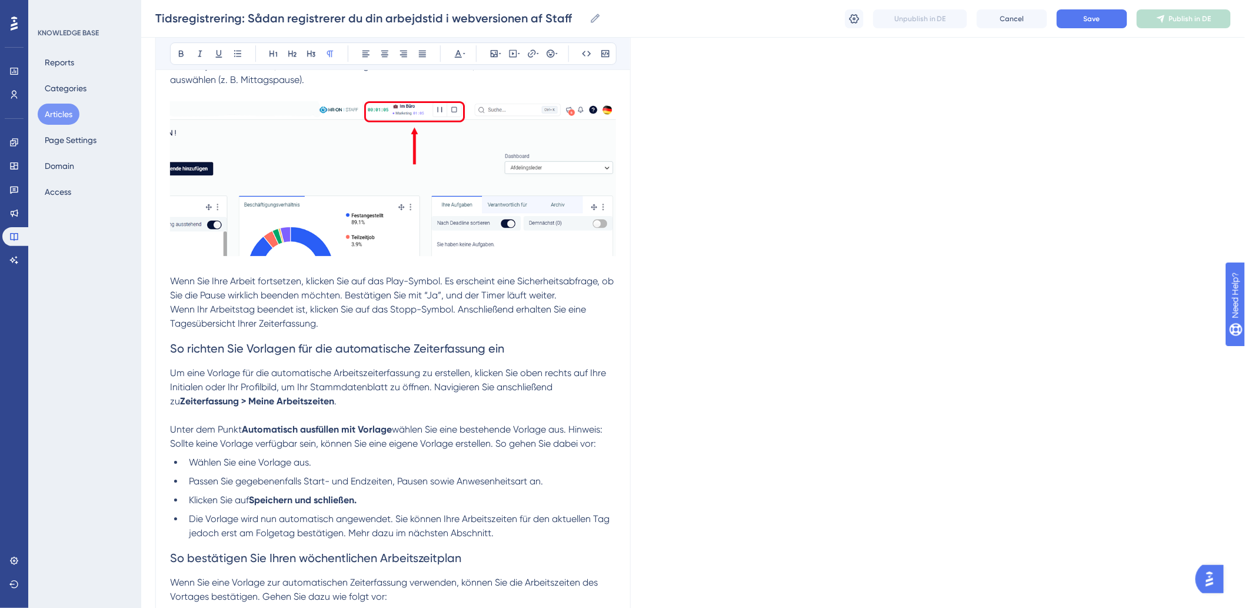
scroll to position [1634, 0]
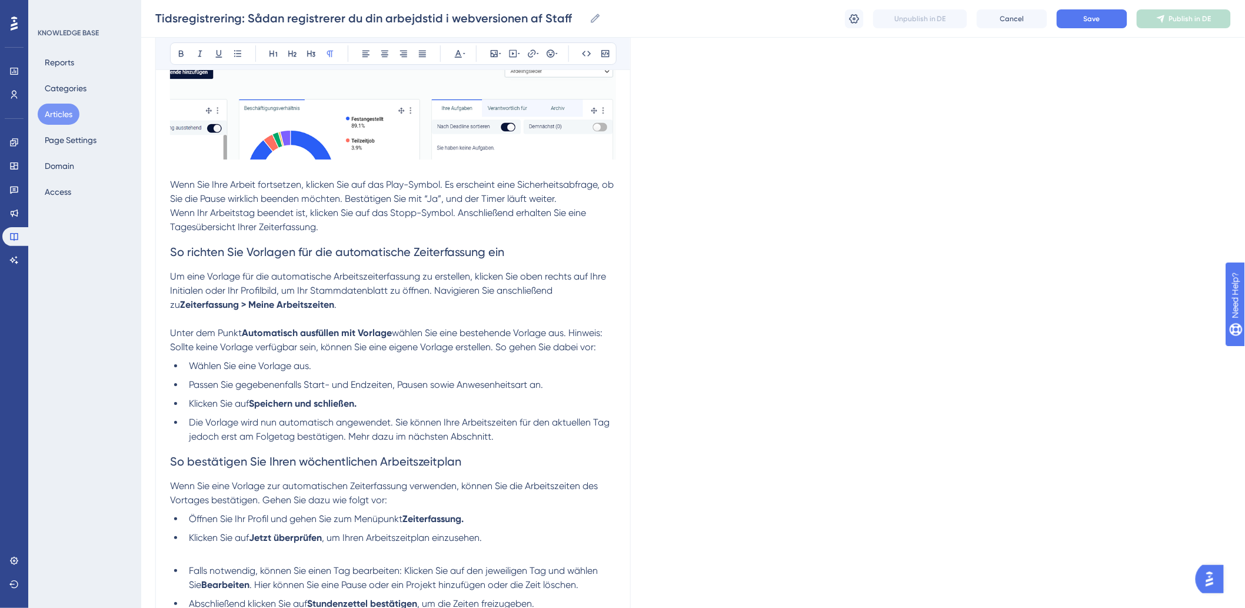
click at [372, 234] on p "Wenn Ihr Arbeitstag beendet ist, klicken Sie auf das Stopp-Symbol. Anschließend…" at bounding box center [393, 220] width 446 height 28
click at [412, 312] on p "Um eine Vorlage für die automatische Arbeitszeiterfassung zu erstellen, klicken…" at bounding box center [393, 290] width 446 height 42
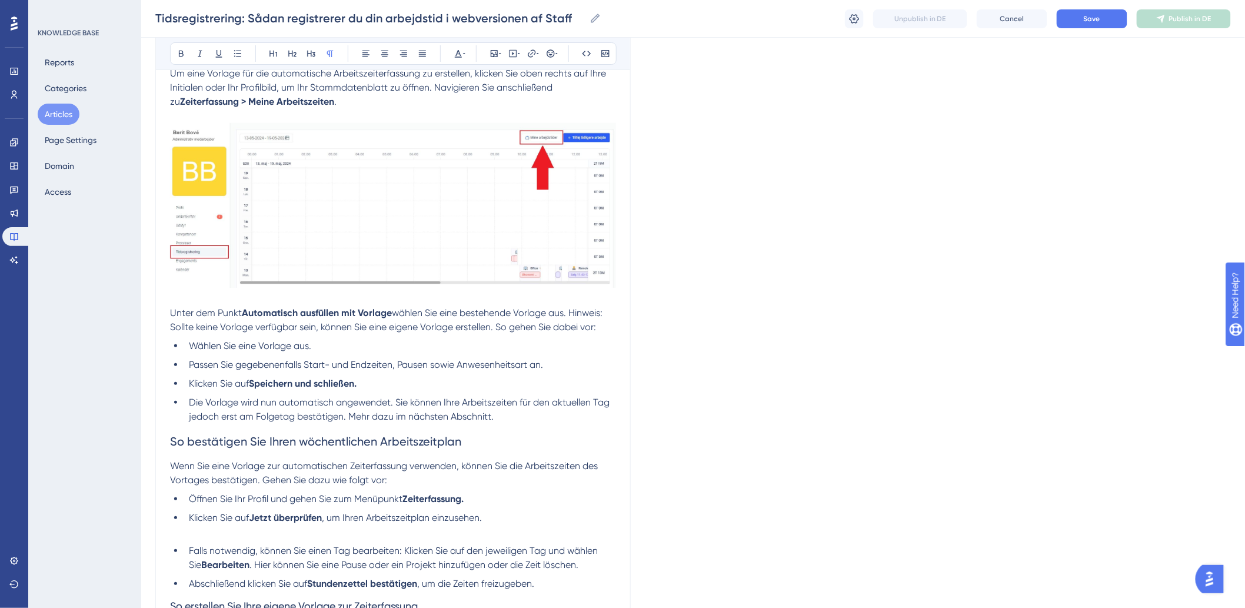
scroll to position [1961, 0]
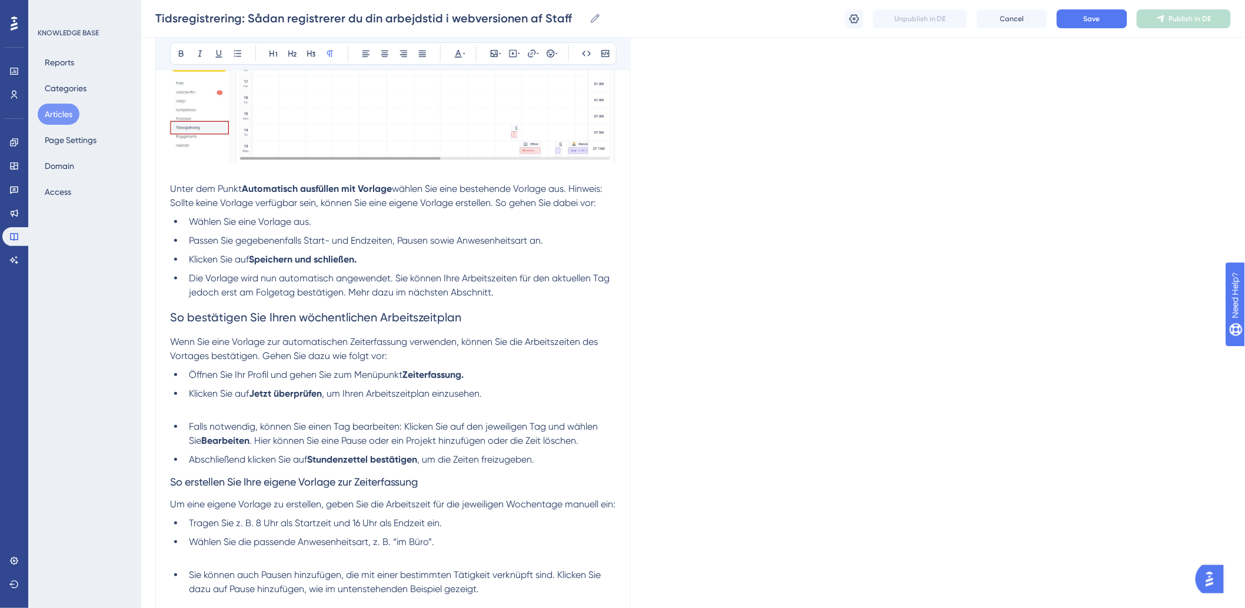
click at [537, 401] on li "Klicken Sie auf Jetzt überprüfen , um Ihren Arbeitszeitplan einzusehen." at bounding box center [400, 394] width 432 height 14
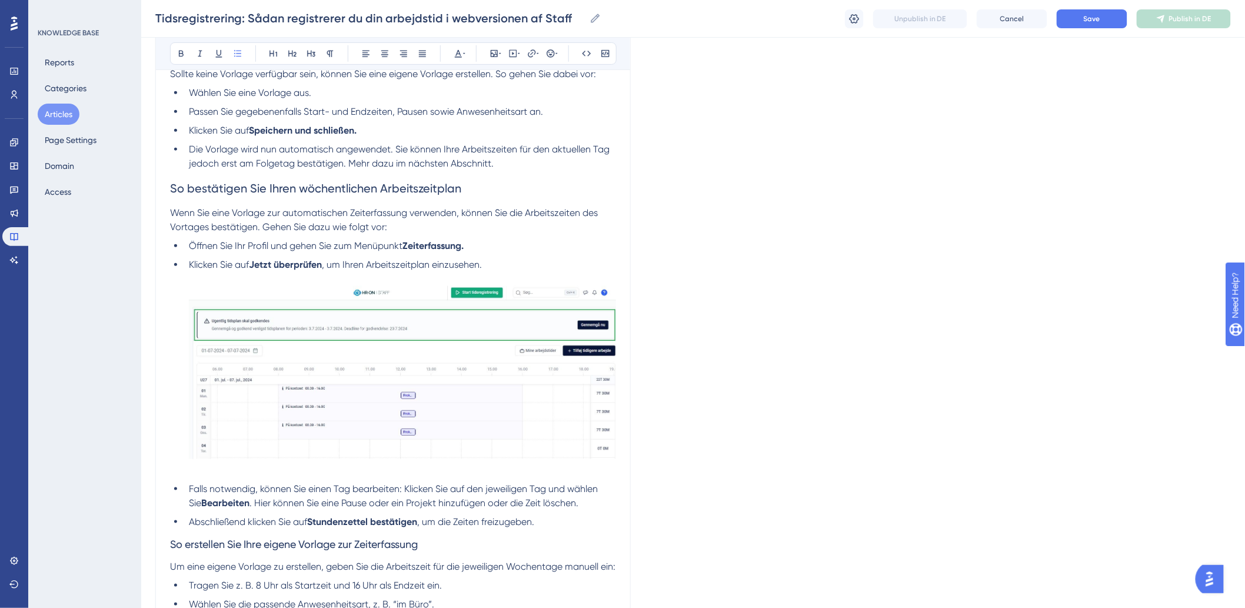
scroll to position [2222, 0]
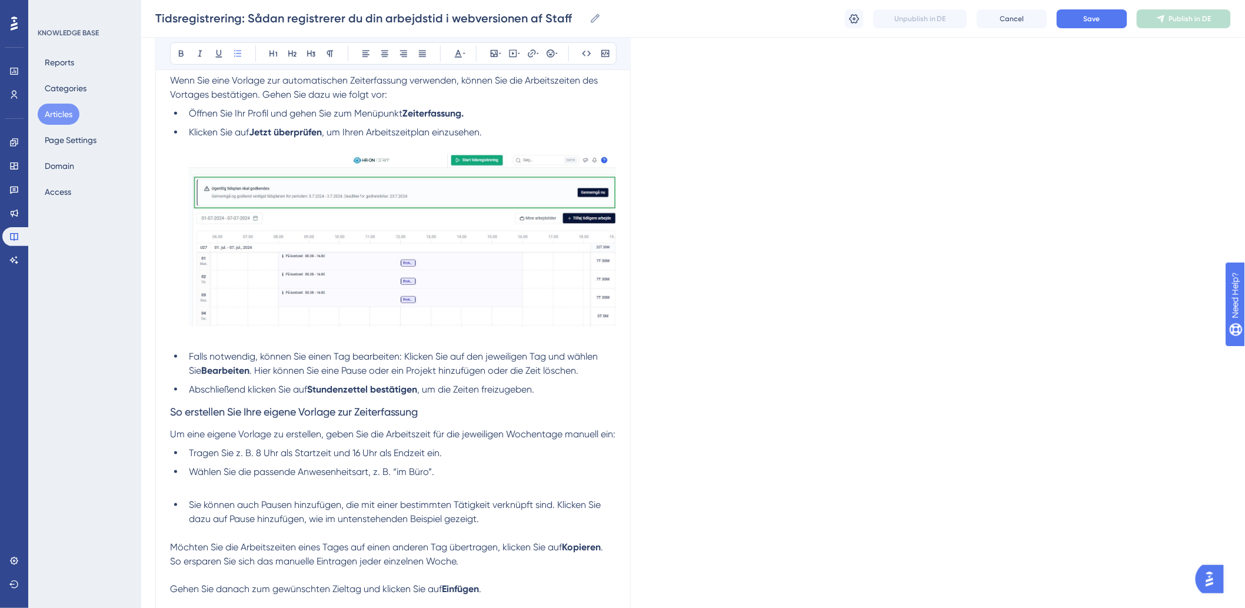
click at [456, 479] on li "Wählen Sie die passende Anwesenheitsart, z. B. “im Büro”." at bounding box center [400, 472] width 432 height 14
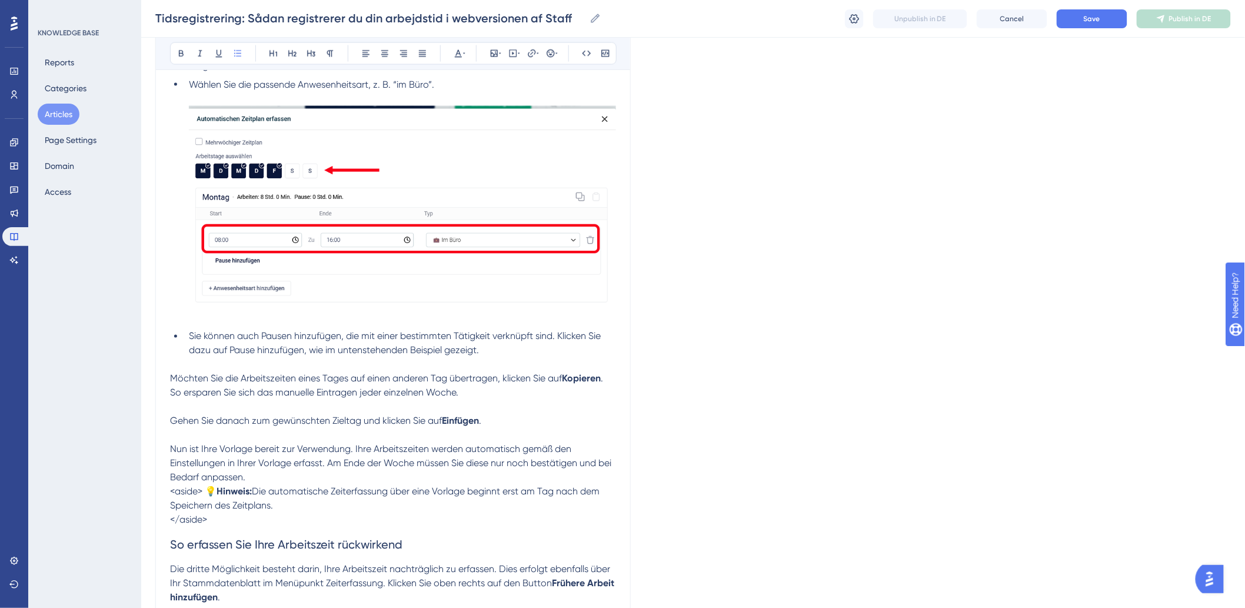
scroll to position [2615, 0]
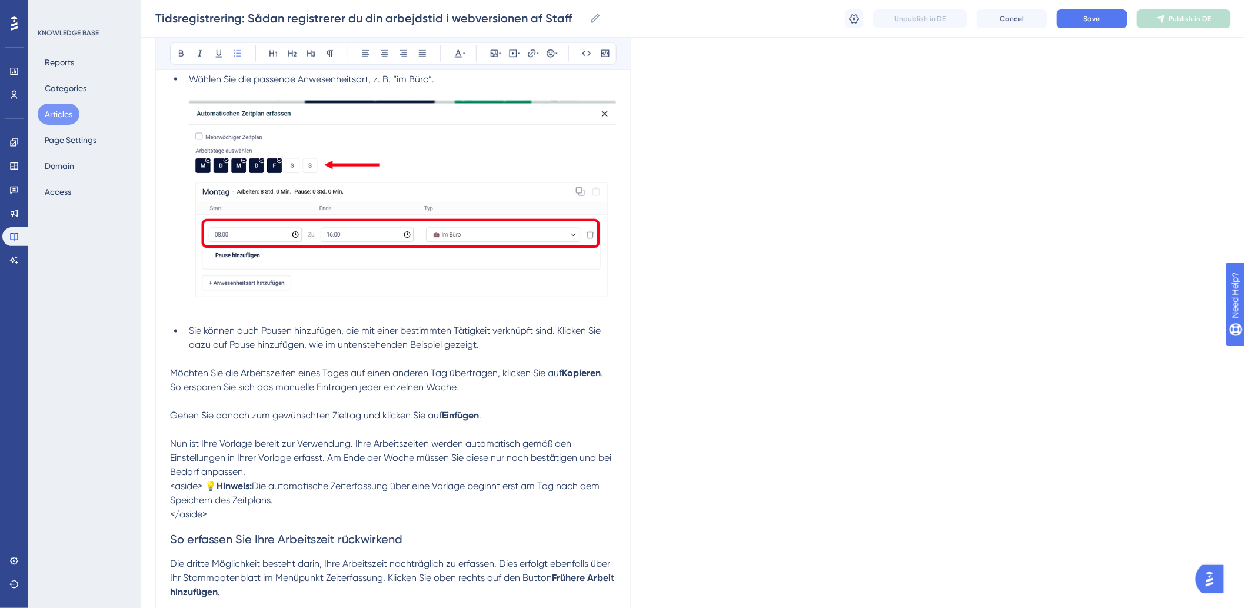
click at [540, 352] on li "Sie können auch Pausen hinzufügen, die mit einer bestimmten Tätigkeit verknüpft…" at bounding box center [400, 338] width 432 height 28
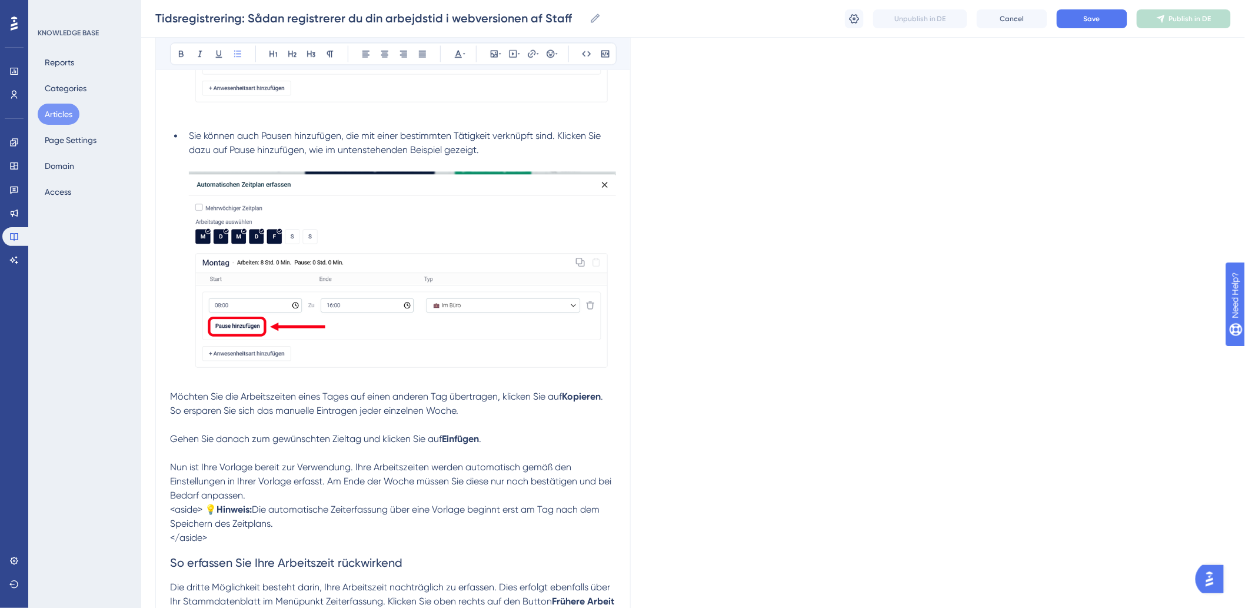
scroll to position [2811, 0]
click at [493, 417] on p "Möchten Sie die Arbeitszeiten eines Tages auf einen anderen Tag übertragen, kli…" at bounding box center [393, 403] width 446 height 28
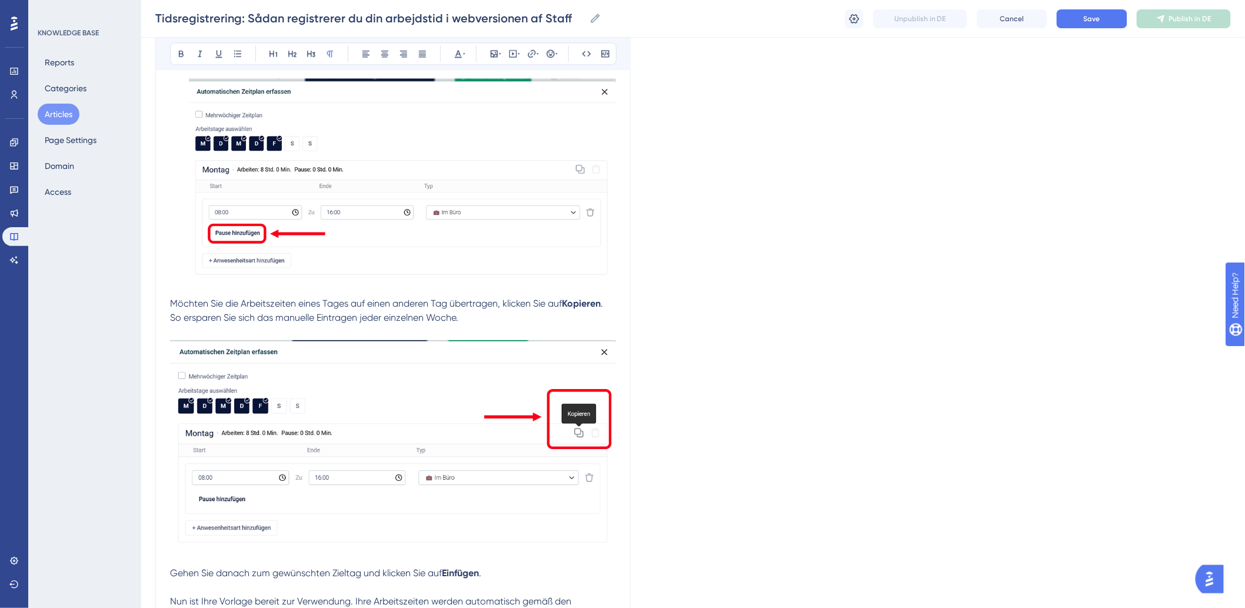
scroll to position [3007, 0]
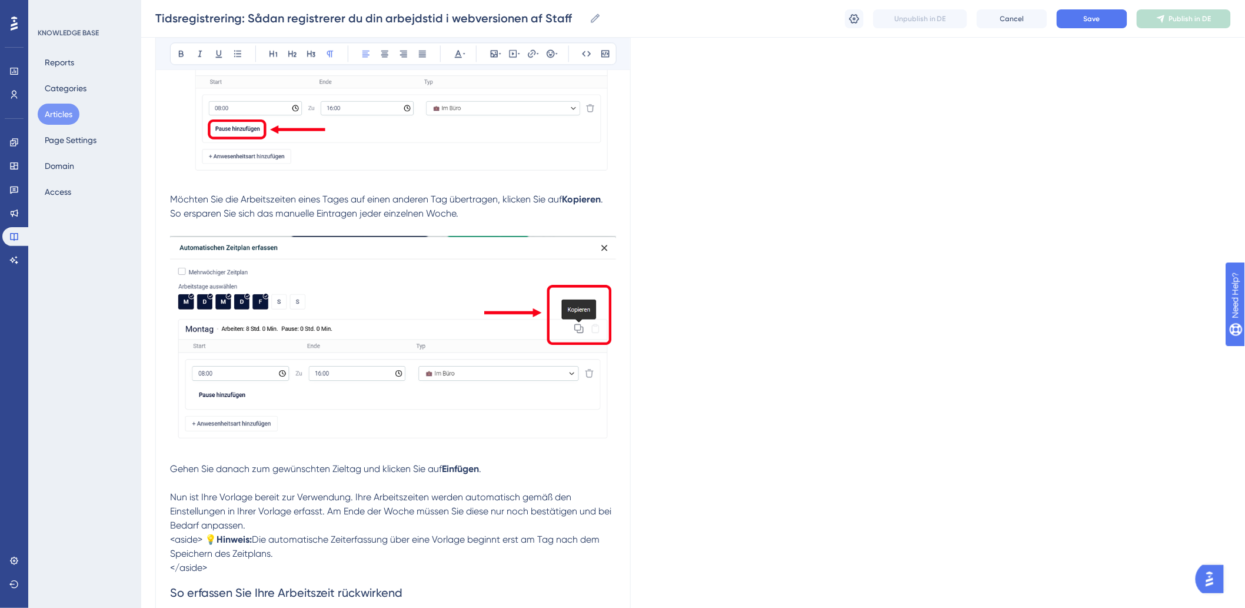
click at [502, 476] on p "Gehen Sie danach zum gewünschten Zieltag und klicken Sie auf Einfügen ." at bounding box center [393, 469] width 446 height 14
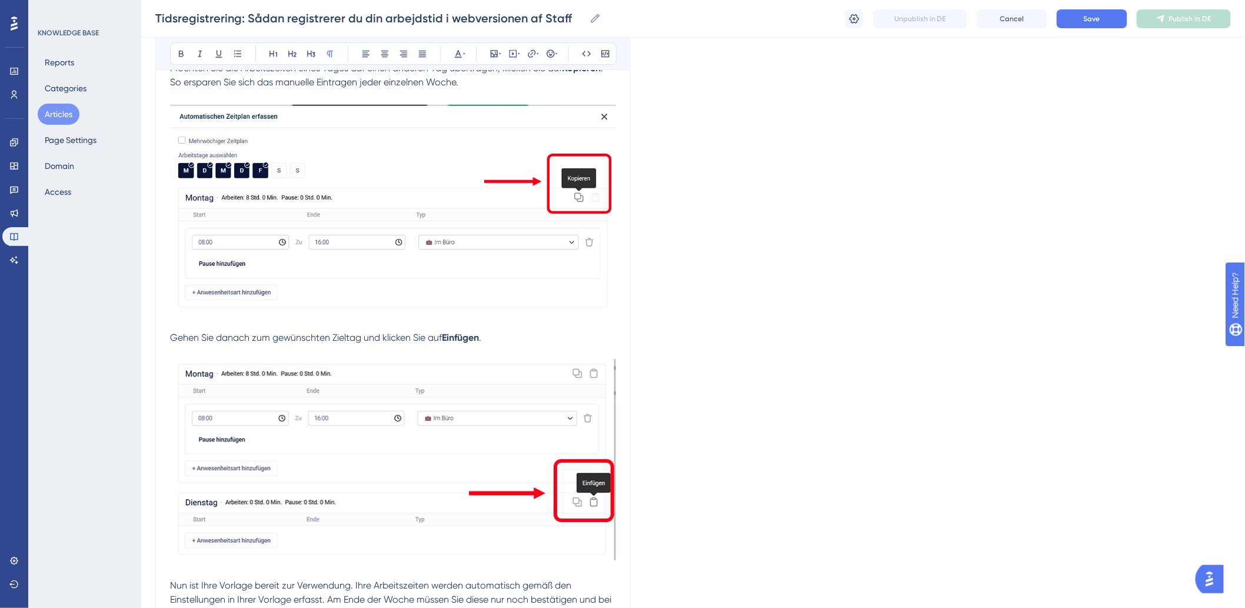
scroll to position [3334, 0]
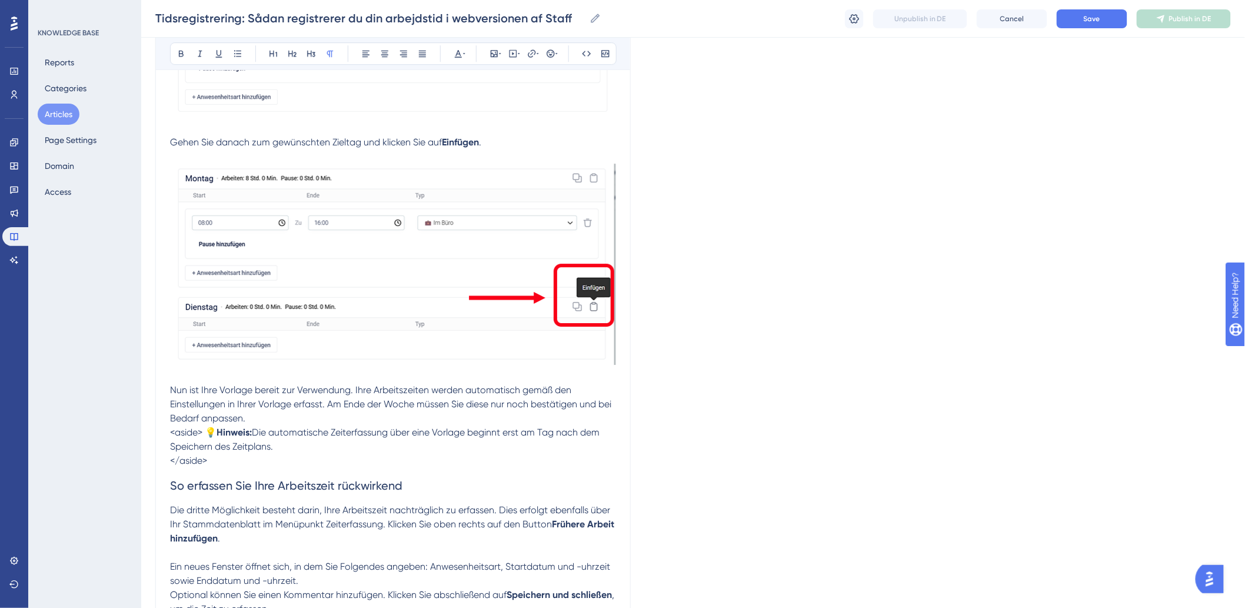
click at [205, 438] on span "<aside> 💡" at bounding box center [193, 432] width 46 height 11
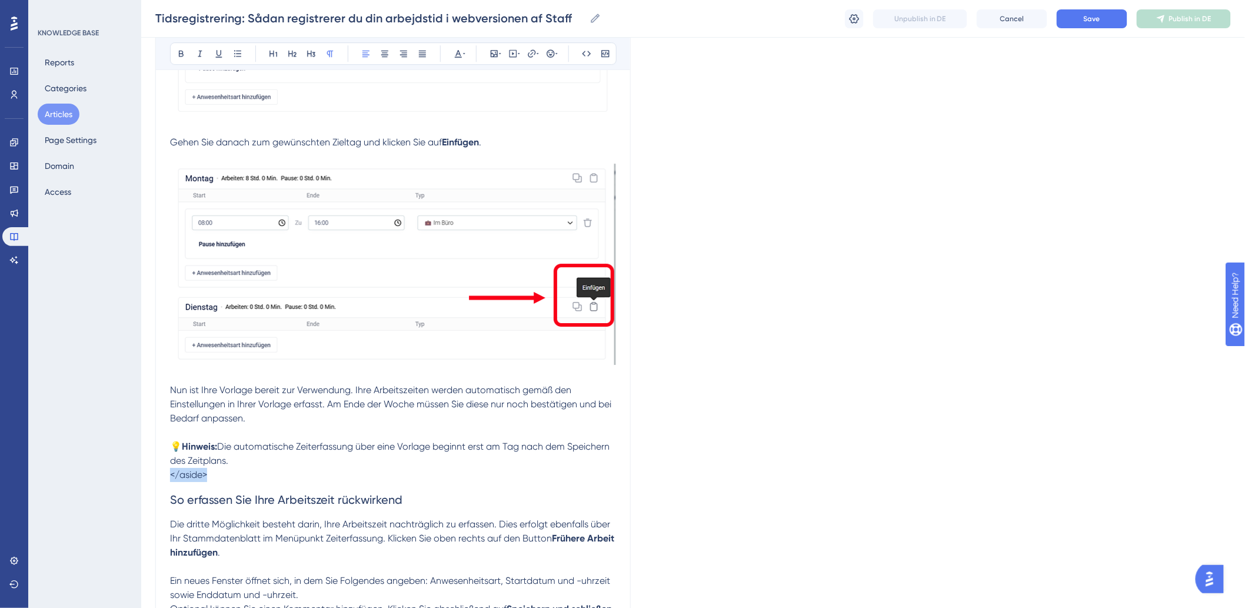
drag, startPoint x: 260, startPoint y: 508, endPoint x: 162, endPoint y: 499, distance: 98.7
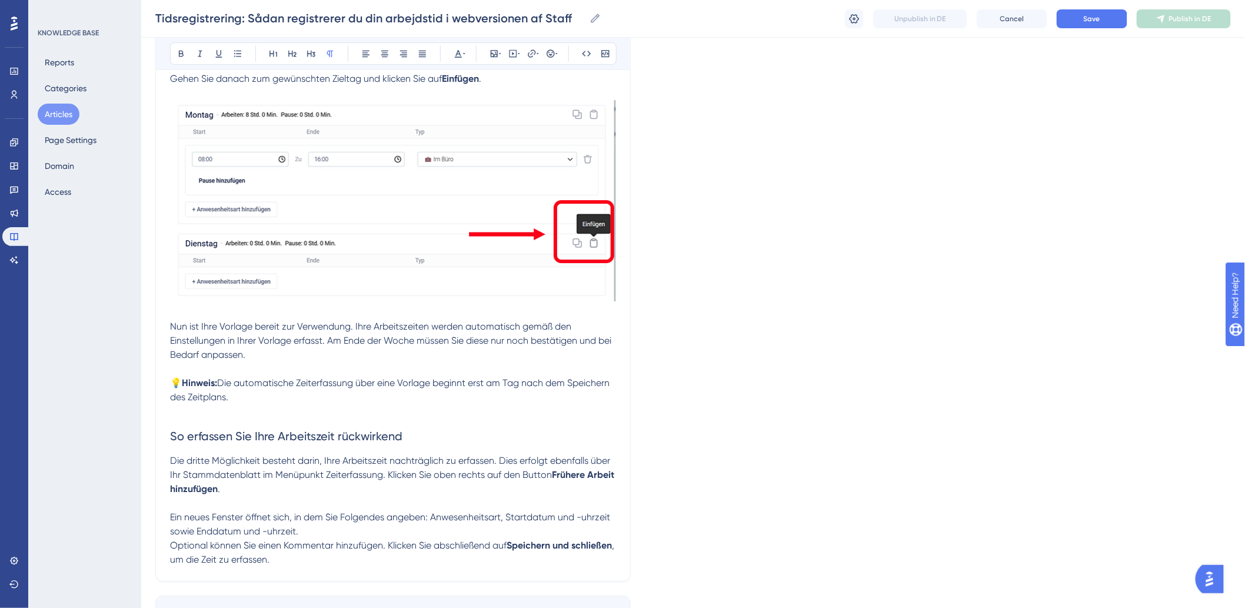
scroll to position [3508, 0]
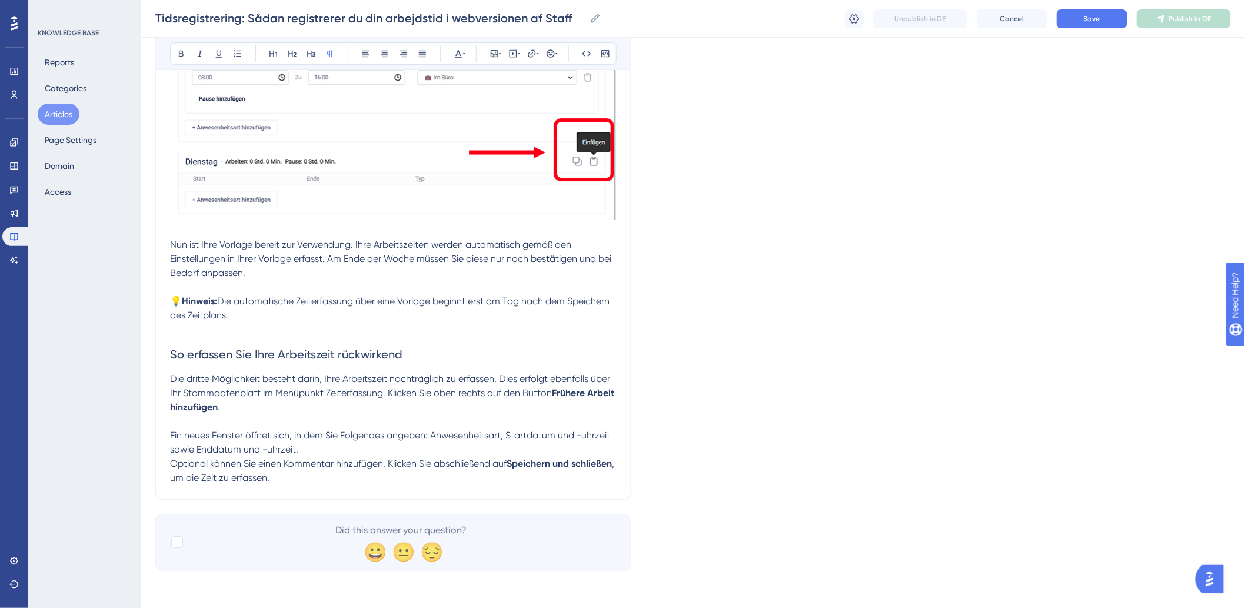
click at [309, 418] on p at bounding box center [393, 421] width 446 height 14
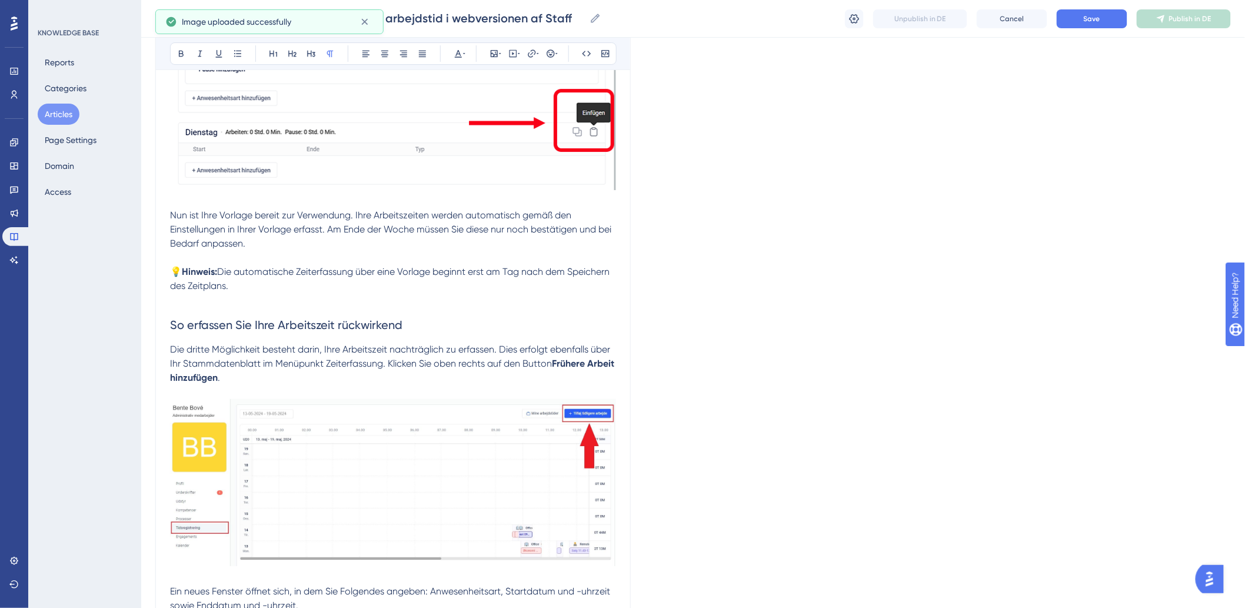
click at [385, 415] on p at bounding box center [393, 484] width 446 height 199
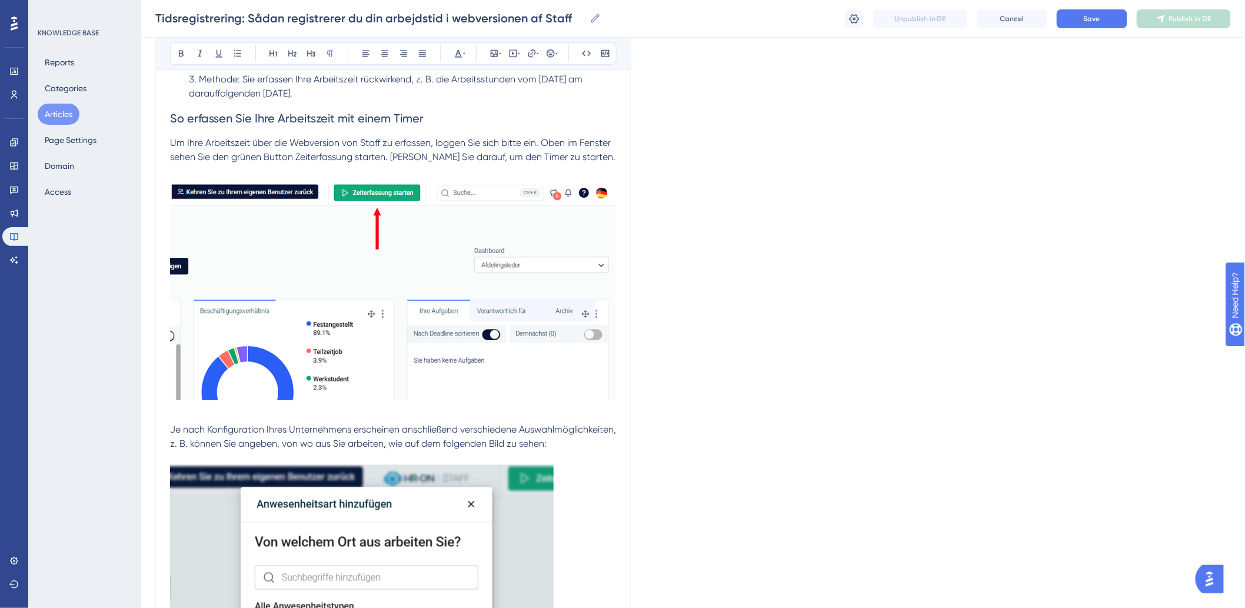
scroll to position [0, 0]
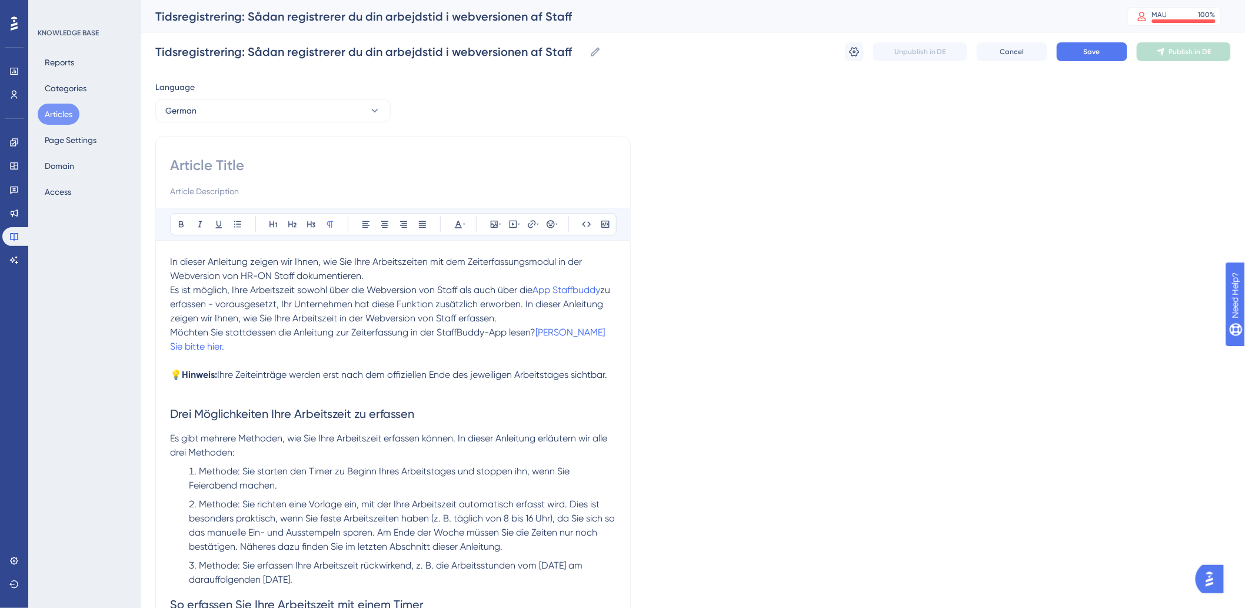
click at [217, 173] on input at bounding box center [393, 165] width 446 height 19
paste input "Zeiterfassung: So registrieren Sie Ihre Arbeitszeit in der Webversion von Staff"
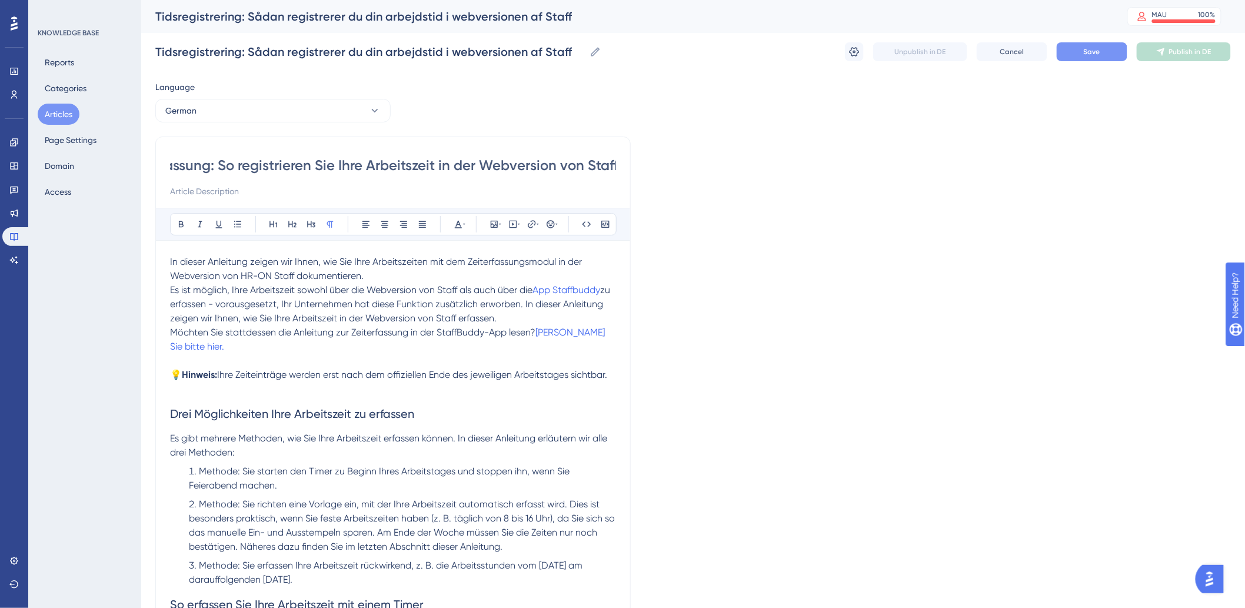
type input "Zeiterfassung: So registrieren Sie Ihre Arbeitszeit in der Webversion von Staff"
click at [1070, 48] on button "Save" at bounding box center [1092, 51] width 71 height 19
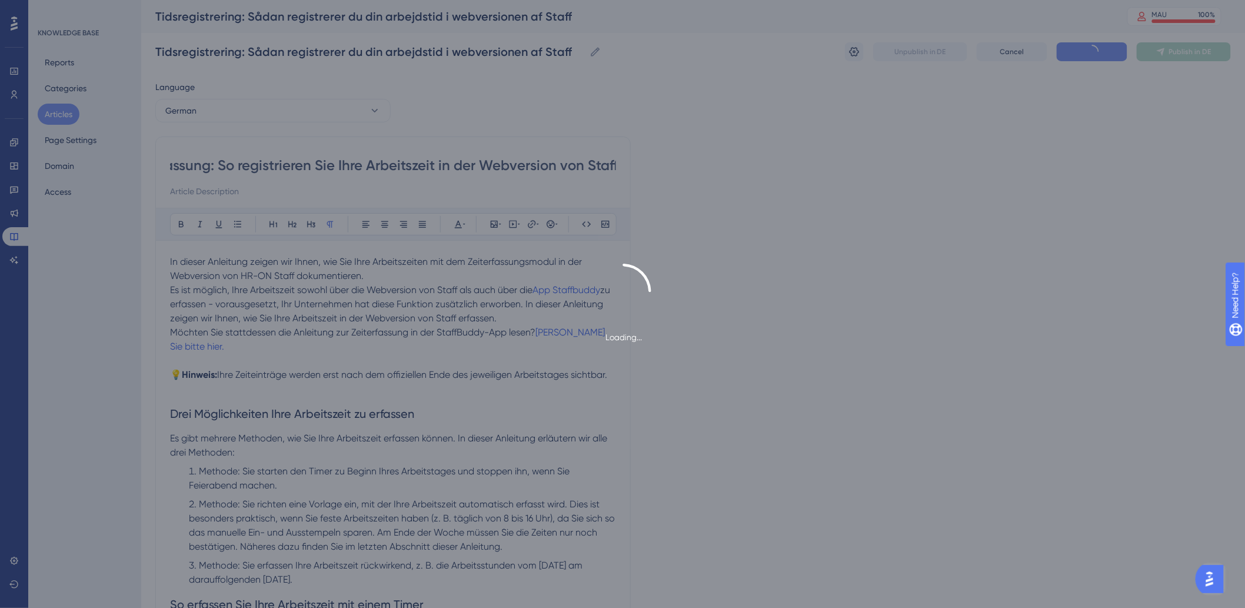
scroll to position [0, 0]
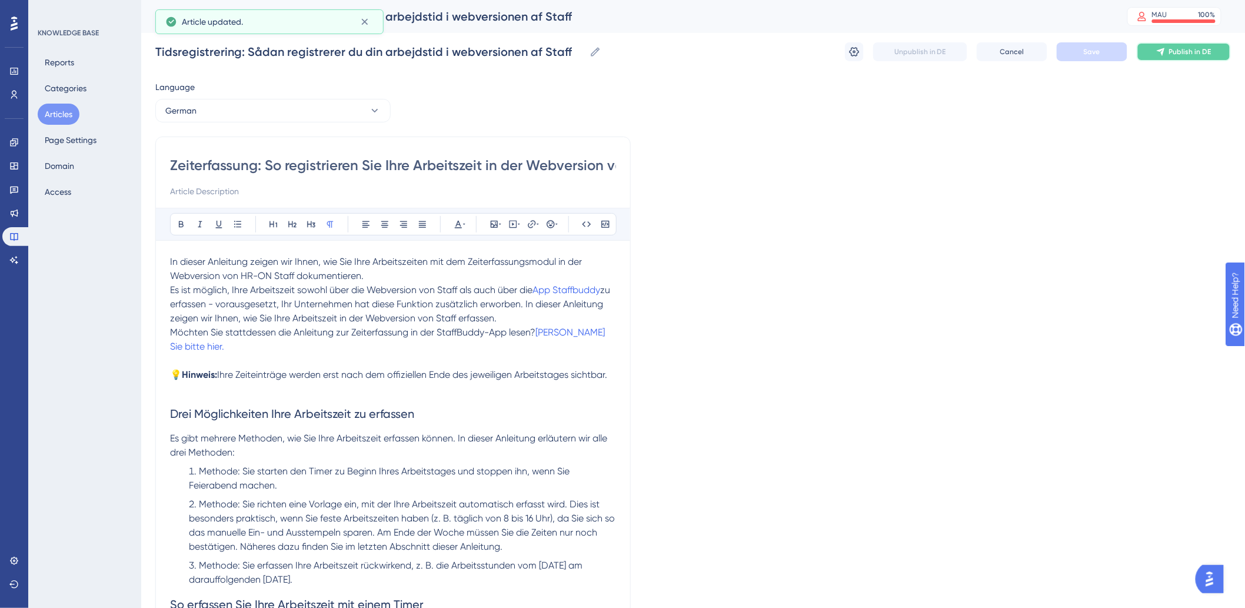
click at [1174, 52] on span "Publish in DE" at bounding box center [1190, 51] width 42 height 9
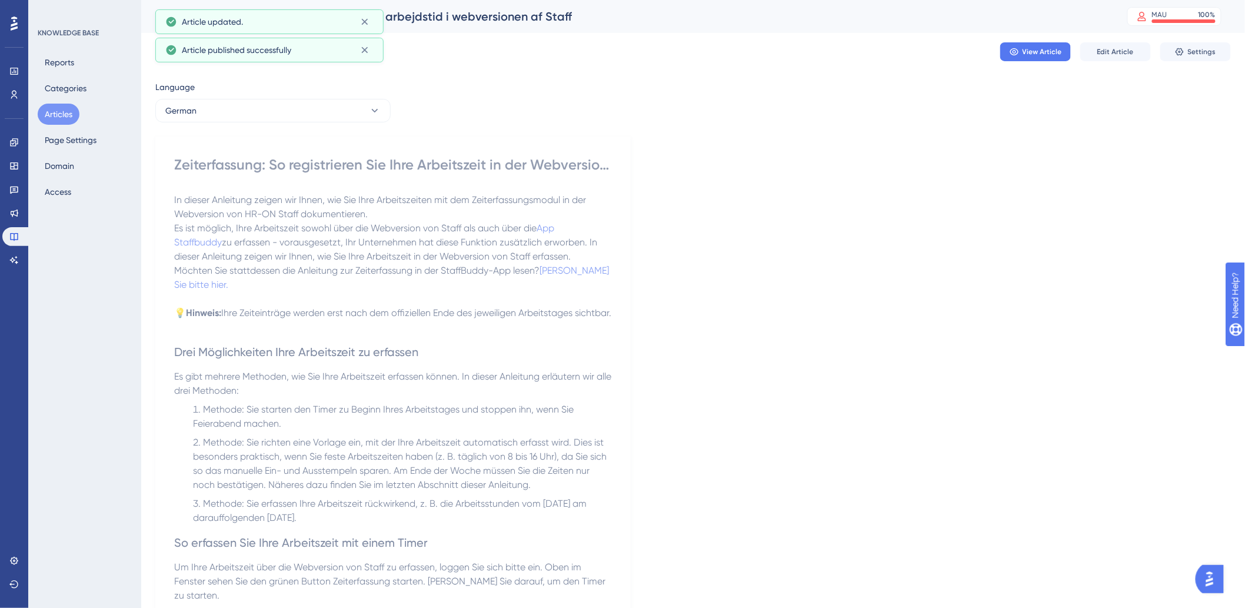
drag, startPoint x: 61, startPoint y: 118, endPoint x: 104, endPoint y: 134, distance: 46.3
click at [61, 118] on button "Articles" at bounding box center [59, 114] width 42 height 21
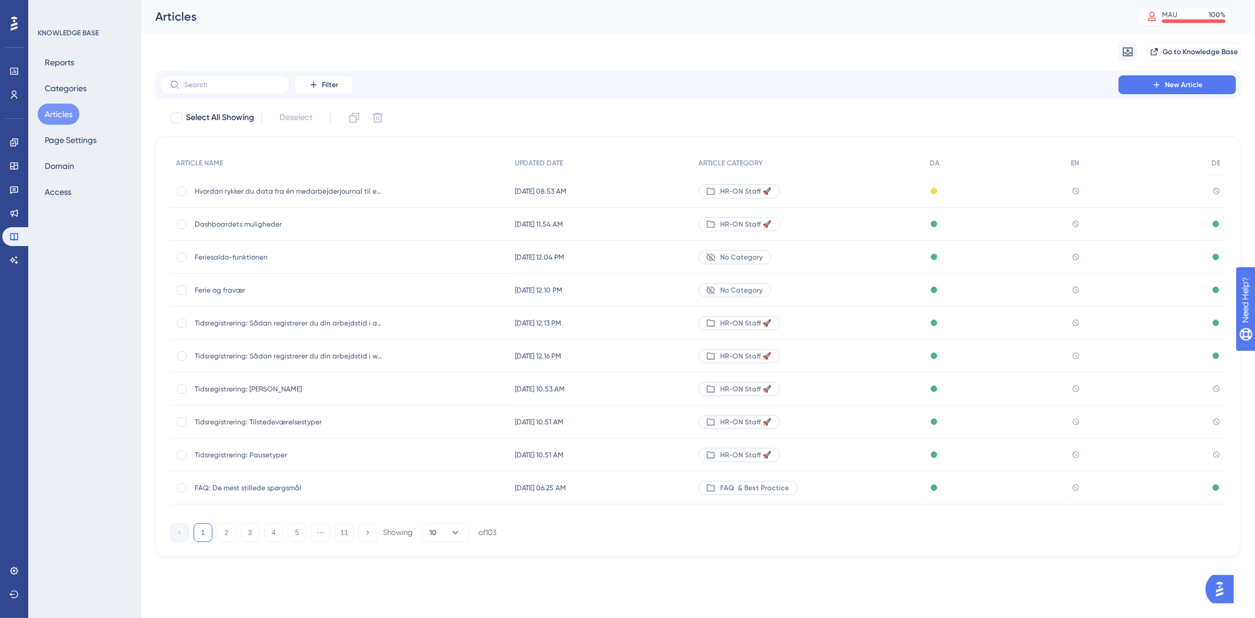
click at [267, 381] on div "Tidsregistrering: Skabeloner Tidsregistrering: [PERSON_NAME]" at bounding box center [289, 388] width 188 height 33
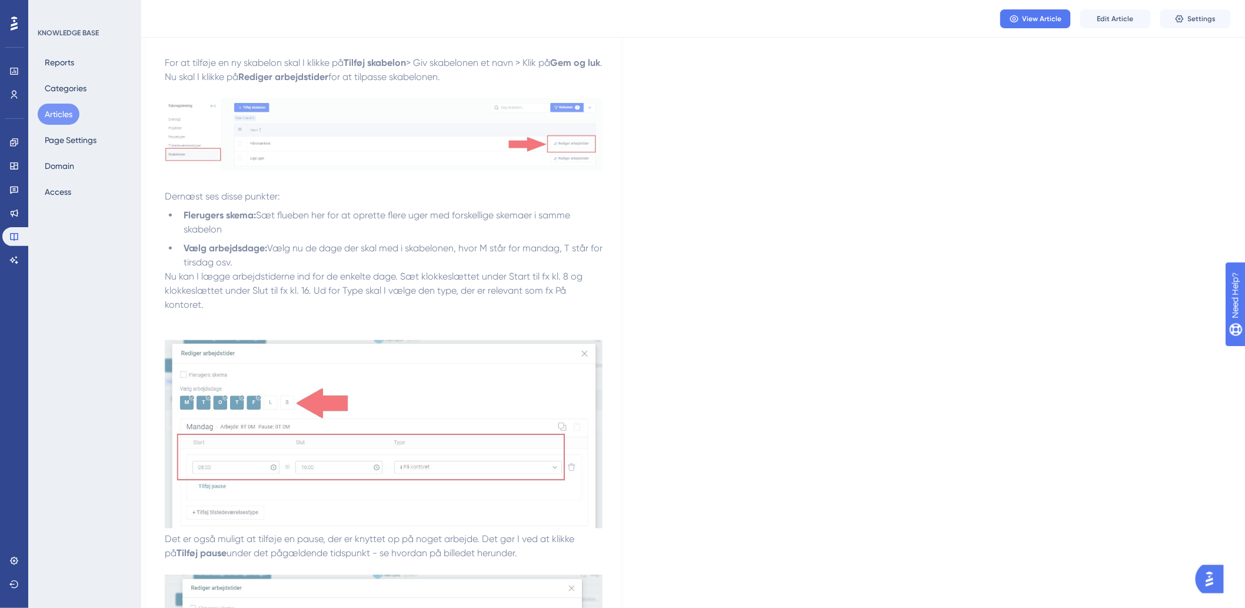
scroll to position [0, 9]
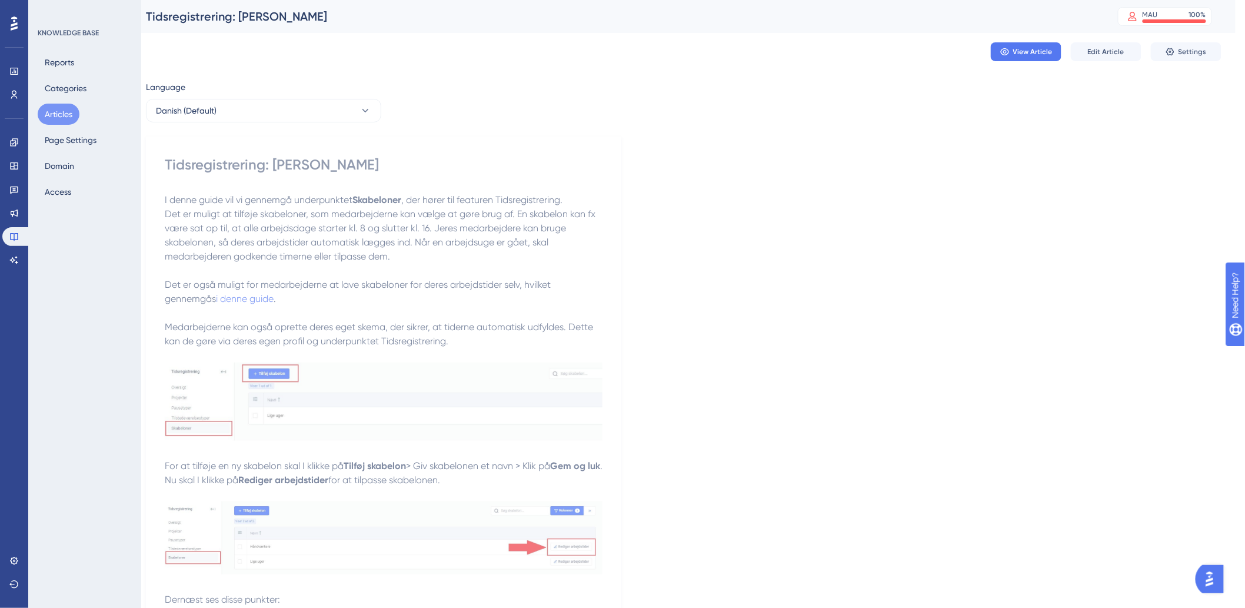
click at [362, 98] on div "Language" at bounding box center [263, 89] width 235 height 19
click at [364, 110] on icon at bounding box center [365, 111] width 6 height 4
click at [236, 202] on button "German German No translation" at bounding box center [264, 194] width 220 height 24
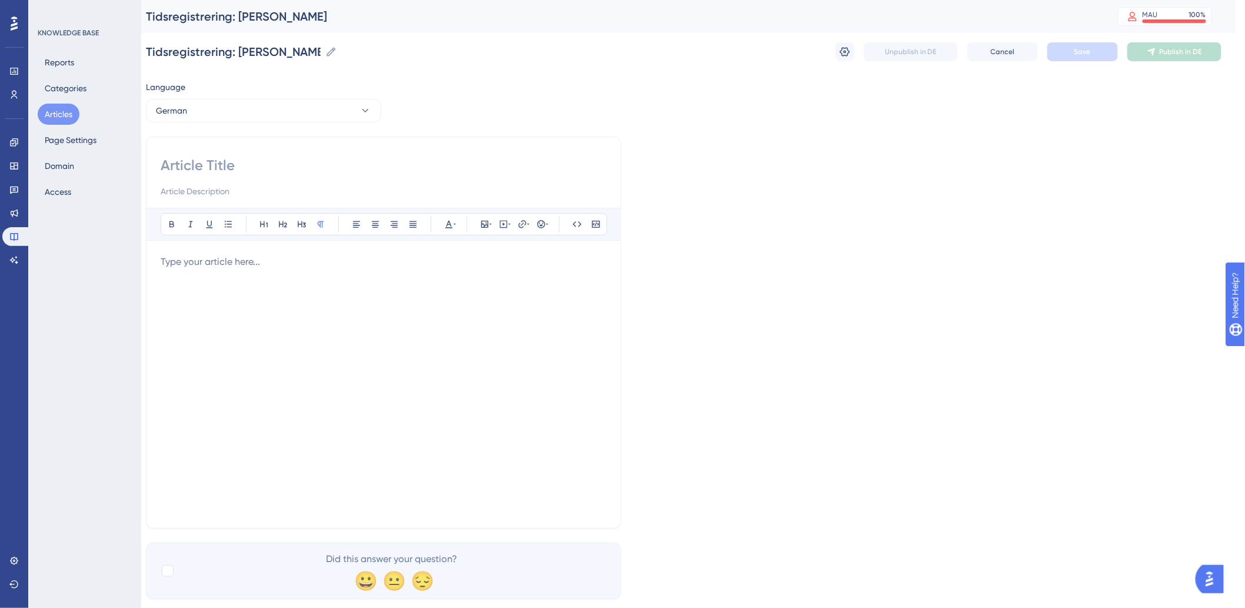
click at [347, 181] on div at bounding box center [384, 177] width 446 height 42
click at [351, 172] on input at bounding box center [384, 165] width 446 height 19
click at [240, 164] on input at bounding box center [384, 165] width 446 height 19
paste input "Zeiterfassung: Vorlagen"
type input "Zeiterfassung: Vorlagen"
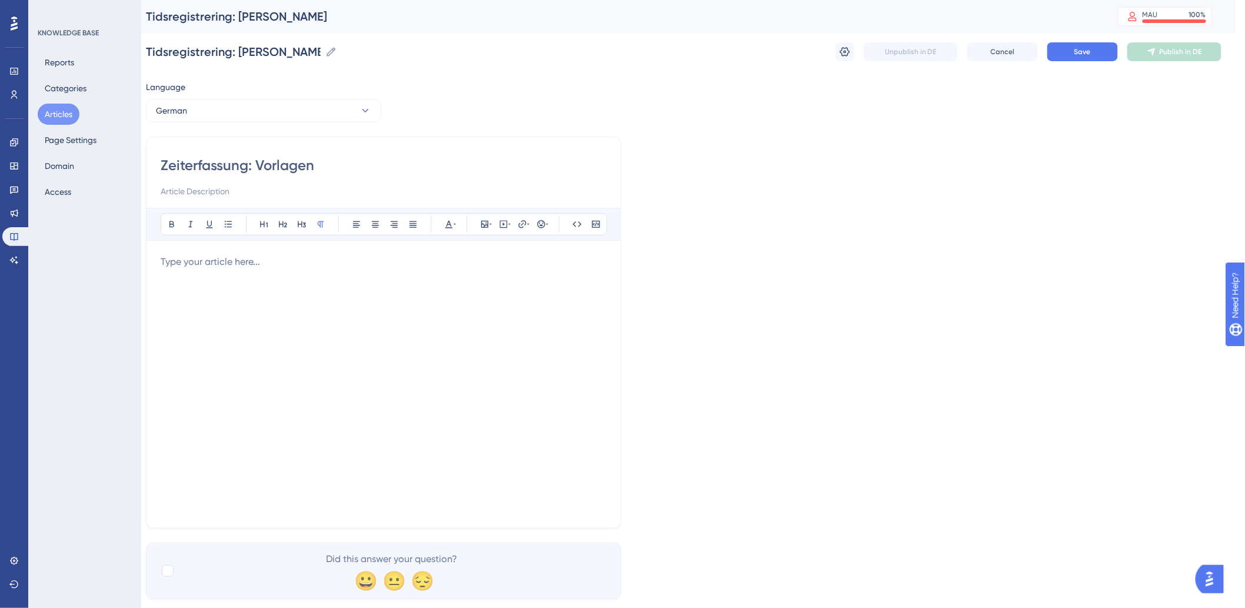
click at [295, 290] on div at bounding box center [384, 384] width 446 height 259
click at [414, 275] on div at bounding box center [384, 384] width 446 height 259
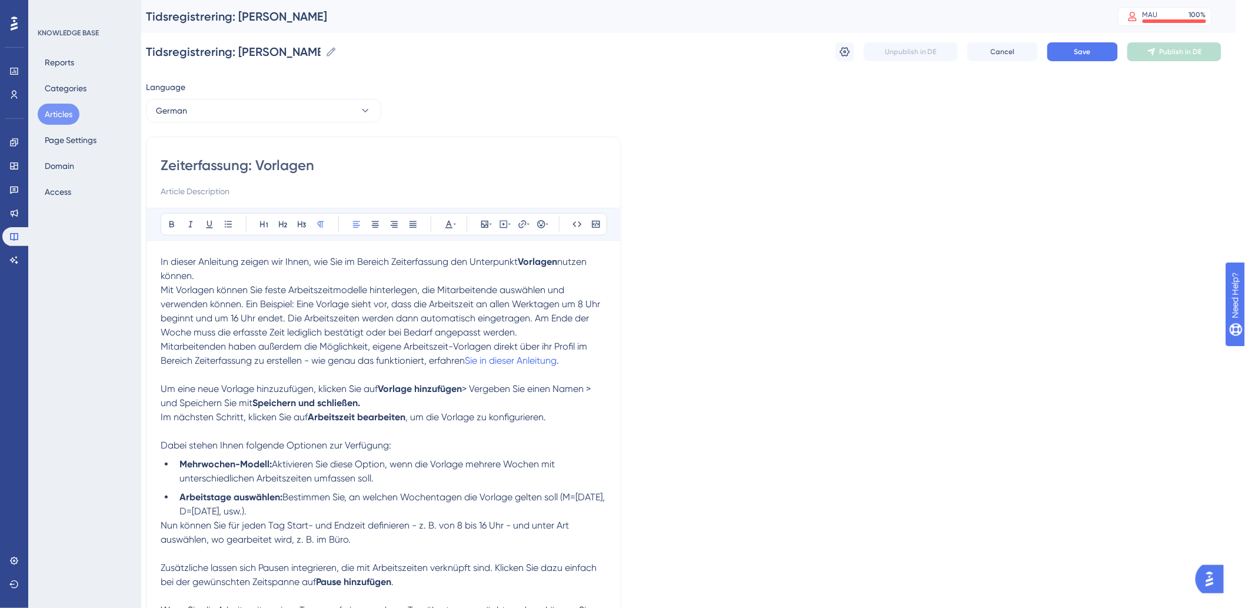
click at [598, 365] on p "Mitarbeitenden haben außerdem die Möglichkeit, eigene Arbeitszeit-Vorlagen dire…" at bounding box center [384, 353] width 446 height 28
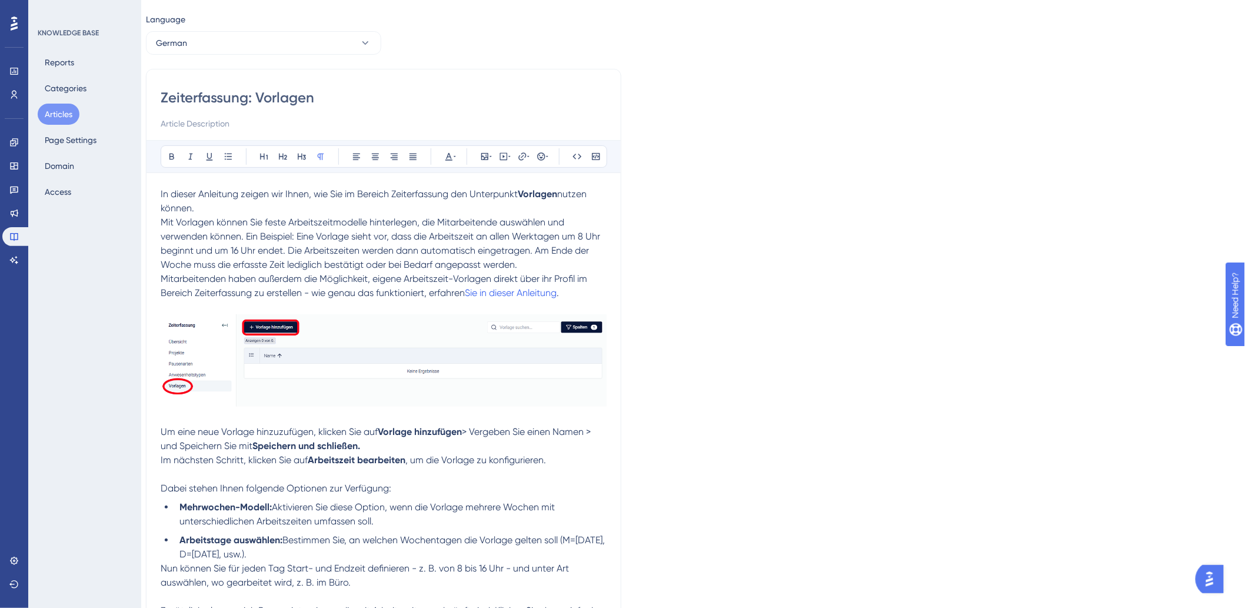
scroll to position [131, 9]
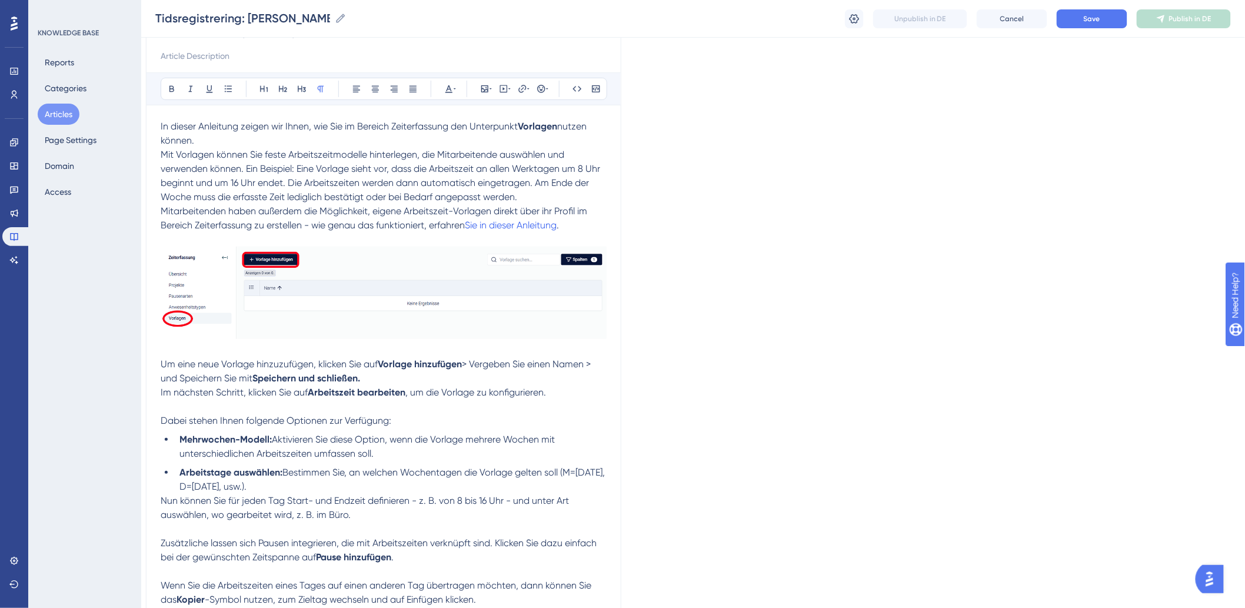
click at [567, 397] on p "Im nächsten Schritt, klicken Sie auf Arbeitszeit bearbeiten , um die Vorlage zu…" at bounding box center [384, 392] width 446 height 14
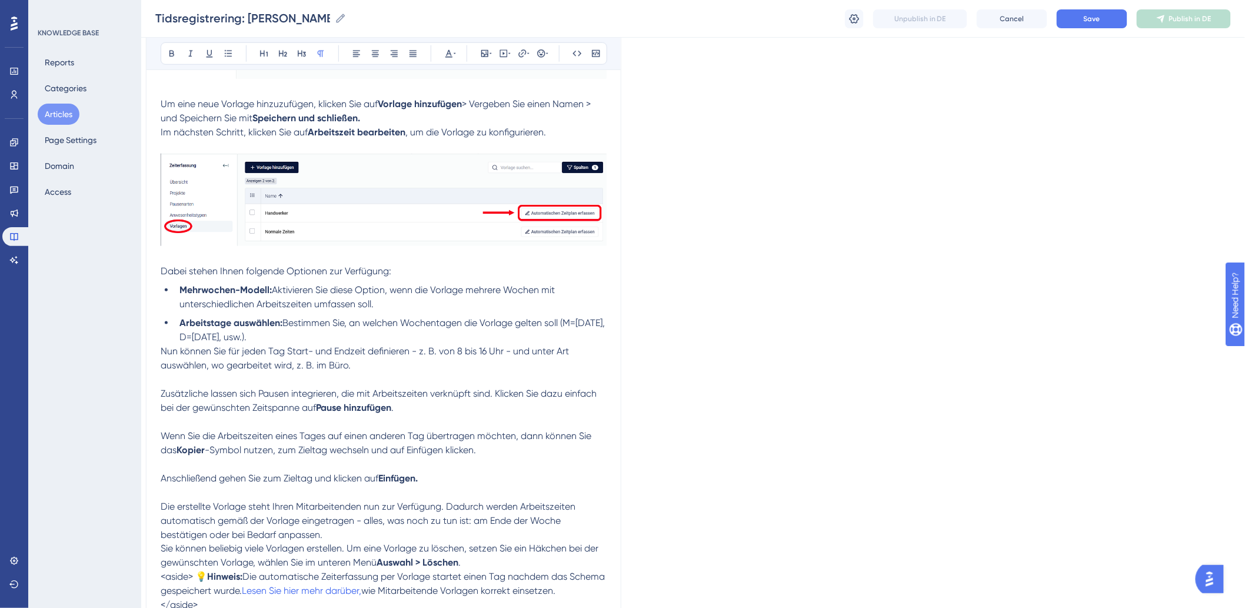
scroll to position [392, 9]
click at [420, 367] on p "Nun können Sie für jeden Tag Start- und Endzeit definieren - z. B. von 8 bis 16…" at bounding box center [384, 357] width 446 height 28
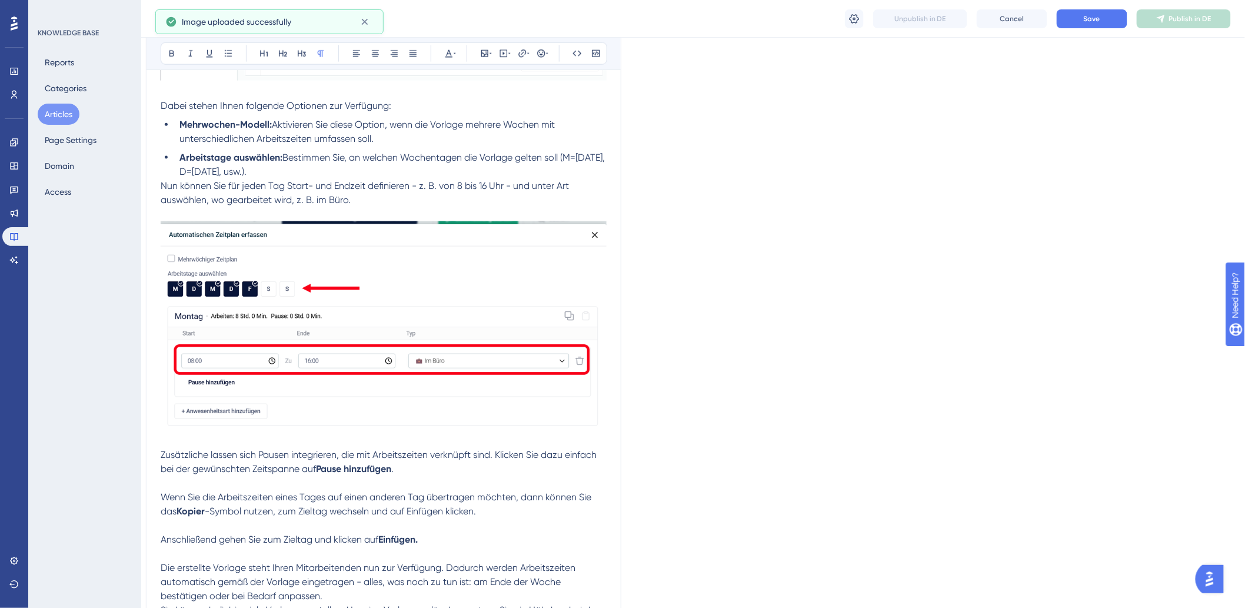
scroll to position [654, 9]
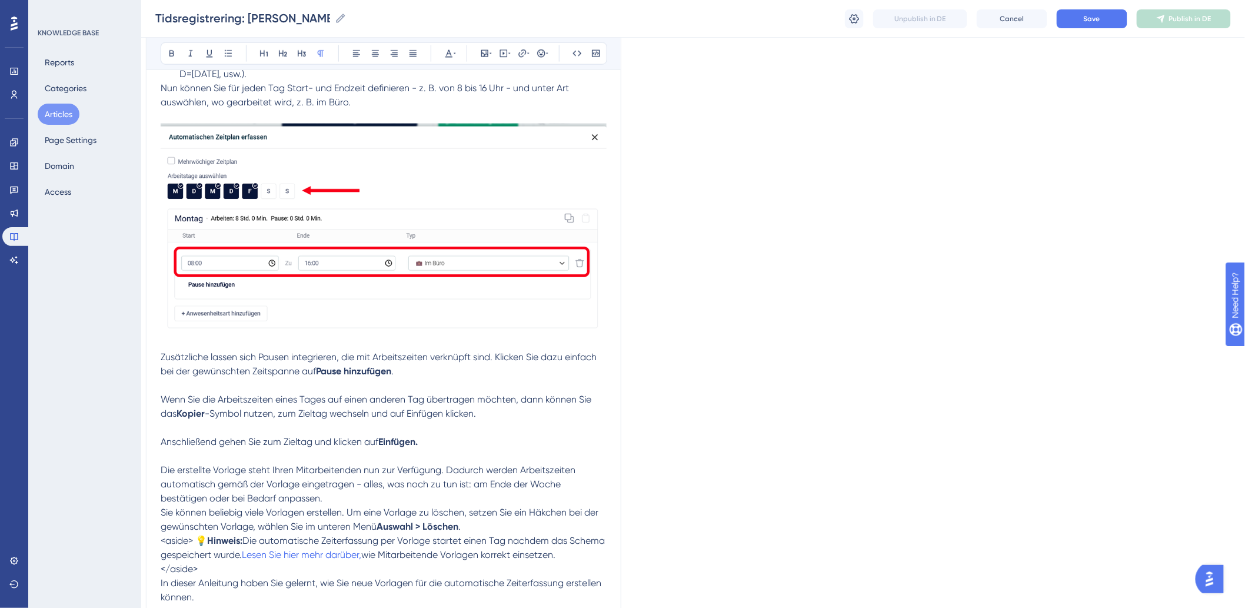
click at [440, 377] on p "Zusätzliche lassen sich Pausen integrieren, die mit Arbeitszeiten verknüpft sin…" at bounding box center [384, 365] width 446 height 28
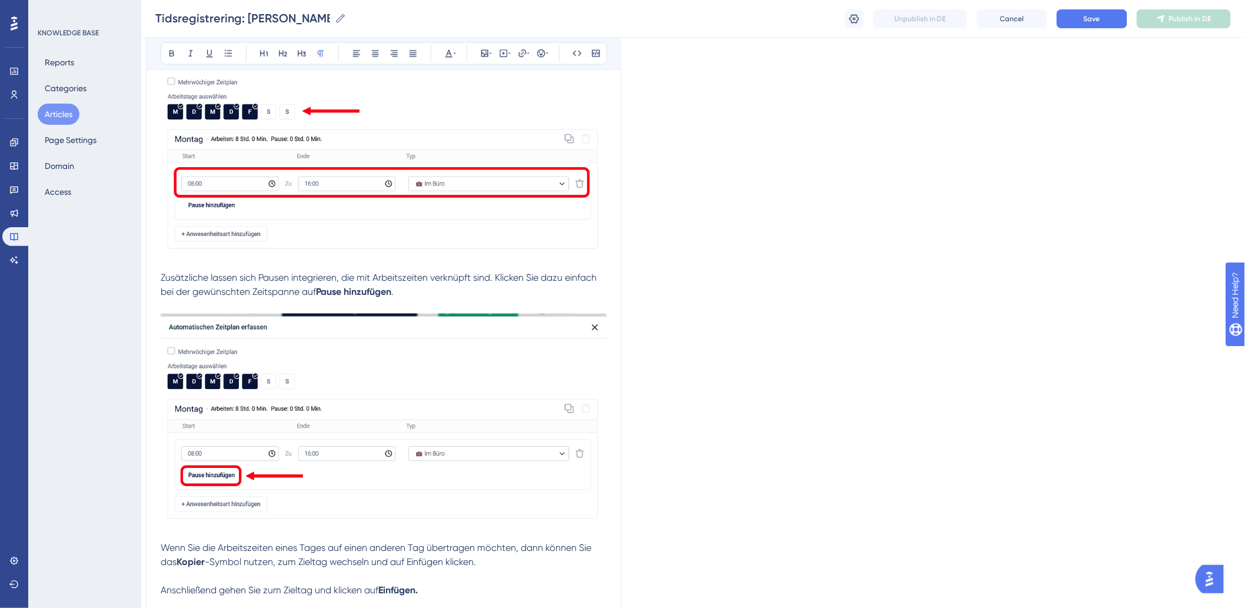
scroll to position [850, 9]
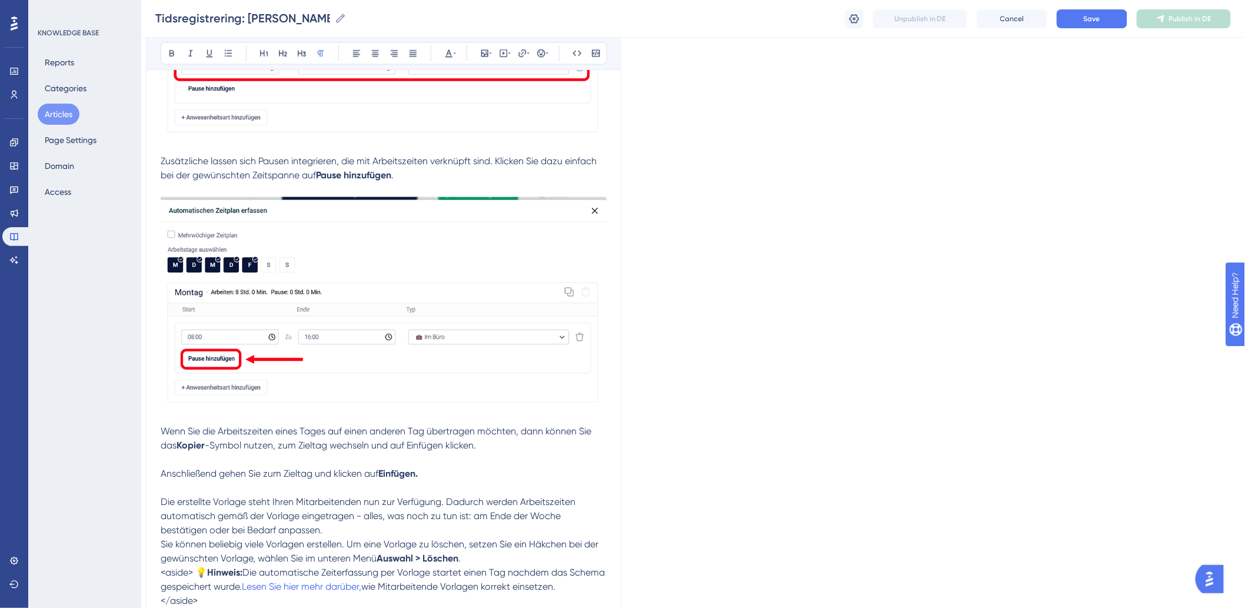
click at [502, 460] on p at bounding box center [384, 460] width 446 height 14
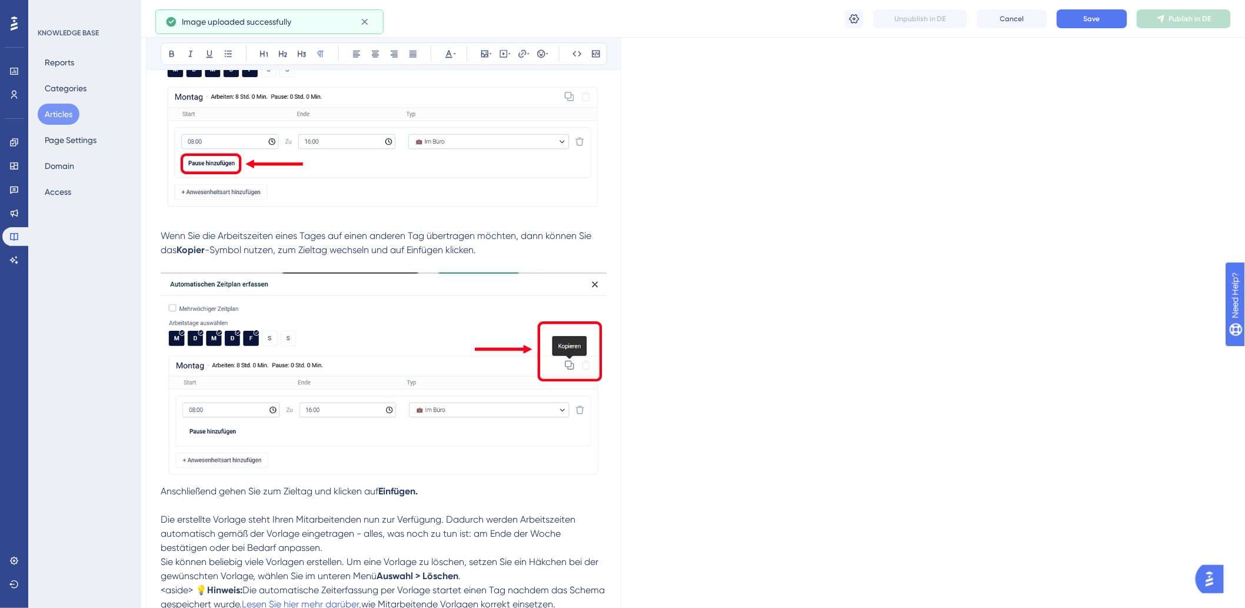
scroll to position [1111, 9]
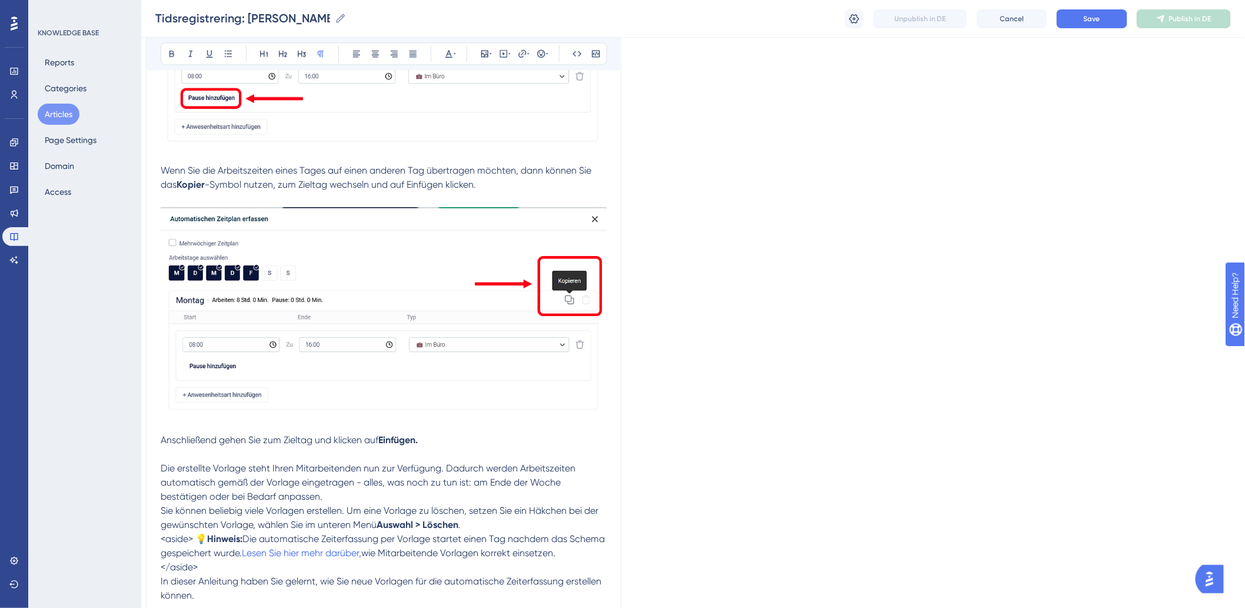
click at [405, 448] on p at bounding box center [384, 454] width 446 height 14
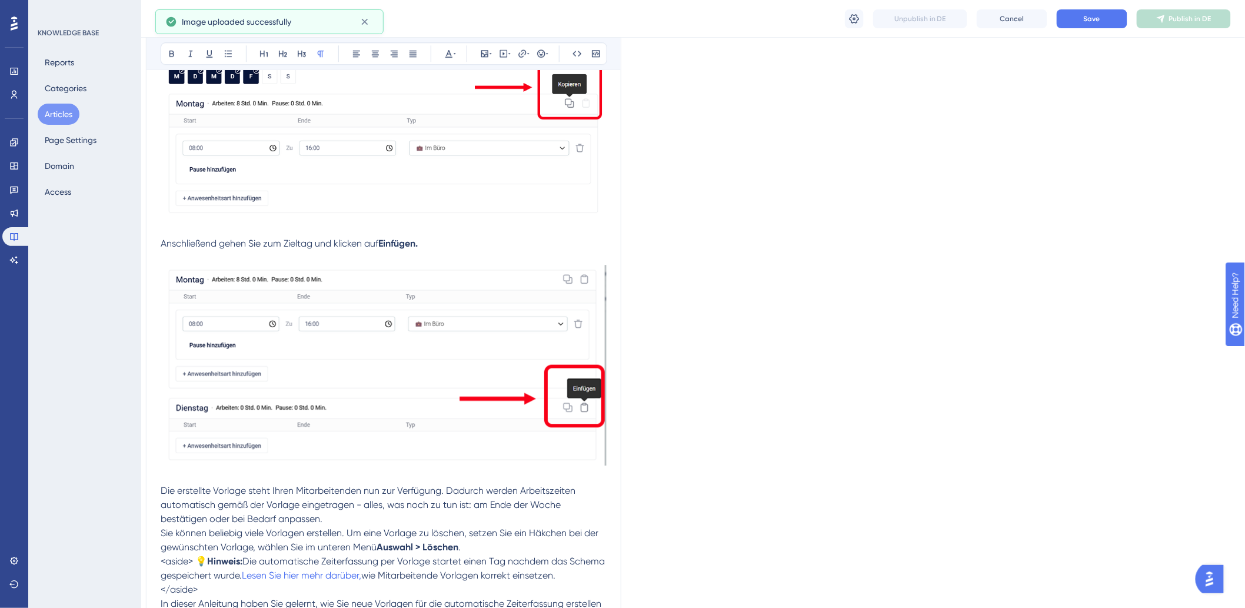
scroll to position [1449, 9]
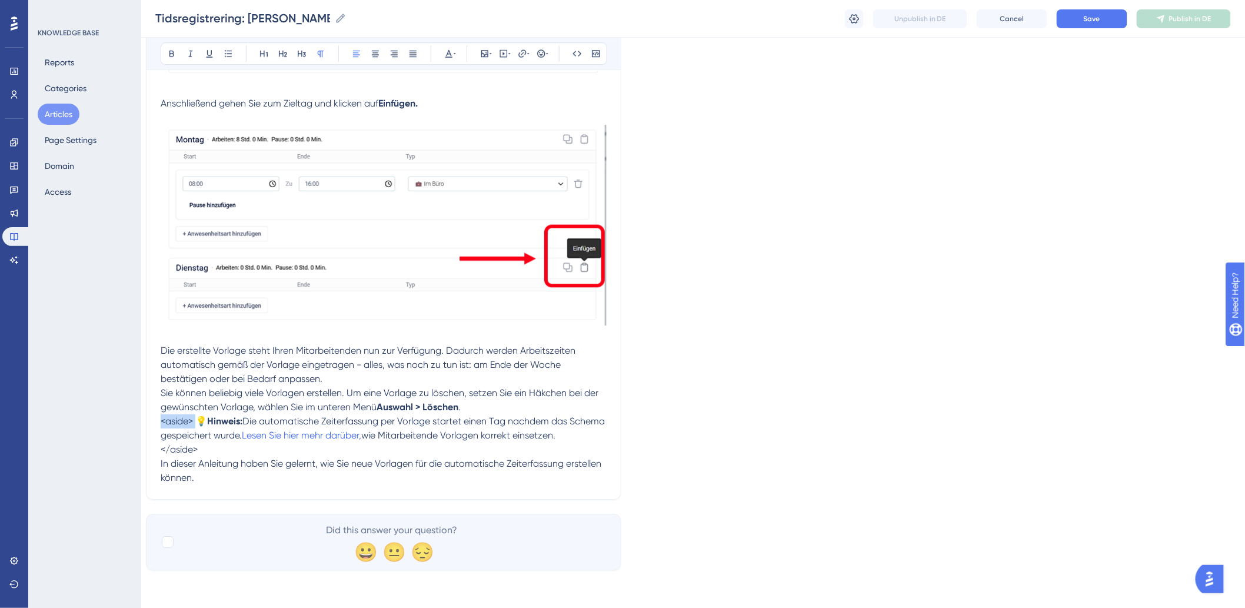
drag, startPoint x: 197, startPoint y: 418, endPoint x: 155, endPoint y: 427, distance: 42.6
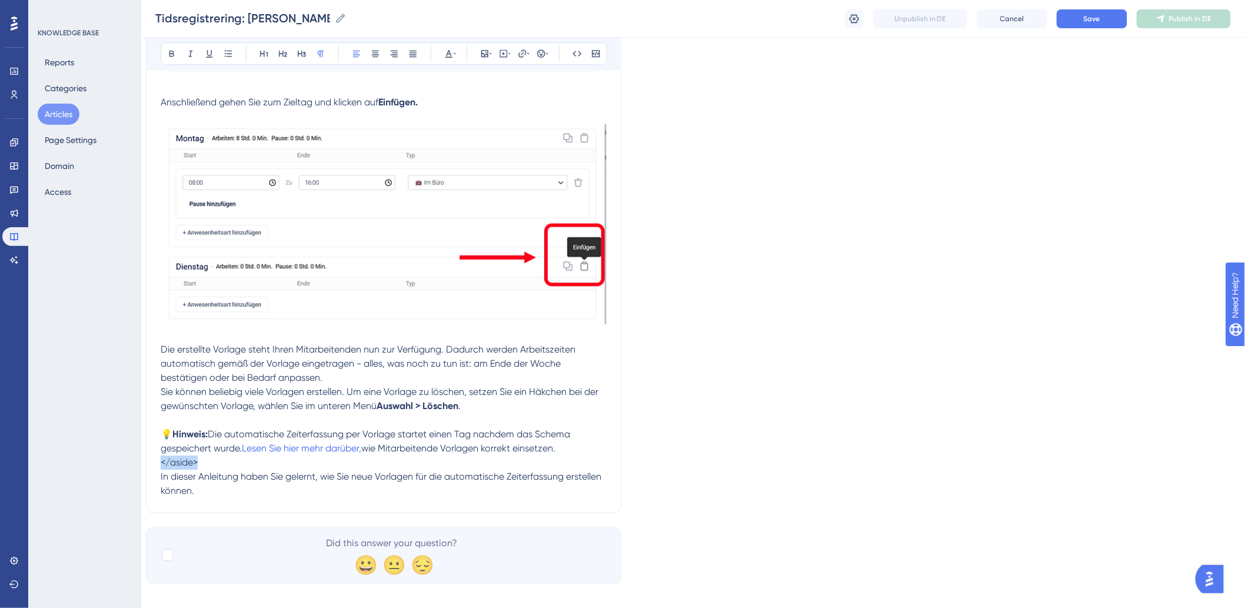
drag, startPoint x: 206, startPoint y: 460, endPoint x: 154, endPoint y: 465, distance: 52.0
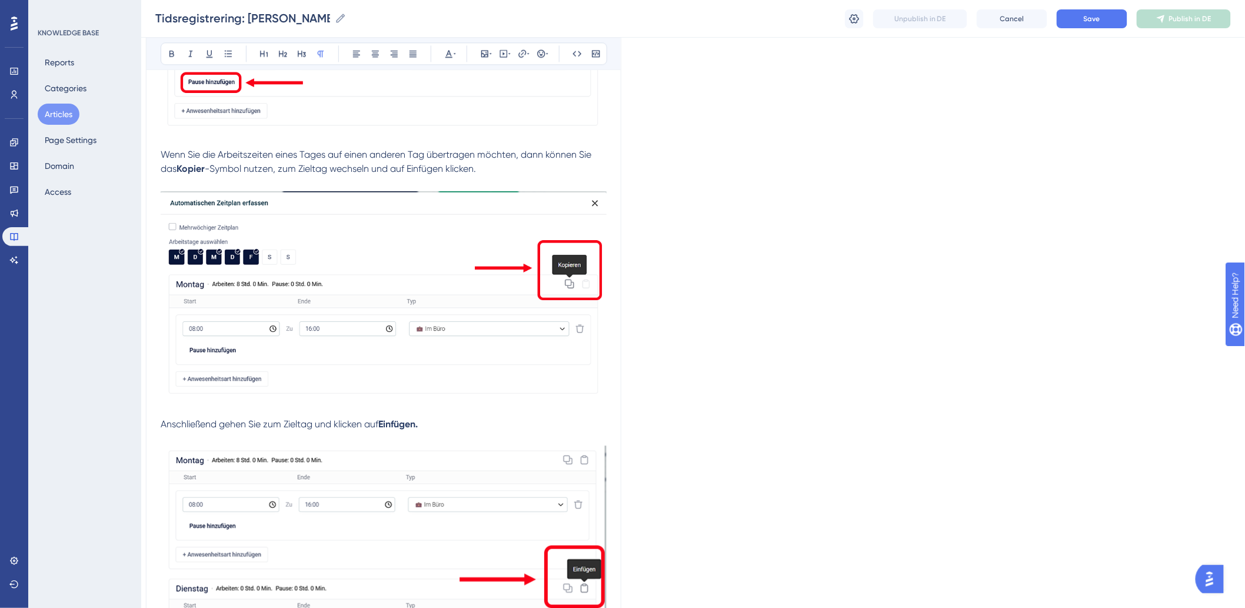
scroll to position [1056, 9]
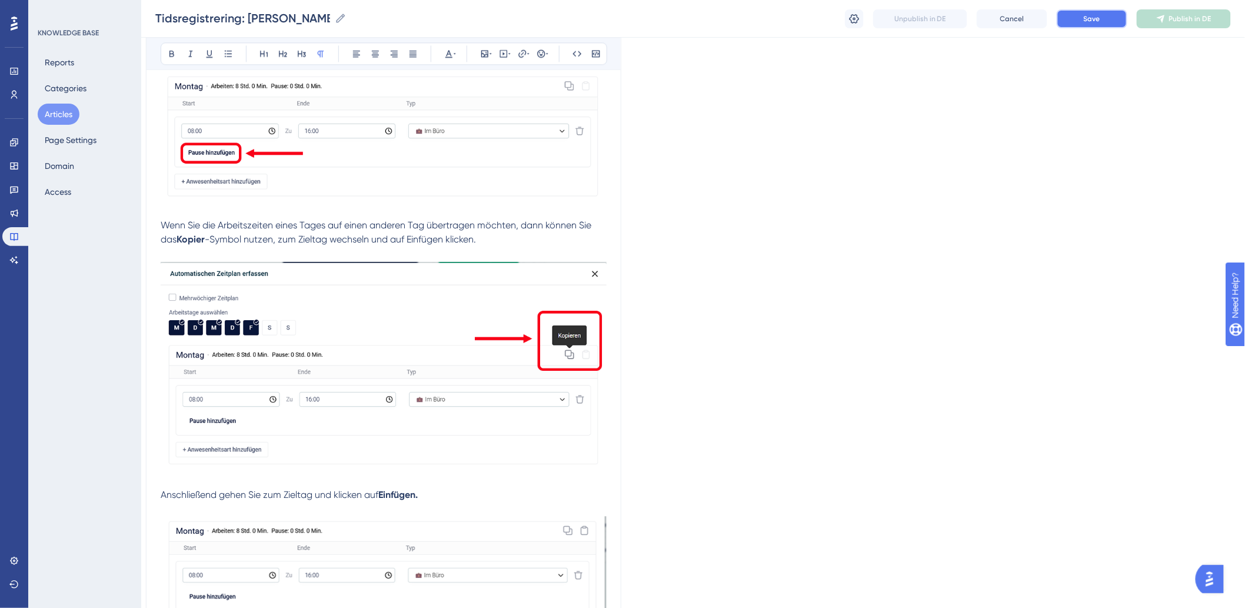
click at [1105, 18] on button "Save" at bounding box center [1092, 18] width 71 height 19
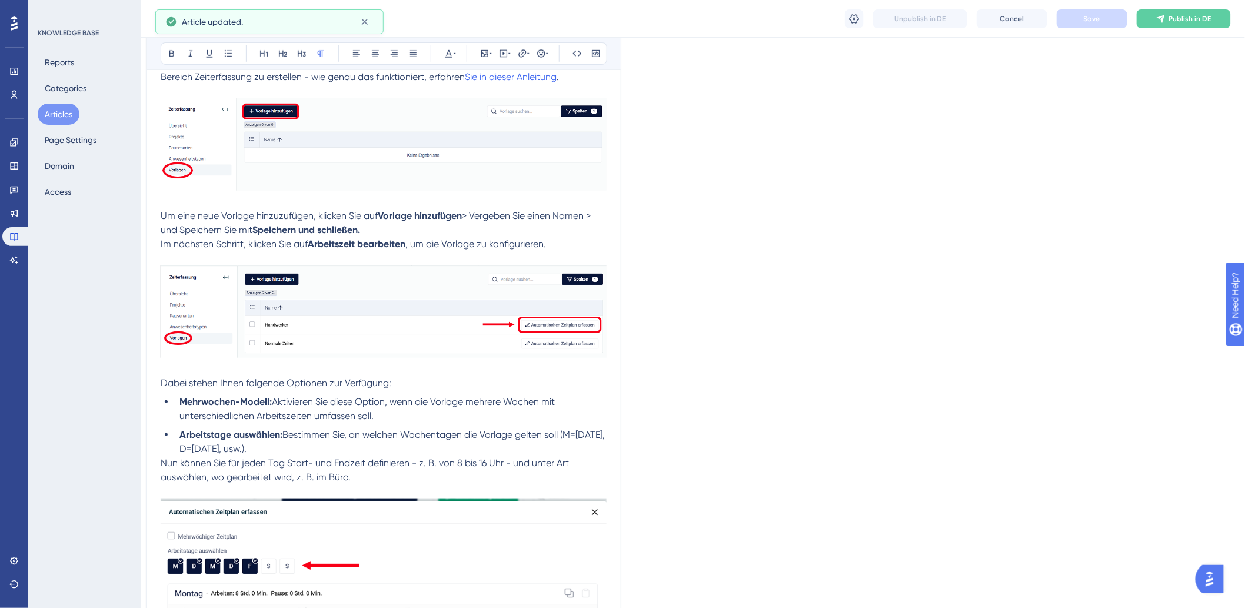
scroll to position [0, 9]
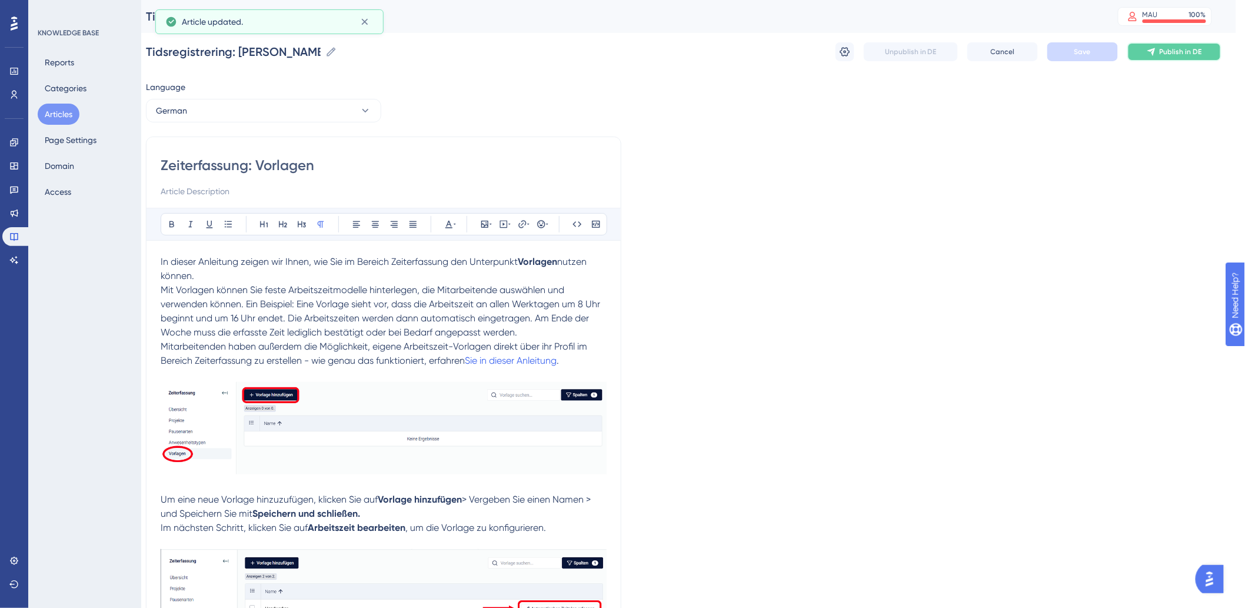
click at [1172, 54] on span "Publish in DE" at bounding box center [1181, 51] width 42 height 9
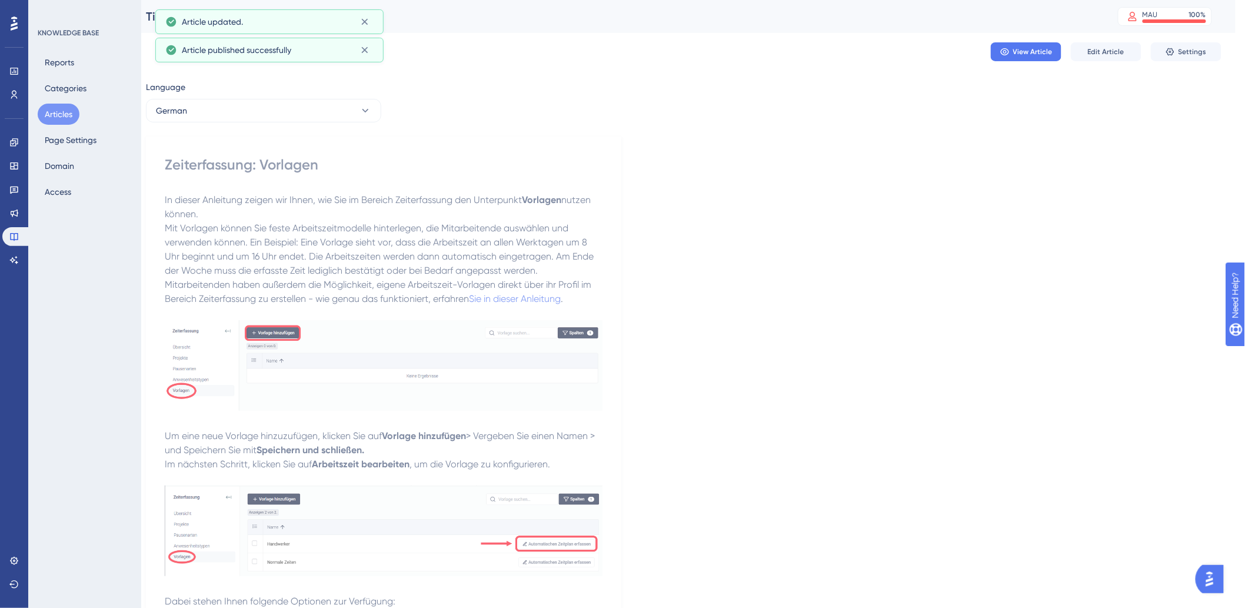
click at [61, 118] on button "Articles" at bounding box center [59, 114] width 42 height 21
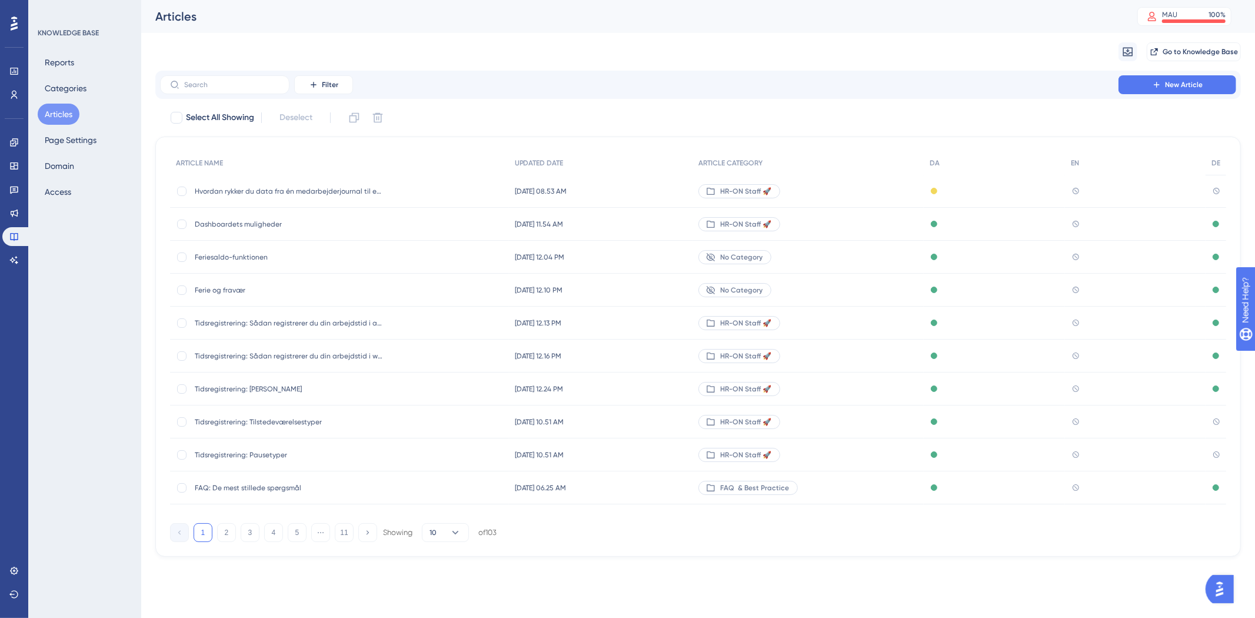
click at [269, 422] on span "Tidsregistrering: Tilstedeværelsestyper" at bounding box center [289, 421] width 188 height 9
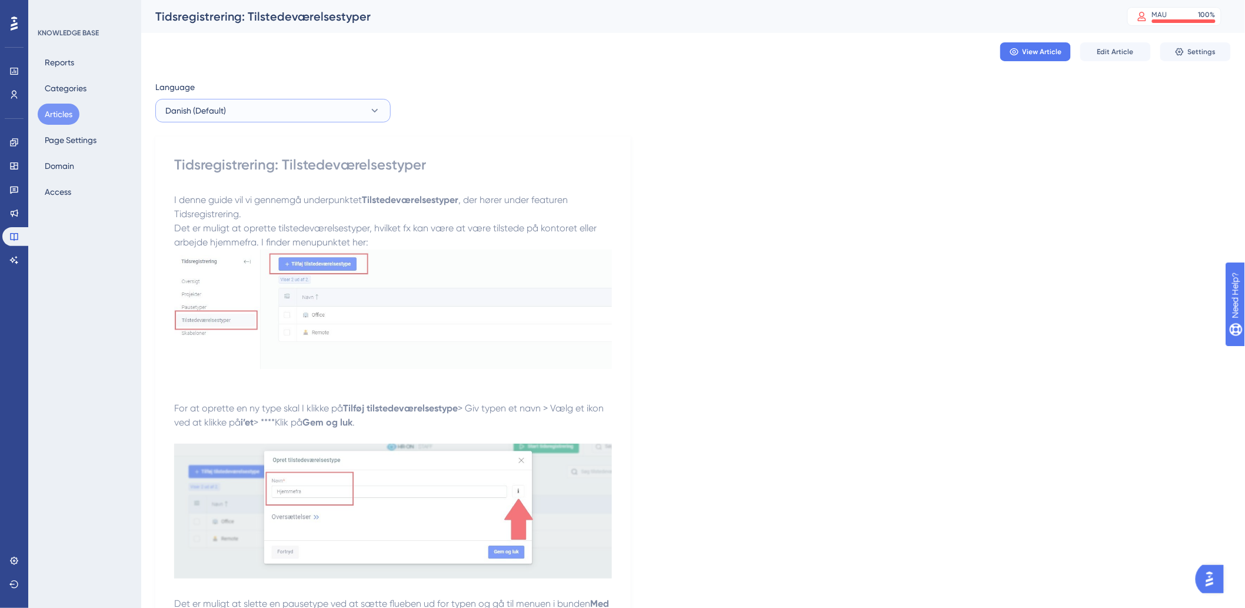
click at [332, 114] on button "Danish (Default)" at bounding box center [272, 111] width 235 height 24
click at [256, 192] on button "German German No translation" at bounding box center [273, 194] width 220 height 24
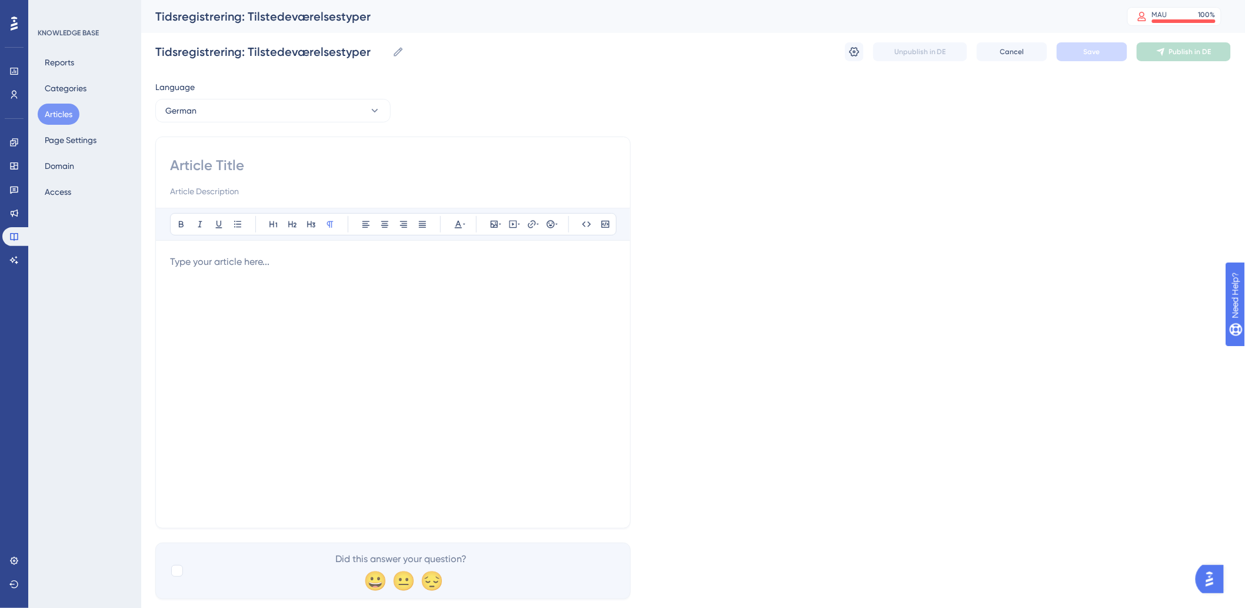
click at [268, 159] on input at bounding box center [393, 165] width 446 height 19
click at [202, 312] on div at bounding box center [393, 384] width 446 height 259
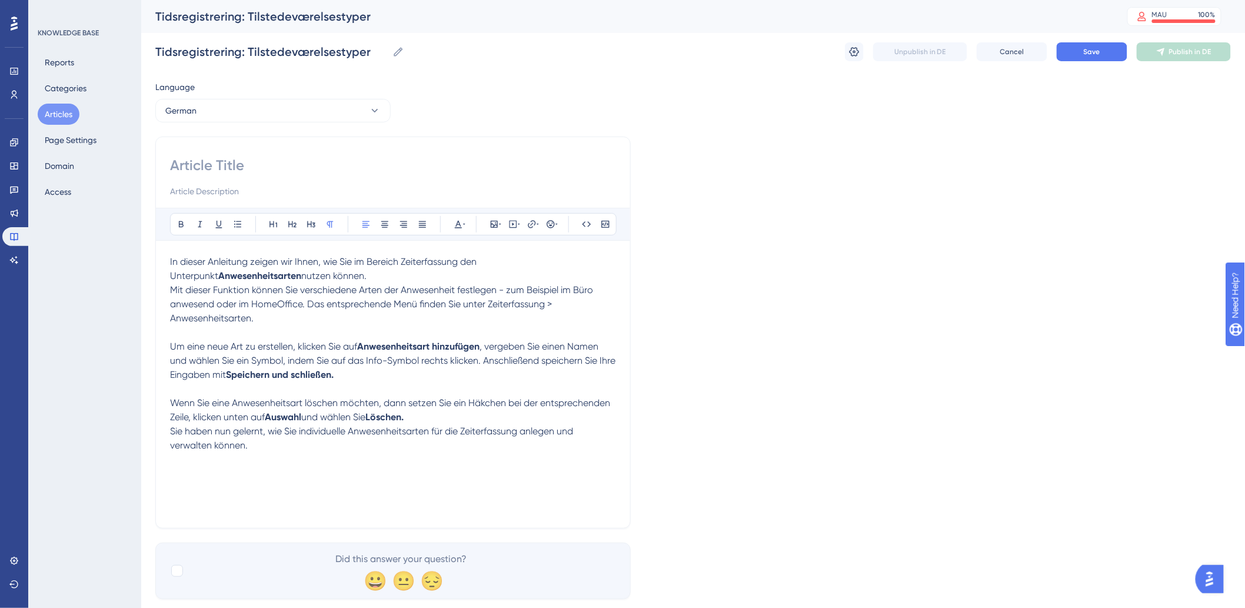
click at [538, 330] on p at bounding box center [393, 332] width 446 height 14
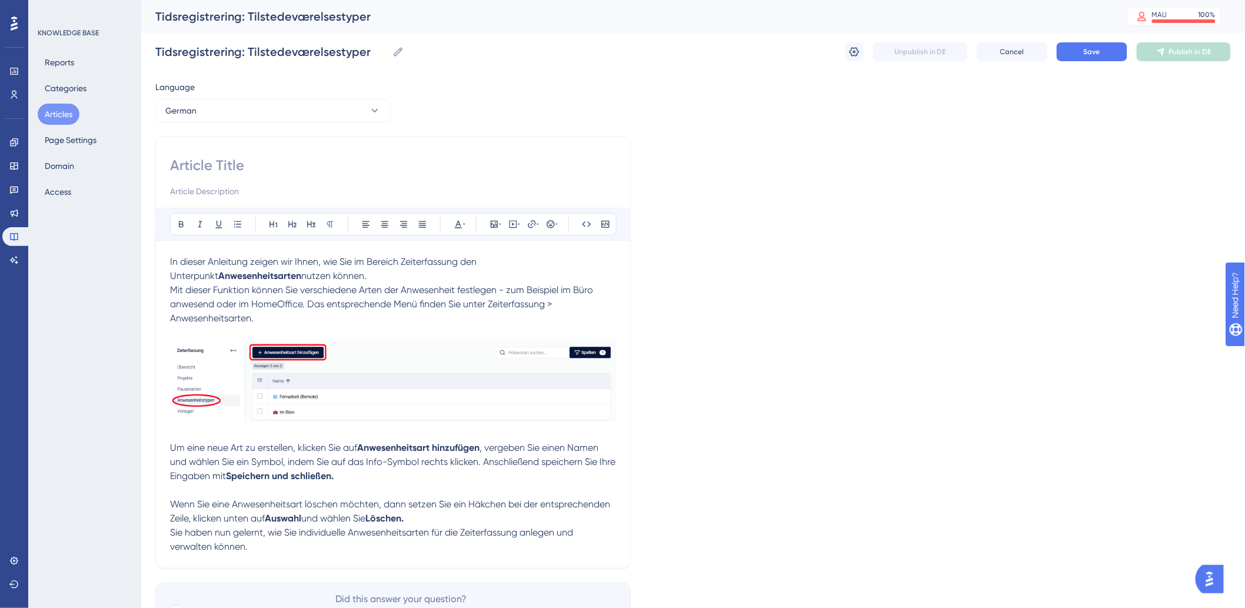
click at [384, 477] on p "Um eine neue Art zu erstellen, klicken Sie auf Anwesenheitsart hinzufügen , ver…" at bounding box center [393, 462] width 446 height 42
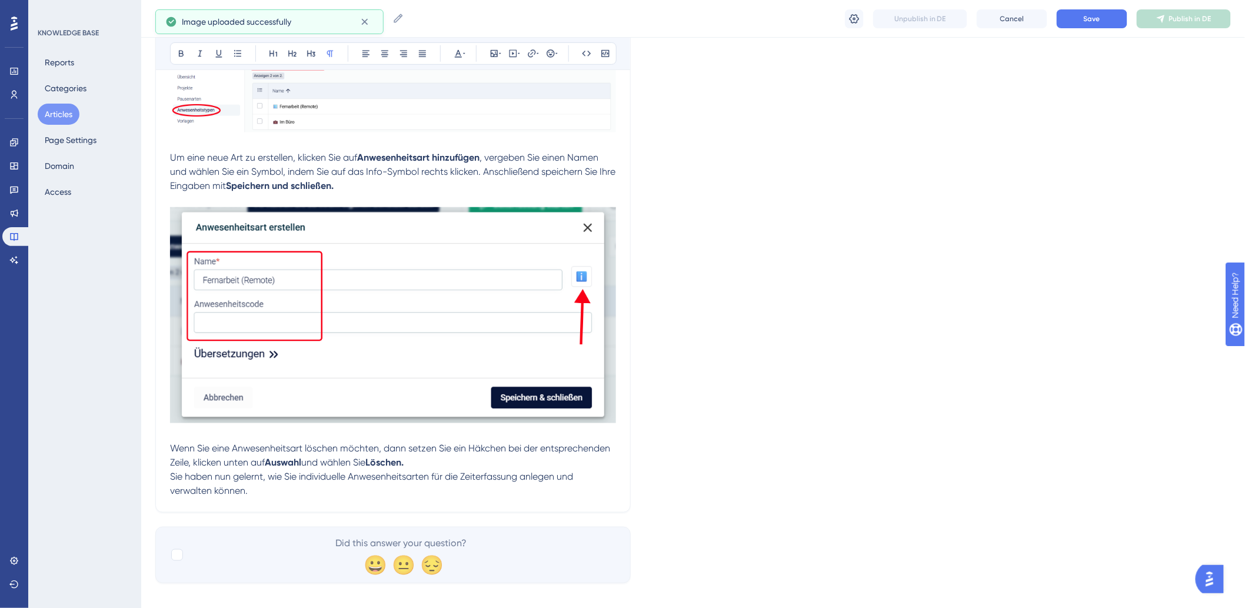
scroll to position [298, 0]
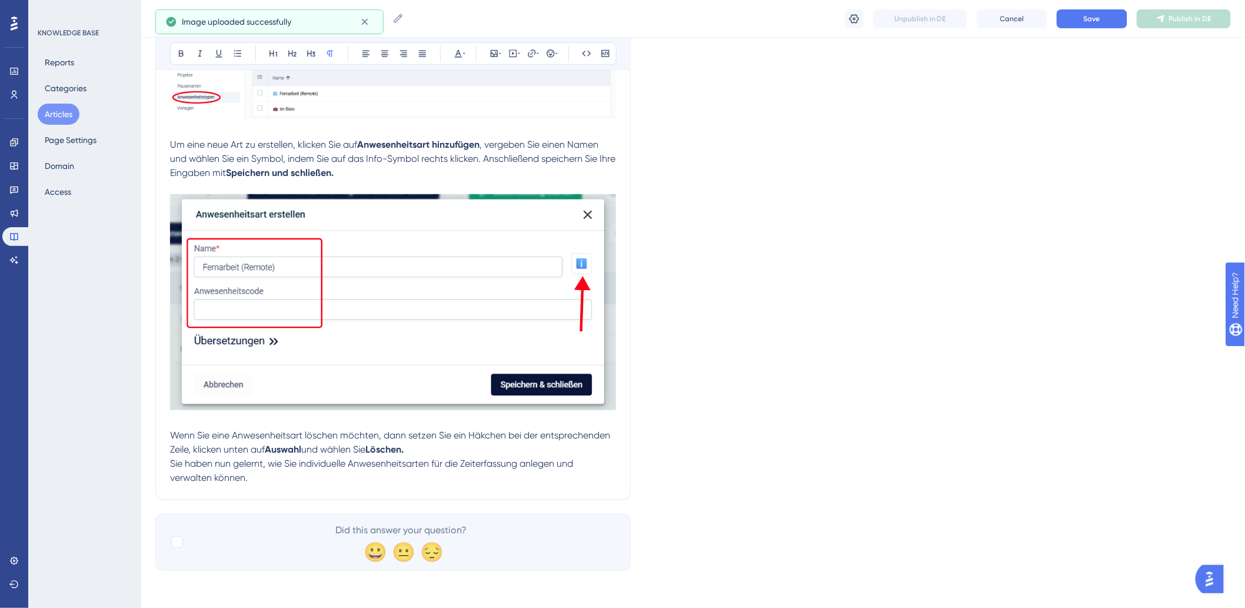
click at [475, 491] on div "Bold Italic Underline Bullet Point Heading 1 Heading 2 Heading 3 Normal Align L…" at bounding box center [392, 166] width 475 height 666
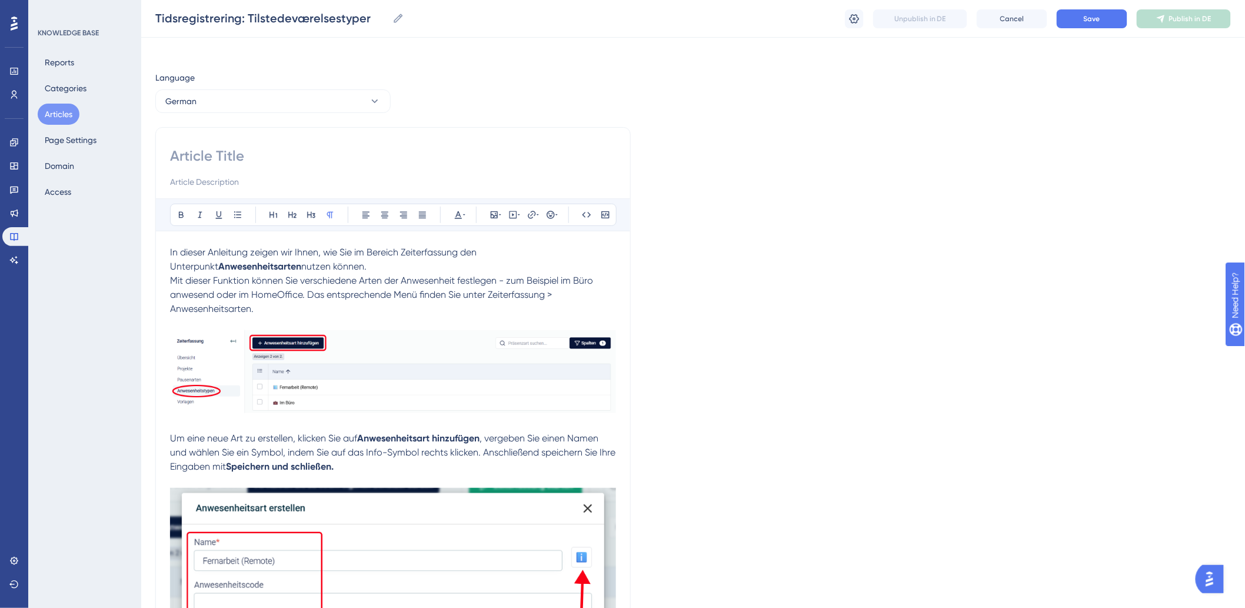
scroll to position [0, 0]
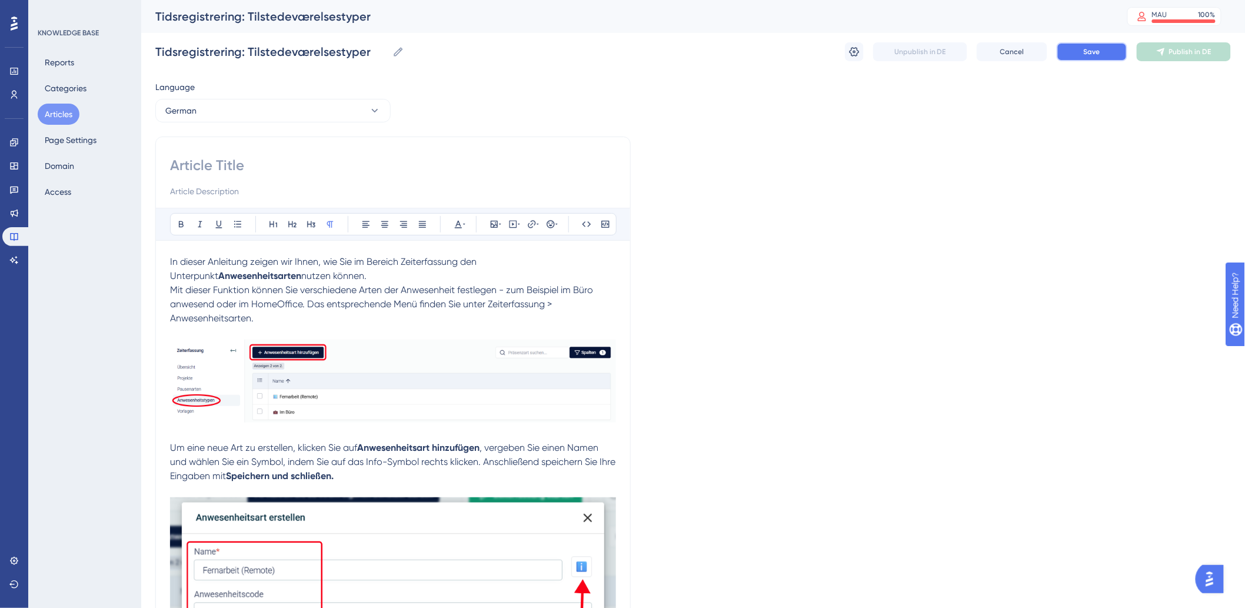
click at [1084, 52] on span "Save" at bounding box center [1092, 51] width 16 height 9
click at [312, 167] on input at bounding box center [393, 165] width 446 height 19
paste input "Zeiterfassung: Anwesenheitsarten"
type input "Zeiterfassung: Anwesenheitsarten"
click at [1089, 65] on div "Tidsregistrering: Tilstedeværelsestyper Tidsregistrering: Tilstedeværelsestyper…" at bounding box center [693, 52] width 1076 height 38
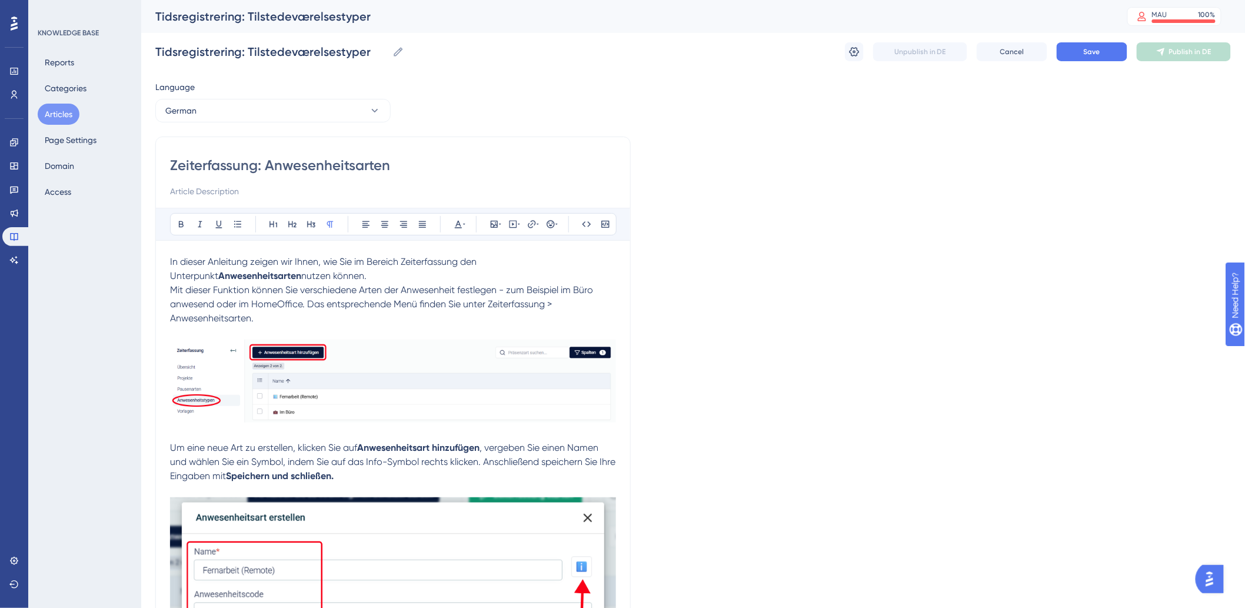
click at [1091, 62] on div "Tidsregistrering: Tilstedeværelsestyper Tidsregistrering: Tilstedeværelsestyper…" at bounding box center [693, 52] width 1076 height 38
click at [1097, 58] on button "Save" at bounding box center [1092, 51] width 71 height 19
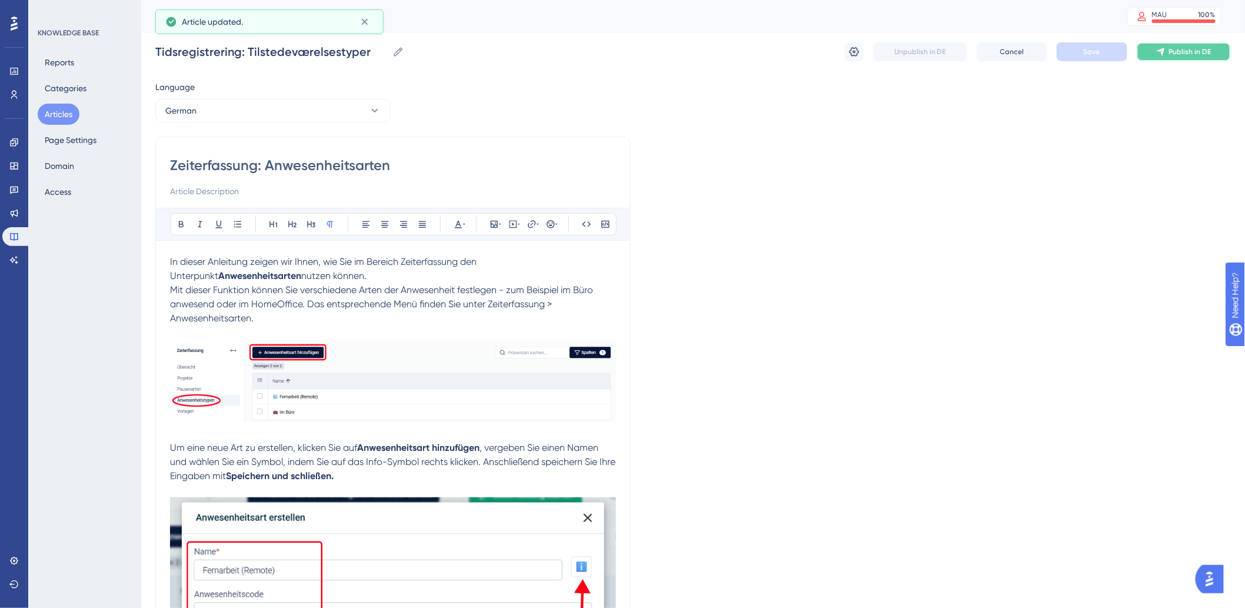
click at [1164, 43] on button "Publish in DE" at bounding box center [1184, 51] width 94 height 19
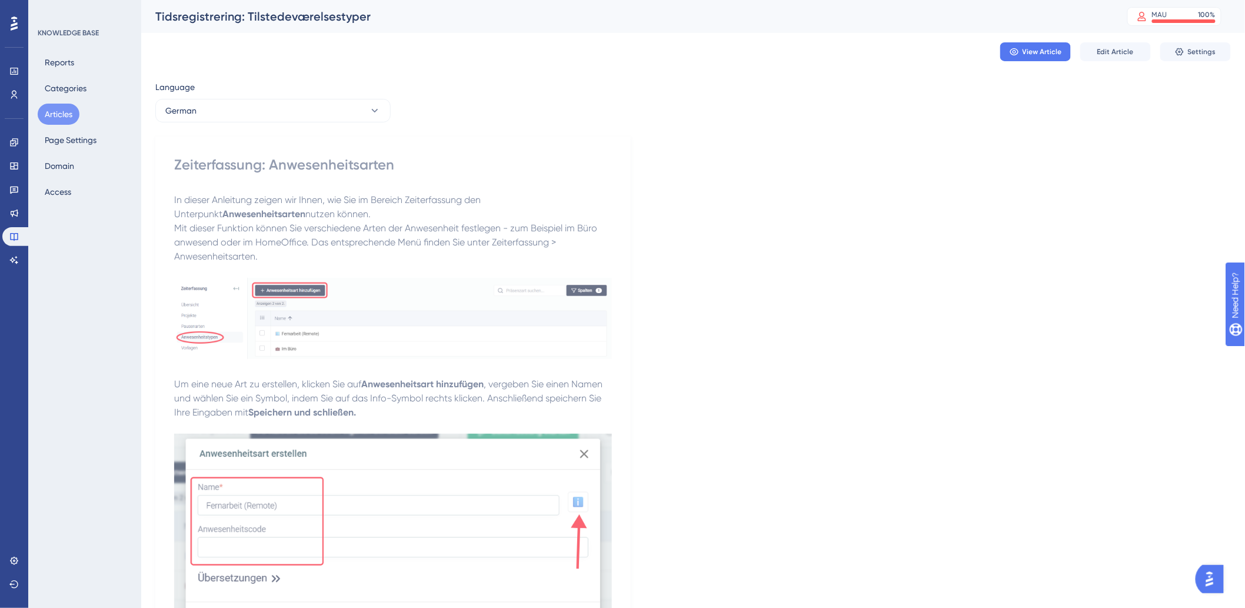
click at [66, 106] on button "Articles" at bounding box center [59, 114] width 42 height 21
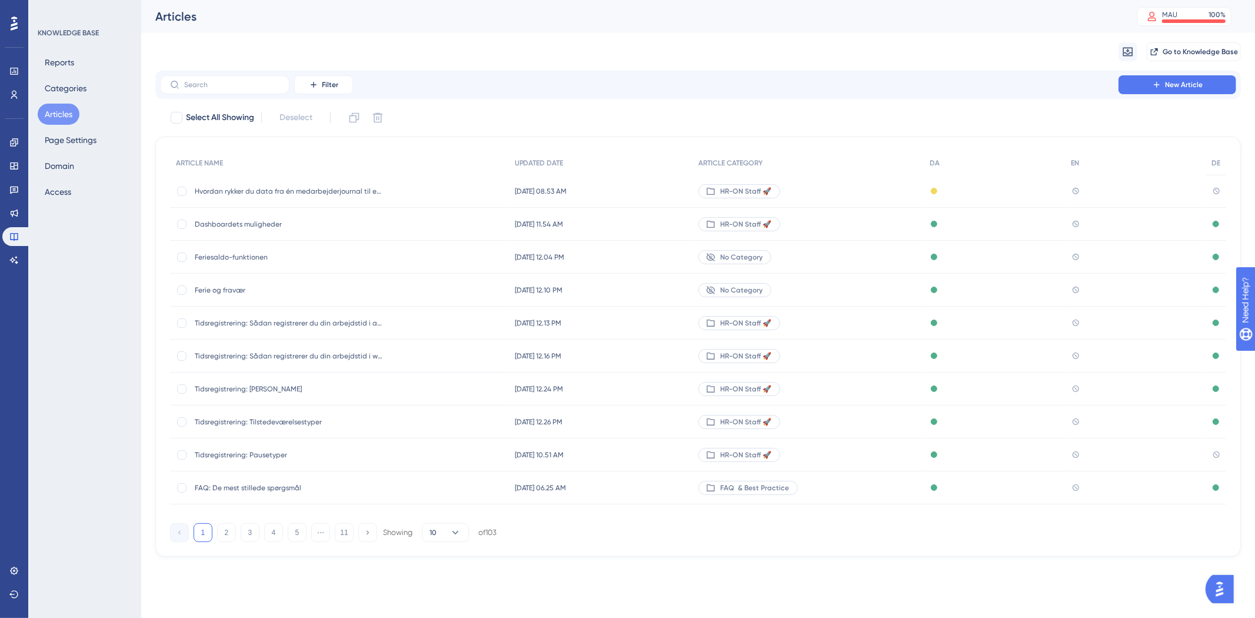
click at [255, 455] on span "Tidsregistrering: Pausetyper" at bounding box center [289, 454] width 188 height 9
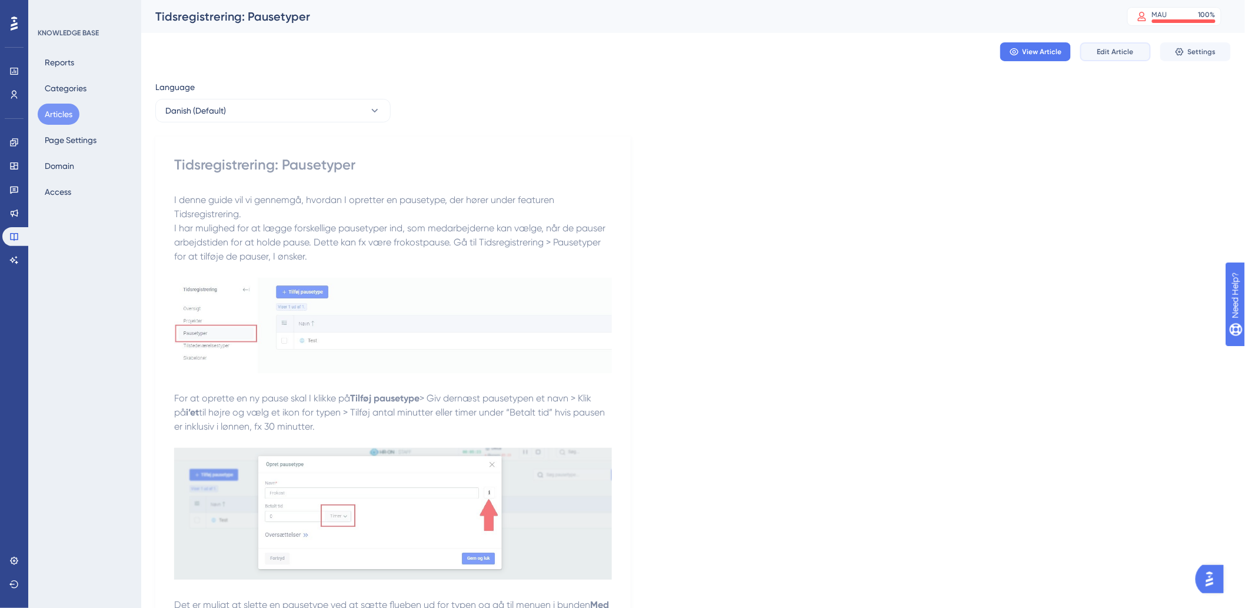
click at [1103, 57] on button "Edit Article" at bounding box center [1115, 51] width 71 height 19
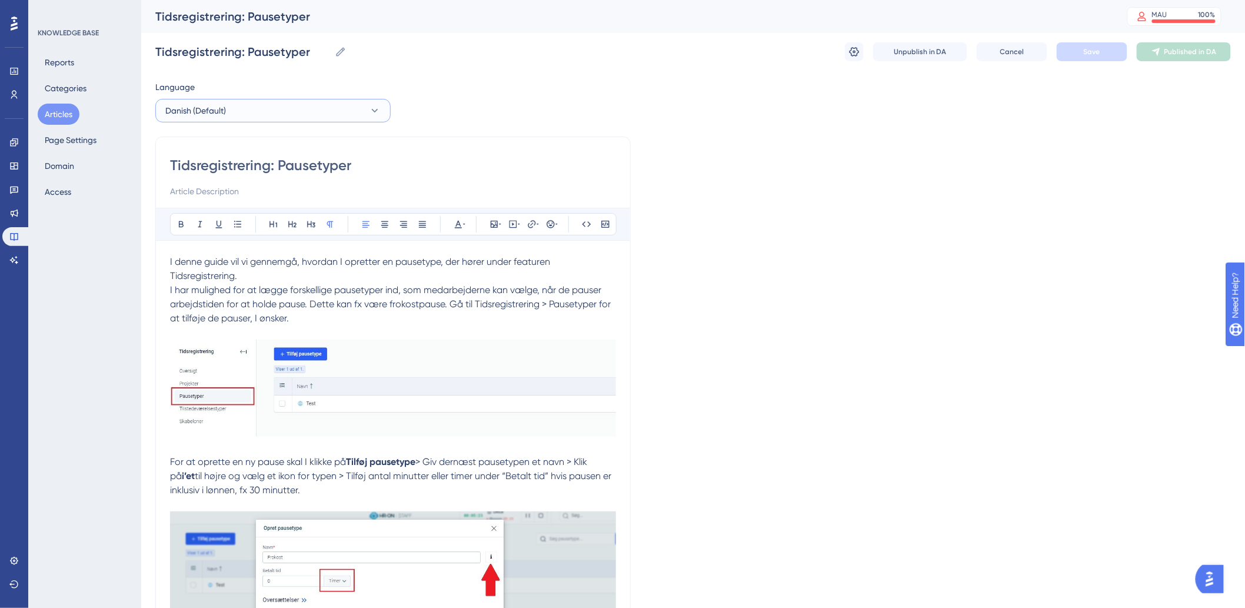
click at [289, 115] on button "Danish (Default)" at bounding box center [272, 111] width 235 height 24
click at [190, 189] on span "German" at bounding box center [187, 194] width 31 height 14
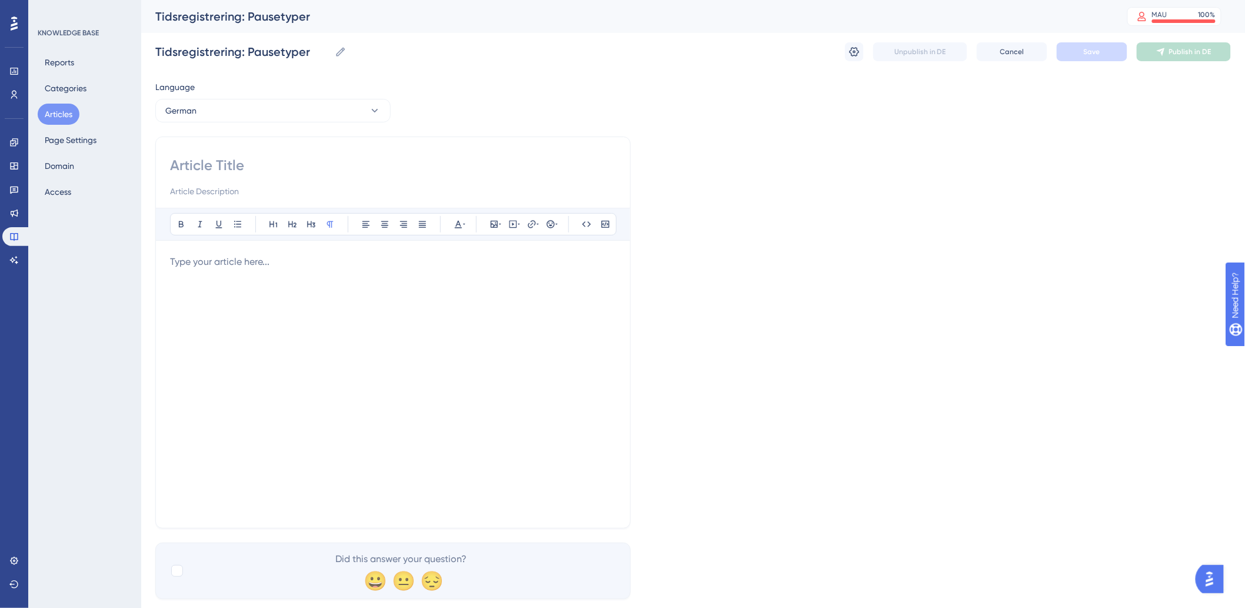
click at [449, 145] on div "Bold Italic Underline Bullet Point Heading 1 Heading 2 Heading 3 Normal Align L…" at bounding box center [392, 332] width 475 height 392
click at [430, 158] on input at bounding box center [393, 165] width 446 height 19
paste input "Zeiterfassung: Pausenarten"
type input "Zeiterfassung: Pausenarten"
click at [422, 349] on div at bounding box center [393, 384] width 446 height 259
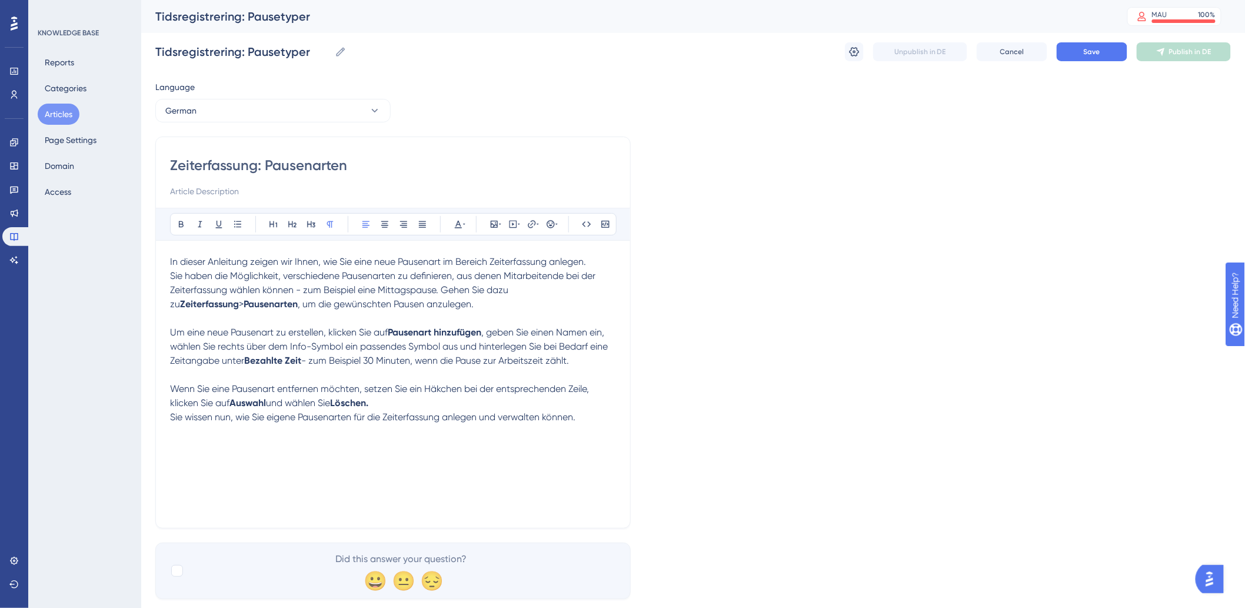
click at [498, 302] on p "Sie haben die Möglichkeit, verschiedene Pausenarten zu definieren, aus denen Mi…" at bounding box center [393, 290] width 446 height 42
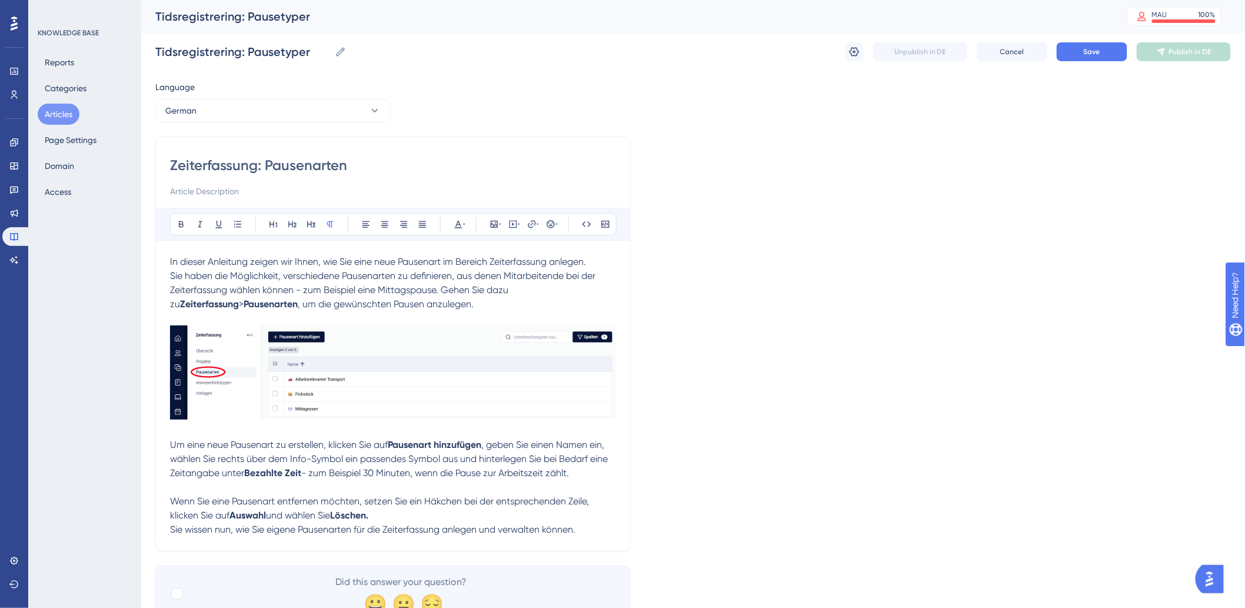
click at [601, 469] on p "Um eine neue Pausenart zu erstellen, klicken Sie auf Pausenart hinzufügen , geb…" at bounding box center [393, 459] width 446 height 42
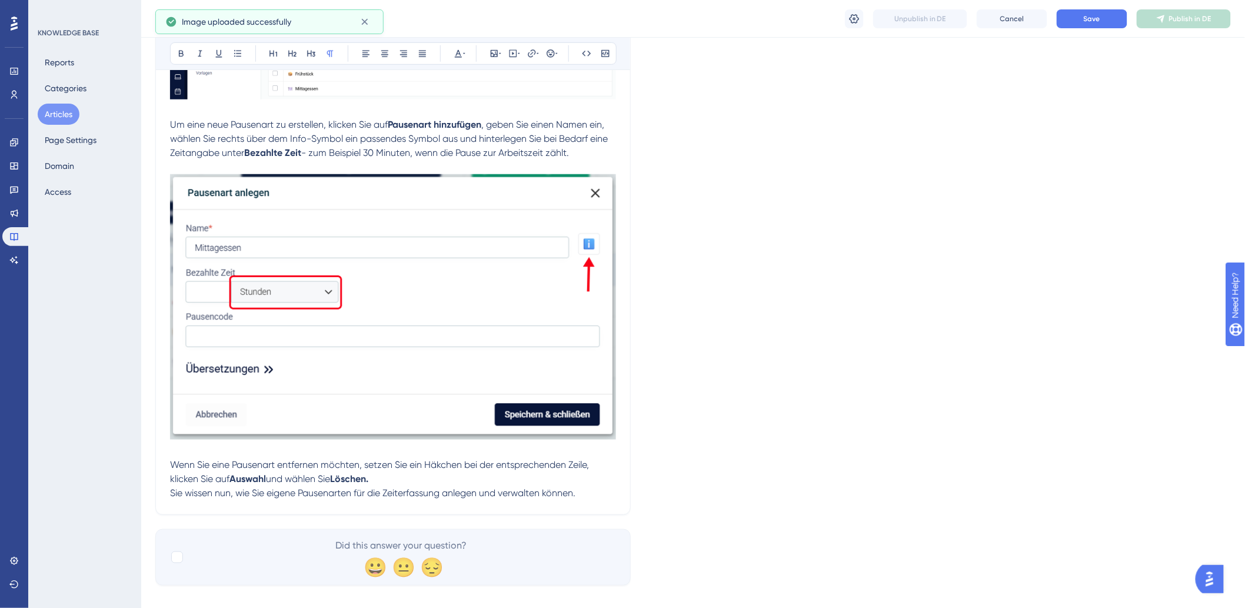
scroll to position [331, 0]
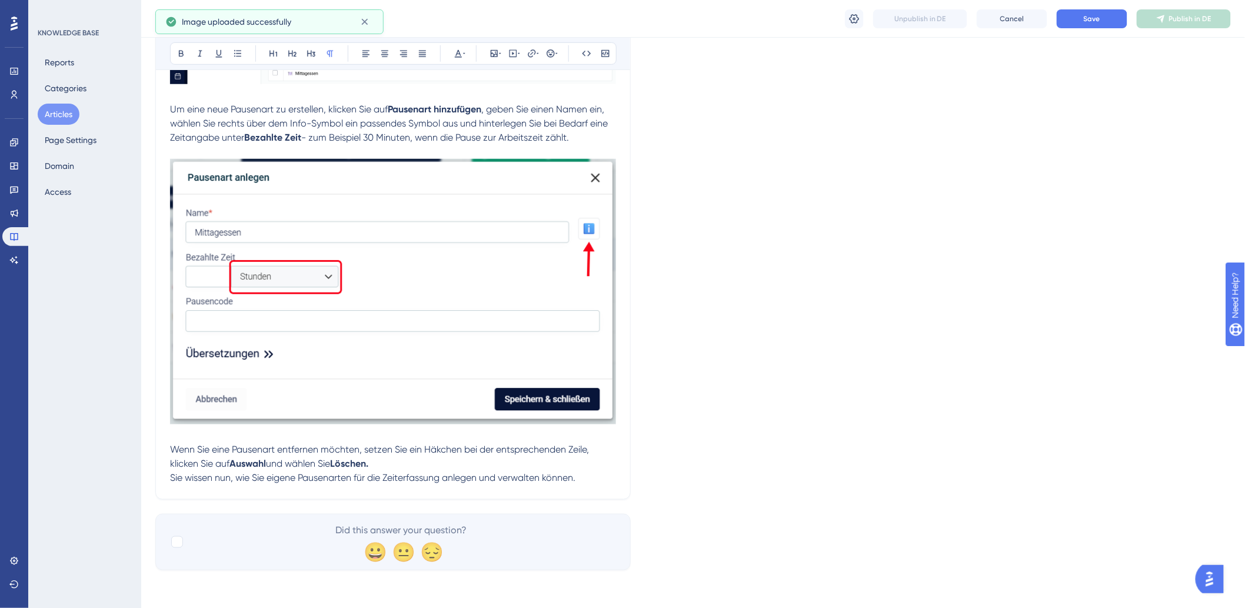
click at [409, 473] on span "Sie wissen nun, wie Sie eigene Pausenarten für die Zeiterfassung anlegen und ve…" at bounding box center [372, 477] width 405 height 11
click at [424, 461] on p "Wenn Sie eine Pausenart entfernen möchten, setzen Sie ein Häkchen bei der entsp…" at bounding box center [393, 456] width 446 height 28
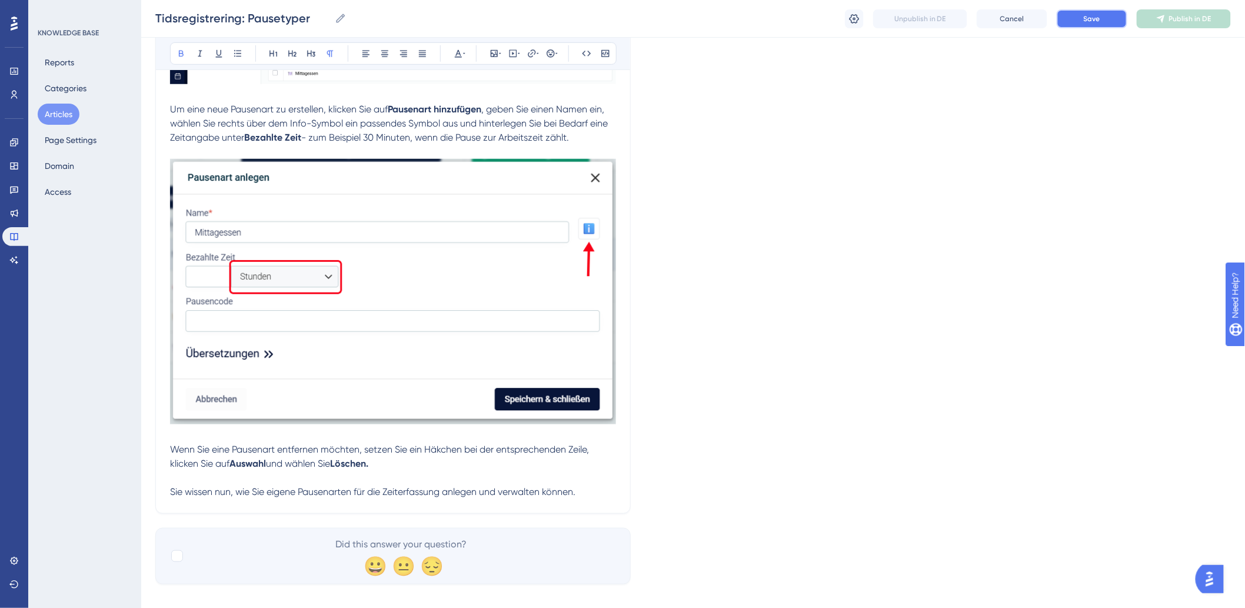
click at [1113, 10] on button "Save" at bounding box center [1092, 18] width 71 height 19
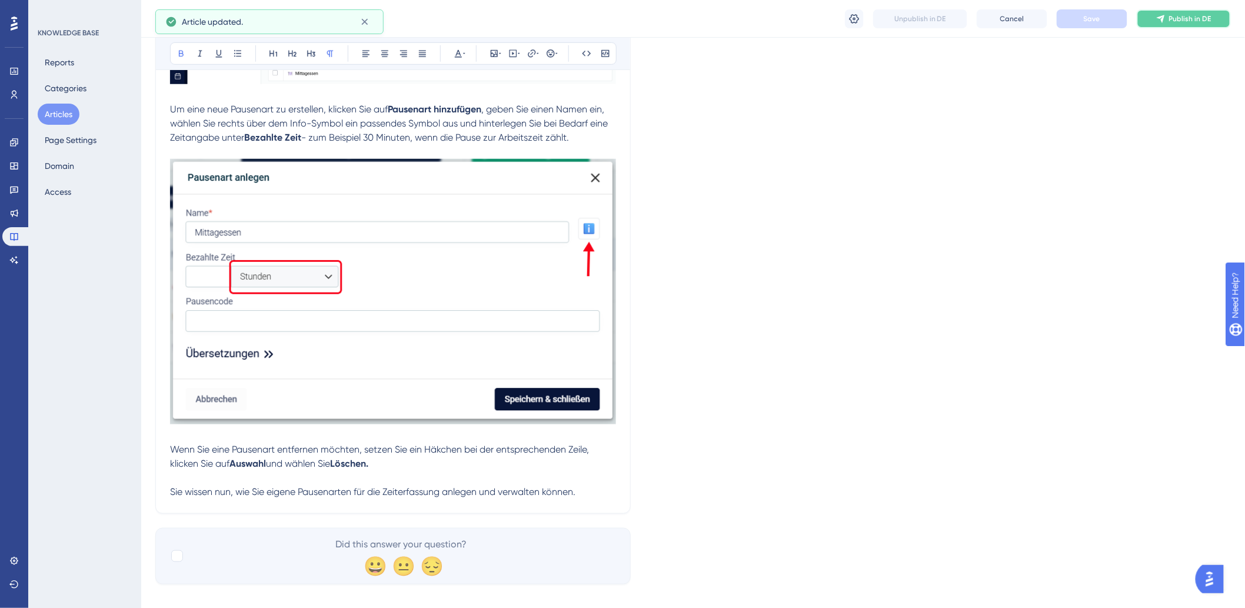
click at [1174, 20] on span "Publish in DE" at bounding box center [1190, 18] width 42 height 9
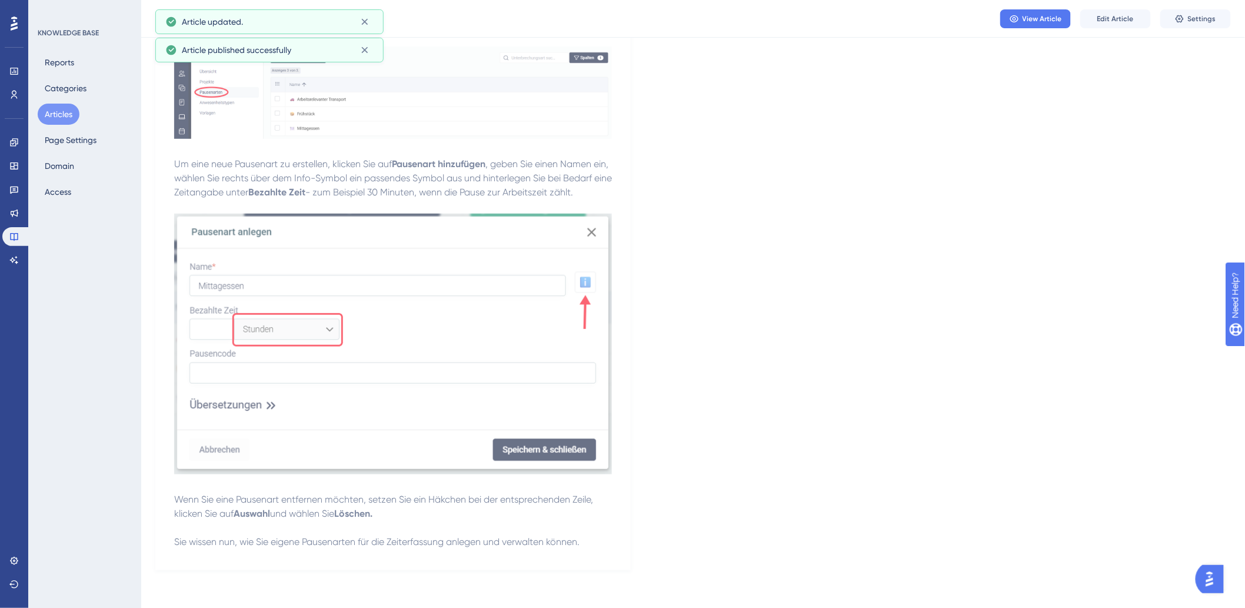
scroll to position [0, 0]
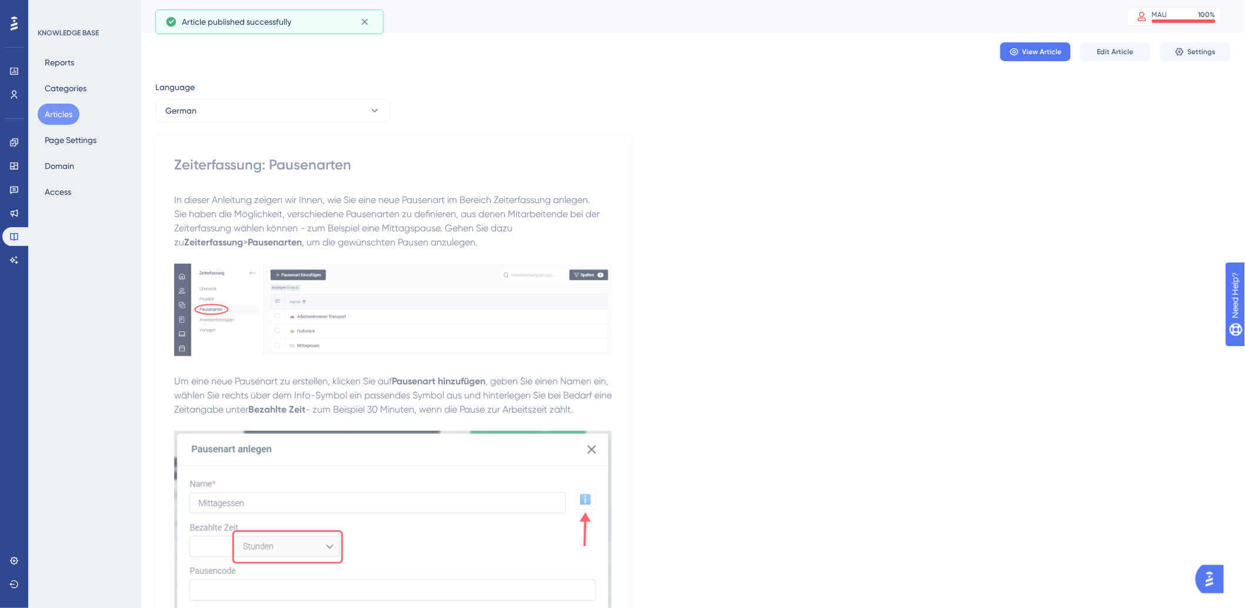
click at [65, 104] on button "Articles" at bounding box center [59, 114] width 42 height 21
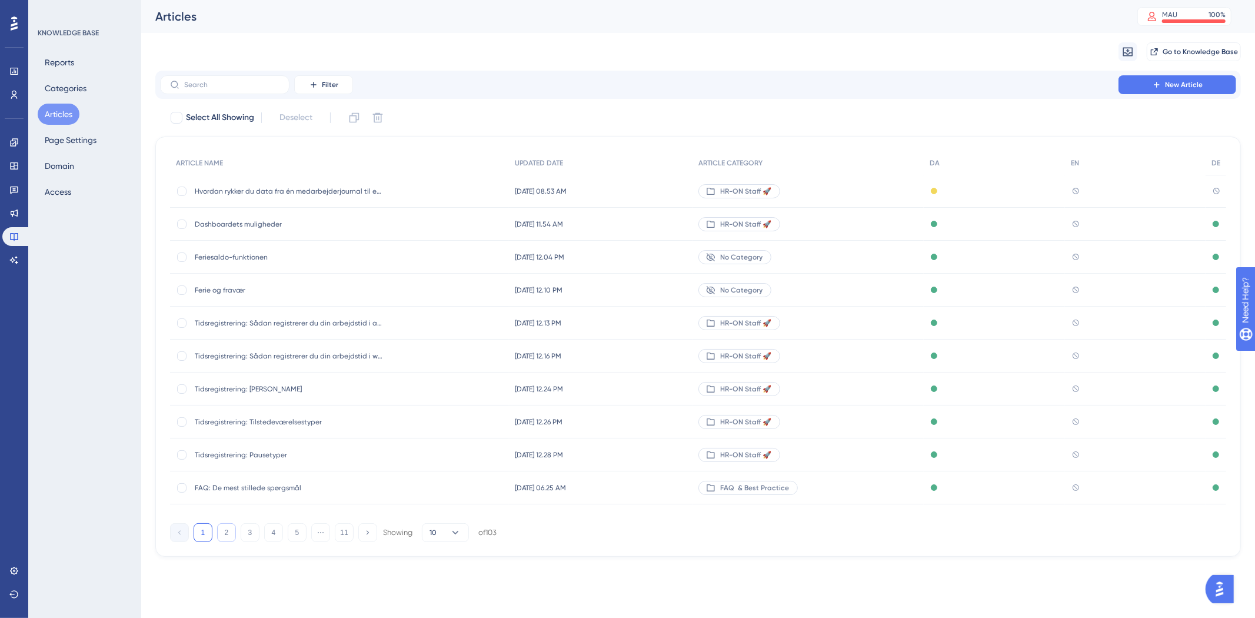
click at [222, 534] on button "2" at bounding box center [226, 532] width 19 height 19
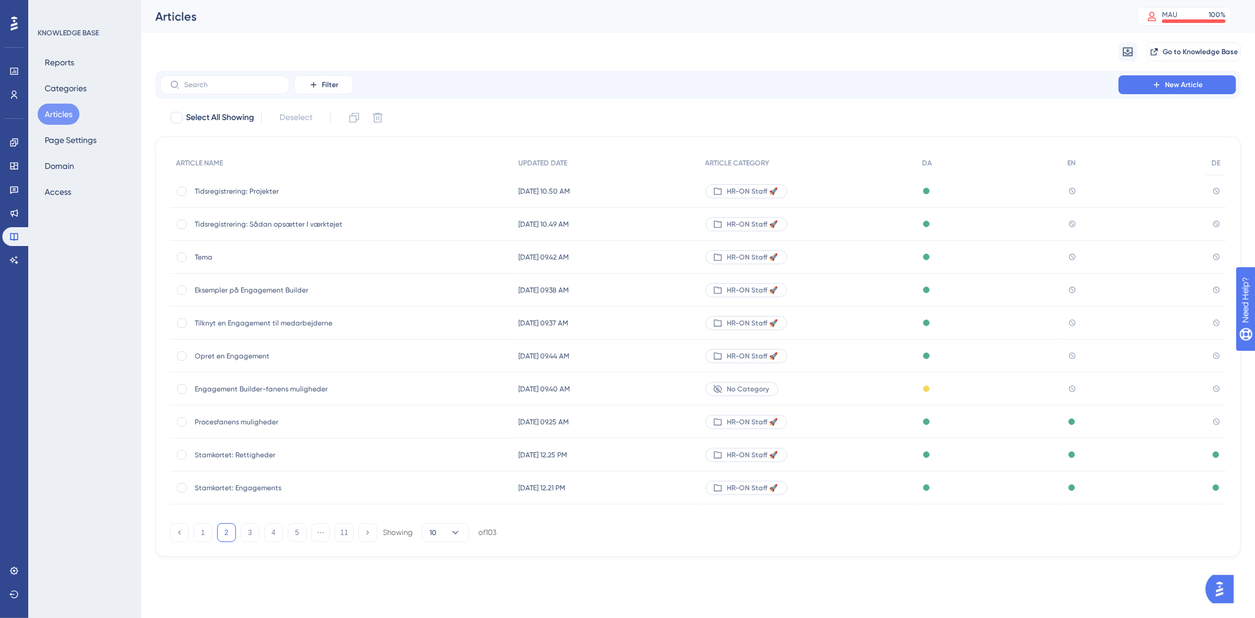
click at [280, 198] on div "Tidsregistrering: Projekter Tidsregistrering: Projekter" at bounding box center [289, 191] width 188 height 33
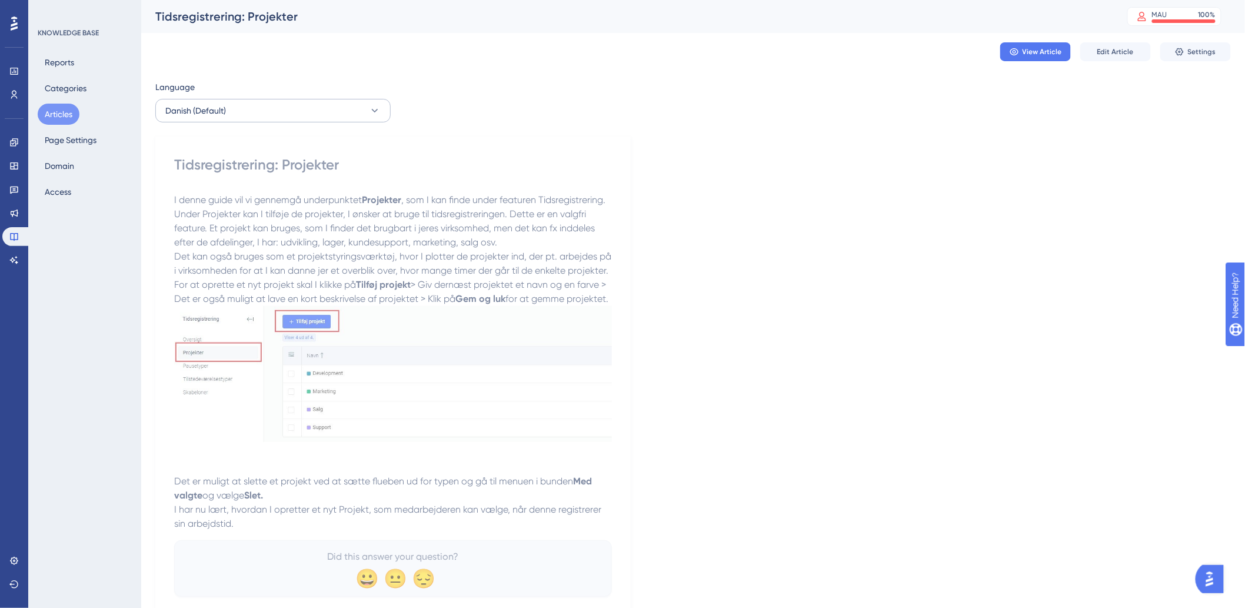
click at [312, 121] on div "Language Danish (Default) Tidsregistrering: Projekter I denne guide vil vi genn…" at bounding box center [693, 349] width 1076 height 538
click at [279, 112] on button "Danish (Default)" at bounding box center [272, 111] width 235 height 24
click at [228, 185] on button "German German No translation" at bounding box center [273, 194] width 220 height 24
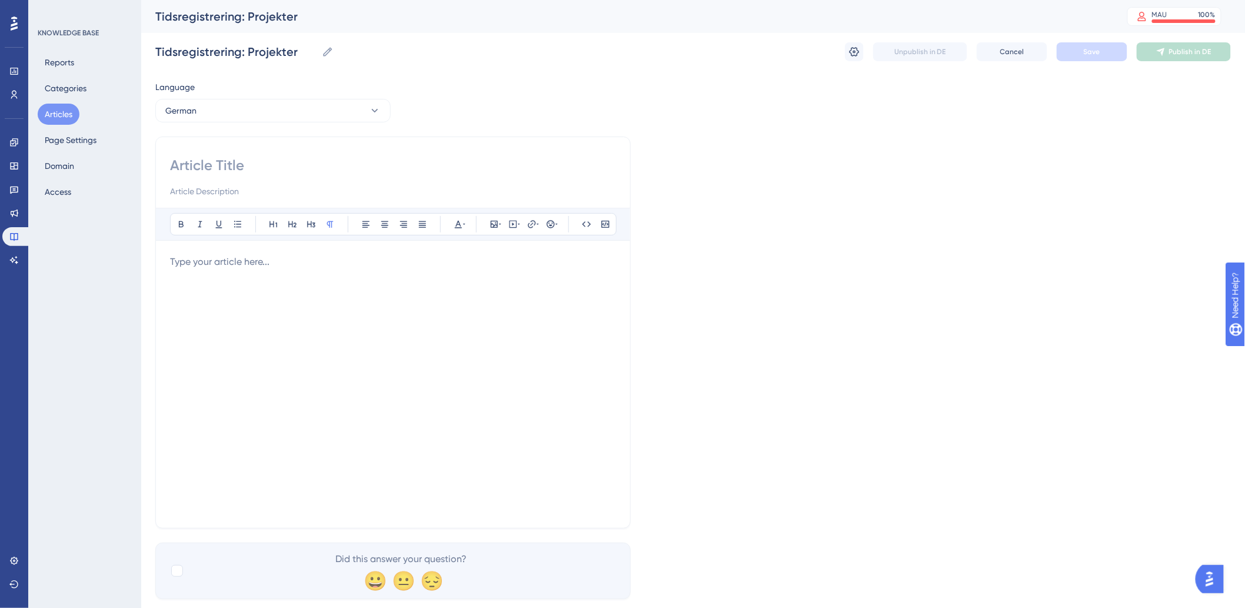
click at [304, 262] on p at bounding box center [393, 262] width 446 height 14
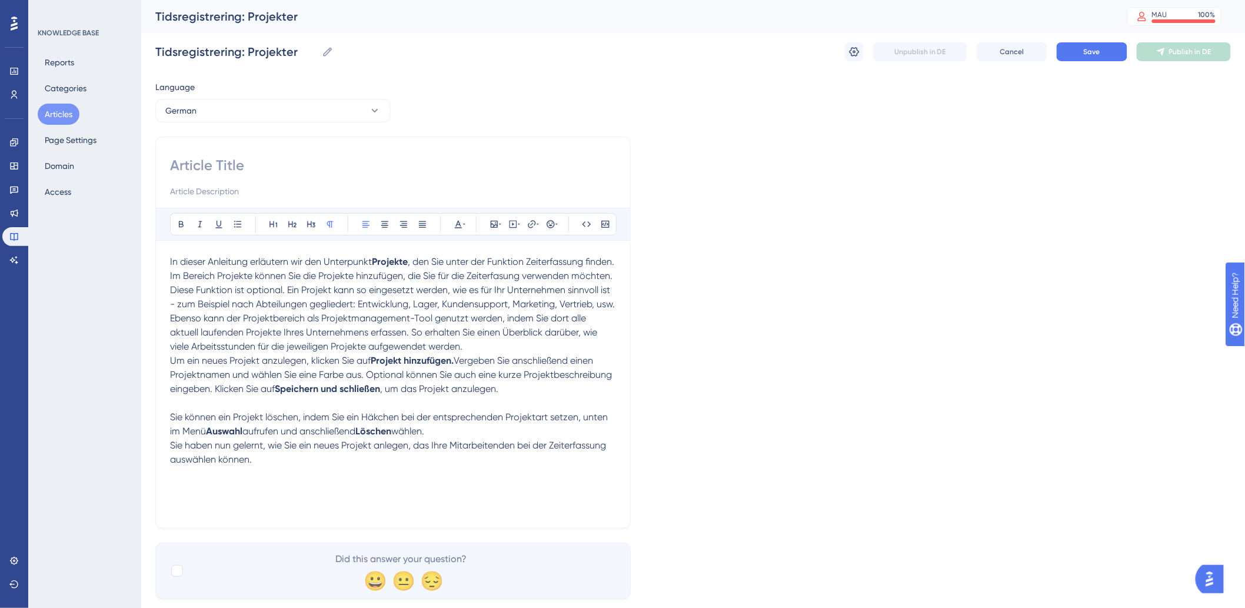
click at [530, 396] on p "Um ein neues Projekt anzulegen, klicken Sie auf Projekt hinzufügen. Vergeben Si…" at bounding box center [393, 375] width 446 height 42
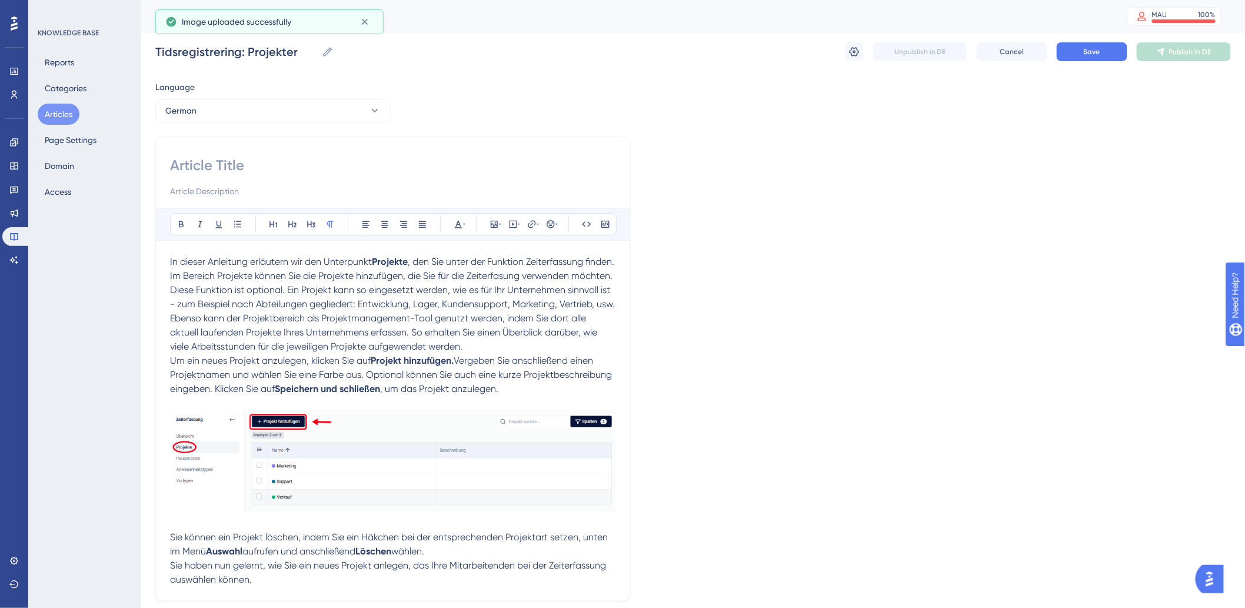
scroll to position [125, 0]
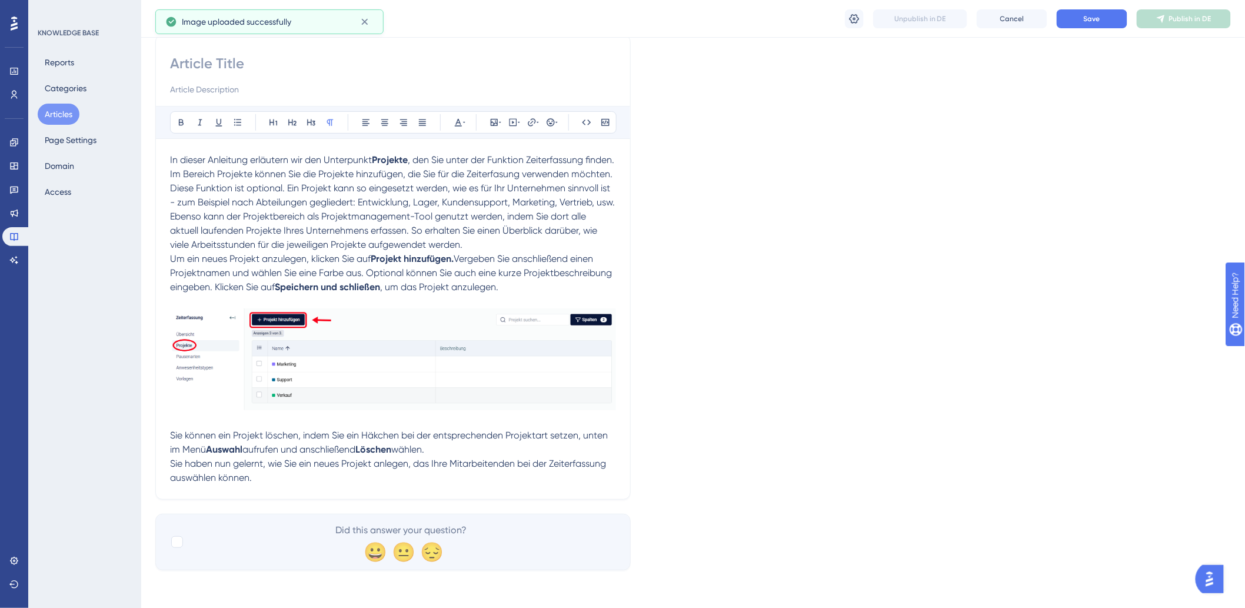
click at [464, 452] on p "Sie können ein Projekt löschen, indem Sie ein Häkchen bei der entsprechenden Pr…" at bounding box center [393, 442] width 446 height 28
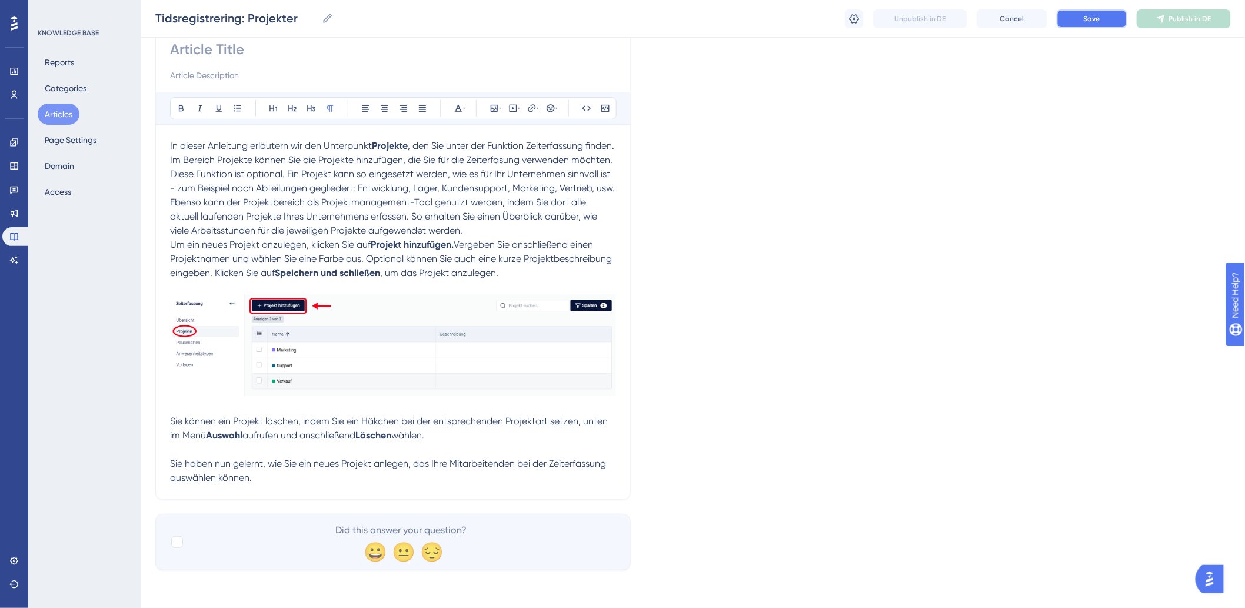
click at [1098, 26] on button "Save" at bounding box center [1092, 18] width 71 height 19
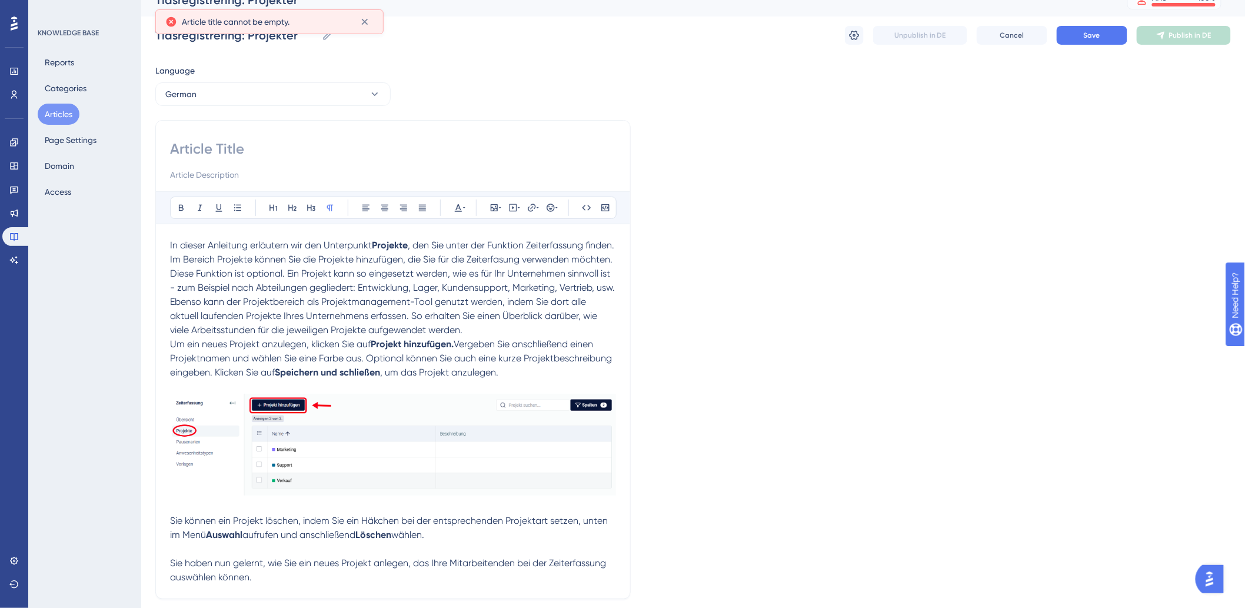
scroll to position [0, 0]
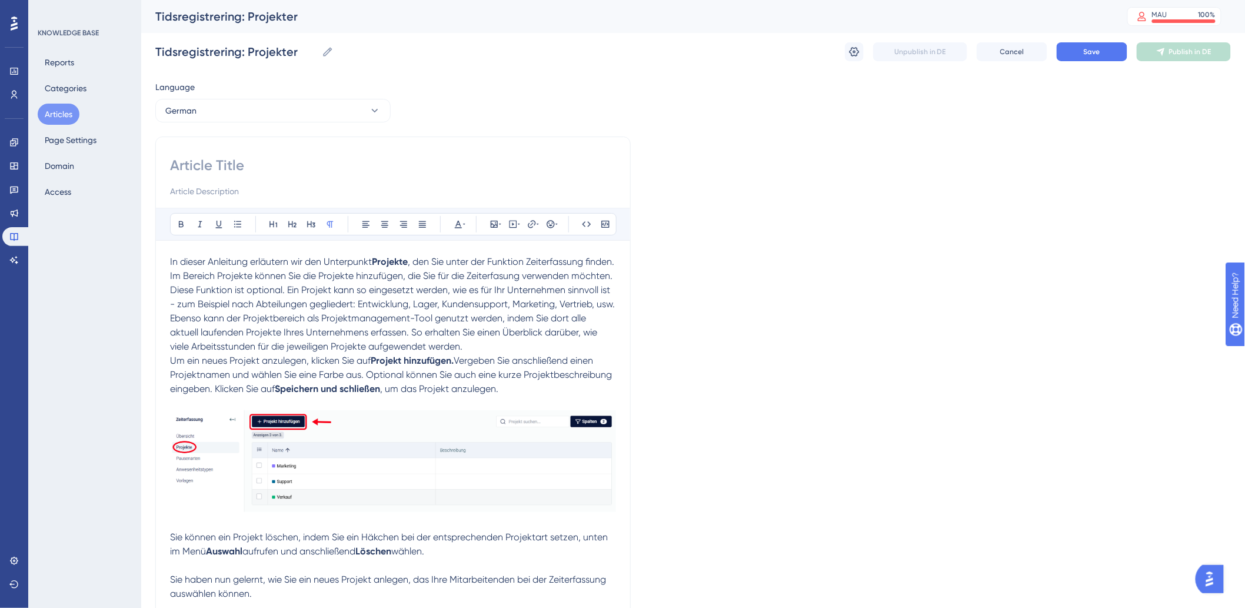
click at [358, 163] on input at bounding box center [393, 165] width 446 height 19
paste input "Zeiterfassung: Projekte"
type input "Zeiterfassung: Projekte"
click at [1101, 57] on button "Save" at bounding box center [1092, 51] width 71 height 19
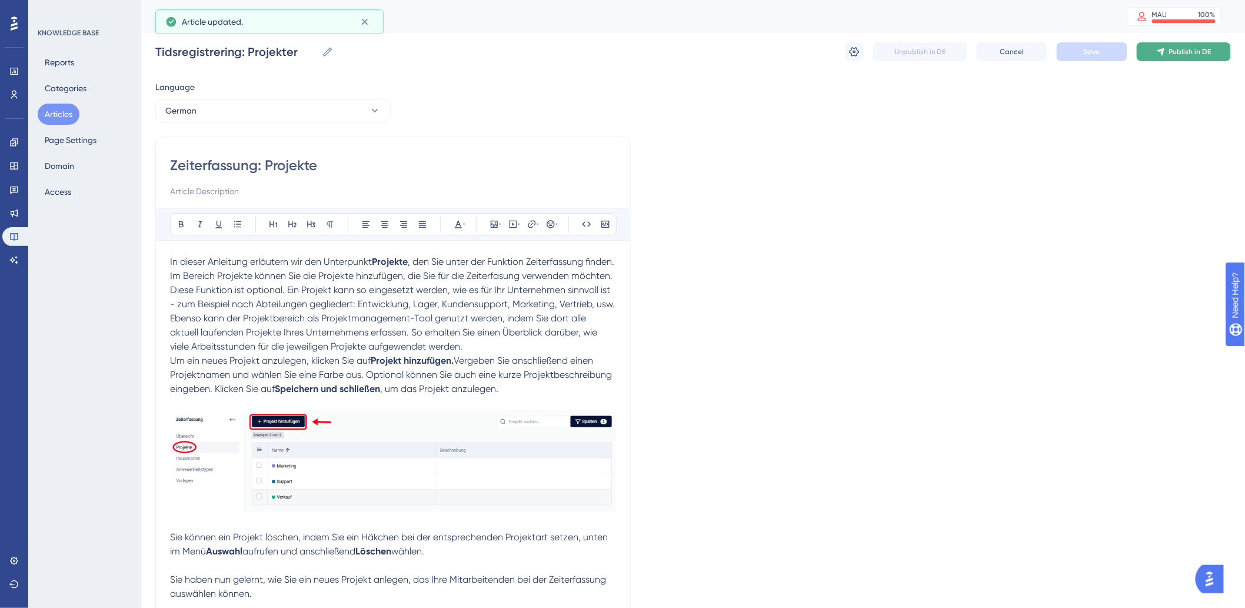
click at [1202, 51] on span "Publish in DE" at bounding box center [1190, 51] width 42 height 9
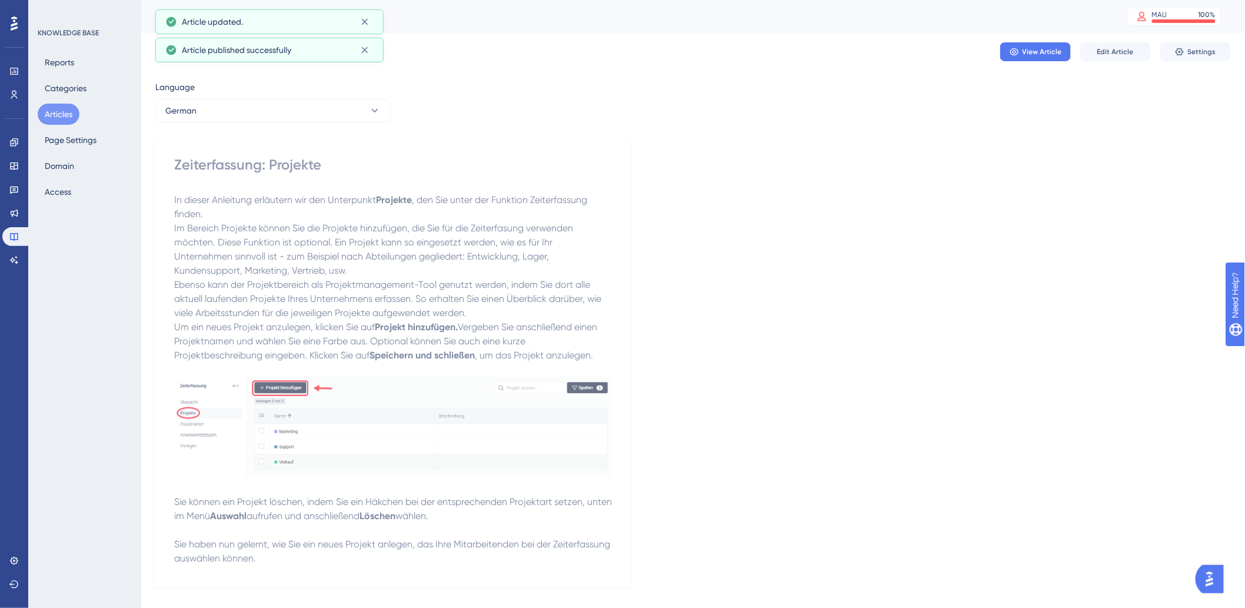
click at [48, 115] on button "Articles" at bounding box center [59, 114] width 42 height 21
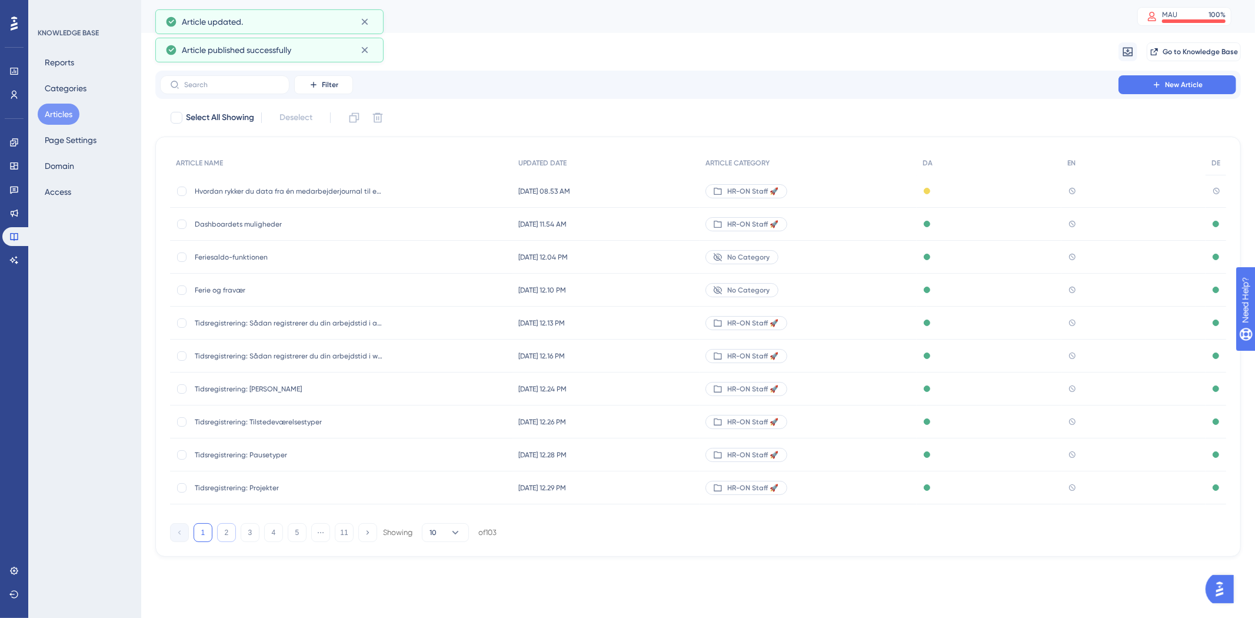
click at [225, 531] on button "2" at bounding box center [226, 532] width 19 height 19
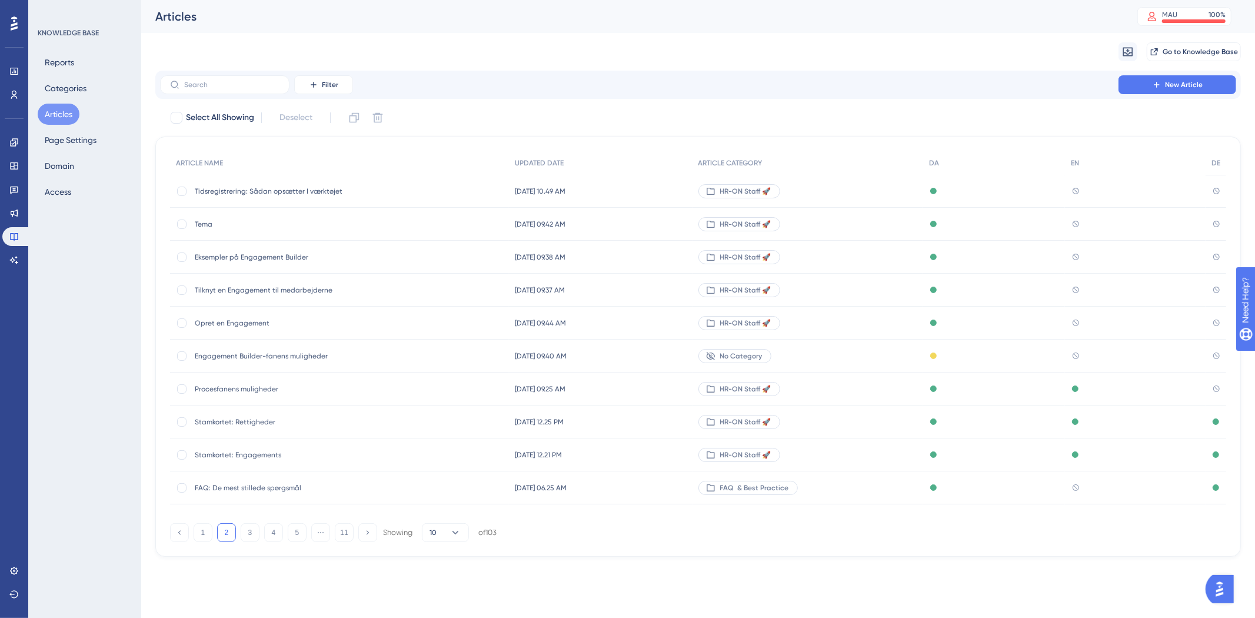
click at [198, 220] on span "Tema" at bounding box center [289, 223] width 188 height 9
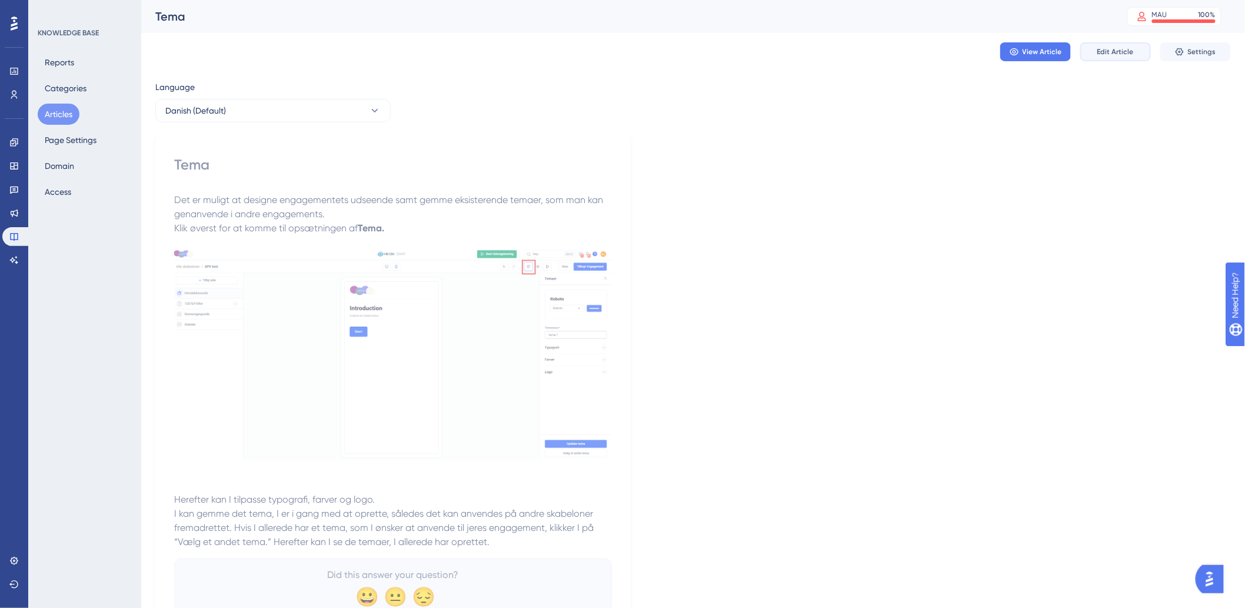
click at [1098, 48] on span "Edit Article" at bounding box center [1115, 51] width 36 height 9
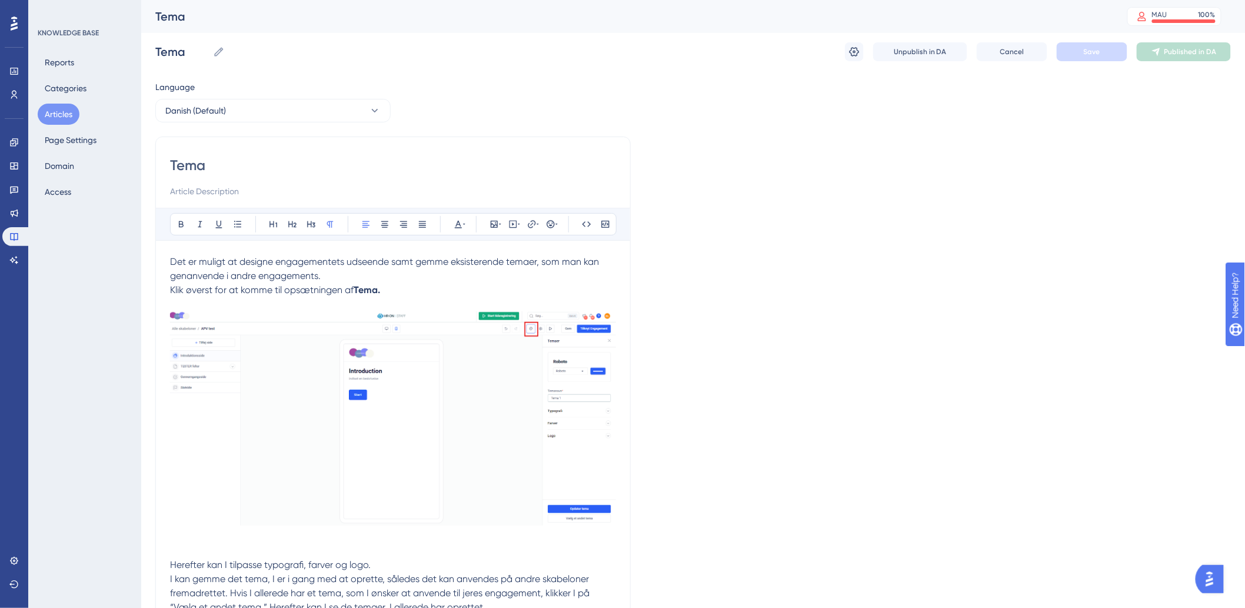
click at [275, 96] on div "Language" at bounding box center [272, 89] width 235 height 19
click at [273, 108] on button "Danish (Default)" at bounding box center [272, 111] width 235 height 24
click at [269, 196] on button "German German No translation" at bounding box center [273, 194] width 220 height 24
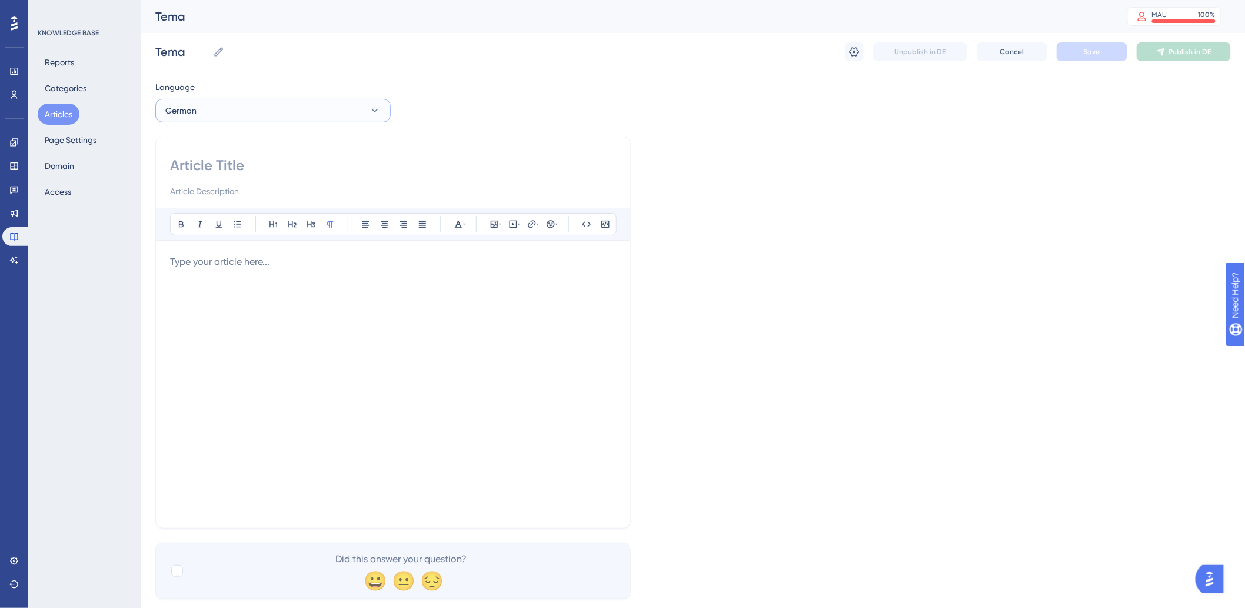
click at [275, 99] on button "German" at bounding box center [272, 111] width 235 height 24
click at [251, 138] on button "Danish (Default) Danish (Default) Published" at bounding box center [273, 147] width 220 height 24
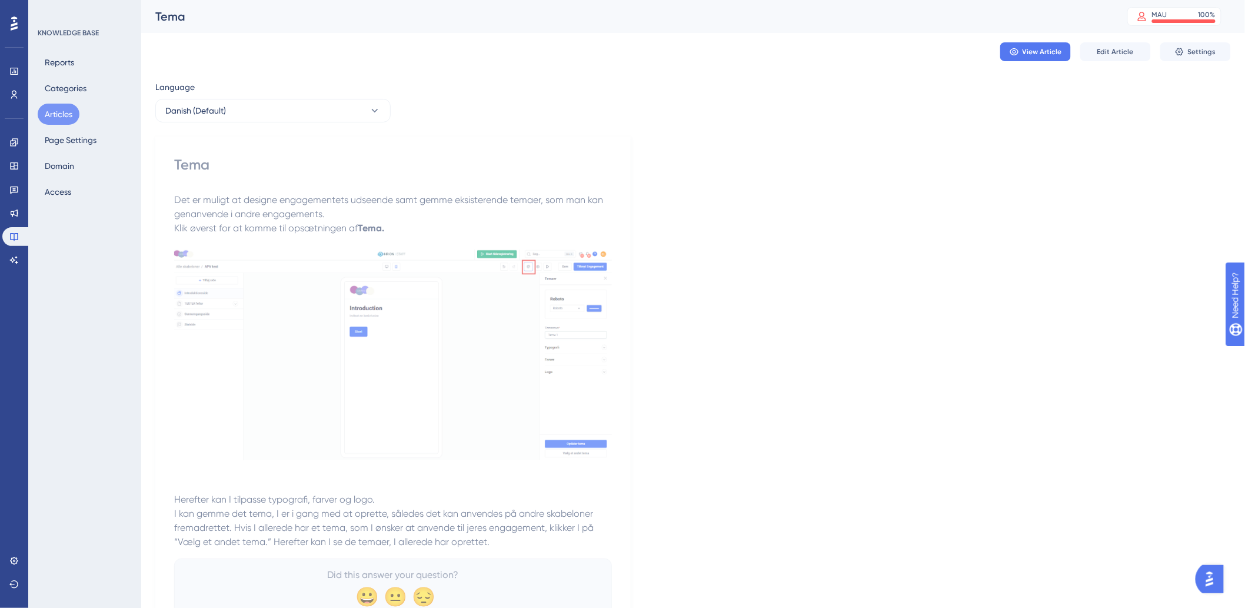
click at [302, 97] on div "Language" at bounding box center [272, 89] width 235 height 19
click at [285, 95] on div "Language" at bounding box center [272, 89] width 235 height 19
click at [255, 112] on button "Danish (Default)" at bounding box center [272, 111] width 235 height 24
click at [204, 199] on button "German German No translation" at bounding box center [273, 194] width 220 height 24
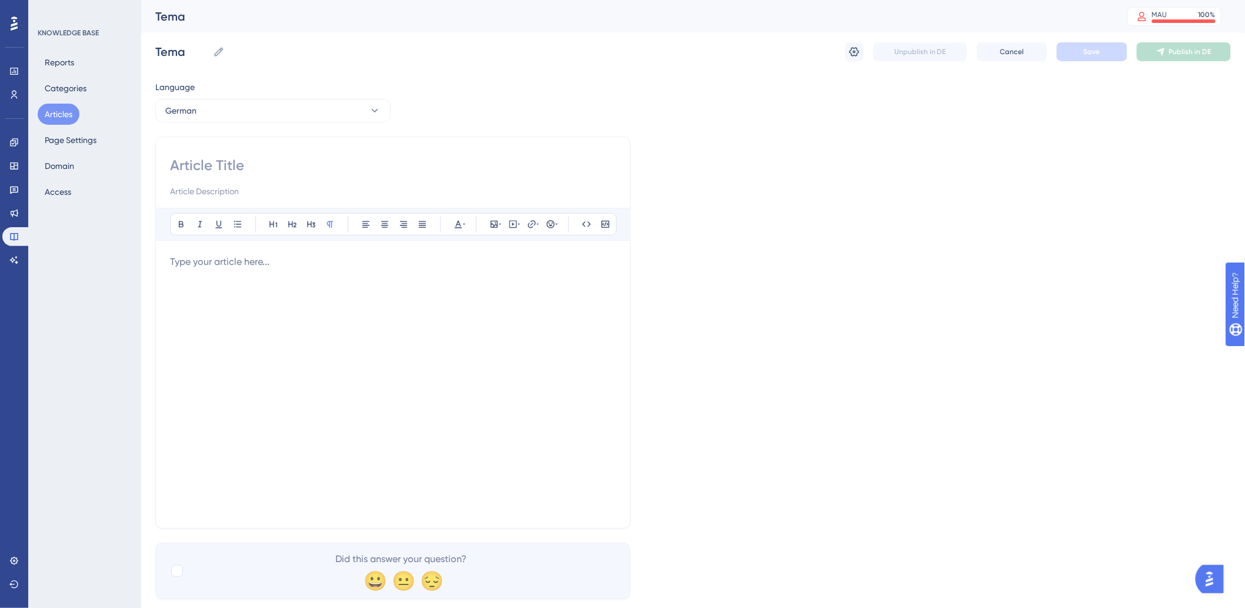
click at [49, 121] on button "Articles" at bounding box center [59, 114] width 42 height 21
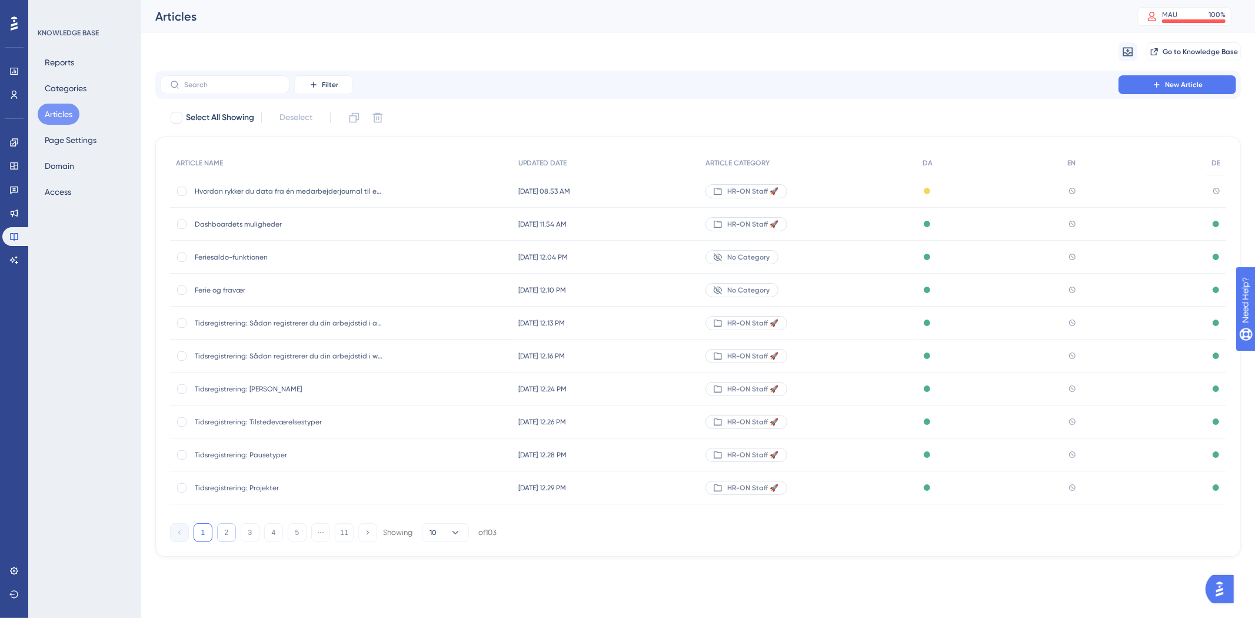
click at [227, 538] on button "2" at bounding box center [226, 532] width 19 height 19
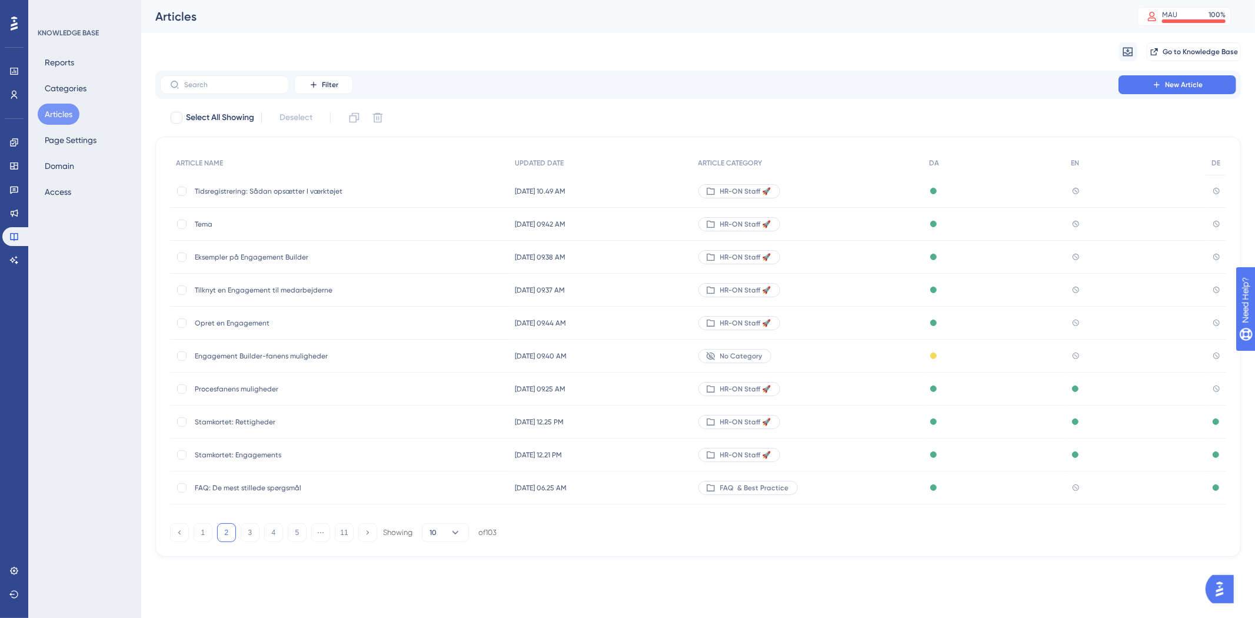
click at [224, 322] on span "Opret en Engagement" at bounding box center [289, 322] width 188 height 9
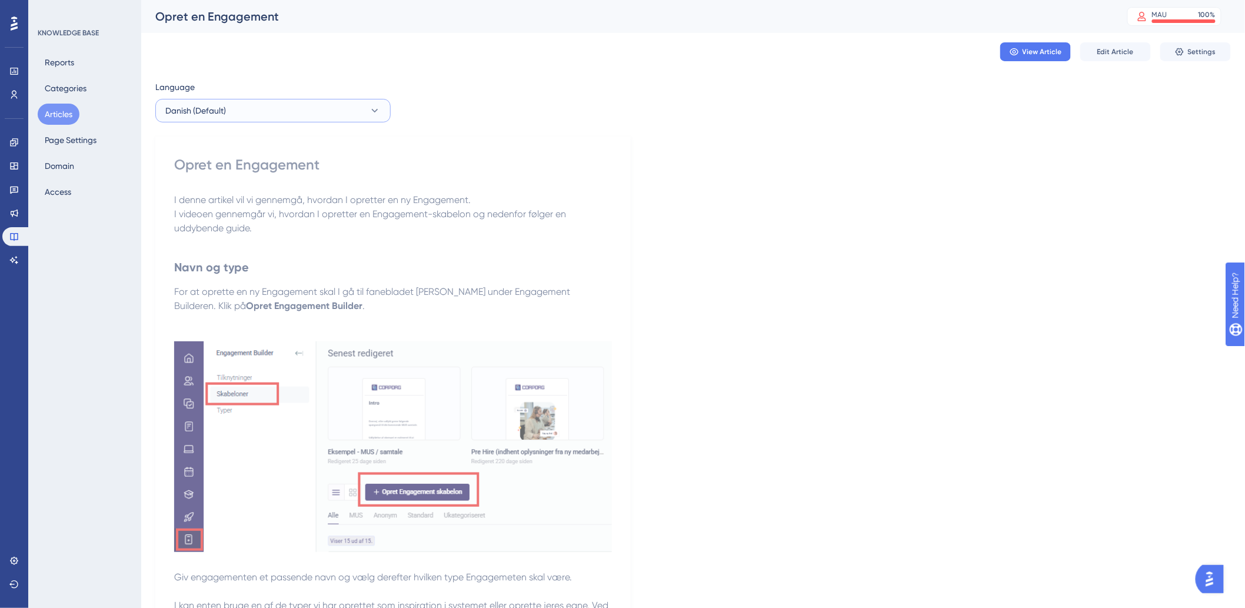
click at [274, 112] on button "Danish (Default)" at bounding box center [272, 111] width 235 height 24
click at [237, 191] on button "German German No translation" at bounding box center [273, 194] width 220 height 24
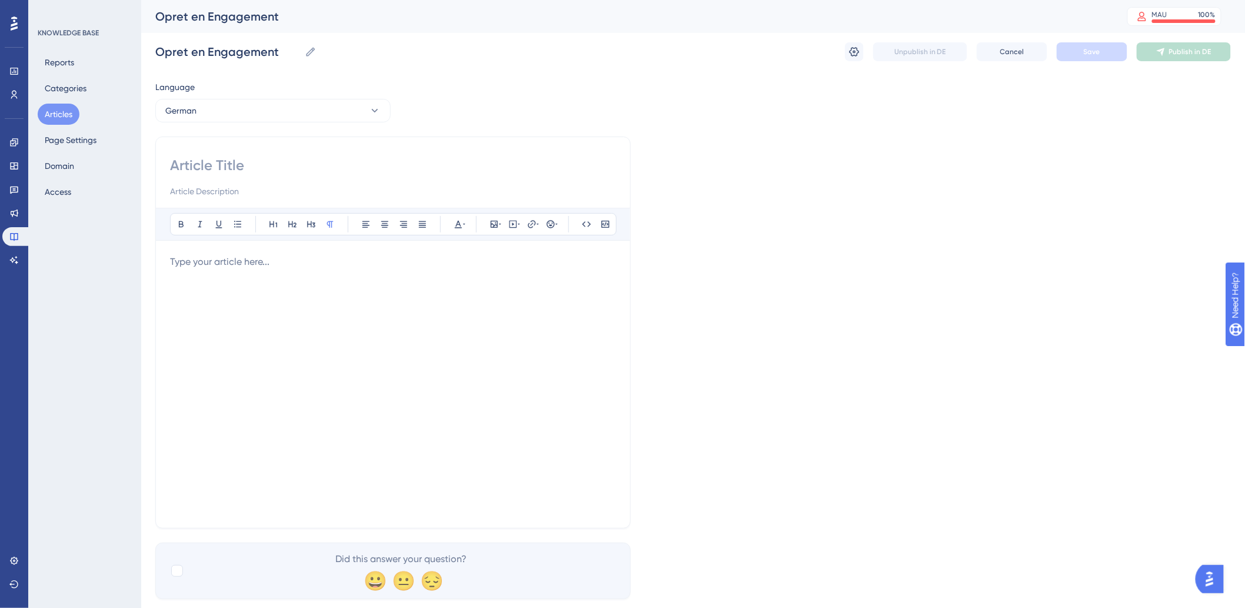
click at [307, 167] on input at bounding box center [393, 165] width 446 height 19
click at [51, 122] on button "Articles" at bounding box center [59, 114] width 42 height 21
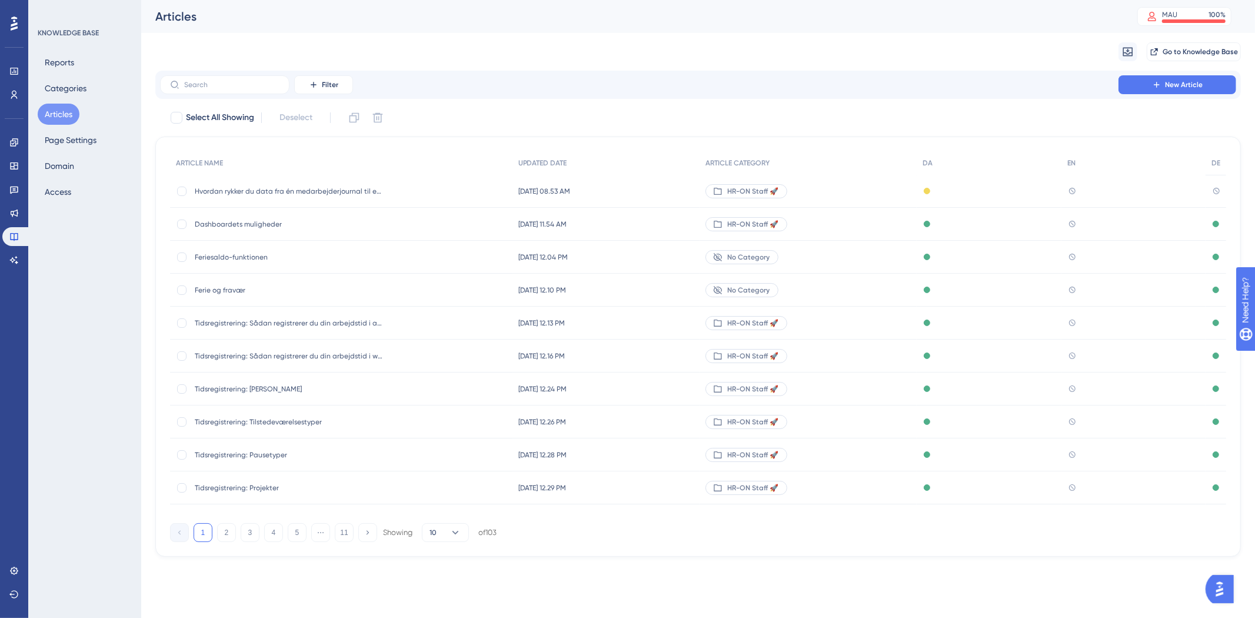
click at [248, 385] on span "Tidsregistrering: [PERSON_NAME]" at bounding box center [289, 388] width 188 height 9
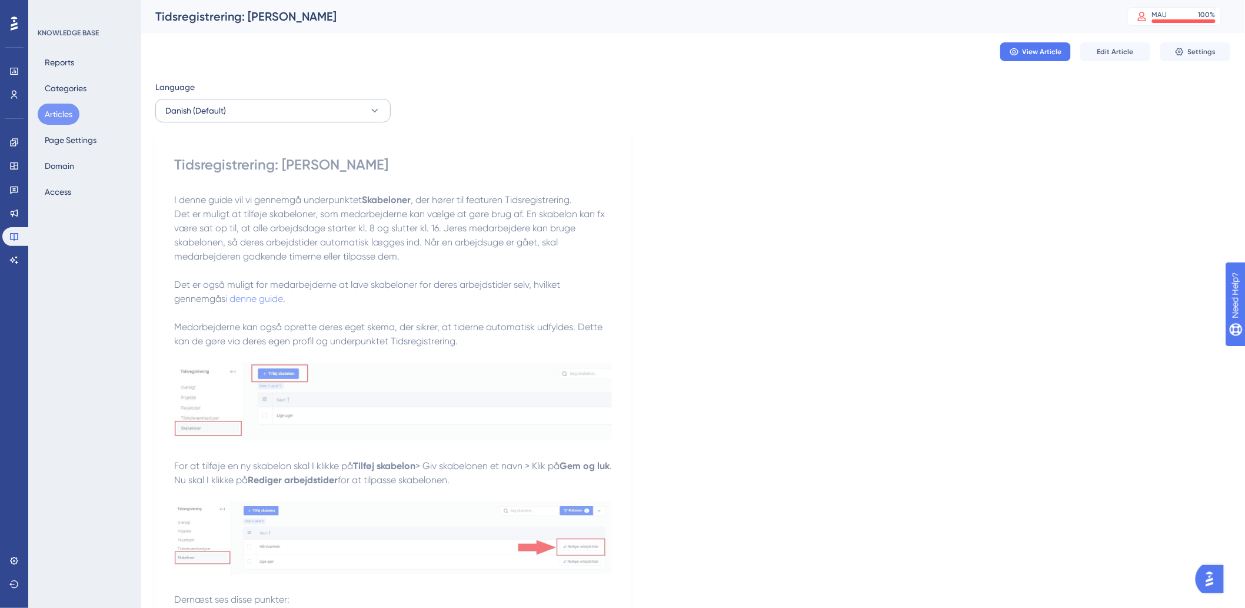
drag, startPoint x: 300, startPoint y: 93, endPoint x: 300, endPoint y: 118, distance: 25.3
click at [300, 96] on div "Language" at bounding box center [272, 89] width 235 height 19
click at [300, 119] on button "Danish (Default)" at bounding box center [272, 111] width 235 height 24
click at [54, 111] on button "Articles" at bounding box center [59, 114] width 42 height 21
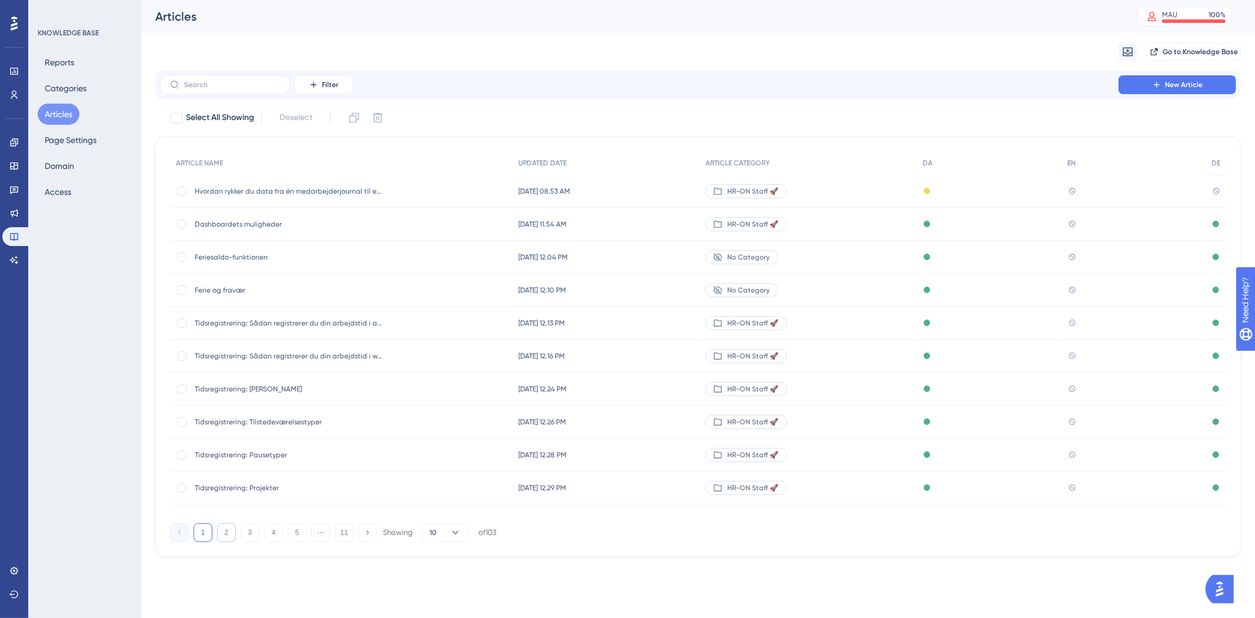
click at [233, 533] on button "2" at bounding box center [226, 532] width 19 height 19
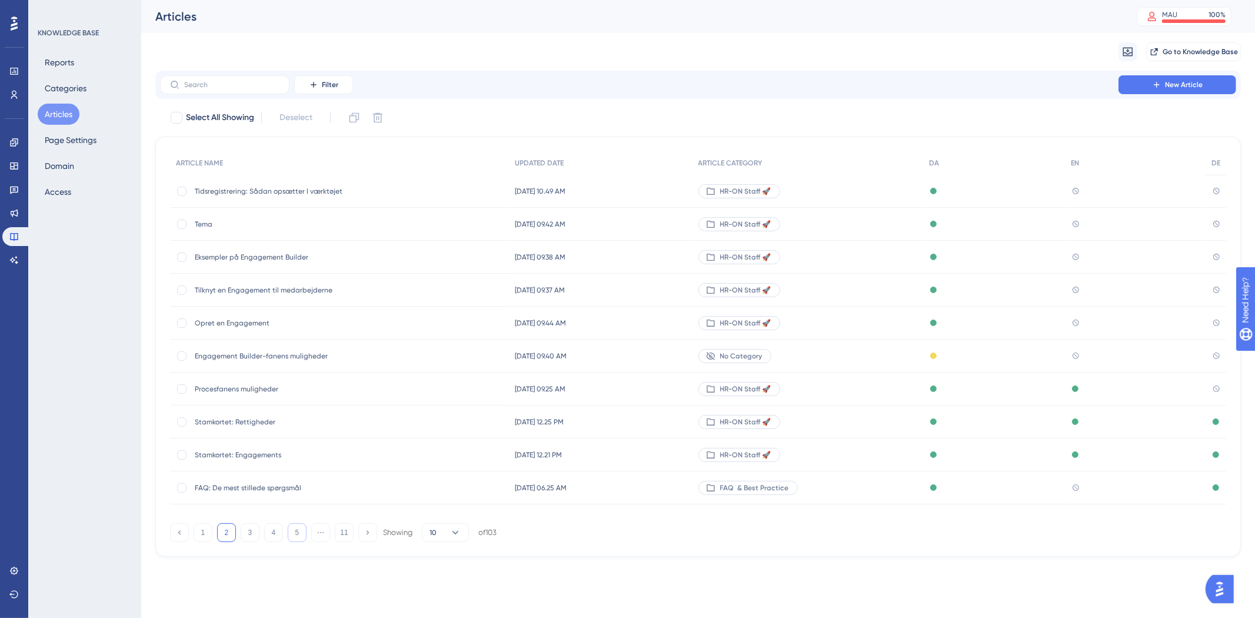
click at [301, 534] on button "5" at bounding box center [297, 532] width 19 height 19
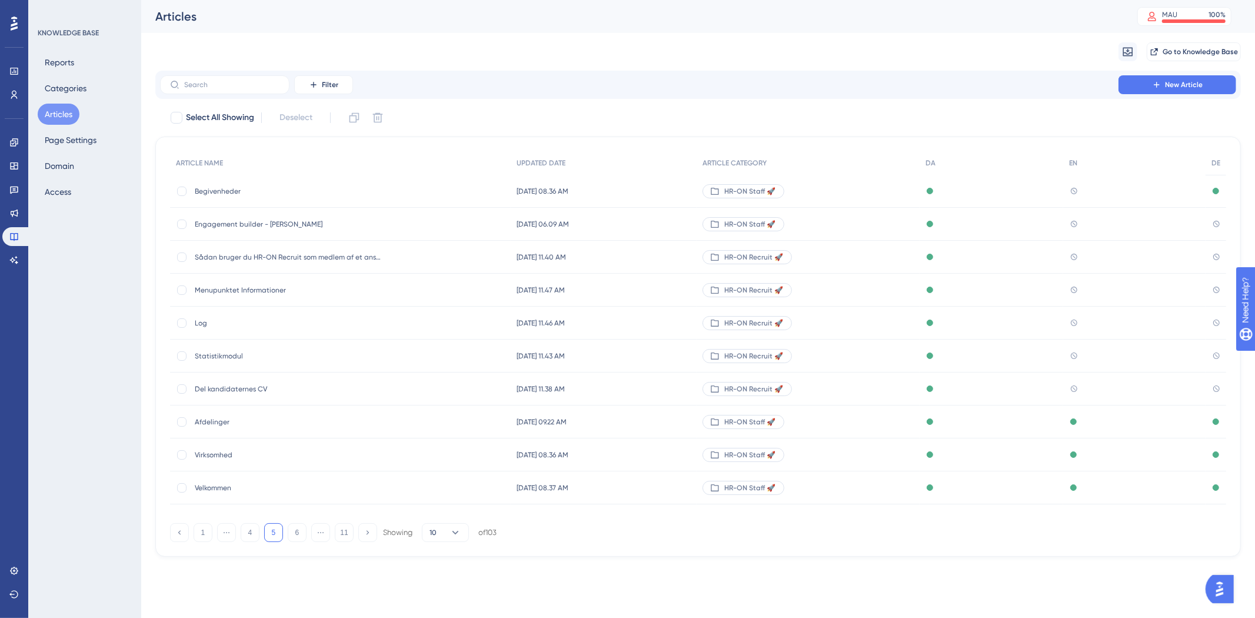
click at [267, 102] on div "Filter New Article Select All Showing Deselect ARTICLE NAME UPDATED DATE ARTICL…" at bounding box center [698, 314] width 1086 height 486
click at [255, 85] on input "text" at bounding box center [231, 85] width 95 height 8
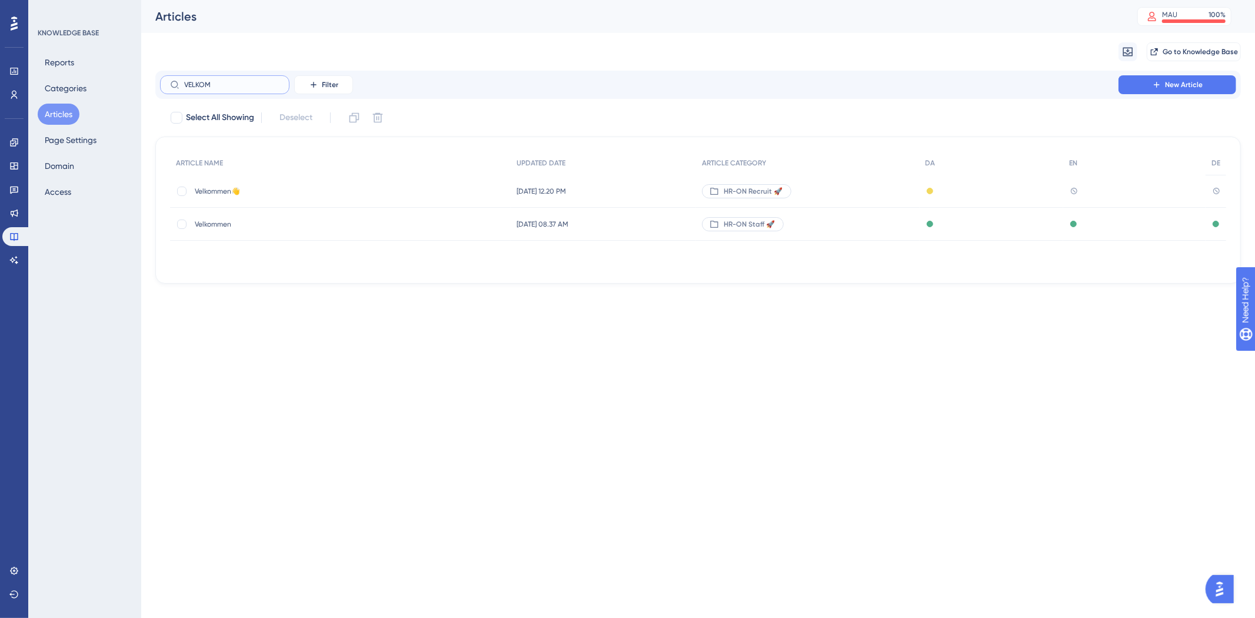
type input "VELKOM"
click at [217, 225] on span "Velkommen" at bounding box center [289, 223] width 188 height 9
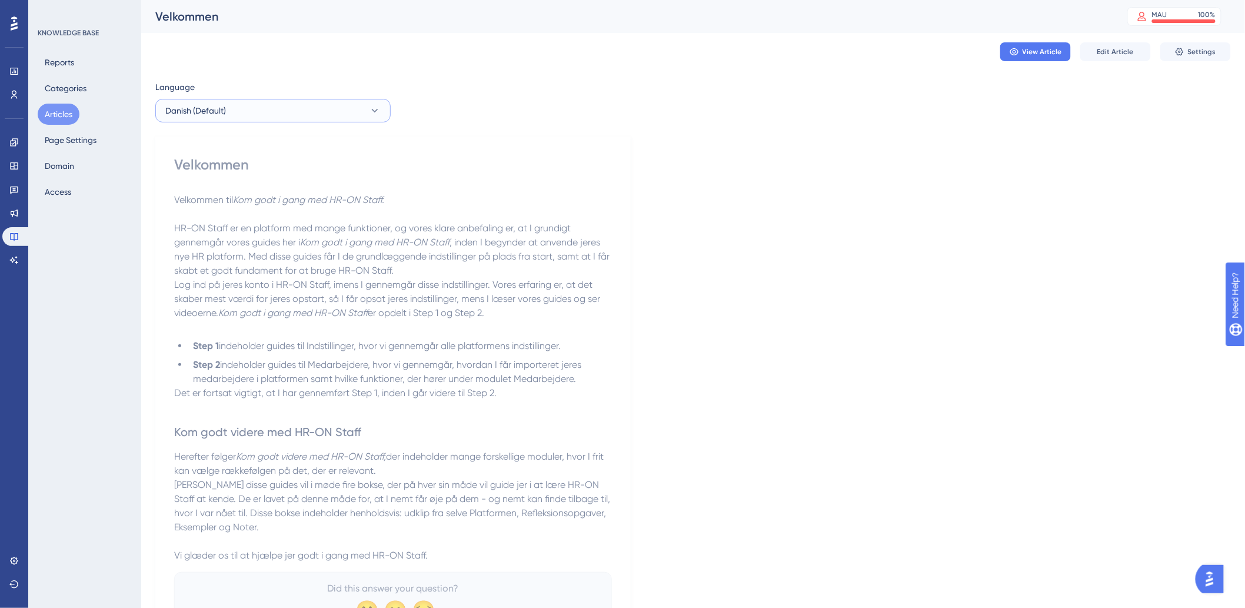
click at [255, 106] on button "Danish (Default)" at bounding box center [272, 111] width 235 height 24
click at [62, 118] on button "Articles" at bounding box center [59, 114] width 42 height 21
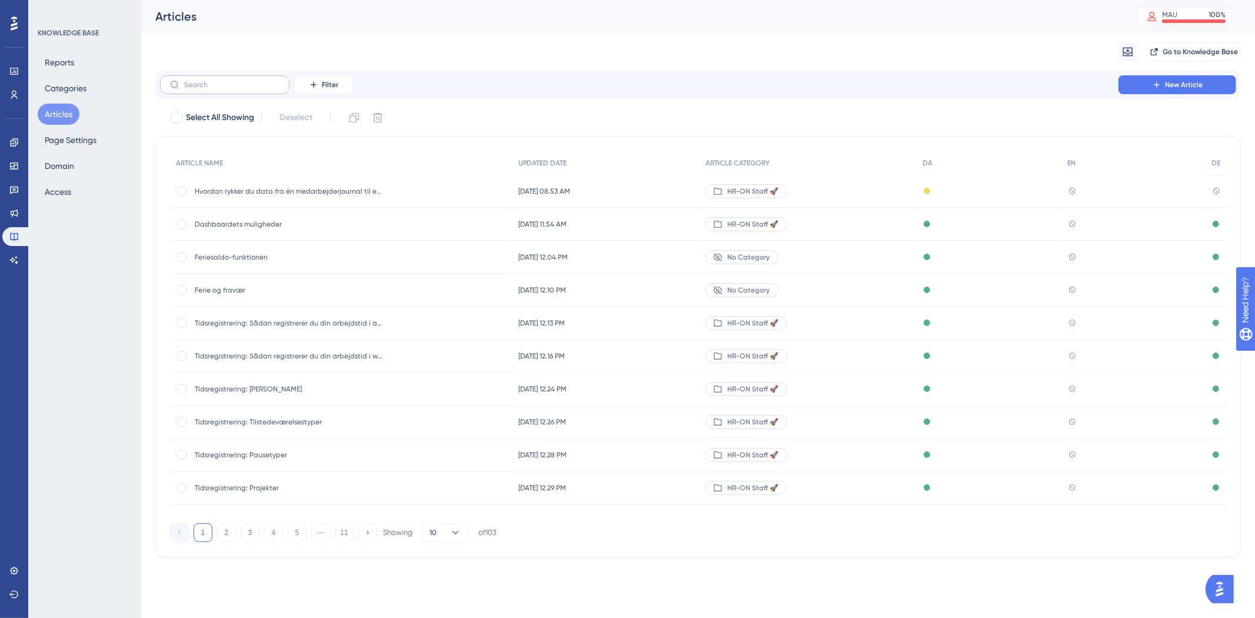
click at [259, 92] on label at bounding box center [224, 84] width 129 height 19
click at [259, 89] on input "text" at bounding box center [231, 85] width 95 height 8
type input "c"
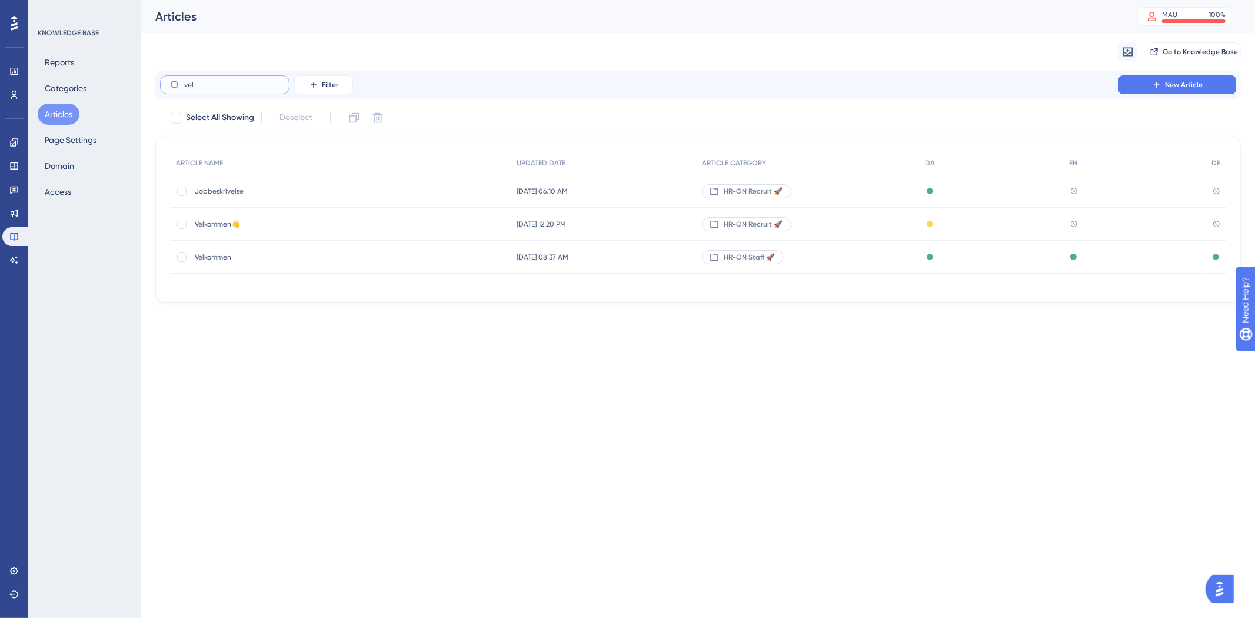
type input "velo"
checkbox input "true"
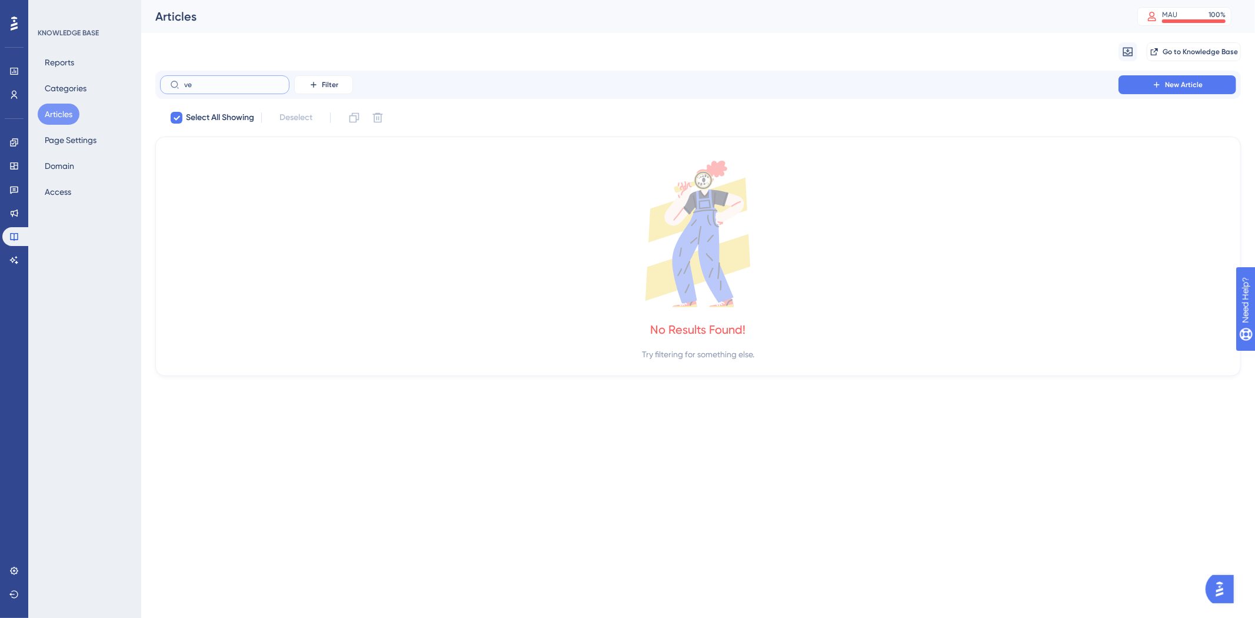
type input "v"
checkbox input "false"
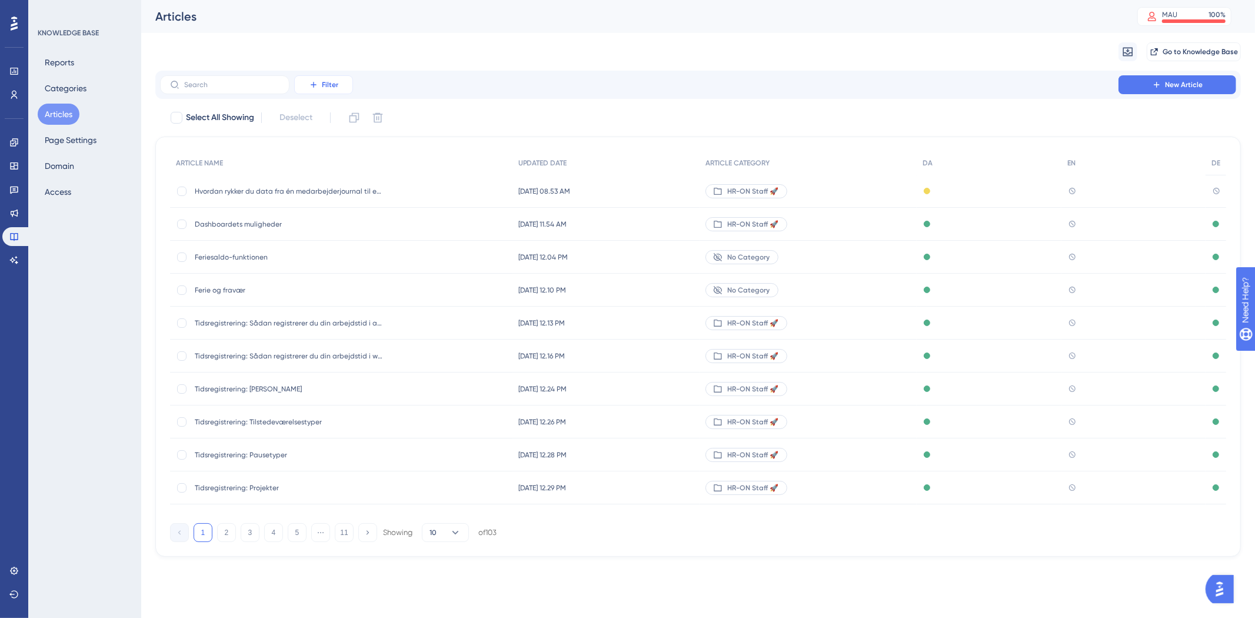
click at [324, 80] on span "Filter" at bounding box center [330, 84] width 16 height 9
click at [341, 139] on div "Status Status" at bounding box center [335, 142] width 48 height 24
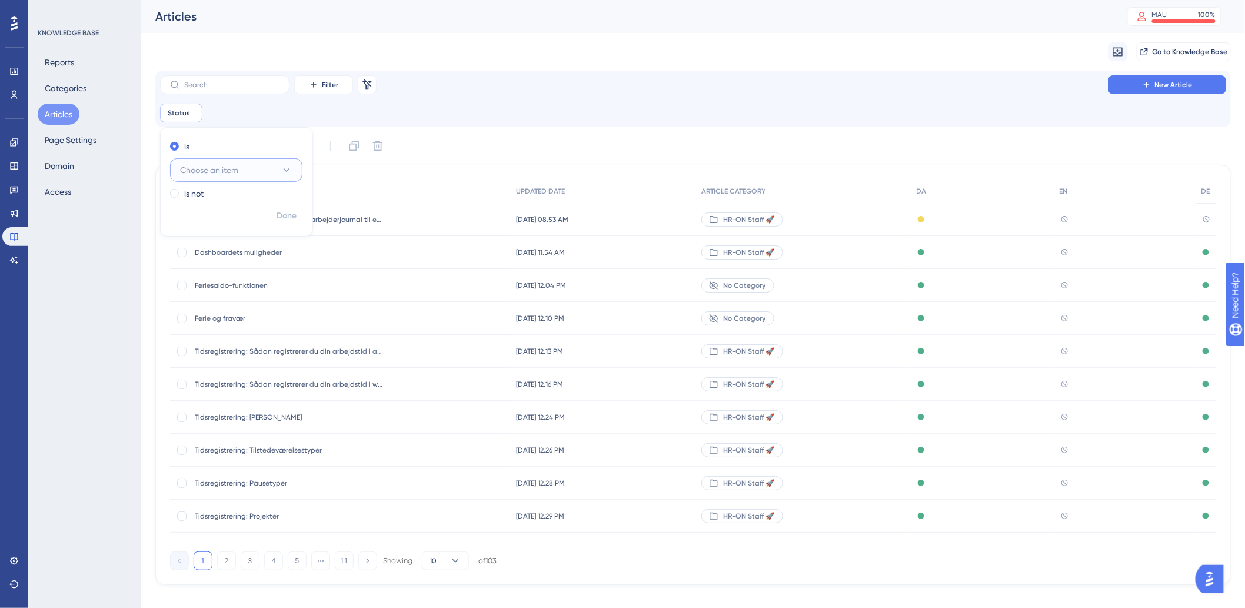
click at [251, 172] on button "Choose an item" at bounding box center [236, 170] width 132 height 24
click at [515, 108] on div "Status Remove is Choose an item Draft Draft Published Published Published with …" at bounding box center [693, 113] width 1066 height 19
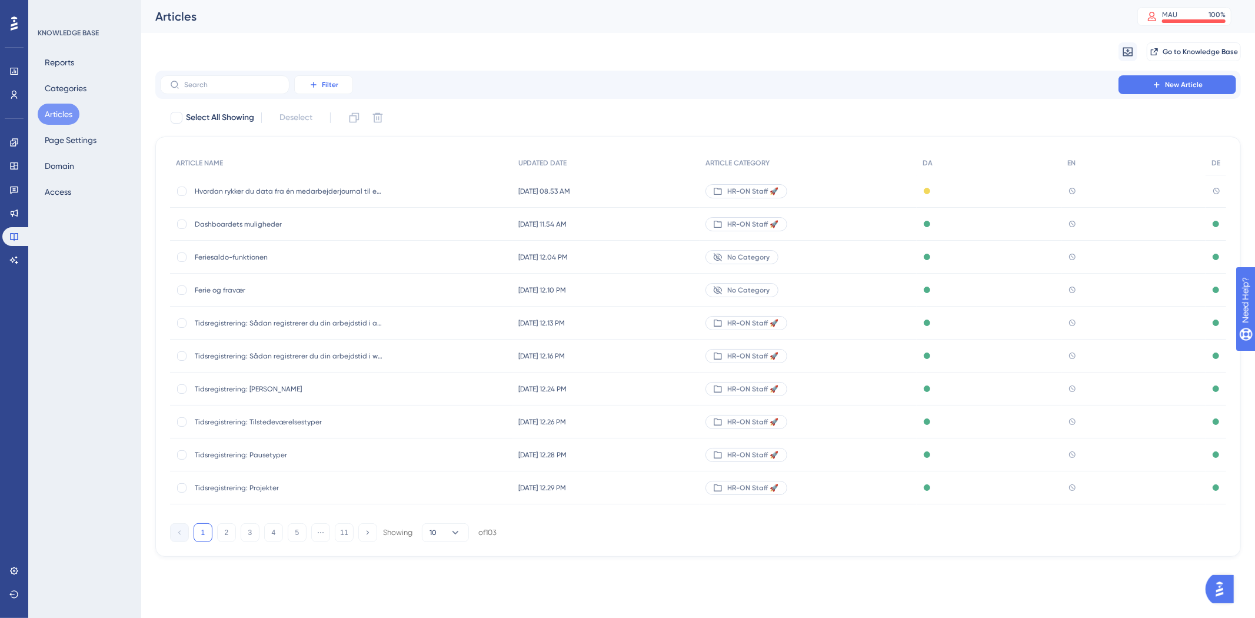
click at [305, 92] on button "Filter" at bounding box center [323, 84] width 59 height 19
click at [354, 194] on div "Category Category" at bounding box center [335, 189] width 48 height 24
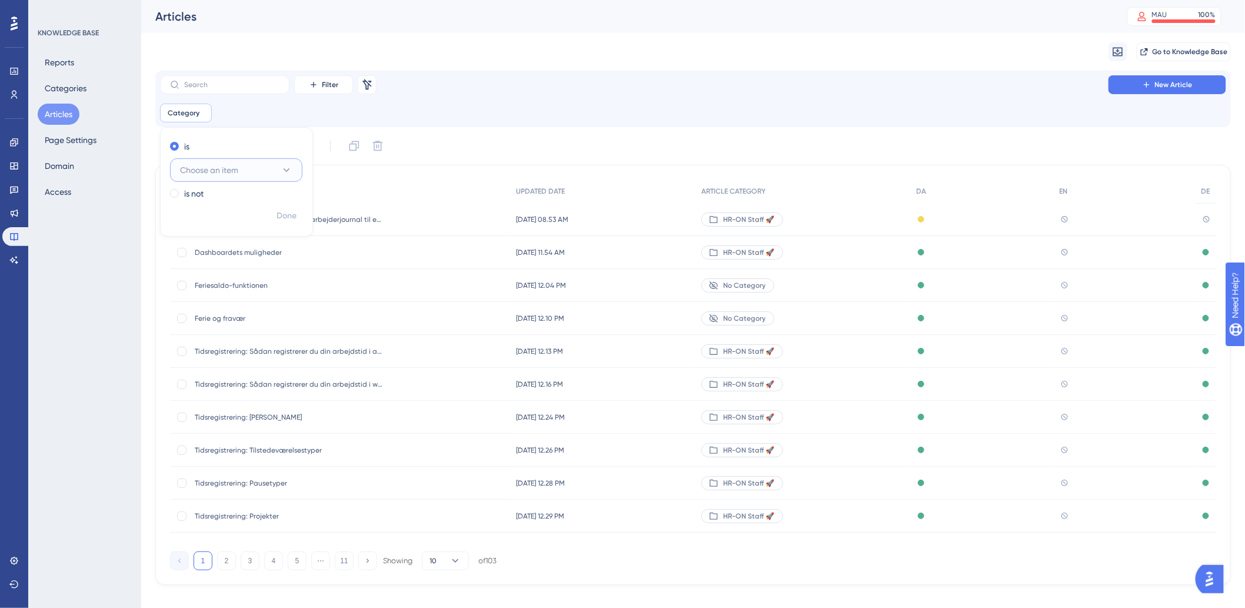
click at [249, 168] on button "Choose an item" at bounding box center [236, 170] width 132 height 24
click at [220, 299] on span "HR-ON Staff 🚀" at bounding box center [216, 300] width 58 height 14
click at [289, 218] on span "Done" at bounding box center [287, 216] width 20 height 14
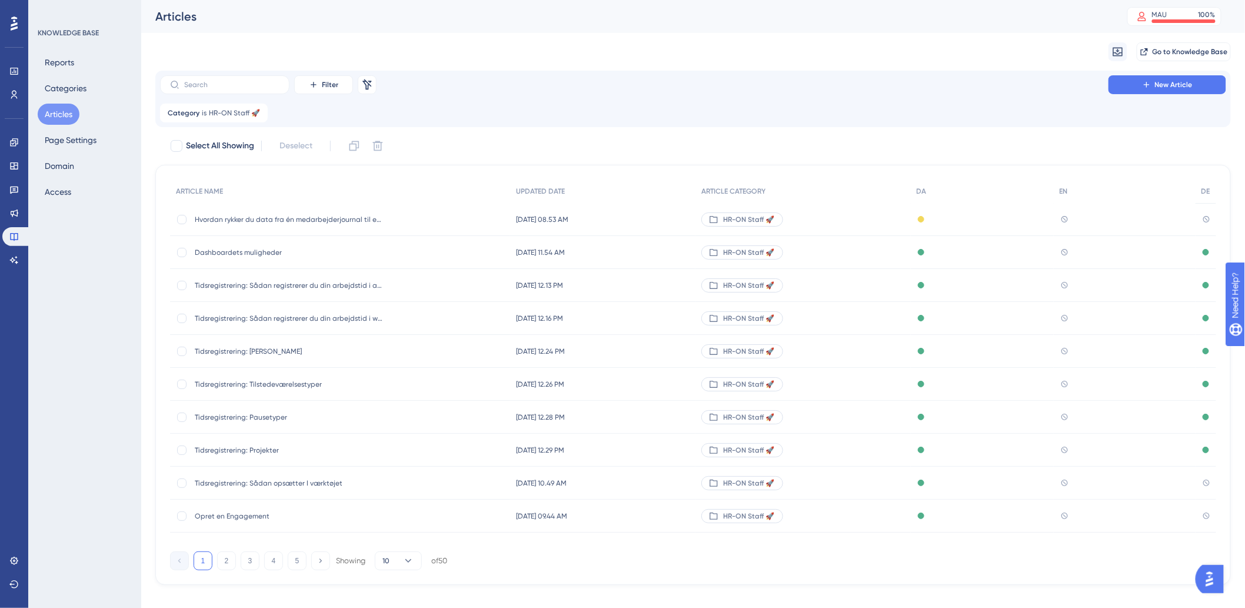
click at [233, 521] on div "Opret en Engagement Opret en Engagement" at bounding box center [289, 516] width 188 height 33
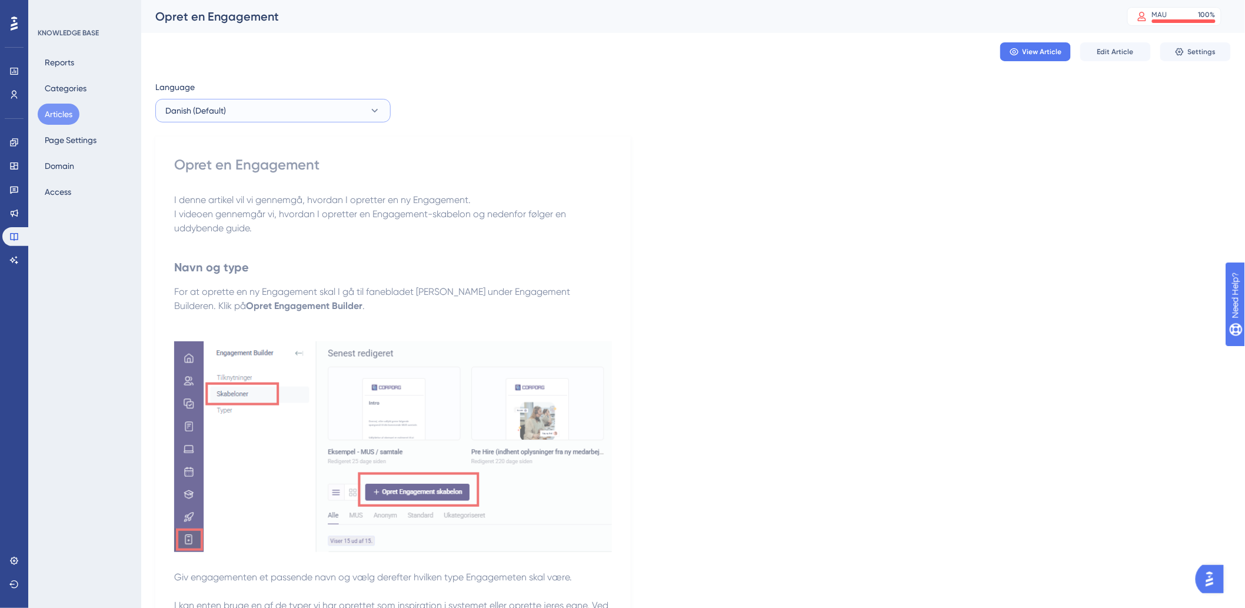
click at [241, 112] on button "Danish (Default)" at bounding box center [272, 111] width 235 height 24
click at [227, 195] on button "German German No translation" at bounding box center [273, 194] width 220 height 24
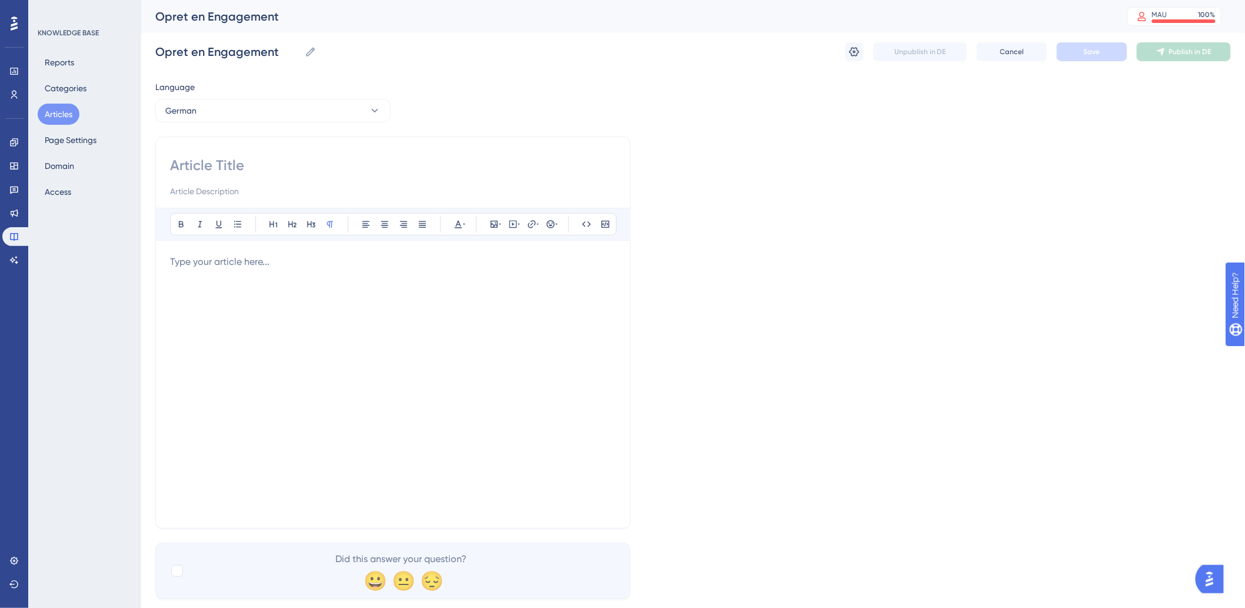
click at [261, 163] on input at bounding box center [393, 165] width 446 height 19
click at [315, 153] on div "Bold Italic Underline Bullet Point Heading 1 Heading 2 Heading 3 Normal Align L…" at bounding box center [392, 332] width 475 height 392
click at [298, 277] on div at bounding box center [393, 384] width 446 height 259
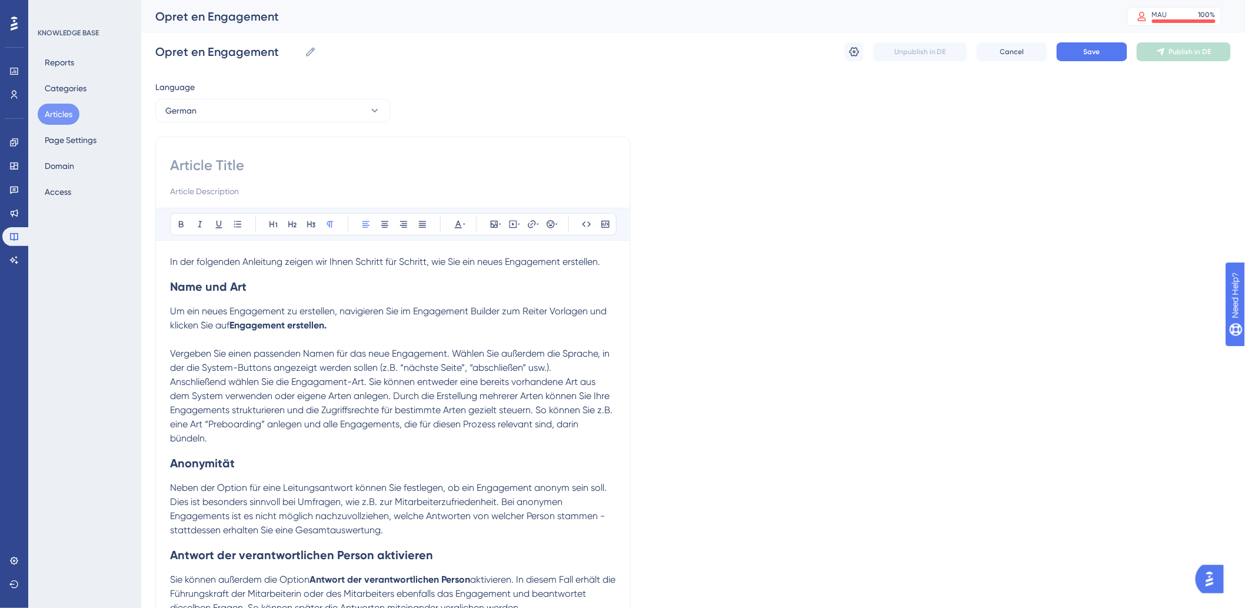
click at [272, 167] on input at bounding box center [393, 165] width 446 height 19
paste input "Engagement erstellen"
type input "Engagement erstellen"
click at [309, 417] on p "Anschließend wählen Sie die Engagament-Art. Sie können entweder eine bereits vo…" at bounding box center [393, 410] width 446 height 71
click at [377, 328] on p "Um ein neues Engagement zu erstellen, navigieren Sie im Engagement Builder zum …" at bounding box center [393, 318] width 446 height 28
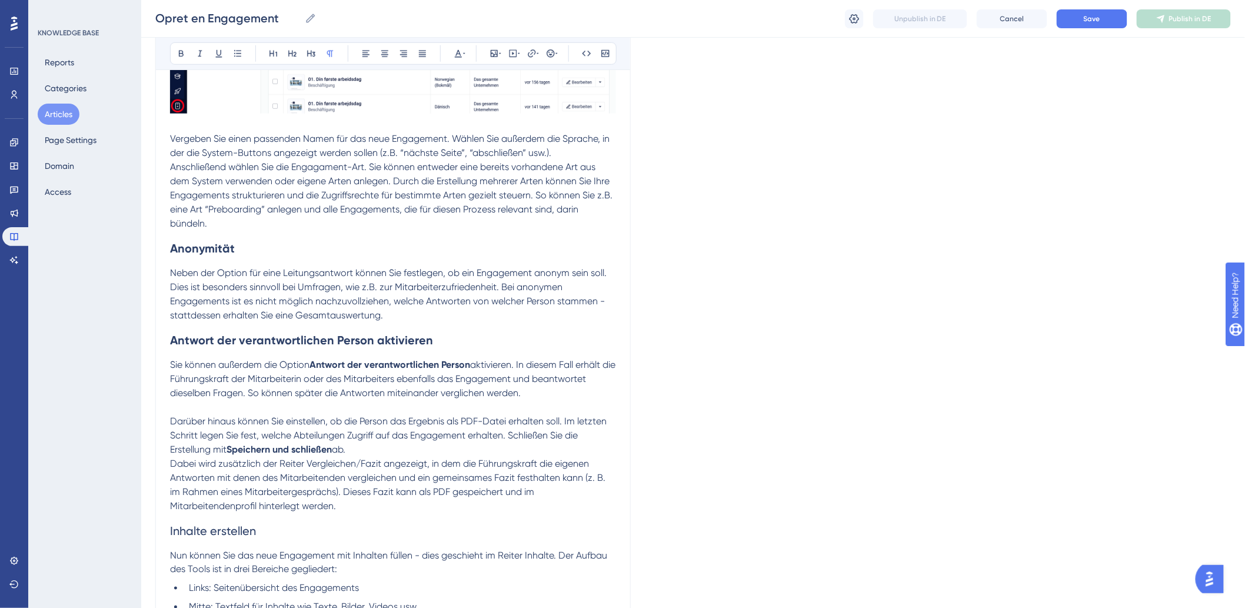
scroll to position [457, 0]
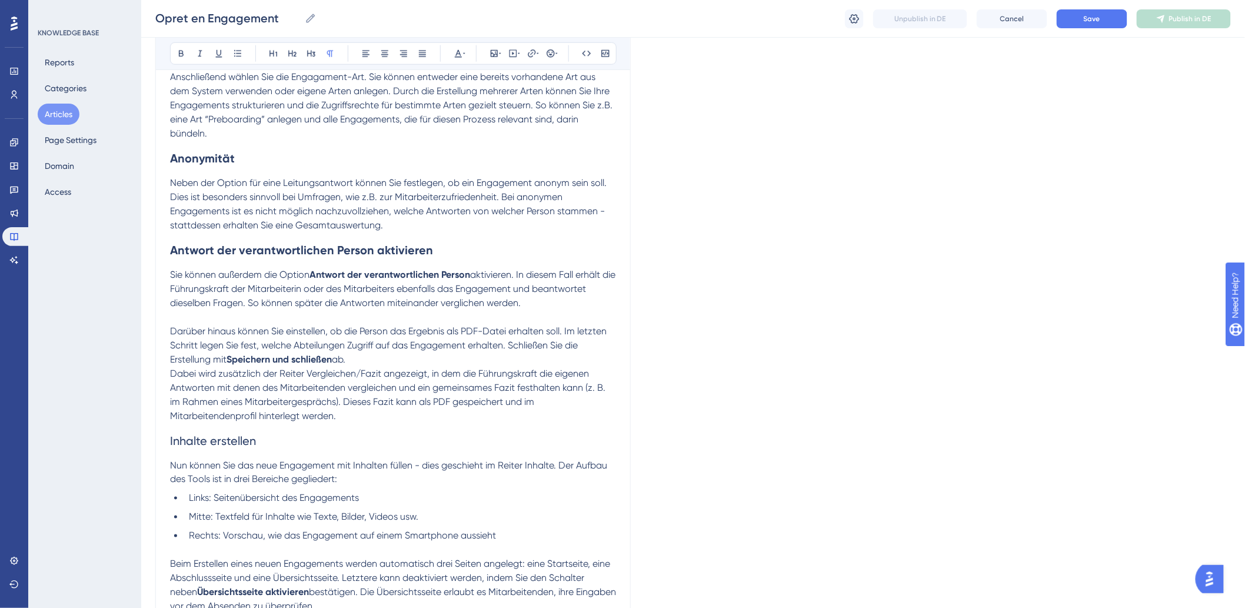
click at [547, 301] on p "Sie können außerdem die Option Antwort der verantwortlichen Person aktivieren. …" at bounding box center [393, 289] width 446 height 42
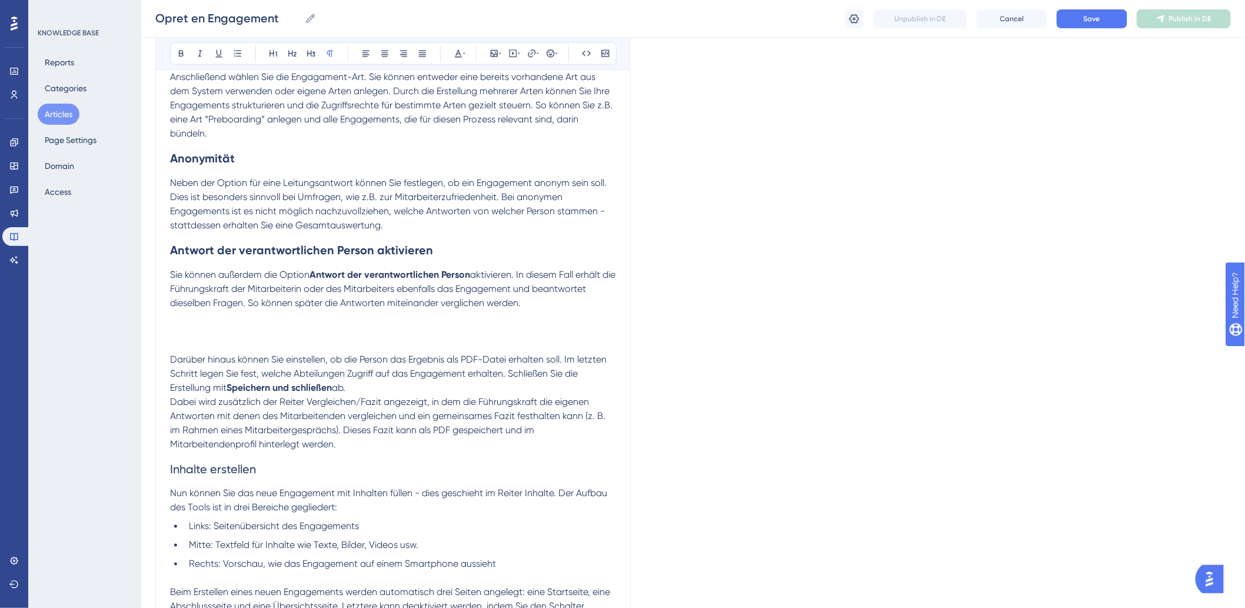
click at [305, 327] on p "Sie können außerdem die Option Antwort der verantwortlichen Person aktivieren. …" at bounding box center [393, 303] width 446 height 71
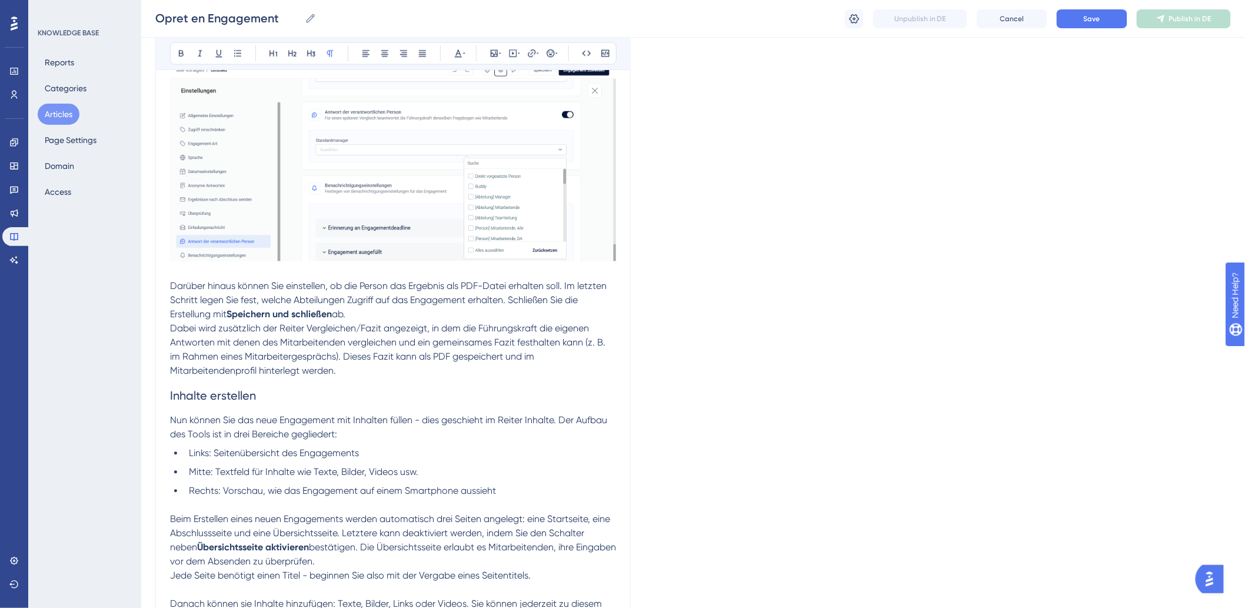
scroll to position [784, 0]
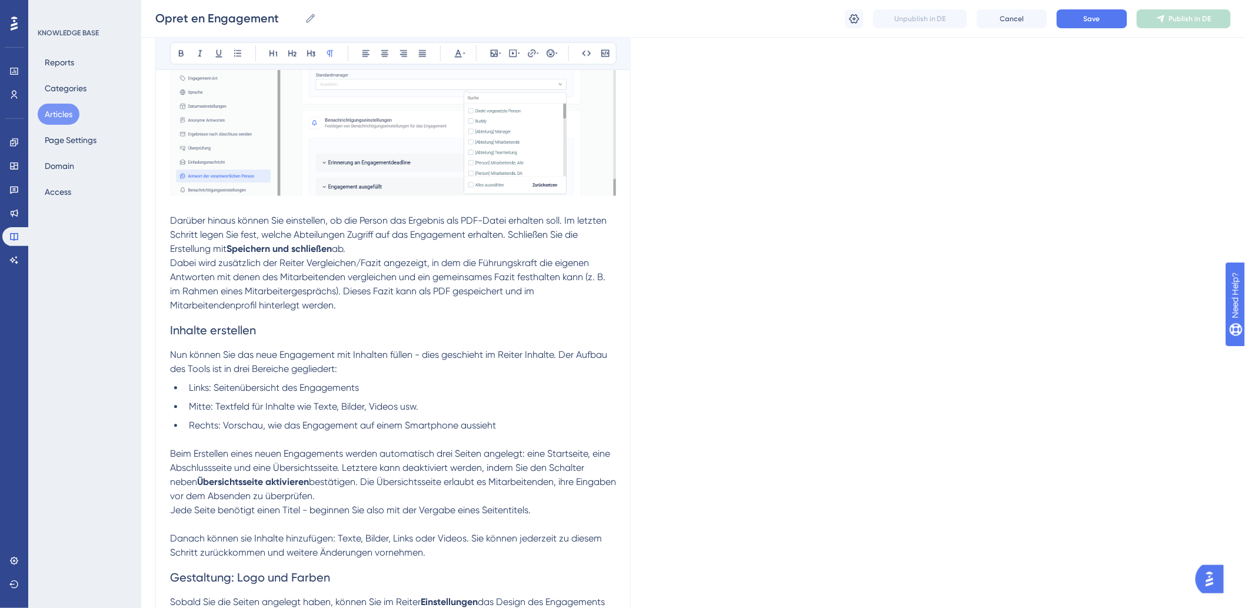
click at [628, 430] on div "Language German Engagement erstellen Bold Italic Underline Bullet Point Heading…" at bounding box center [693, 299] width 1076 height 2016
click at [530, 424] on li "Rechts: Vorschau, wie das Engagement auf einem Smartphone aussieht" at bounding box center [400, 426] width 432 height 14
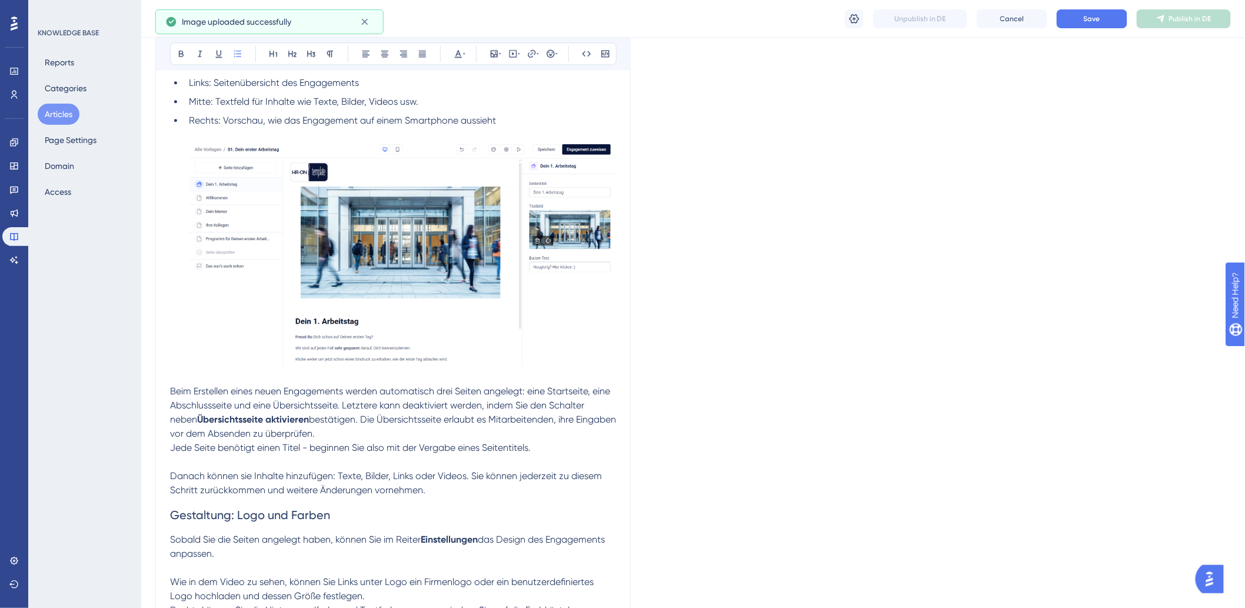
scroll to position [1111, 0]
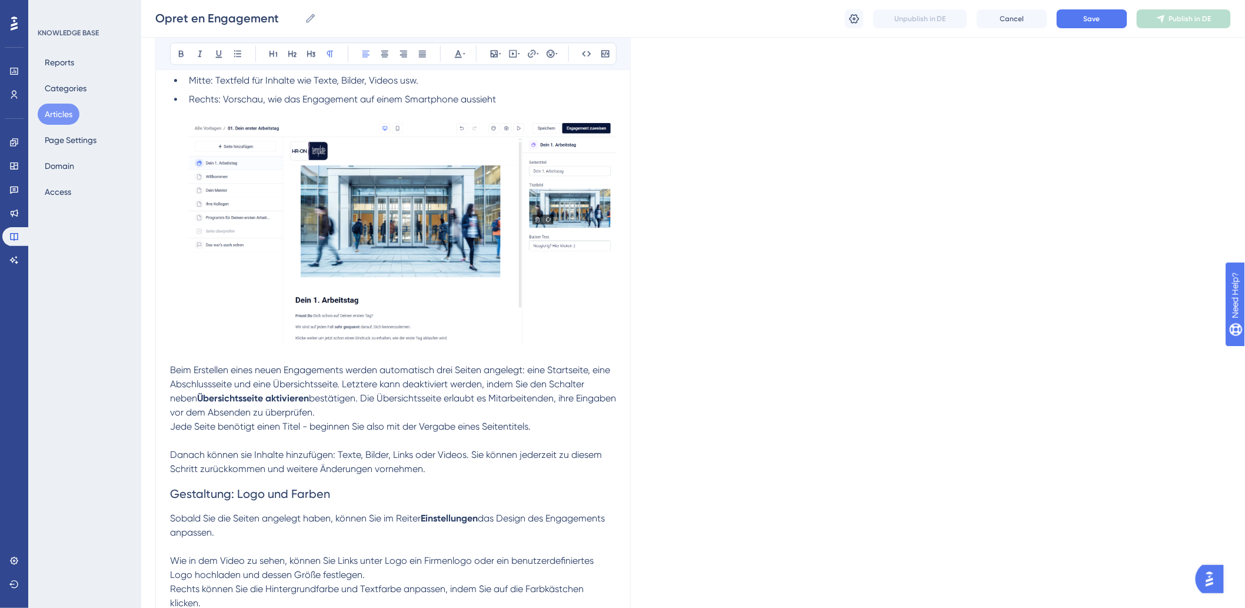
click at [563, 427] on p "Jede Seite benötigt einen Titel - beginnen Sie also mit der Vergabe eines Seite…" at bounding box center [393, 427] width 446 height 14
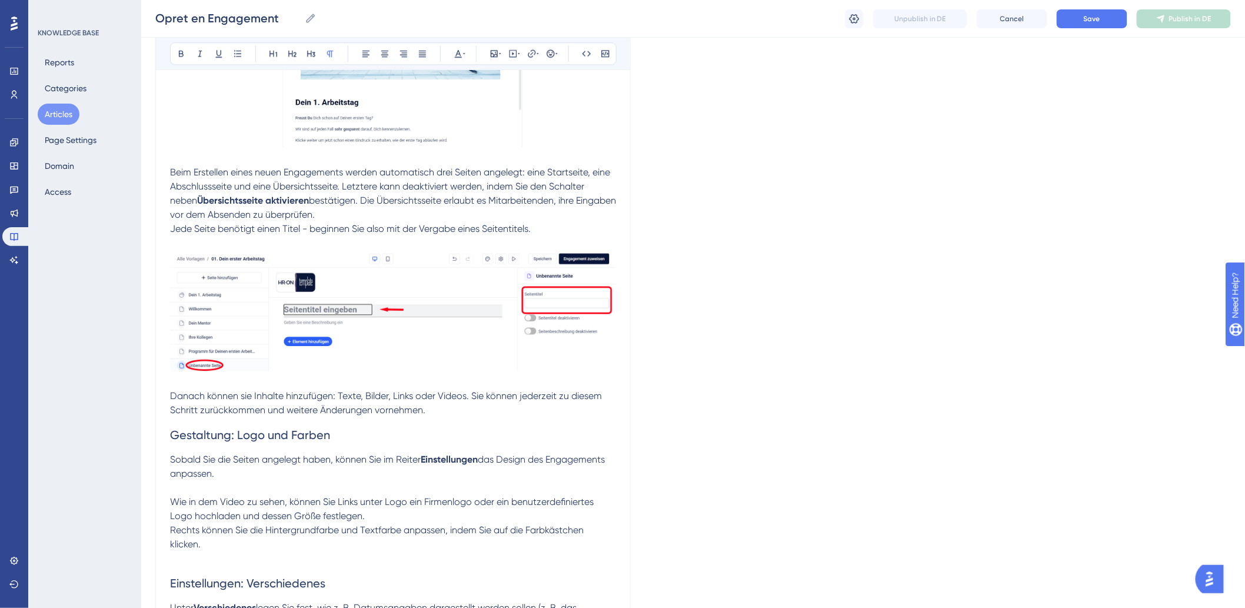
scroll to position [1373, 0]
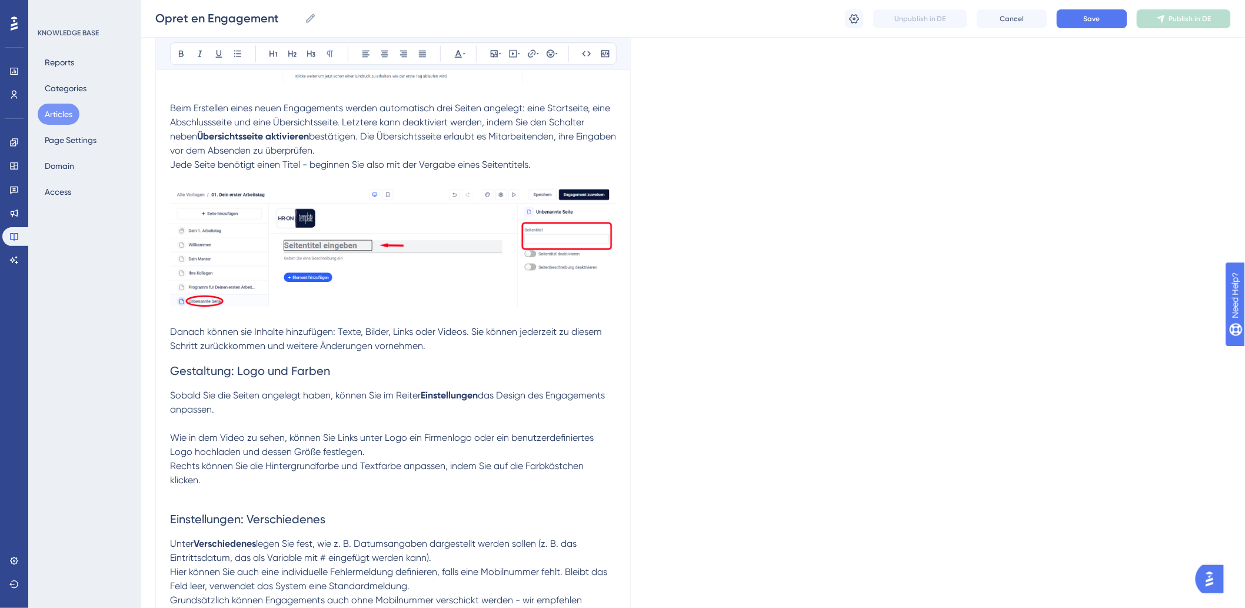
click at [481, 408] on p "Sobald Sie die Seiten angelegt haben, können Sie im Reiter Einstellungen das De…" at bounding box center [393, 402] width 446 height 28
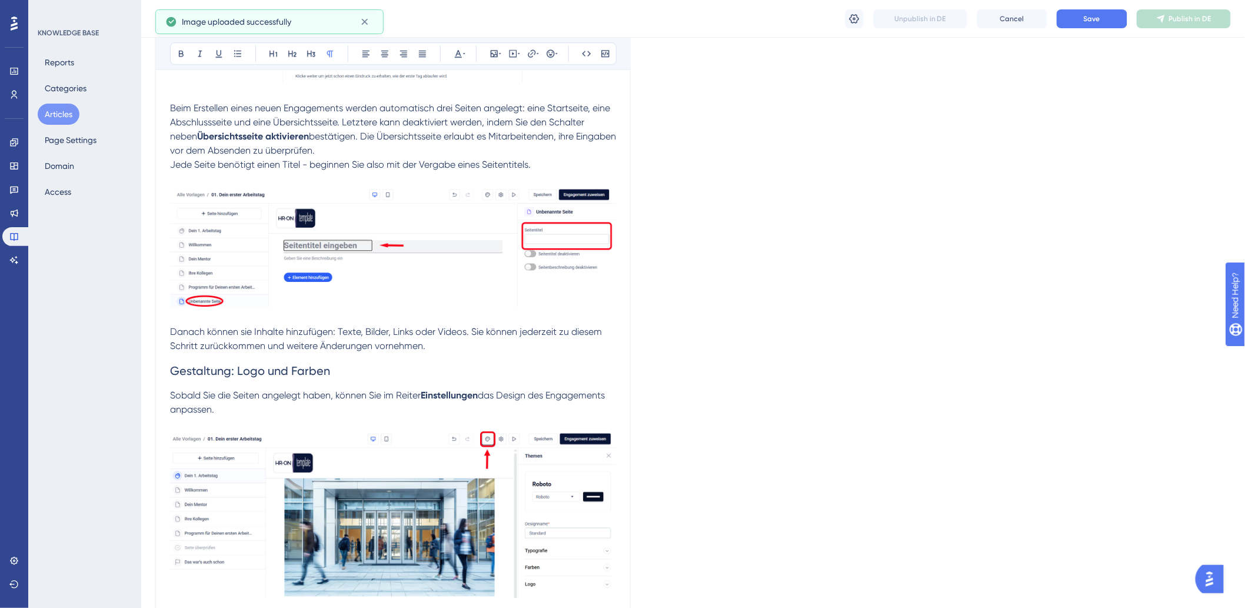
scroll to position [1765, 0]
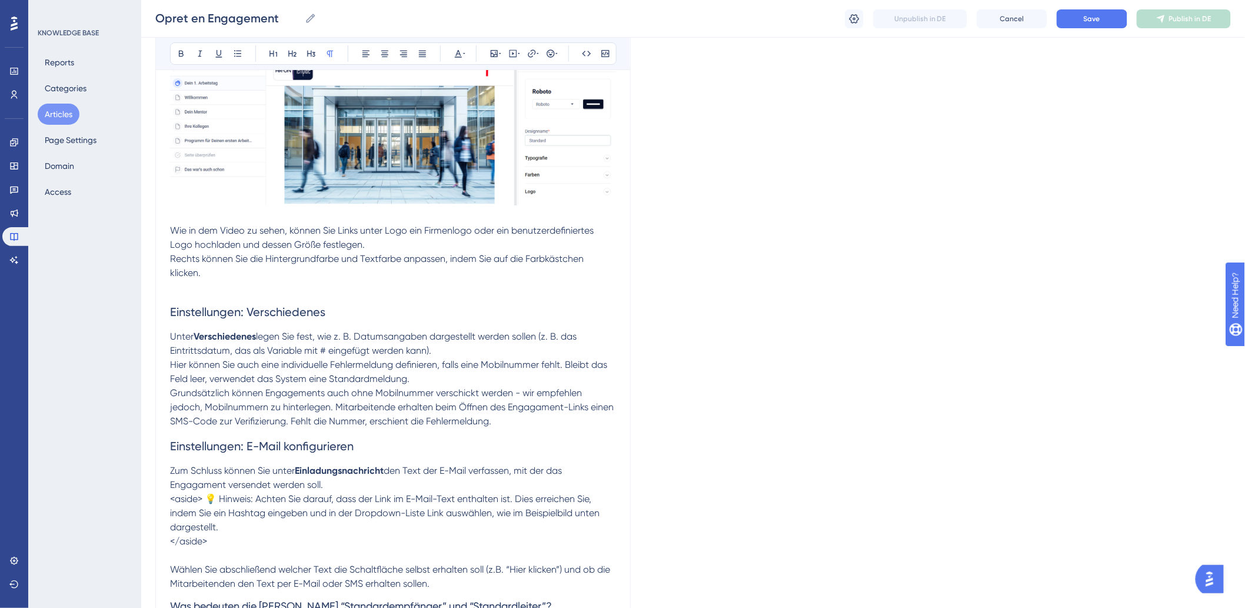
click at [365, 288] on p at bounding box center [393, 287] width 446 height 14
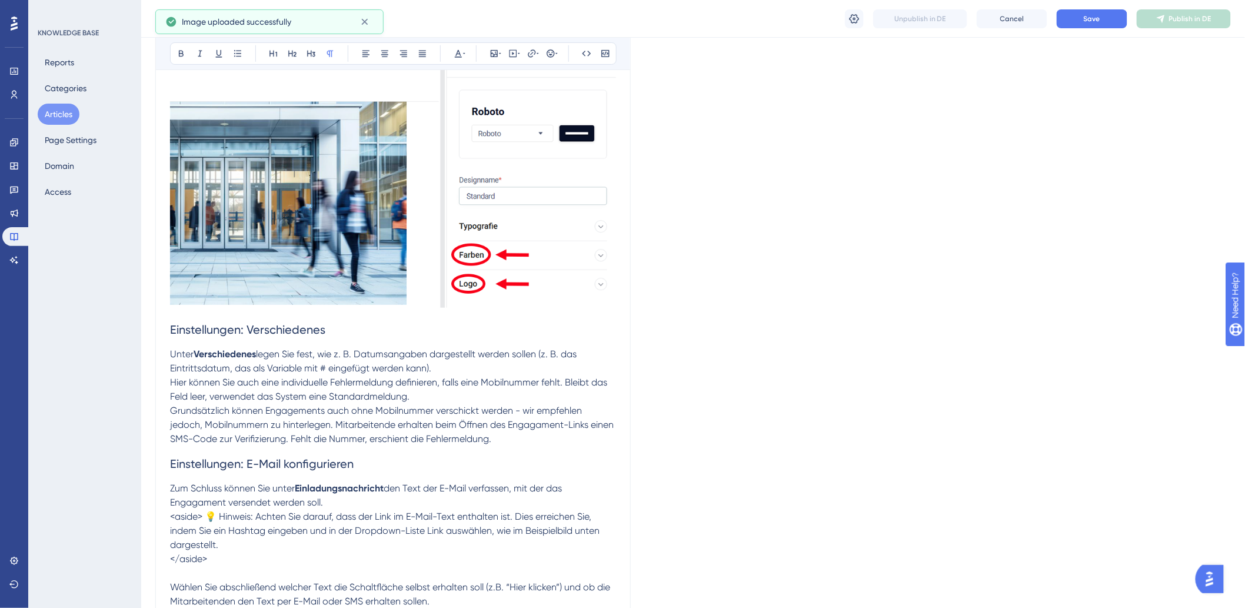
scroll to position [2222, 0]
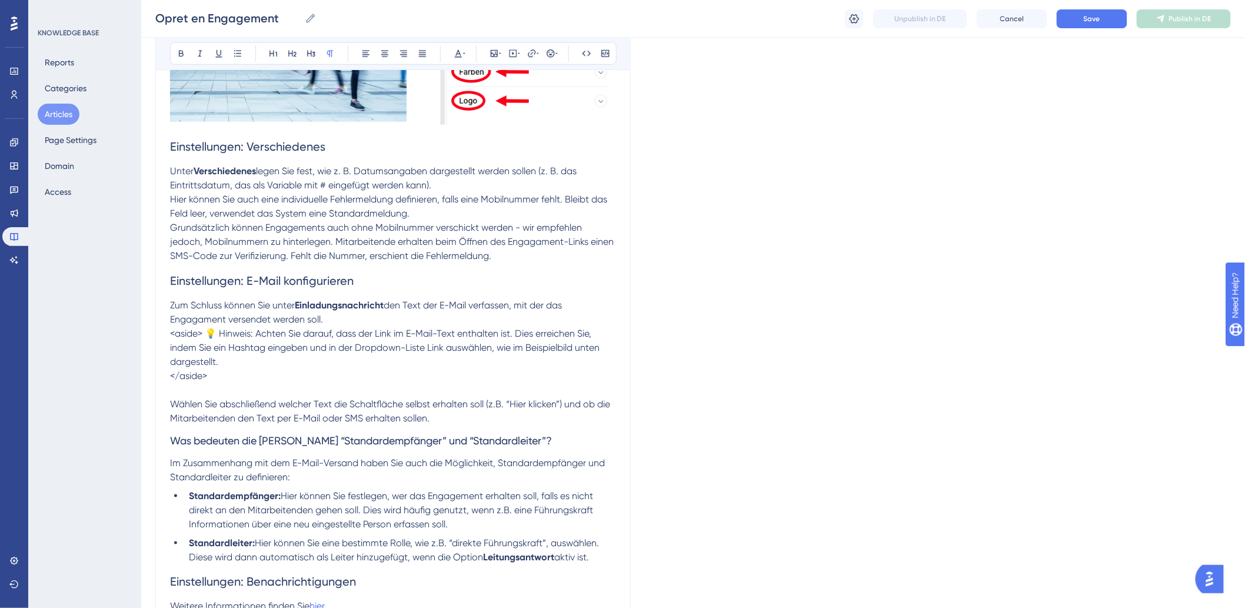
click at [309, 368] on p "<aside> 💡 Hinweis: Achten Sie darauf, dass der Link im E-Mail-Text enthalten is…" at bounding box center [393, 348] width 446 height 42
click at [309, 374] on p "</aside>" at bounding box center [393, 376] width 446 height 14
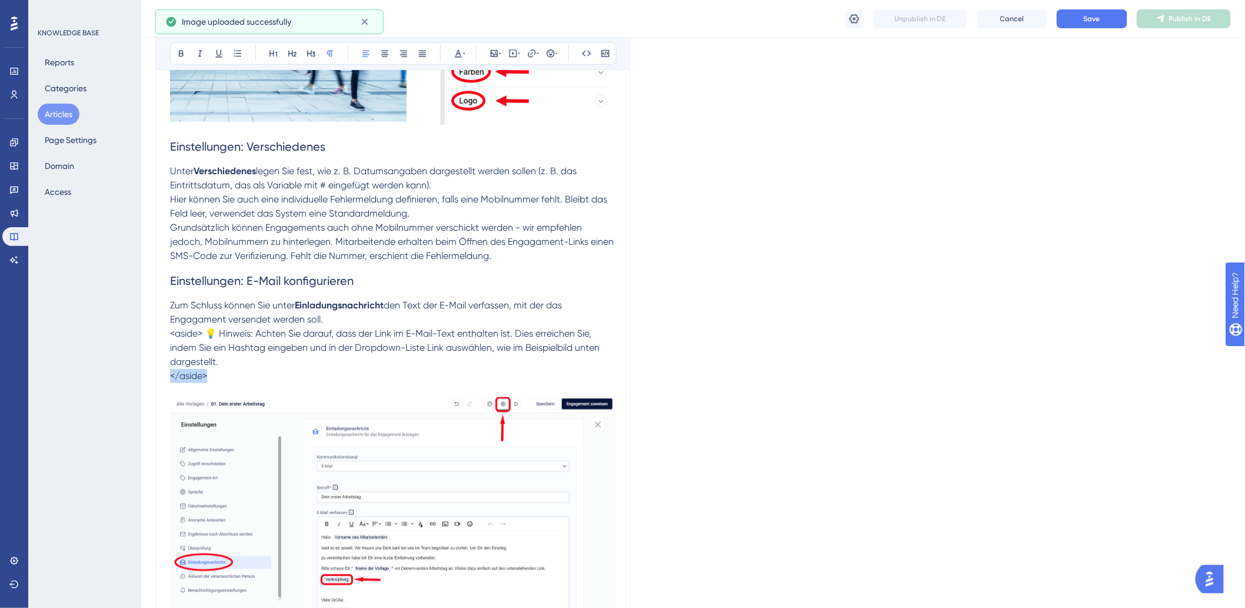
drag, startPoint x: 210, startPoint y: 378, endPoint x: 158, endPoint y: 377, distance: 52.4
click at [200, 332] on span "<aside> 💡 Hinweis: Achten Sie darauf, dass der Link im E-Mail-Text enthalten is…" at bounding box center [386, 347] width 432 height 39
click at [201, 332] on span "<aside> 💡 Hinweis: Achten Sie darauf, dass der Link im E-Mail-Text enthalten is…" at bounding box center [386, 347] width 432 height 39
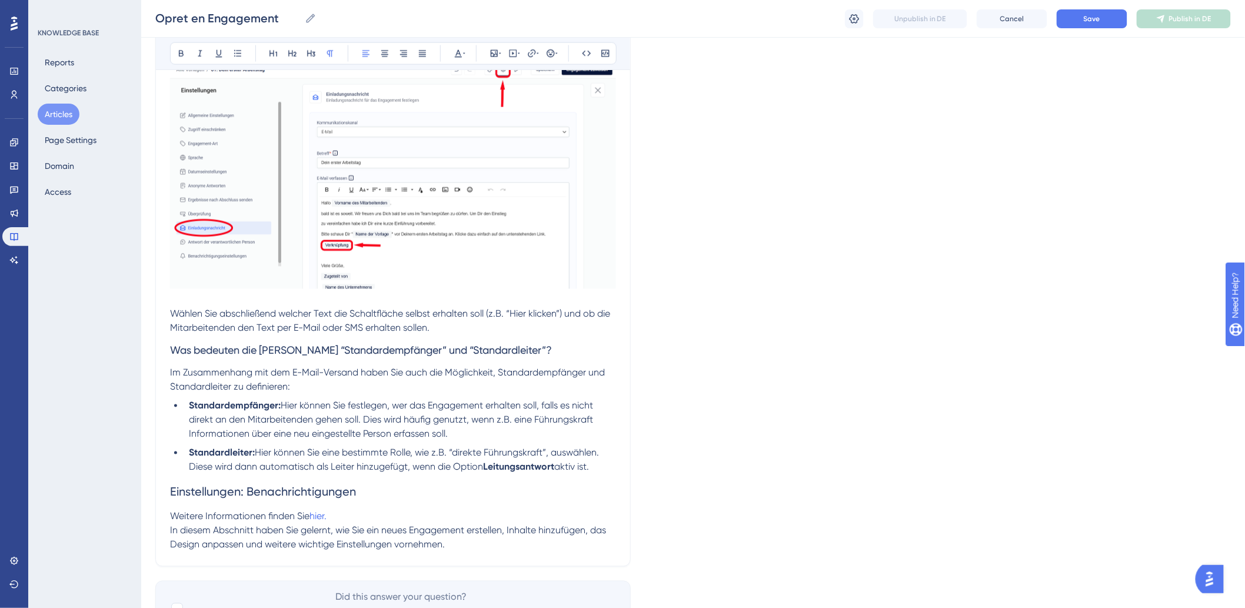
scroll to position [2626, 0]
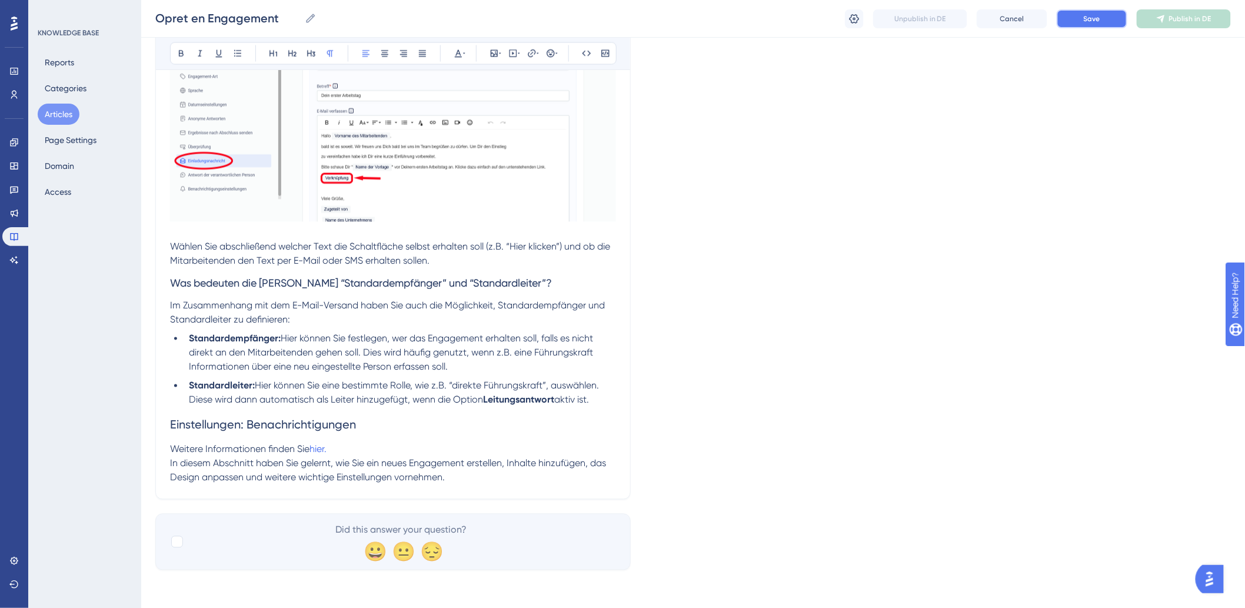
click at [1090, 27] on button "Save" at bounding box center [1092, 18] width 71 height 19
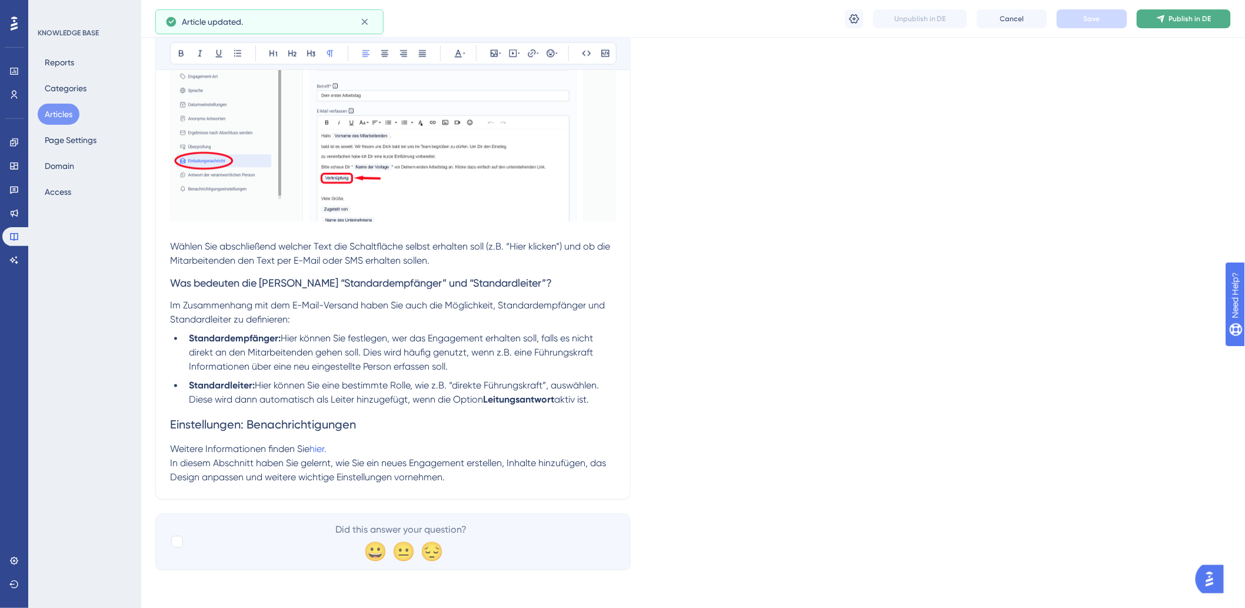
click at [1164, 21] on icon at bounding box center [1160, 18] width 9 height 9
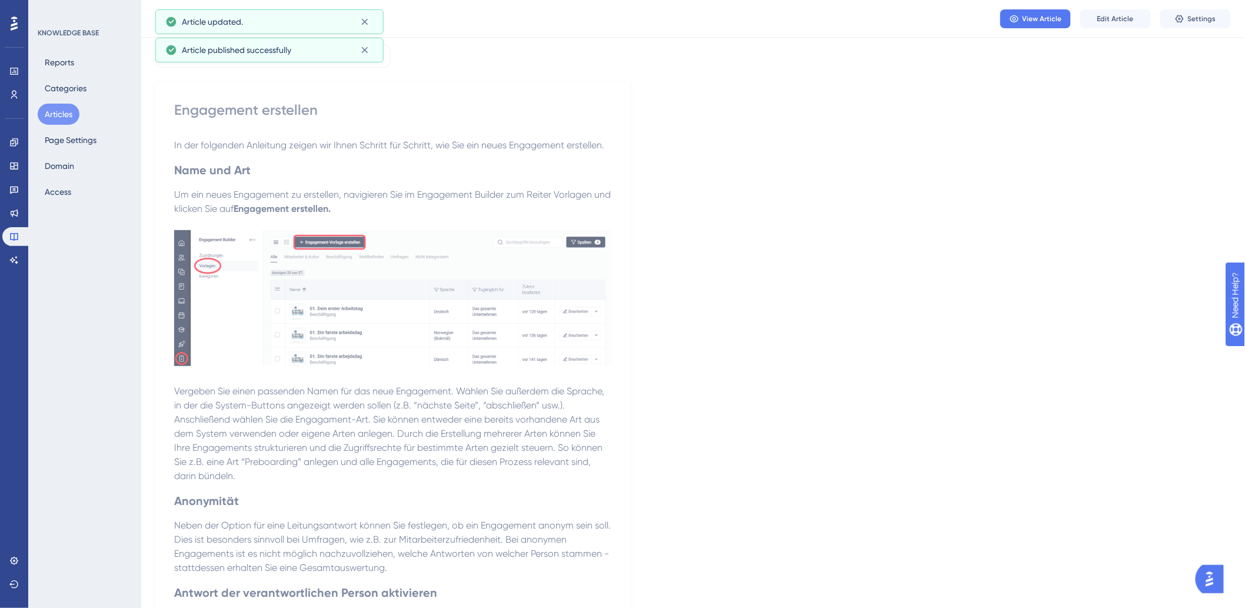
scroll to position [0, 0]
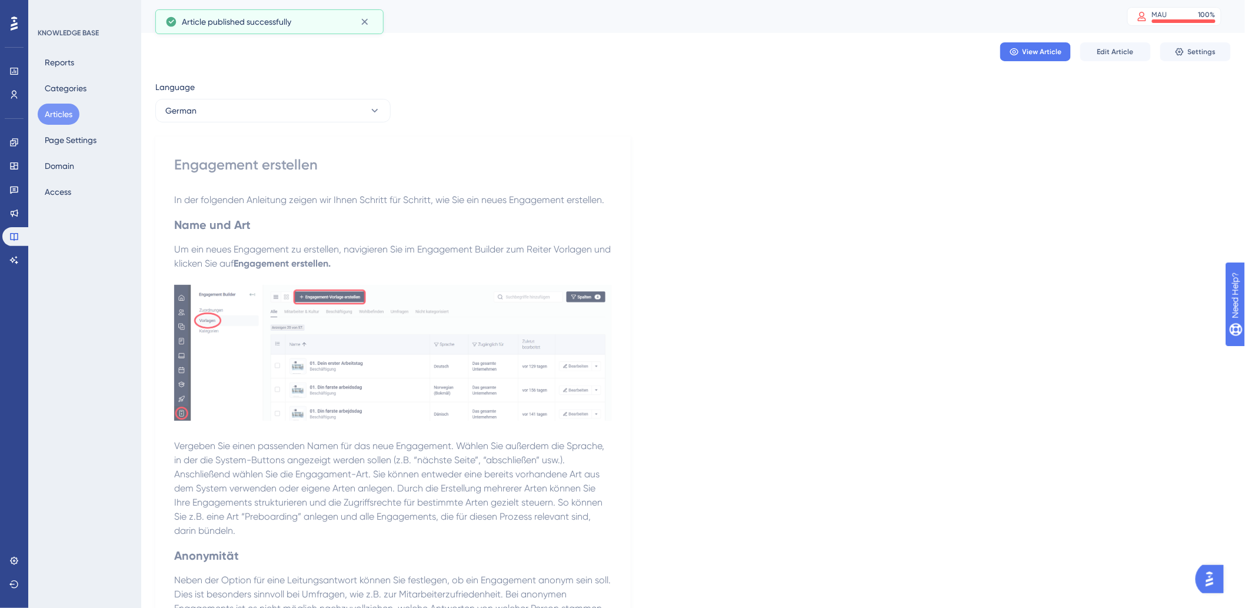
click at [69, 111] on button "Articles" at bounding box center [59, 114] width 42 height 21
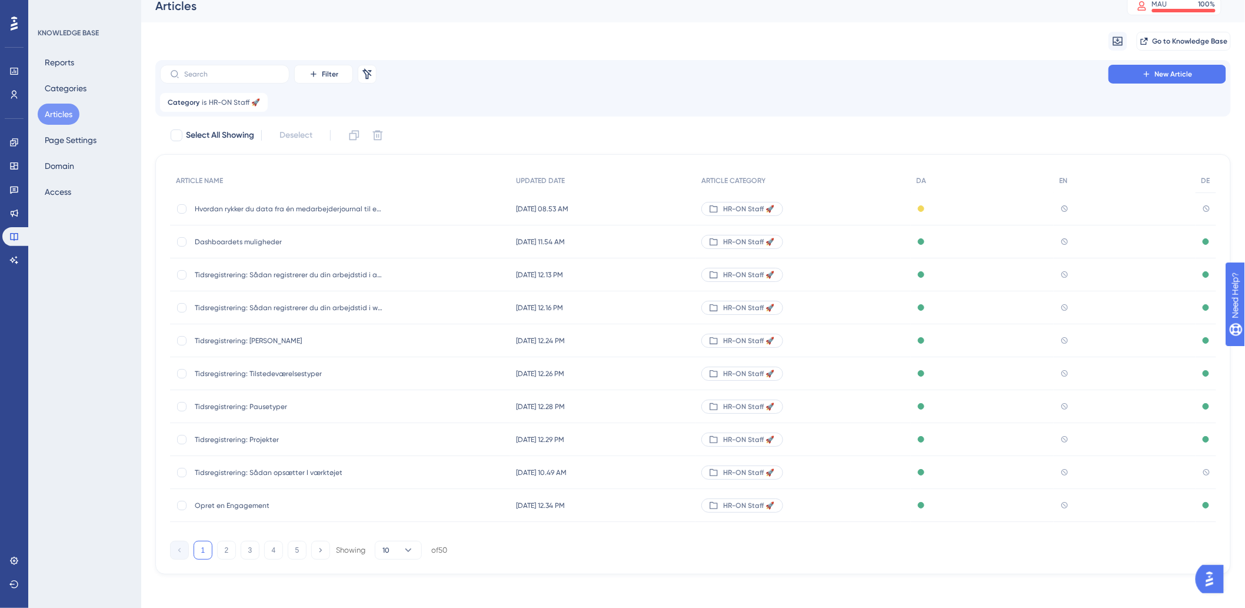
scroll to position [14, 0]
click at [225, 549] on button "2" at bounding box center [226, 546] width 19 height 19
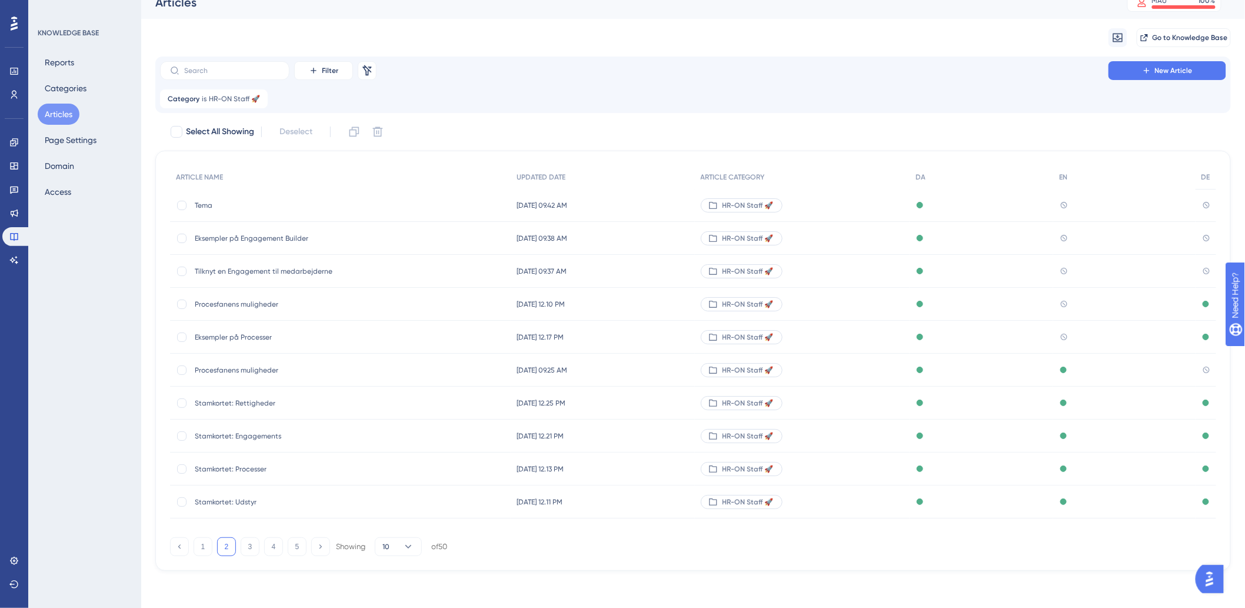
click at [261, 238] on span "Eksempler på Engagement Builder" at bounding box center [289, 238] width 188 height 9
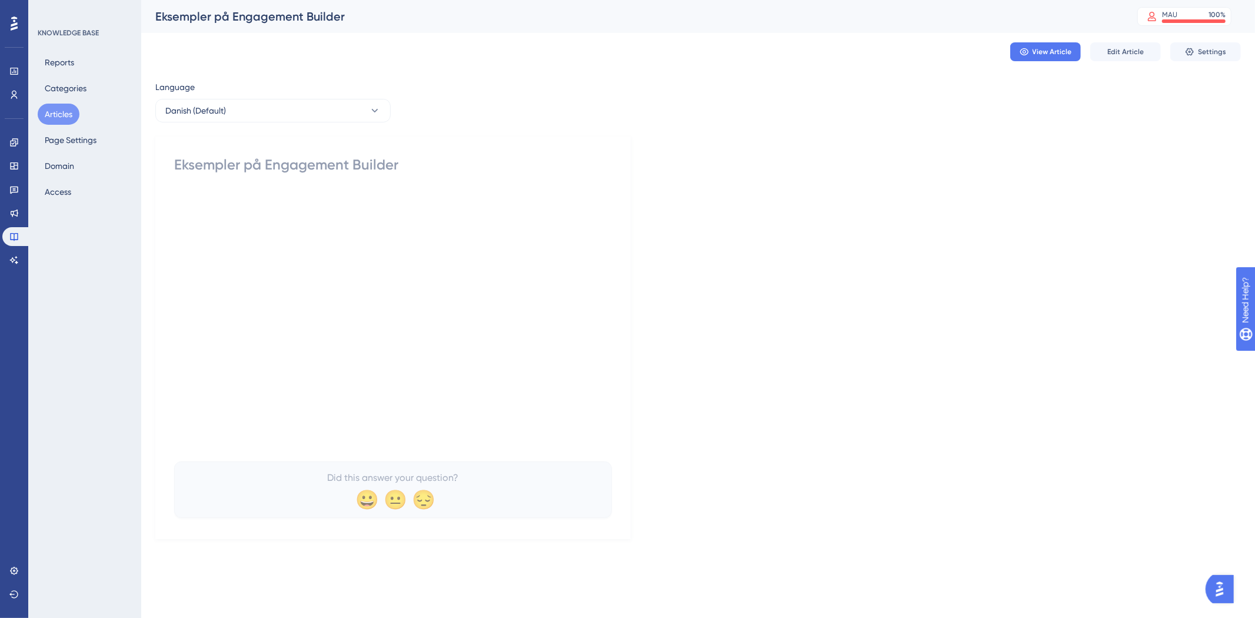
click at [353, 174] on div "Eksempler på Engagement Builder Did this answer your question? 😀 😐 😔" at bounding box center [393, 336] width 438 height 362
click at [266, 119] on button "Danish (Default)" at bounding box center [272, 111] width 235 height 24
click at [267, 114] on button "Danish (Default)" at bounding box center [272, 111] width 235 height 24
click at [473, 157] on div "Eksempler på Engagement Builder" at bounding box center [393, 164] width 438 height 19
click at [384, 184] on div "Eksempler på Engagement Builder Did this answer your question? 😀 😐 😔" at bounding box center [393, 336] width 438 height 362
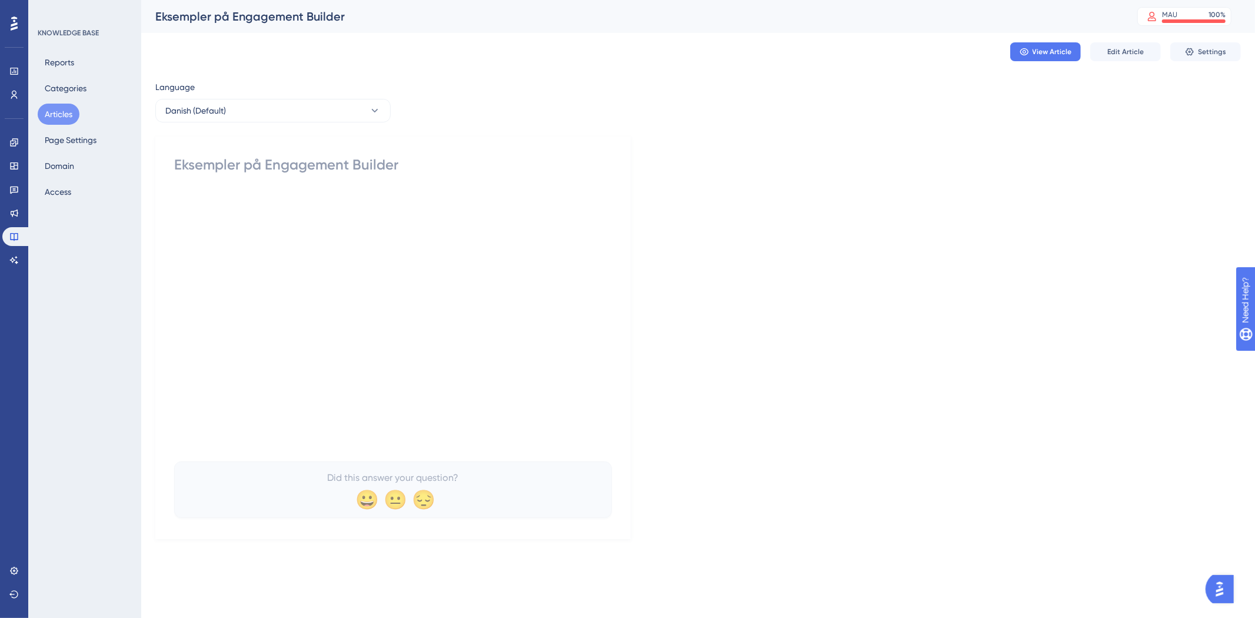
drag, startPoint x: 388, startPoint y: 172, endPoint x: 388, endPoint y: 165, distance: 7.1
click at [388, 168] on div "Eksempler på Engagement Builder" at bounding box center [393, 164] width 438 height 19
click at [74, 119] on button "Articles" at bounding box center [59, 114] width 42 height 21
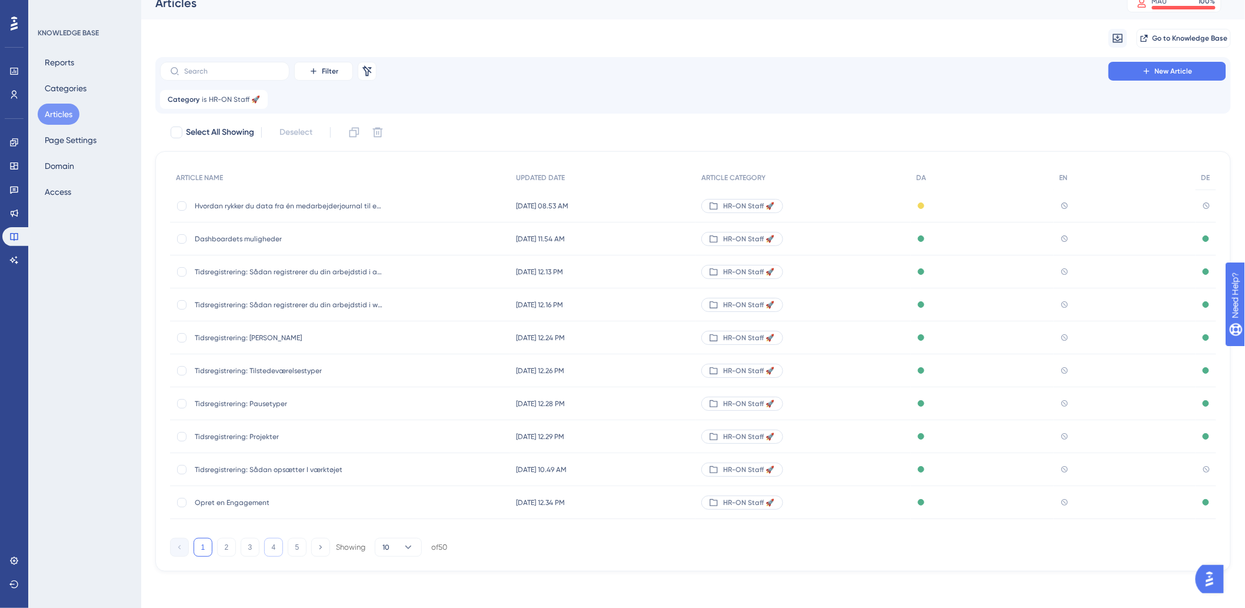
scroll to position [14, 0]
click at [235, 545] on button "2" at bounding box center [226, 546] width 19 height 19
click at [292, 271] on span "Tilknyt en Engagement til medarbejderne" at bounding box center [289, 271] width 188 height 9
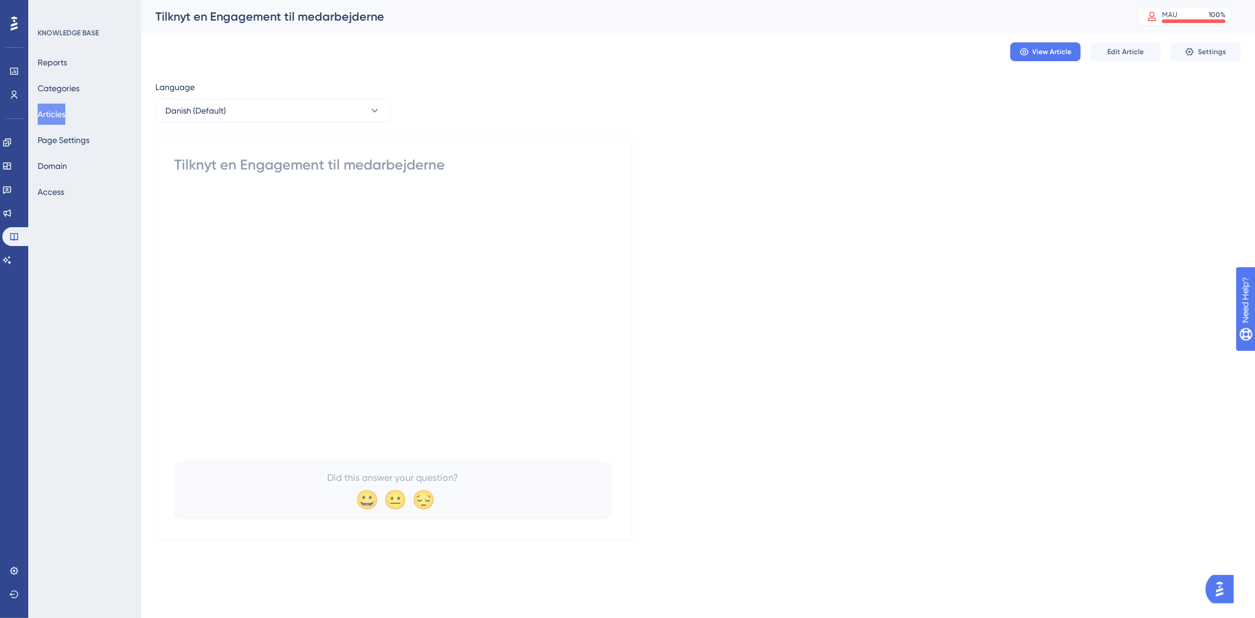
click at [389, 179] on div "Tilknyt en Engagement til medarbejderne Did this answer your question? 😀 😐 😔" at bounding box center [393, 336] width 438 height 362
click at [346, 108] on button "Danish (Default)" at bounding box center [272, 111] width 235 height 24
click at [385, 108] on button "Danish (Default)" at bounding box center [272, 111] width 235 height 24
click at [362, 104] on button "Danish (Default)" at bounding box center [272, 111] width 235 height 24
click at [64, 109] on button "Articles" at bounding box center [52, 114] width 28 height 21
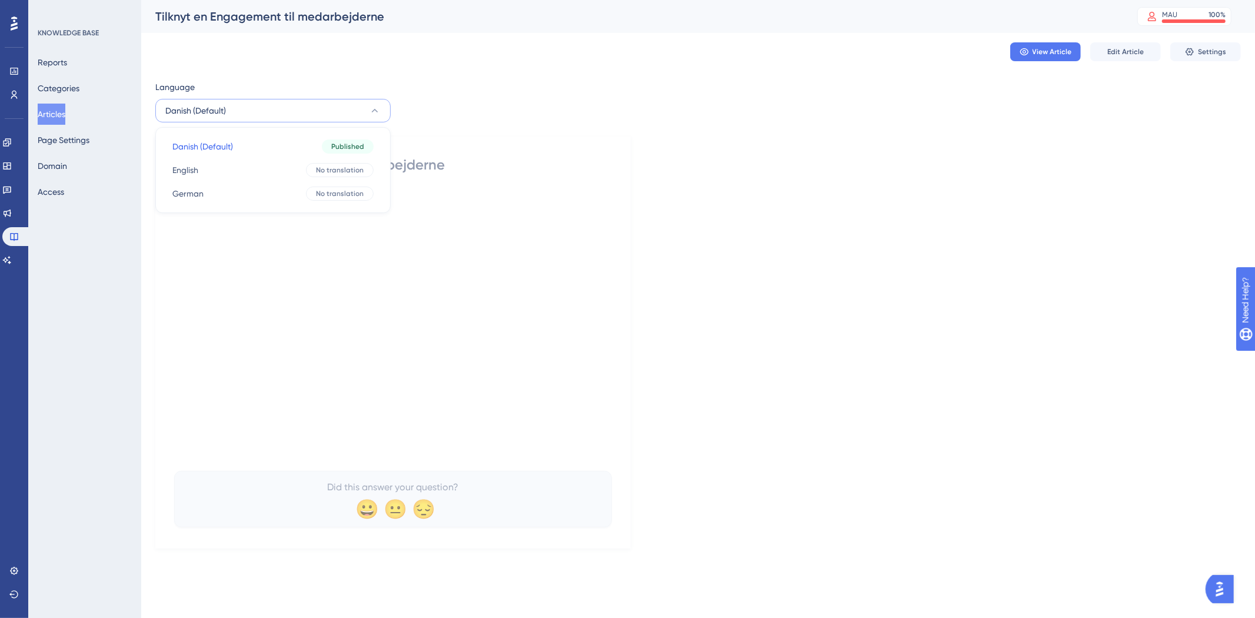
click at [62, 108] on button "Articles" at bounding box center [52, 114] width 28 height 21
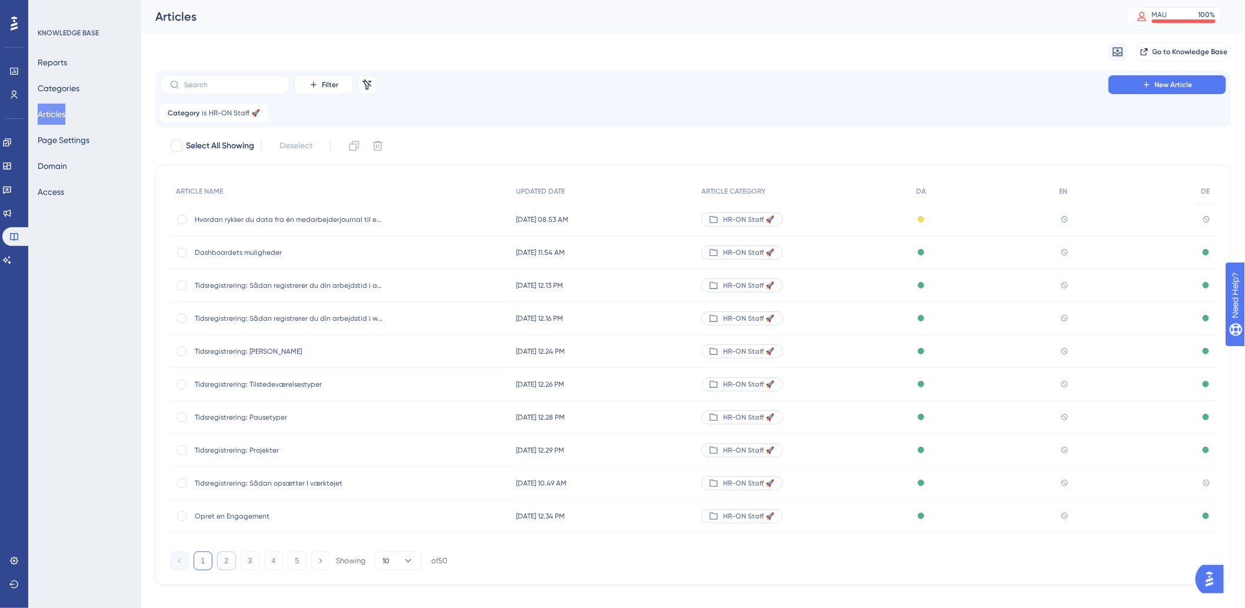
click at [228, 557] on button "2" at bounding box center [226, 560] width 19 height 19
click at [267, 318] on span "Procesfanens muligheder" at bounding box center [289, 318] width 188 height 9
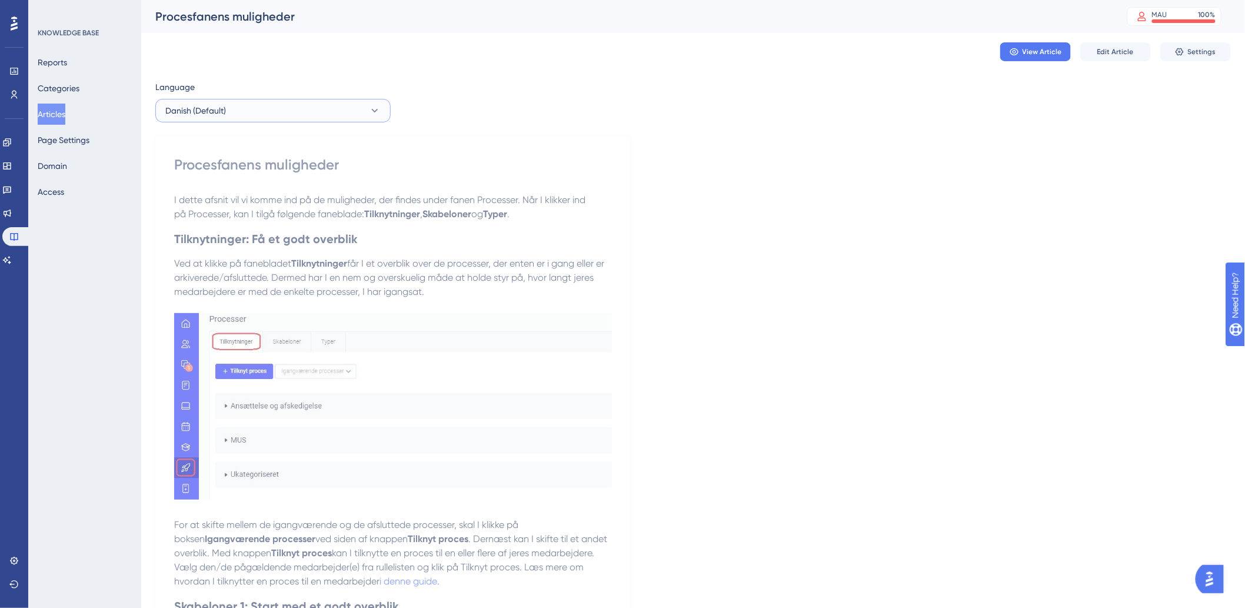
click at [328, 109] on button "Danish (Default)" at bounding box center [272, 111] width 235 height 24
click at [226, 197] on button "German German Published" at bounding box center [273, 194] width 220 height 24
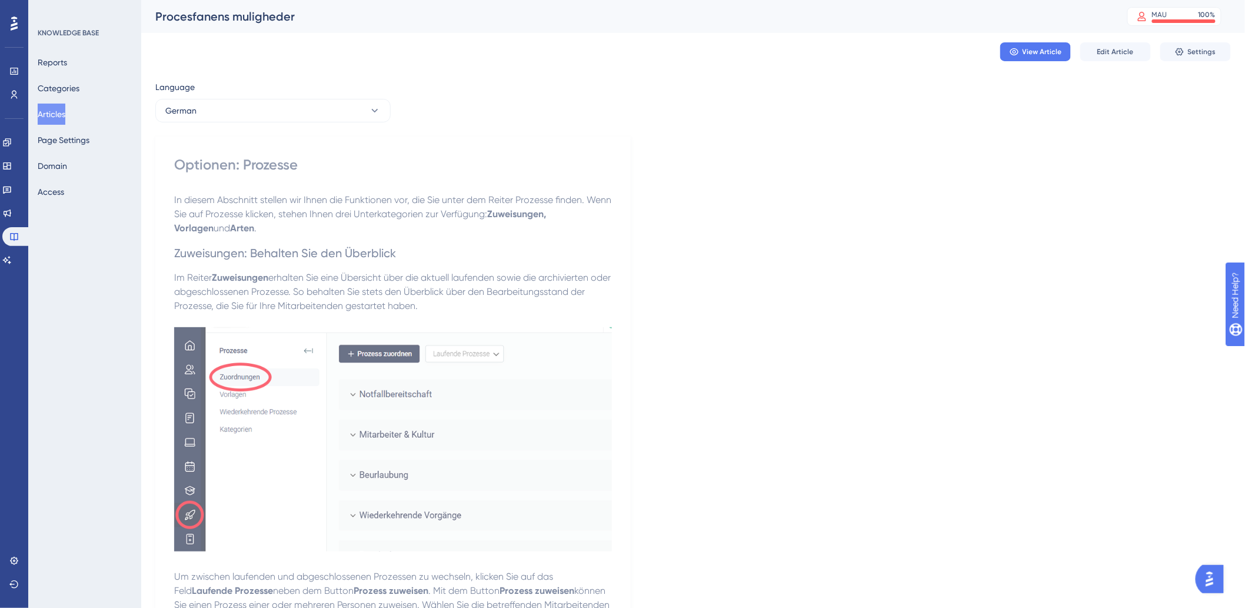
click at [41, 109] on button "Articles" at bounding box center [52, 114] width 28 height 21
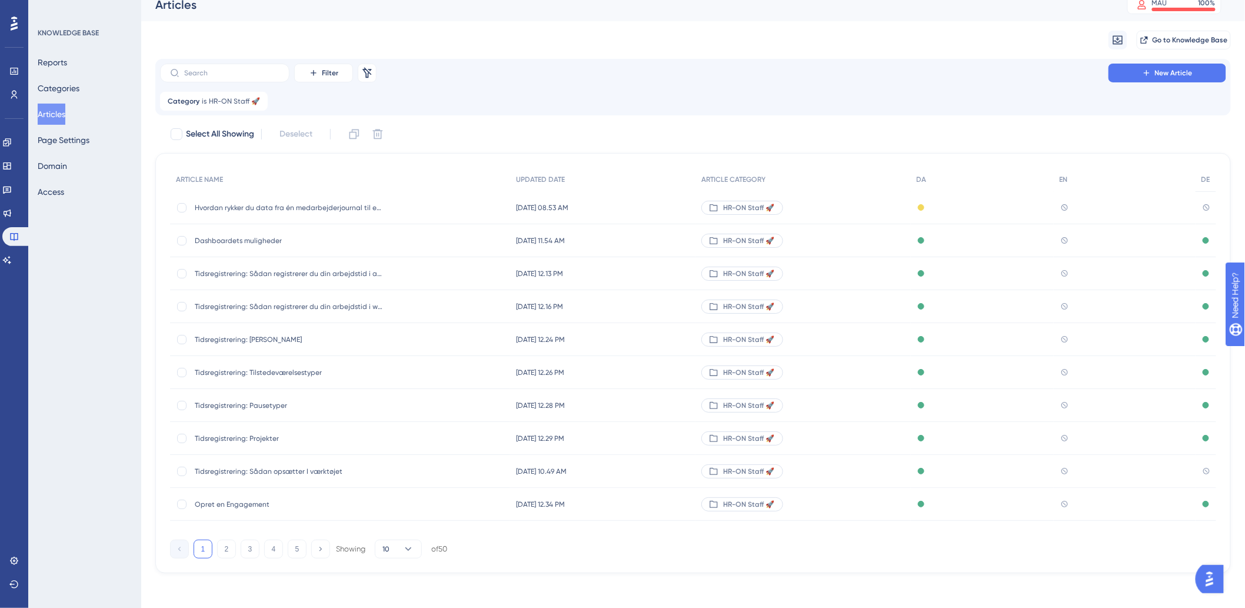
scroll to position [14, 0]
click at [250, 555] on button "3" at bounding box center [250, 546] width 19 height 19
click at [236, 267] on span "Tilknyt processkabelon" at bounding box center [289, 271] width 188 height 9
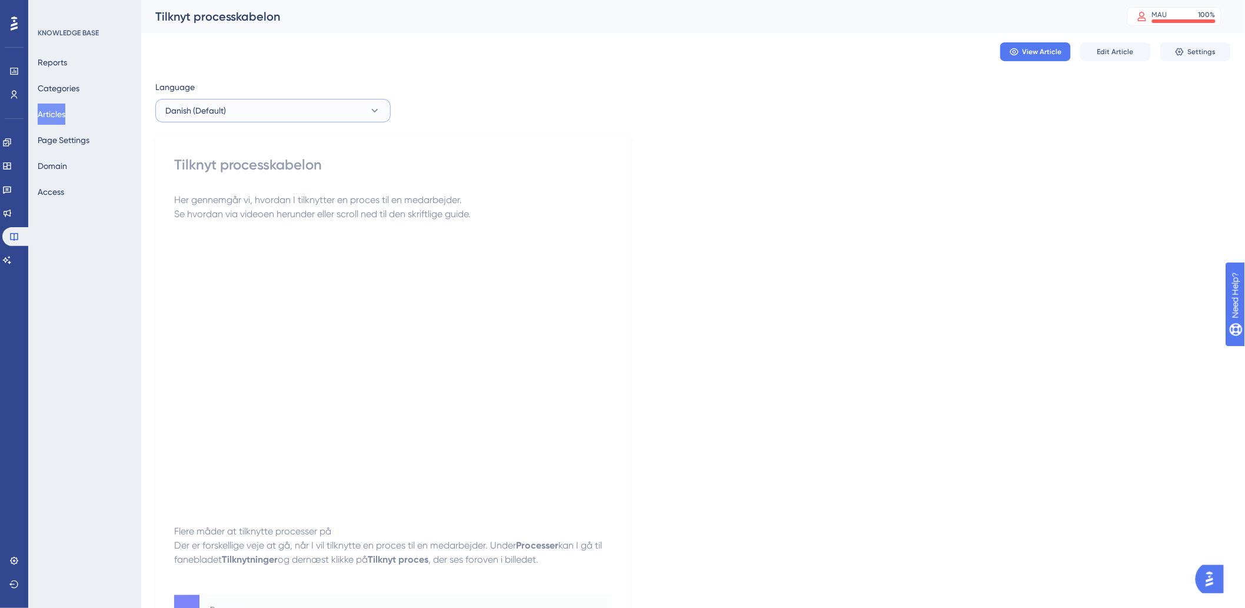
click at [284, 114] on button "Danish (Default)" at bounding box center [272, 111] width 235 height 24
click at [61, 102] on div "Reports Categories Articles Page Settings Domain Access" at bounding box center [85, 127] width 95 height 151
click at [58, 120] on button "Articles" at bounding box center [52, 114] width 28 height 21
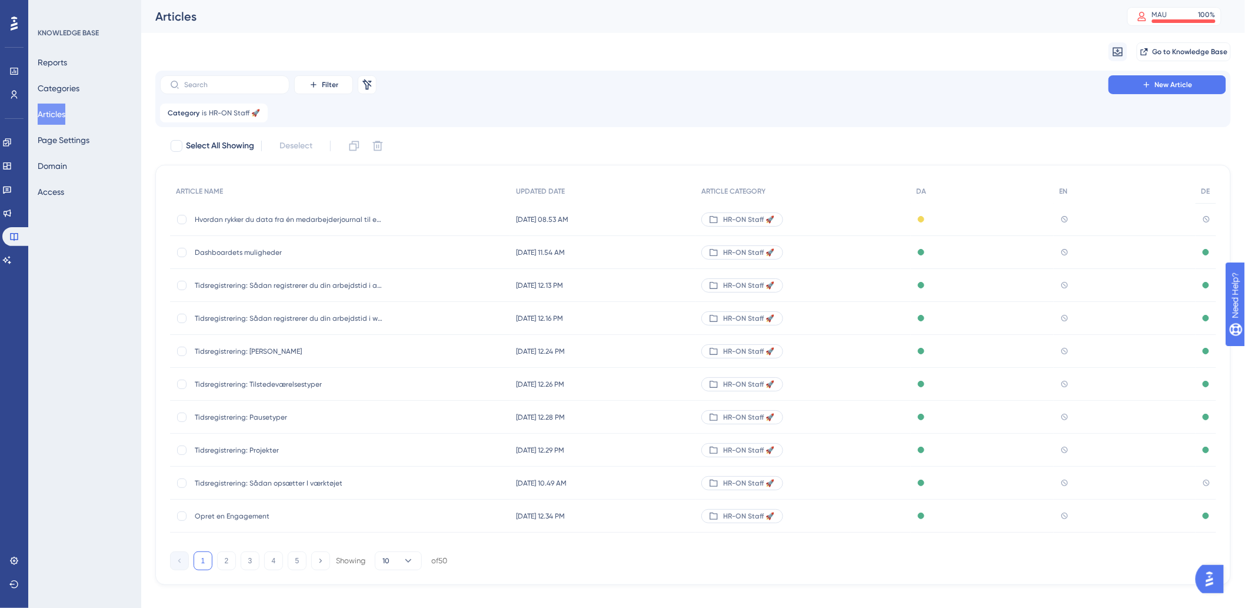
scroll to position [14, 0]
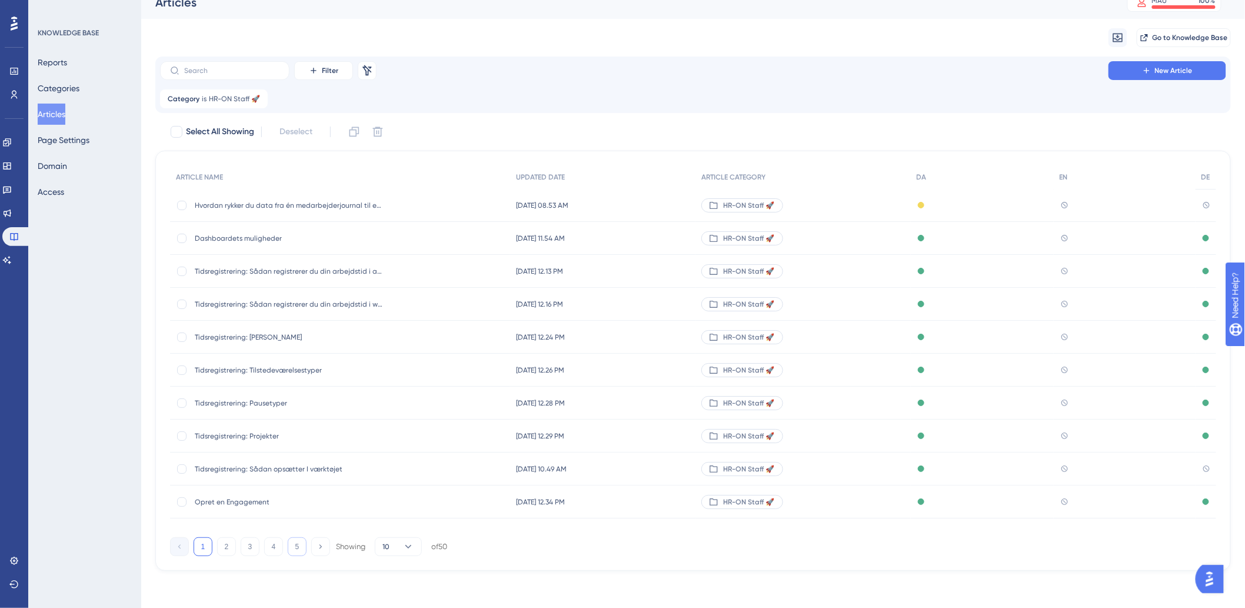
click at [292, 550] on button "5" at bounding box center [297, 546] width 19 height 19
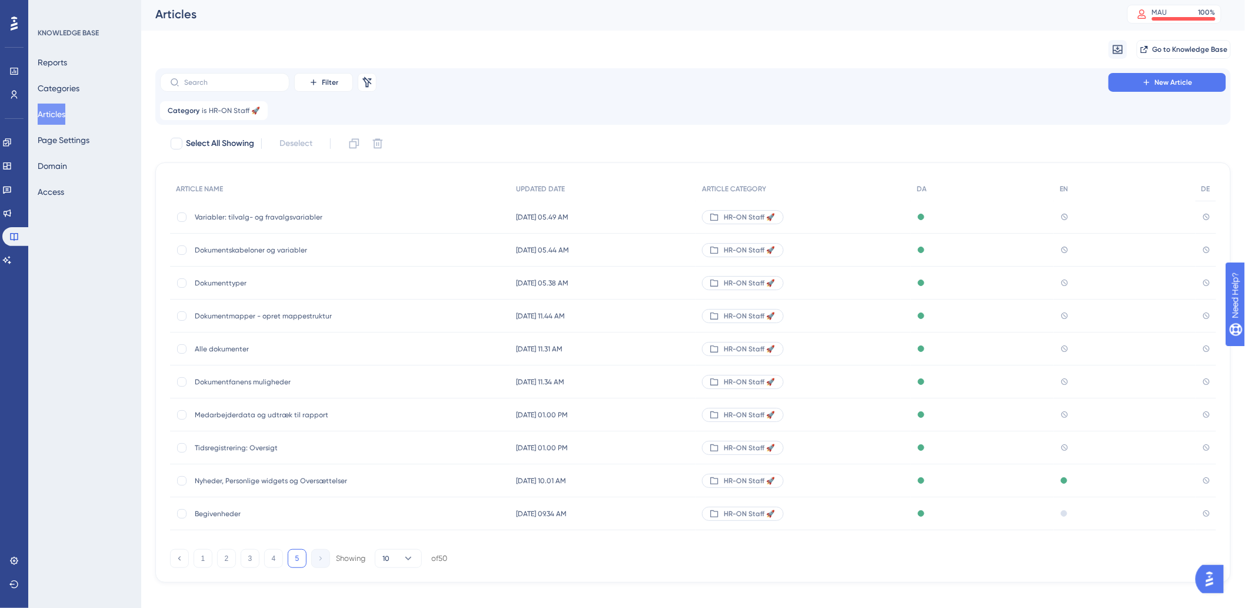
scroll to position [0, 0]
click at [298, 224] on div "Variabler: tilvalg- og fravalgsvariabler Variabler: tilvalg- og fravalgsvariabl…" at bounding box center [289, 219] width 188 height 33
click at [269, 215] on span "Variabler: tilvalg- og fravalgsvariabler" at bounding box center [289, 219] width 188 height 9
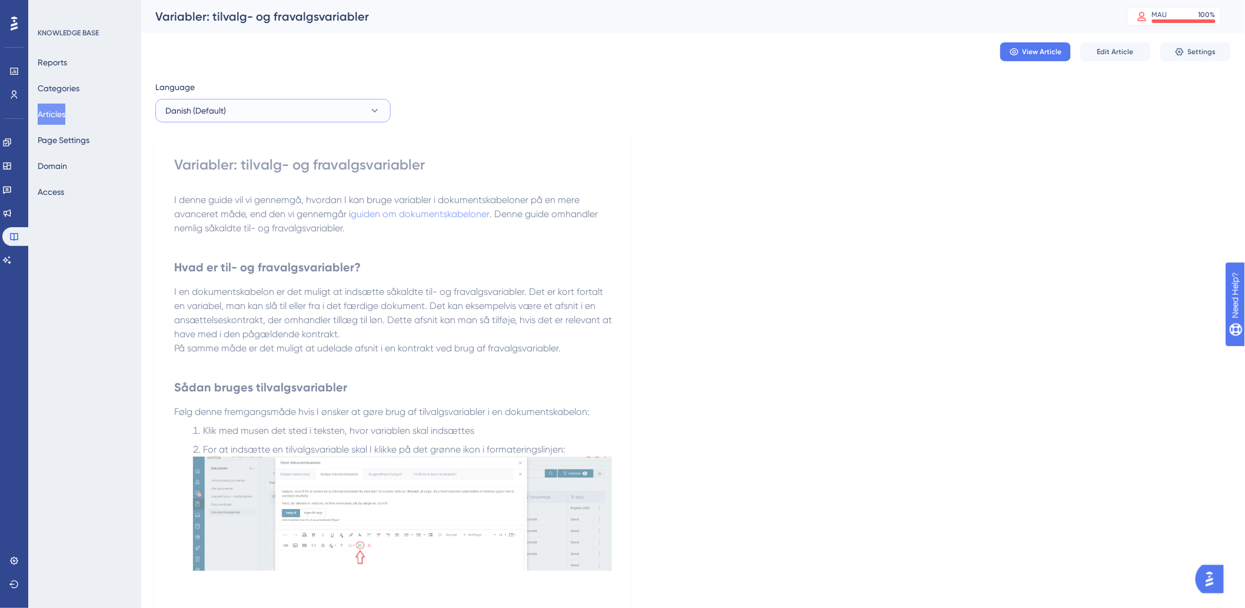
click at [318, 118] on button "Danish (Default)" at bounding box center [272, 111] width 235 height 24
click at [558, 352] on p "På samme måde er det muligt at udelade afsnit i en kontrakt ved brug af fravalg…" at bounding box center [393, 348] width 438 height 14
click at [65, 116] on button "Articles" at bounding box center [52, 114] width 28 height 21
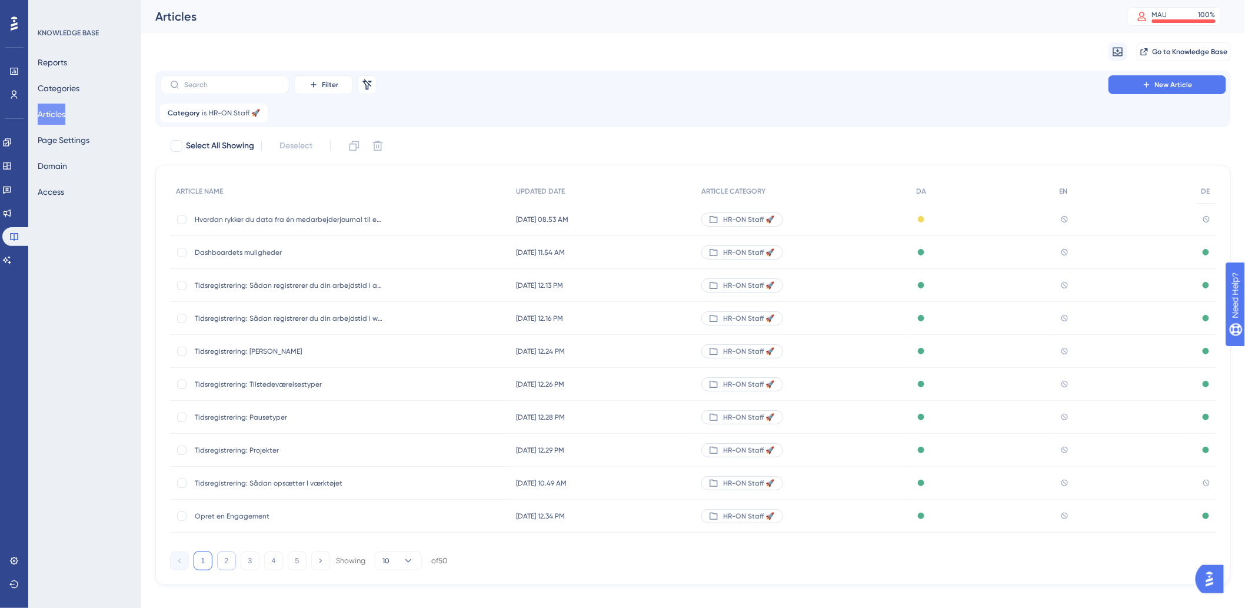
click at [221, 557] on button "2" at bounding box center [226, 560] width 19 height 19
click at [61, 106] on button "Articles" at bounding box center [52, 114] width 28 height 21
click at [84, 115] on div "Reports Categories Articles Page Settings Domain Access" at bounding box center [85, 127] width 95 height 151
click at [65, 119] on button "Articles" at bounding box center [52, 114] width 28 height 21
